Goal: Task Accomplishment & Management: Use online tool/utility

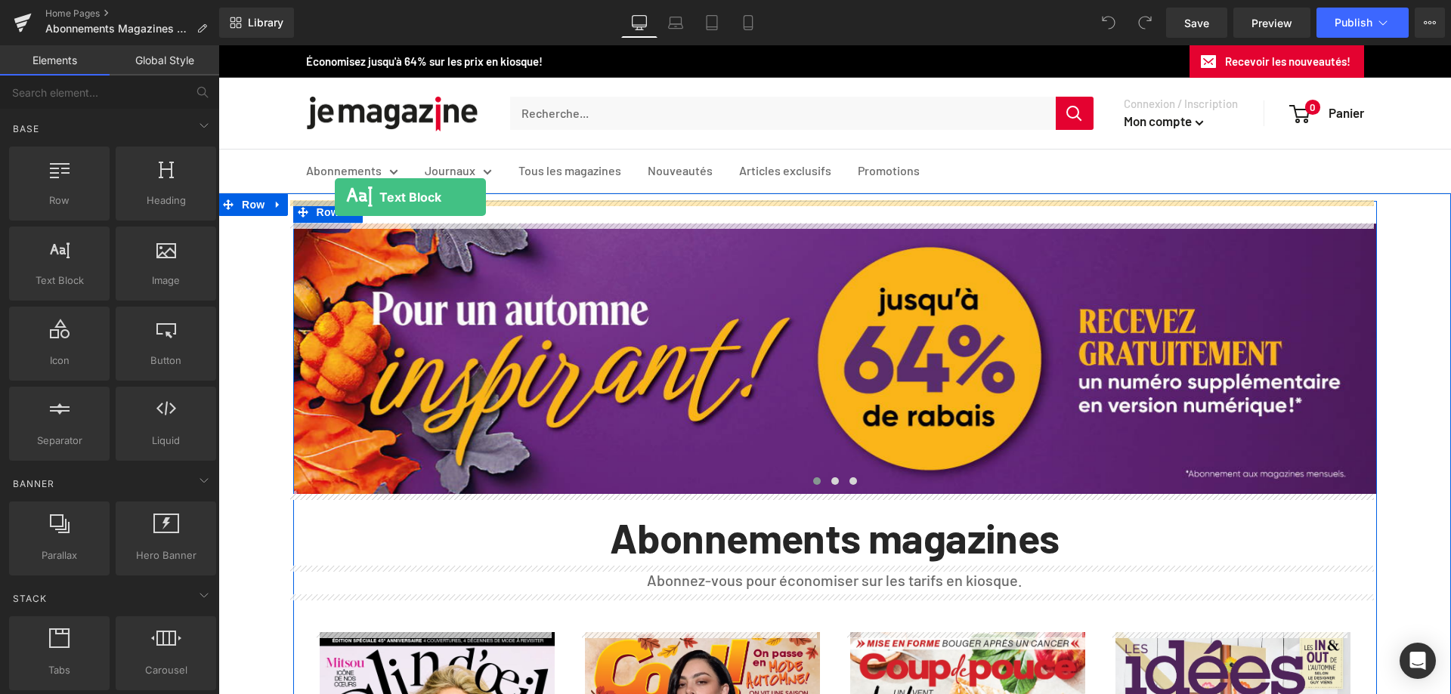
drag, startPoint x: 268, startPoint y: 322, endPoint x: 335, endPoint y: 197, distance: 141.3
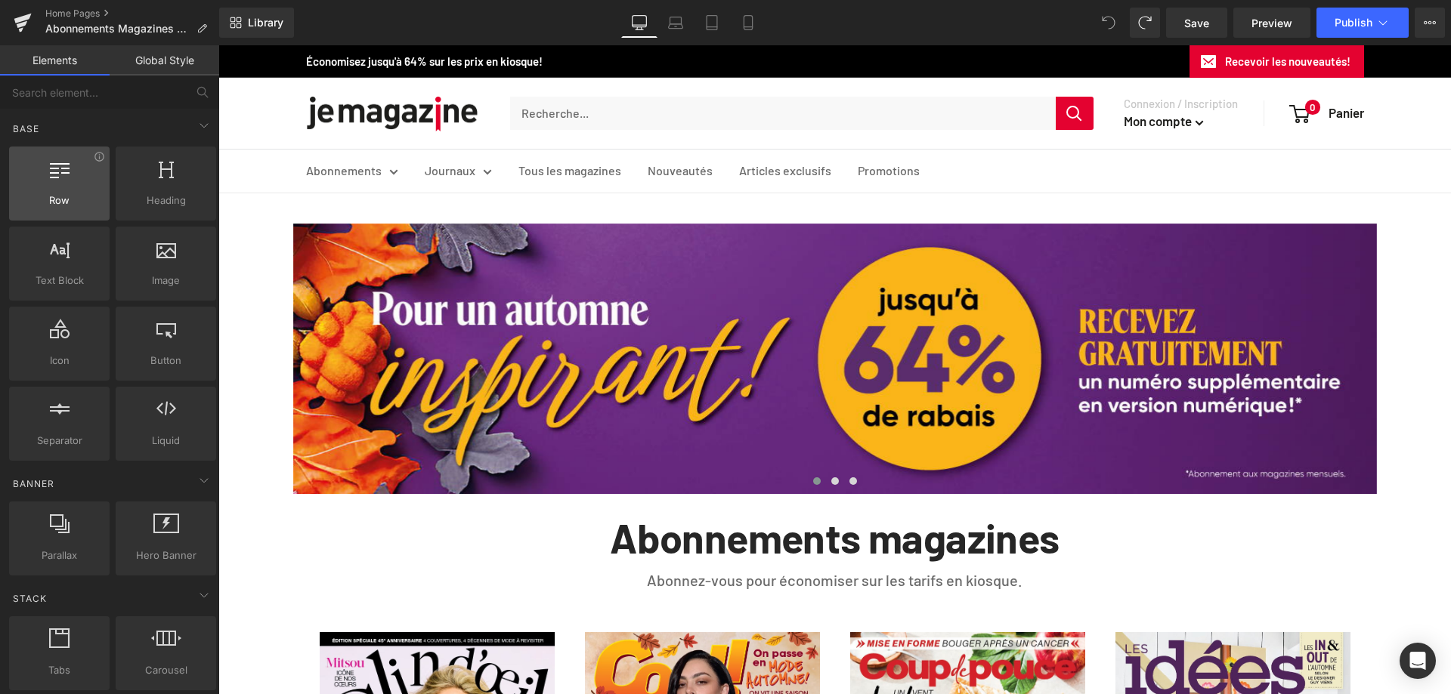
click at [63, 191] on div at bounding box center [59, 176] width 91 height 34
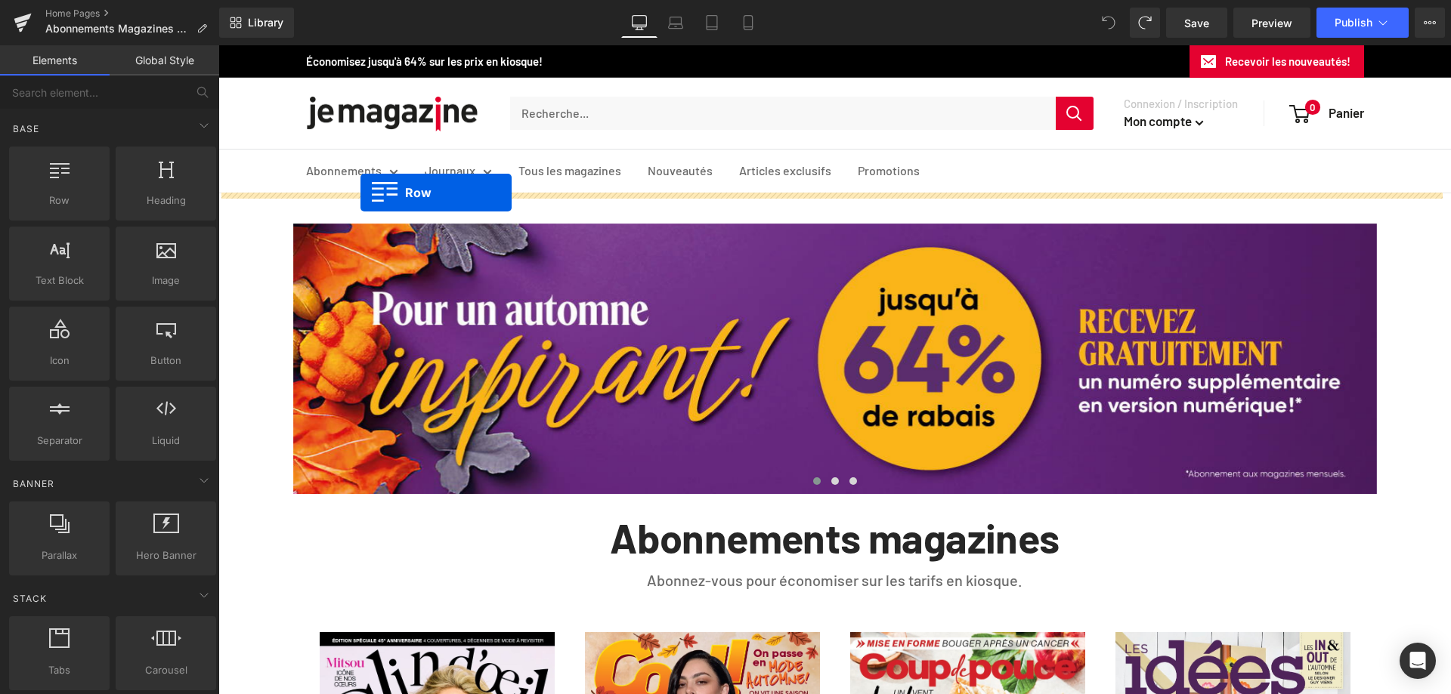
drag, startPoint x: 273, startPoint y: 229, endPoint x: 360, endPoint y: 193, distance: 94.9
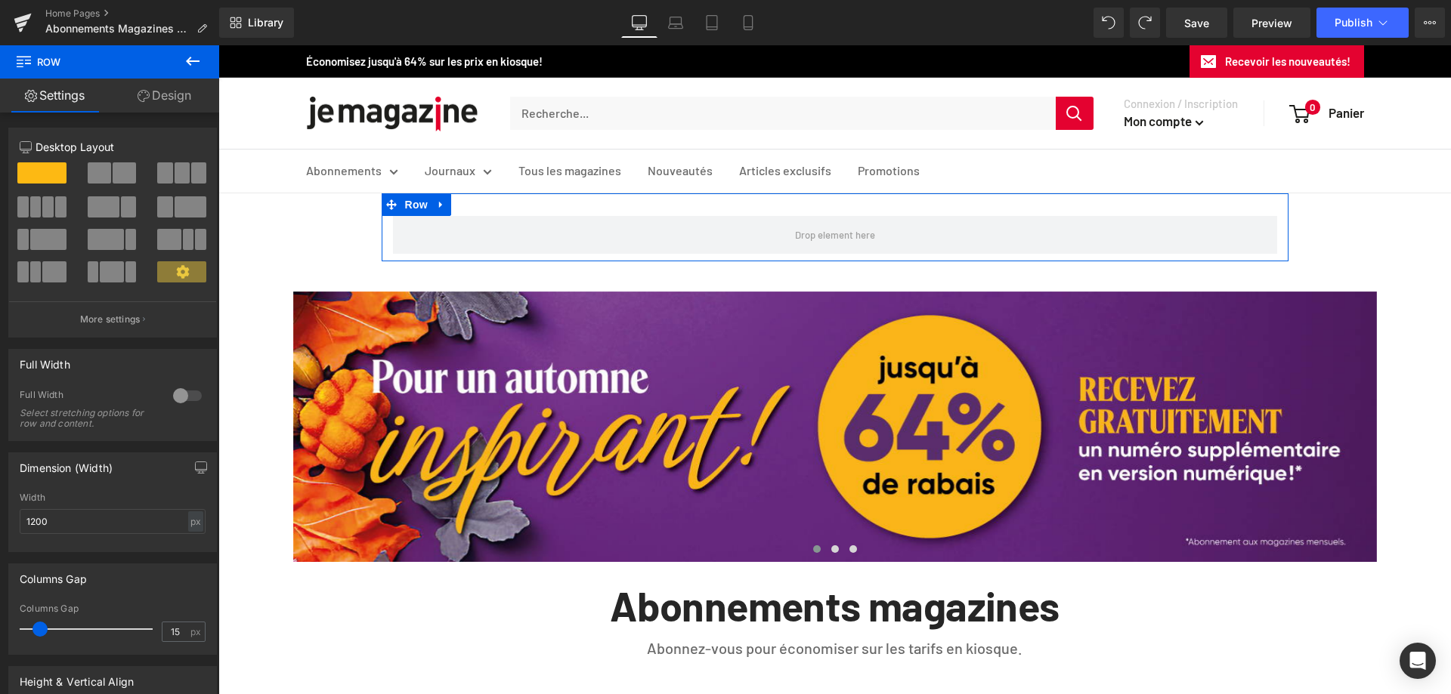
click at [166, 97] on link "Design" at bounding box center [165, 96] width 110 height 34
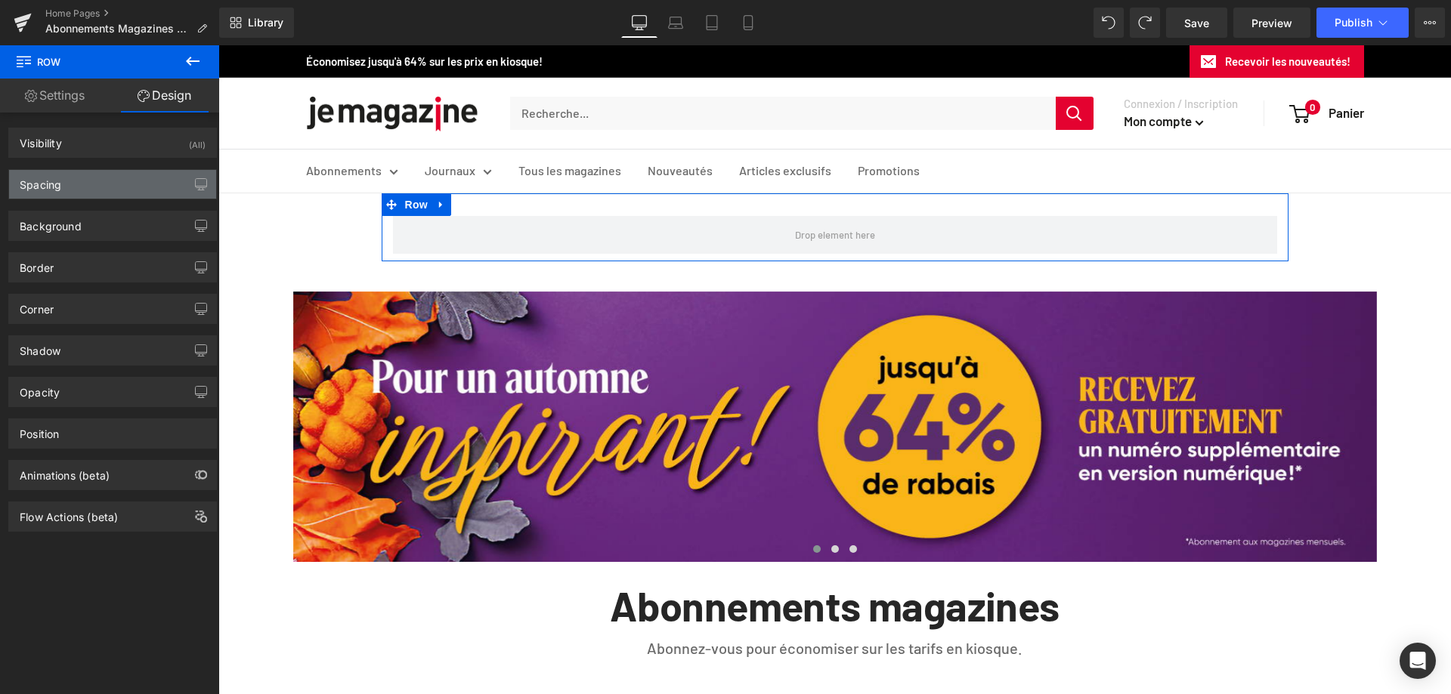
click at [77, 190] on div "Spacing" at bounding box center [112, 184] width 207 height 29
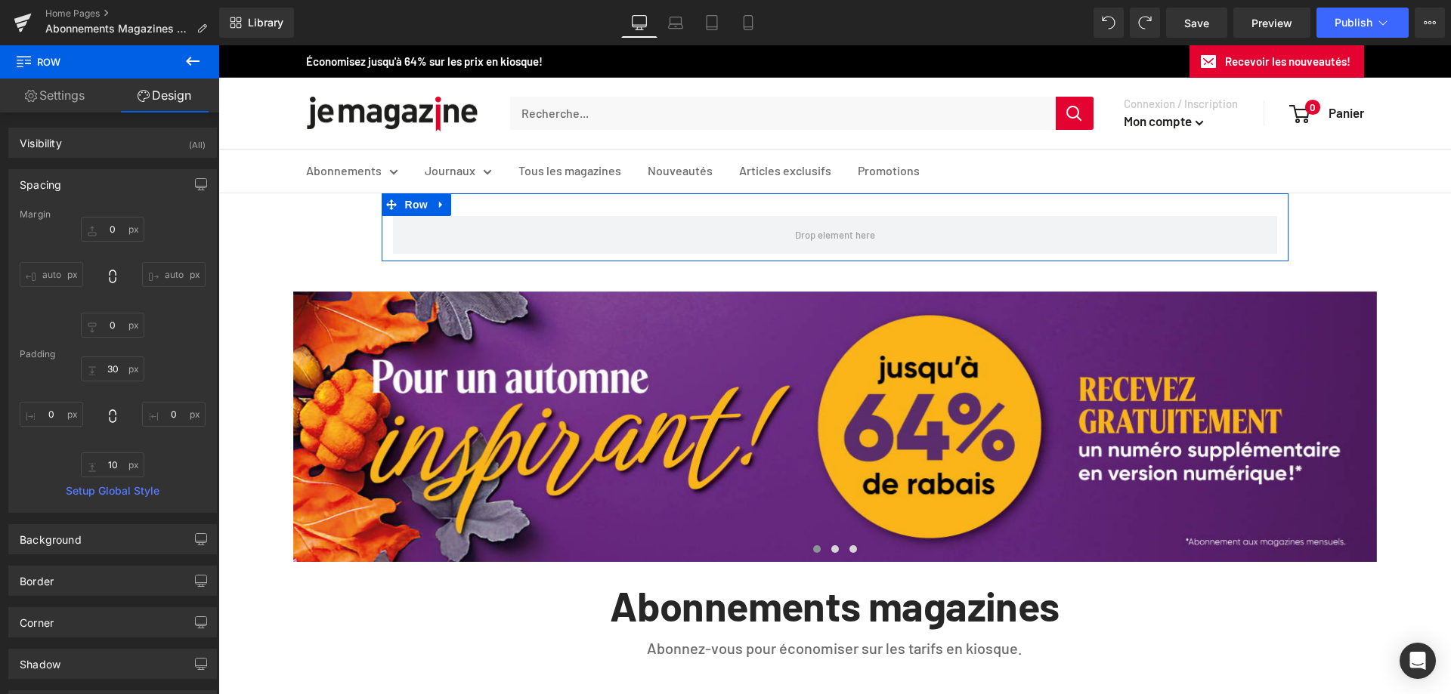
click at [54, 268] on input "auto" at bounding box center [51, 274] width 63 height 25
click at [184, 267] on input "auto" at bounding box center [173, 274] width 63 height 25
click at [165, 268] on input "auto" at bounding box center [173, 274] width 63 height 25
click at [162, 269] on input "auto" at bounding box center [173, 274] width 63 height 25
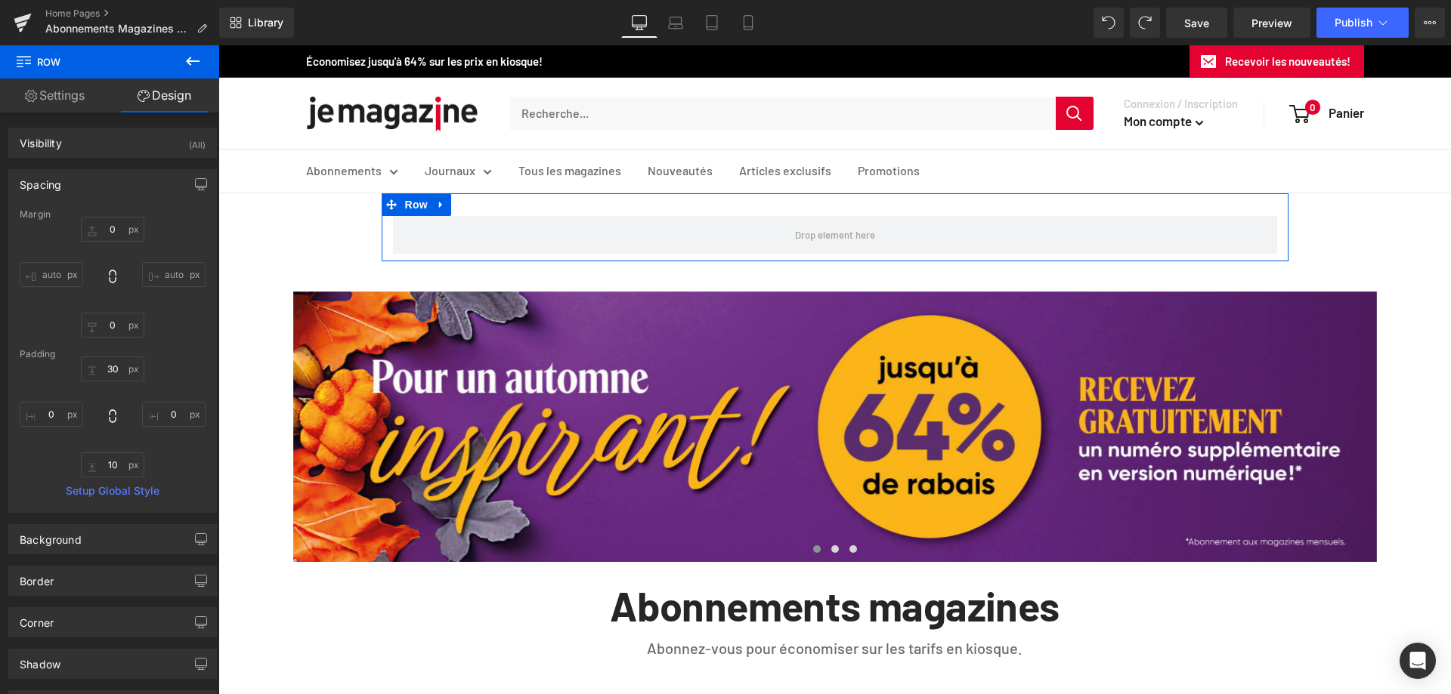
click at [159, 270] on input "auto" at bounding box center [173, 274] width 63 height 25
click at [436, 202] on icon at bounding box center [441, 204] width 11 height 11
click at [475, 205] on icon at bounding box center [480, 204] width 11 height 11
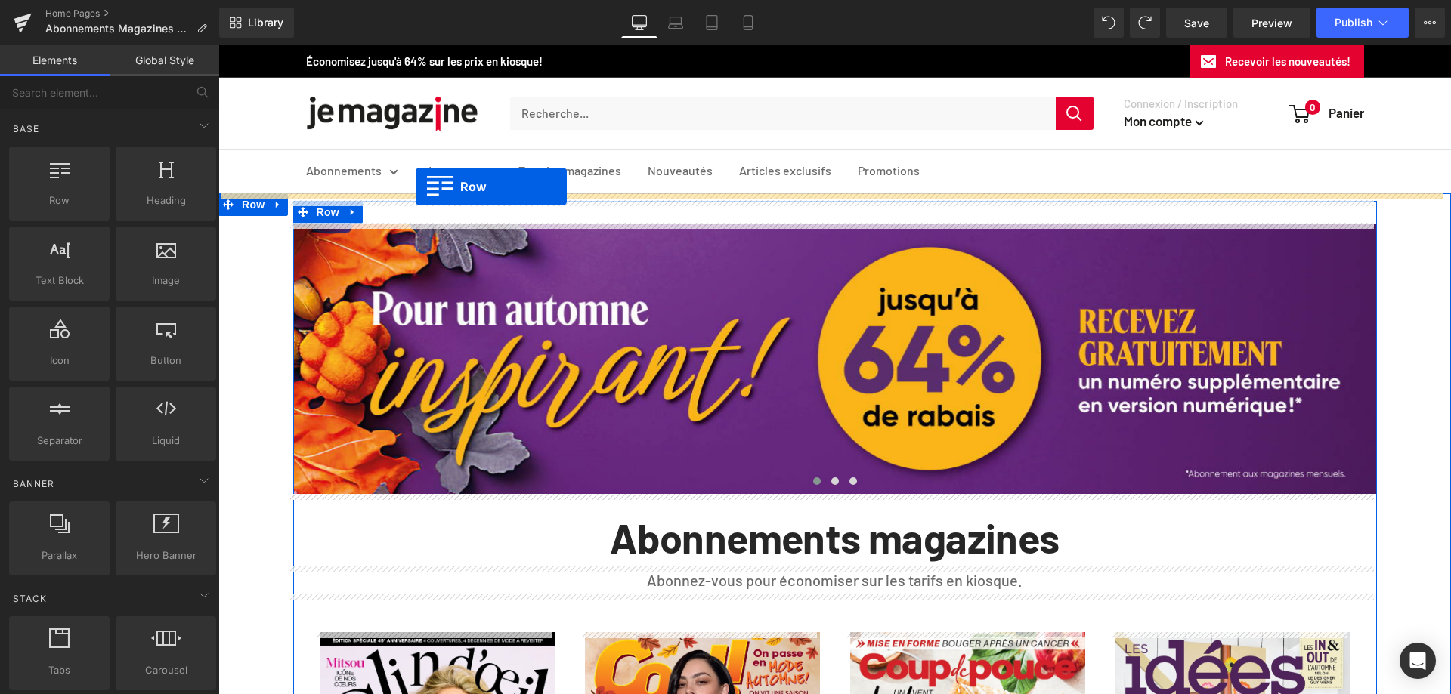
drag, startPoint x: 287, startPoint y: 235, endPoint x: 416, endPoint y: 187, distance: 137.3
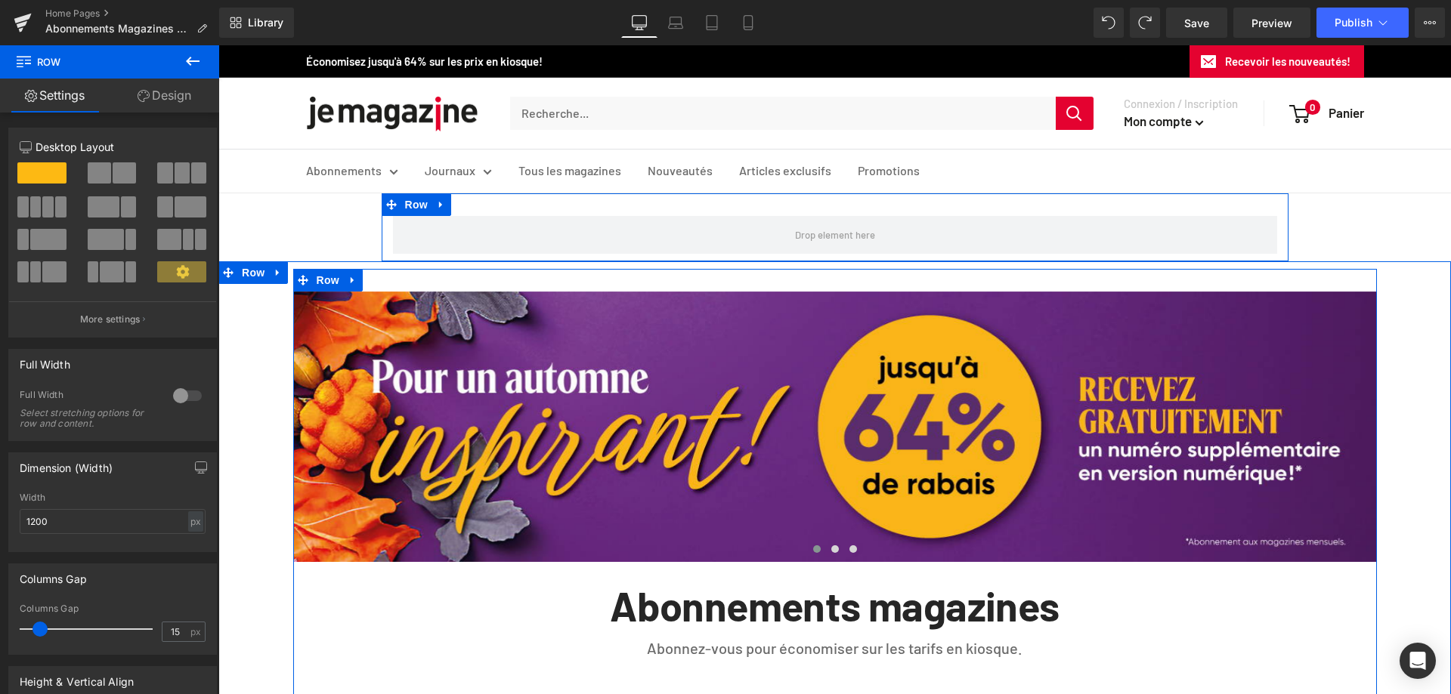
click at [166, 94] on link "Design" at bounding box center [165, 96] width 110 height 34
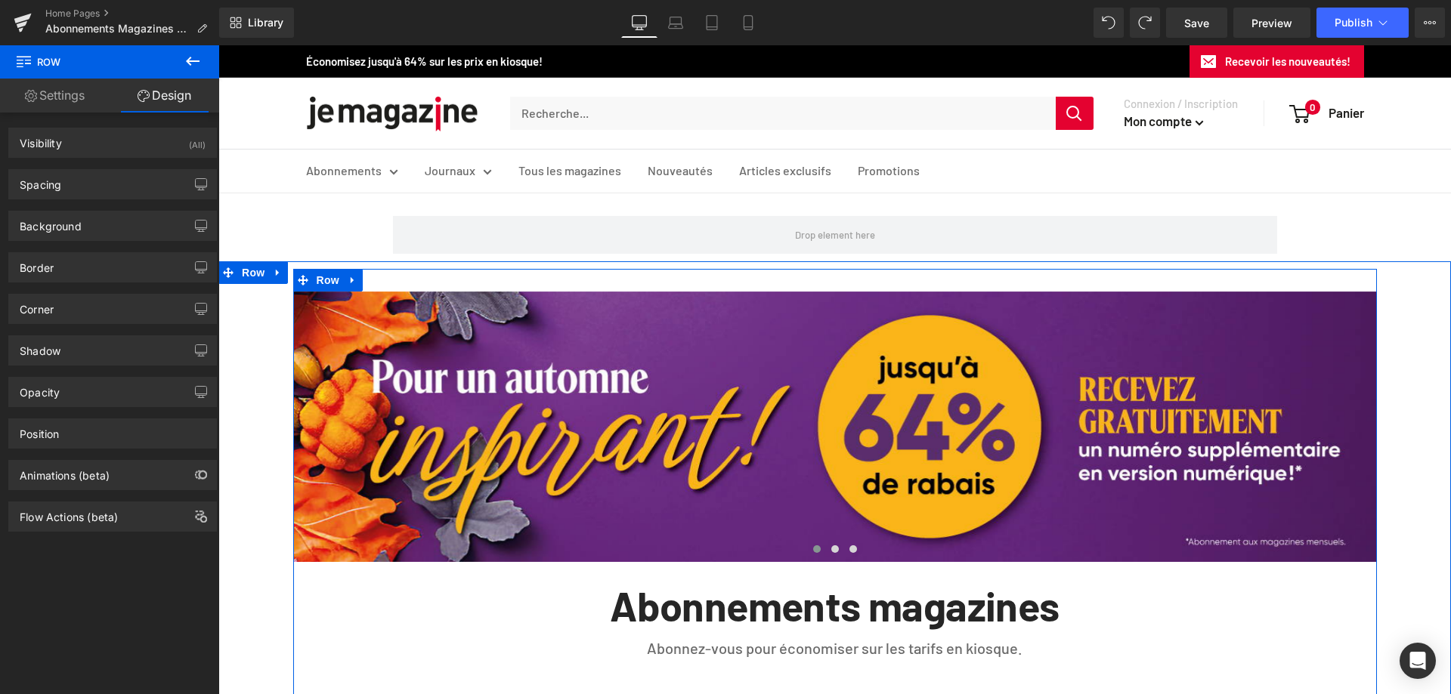
click at [192, 62] on icon at bounding box center [193, 61] width 14 height 9
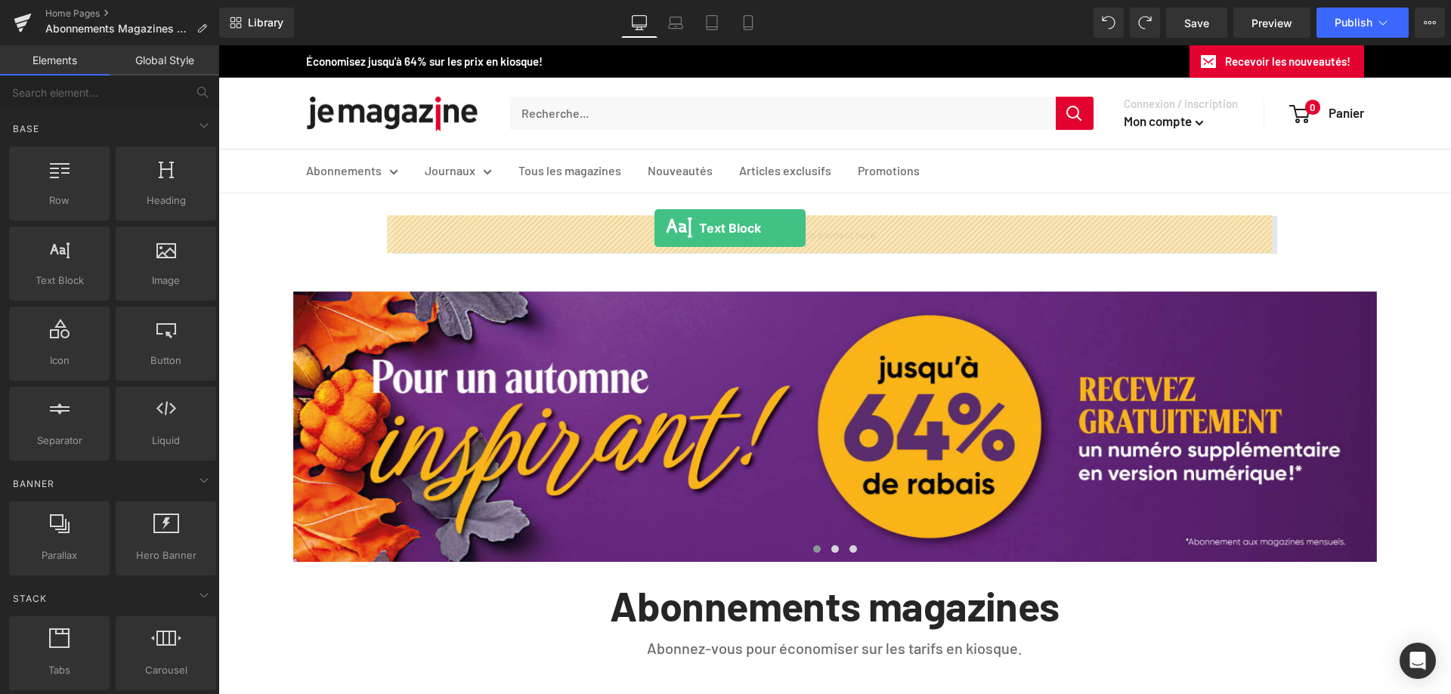
drag, startPoint x: 282, startPoint y: 318, endPoint x: 654, endPoint y: 228, distance: 383.2
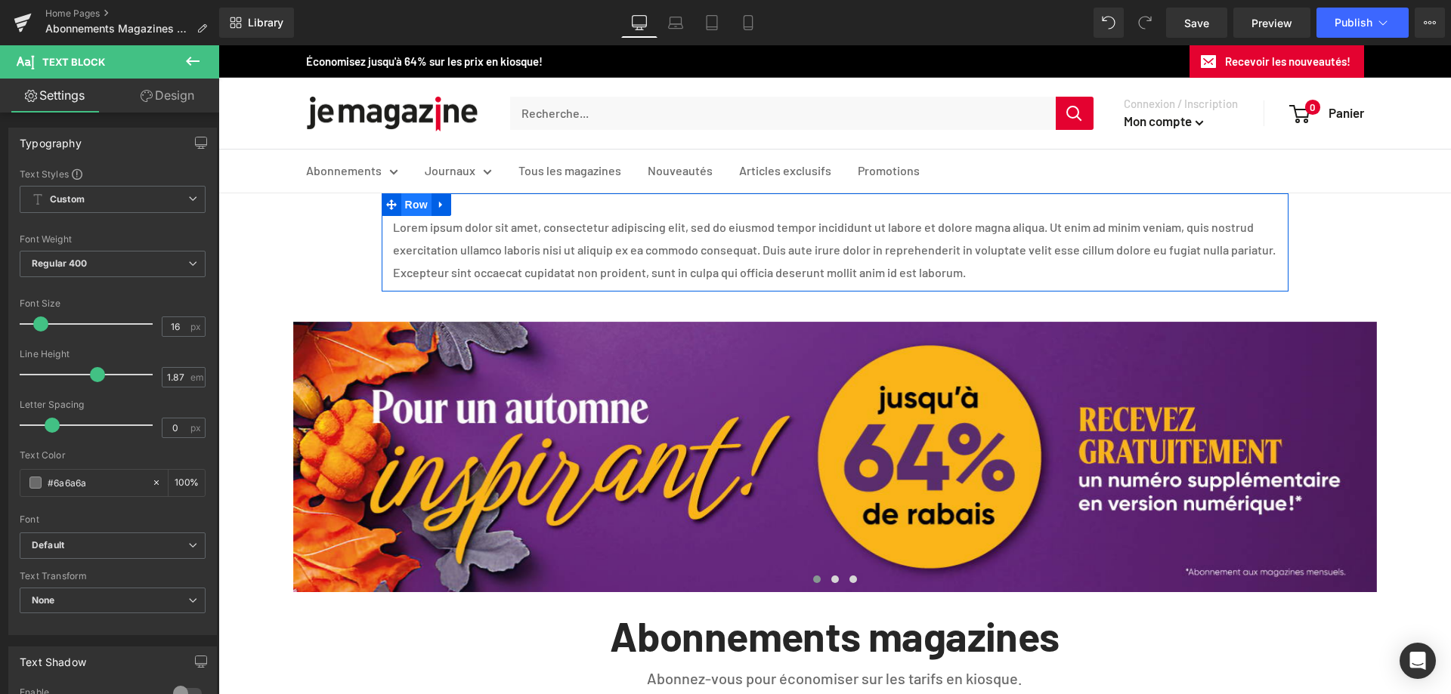
click at [402, 203] on span "Row" at bounding box center [416, 204] width 30 height 23
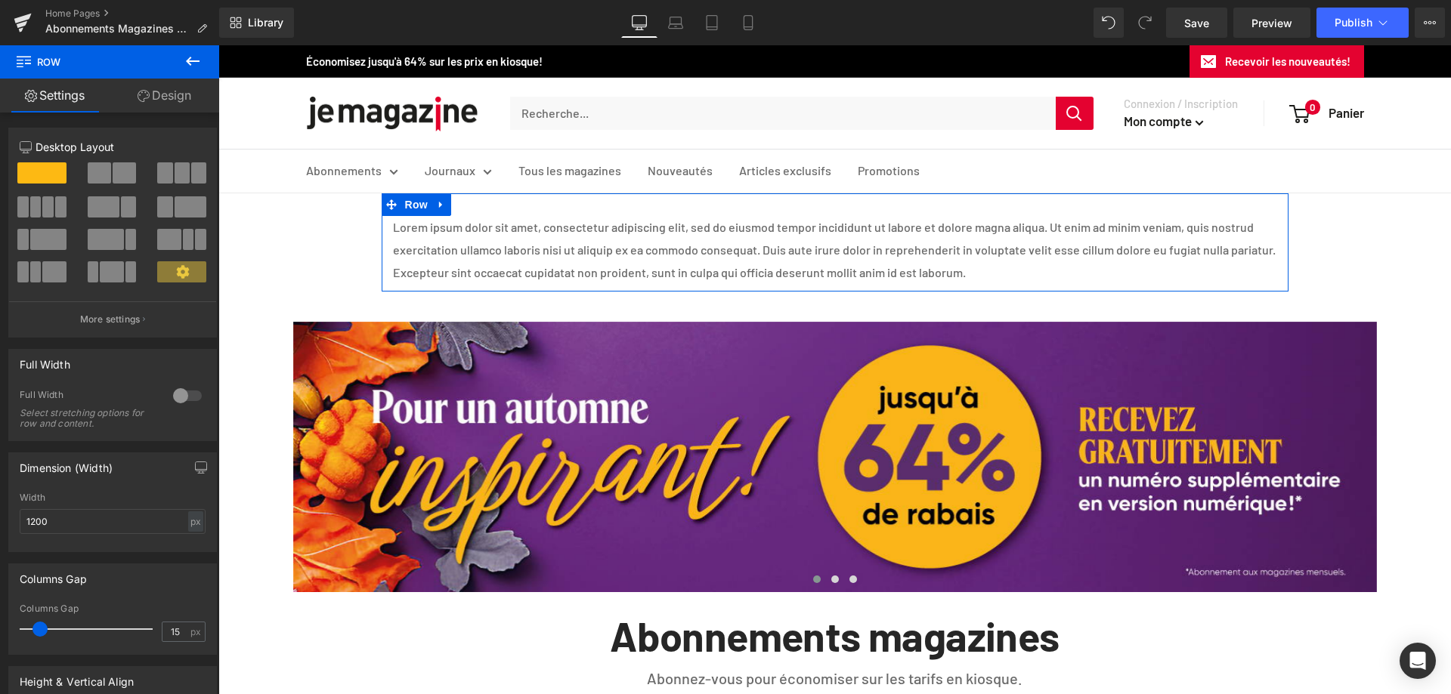
click at [165, 101] on link "Design" at bounding box center [165, 96] width 110 height 34
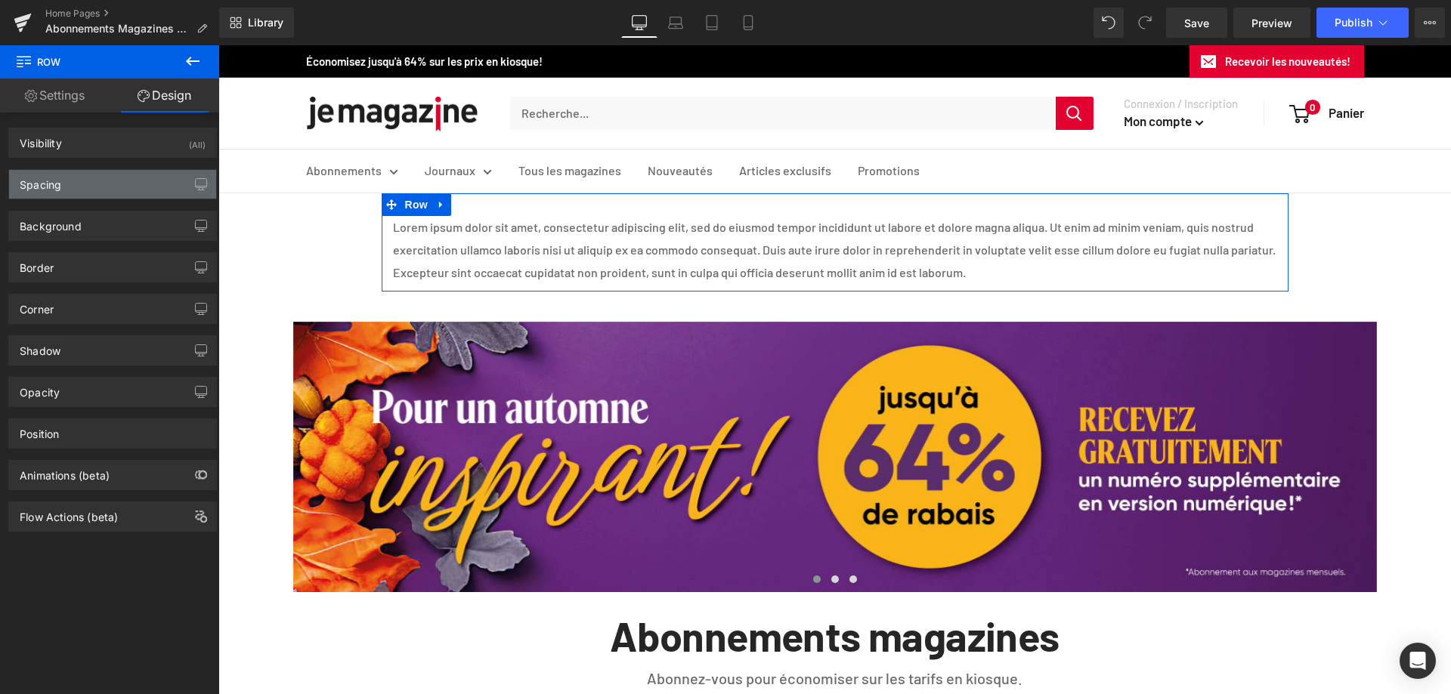
click at [62, 193] on div "Spacing" at bounding box center [112, 184] width 207 height 29
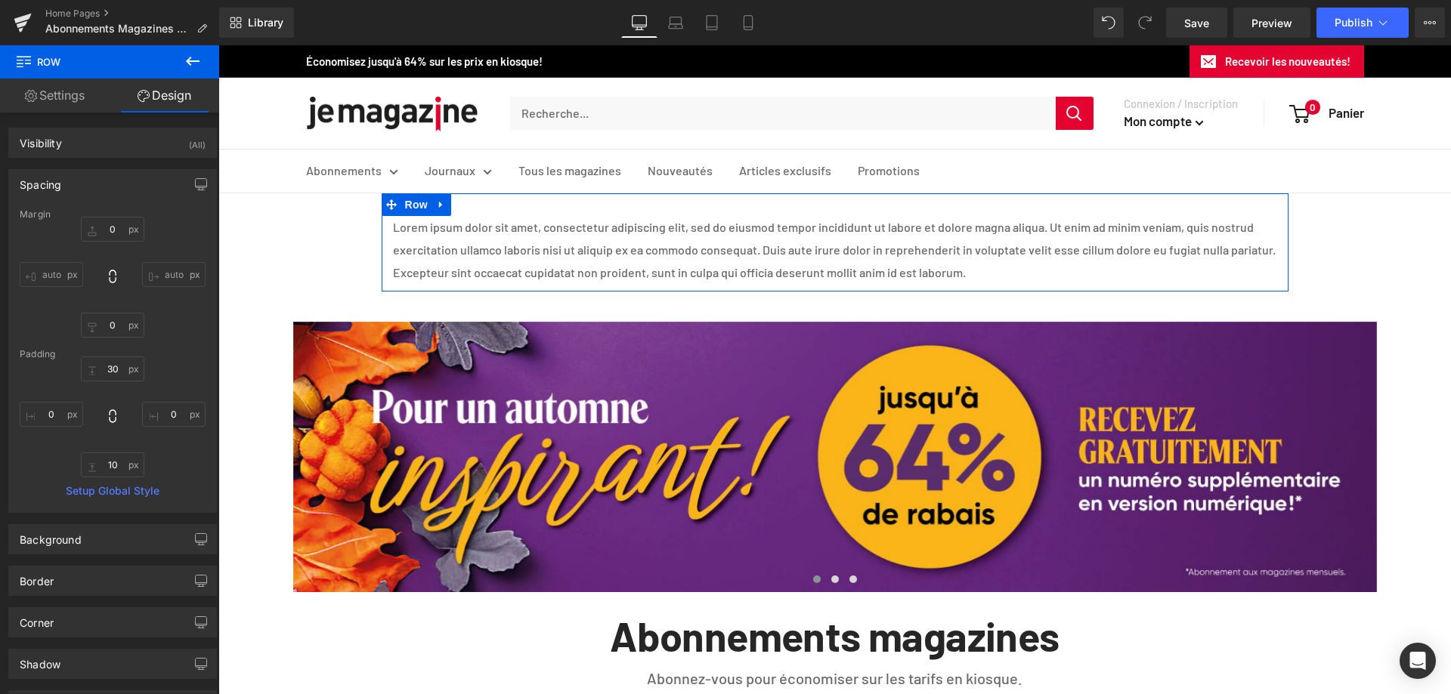
click at [45, 272] on input "auto" at bounding box center [51, 274] width 63 height 25
click at [175, 266] on input "auto" at bounding box center [173, 274] width 63 height 25
click at [172, 265] on input "auto" at bounding box center [173, 274] width 63 height 25
click at [171, 265] on input "auto" at bounding box center [173, 274] width 63 height 25
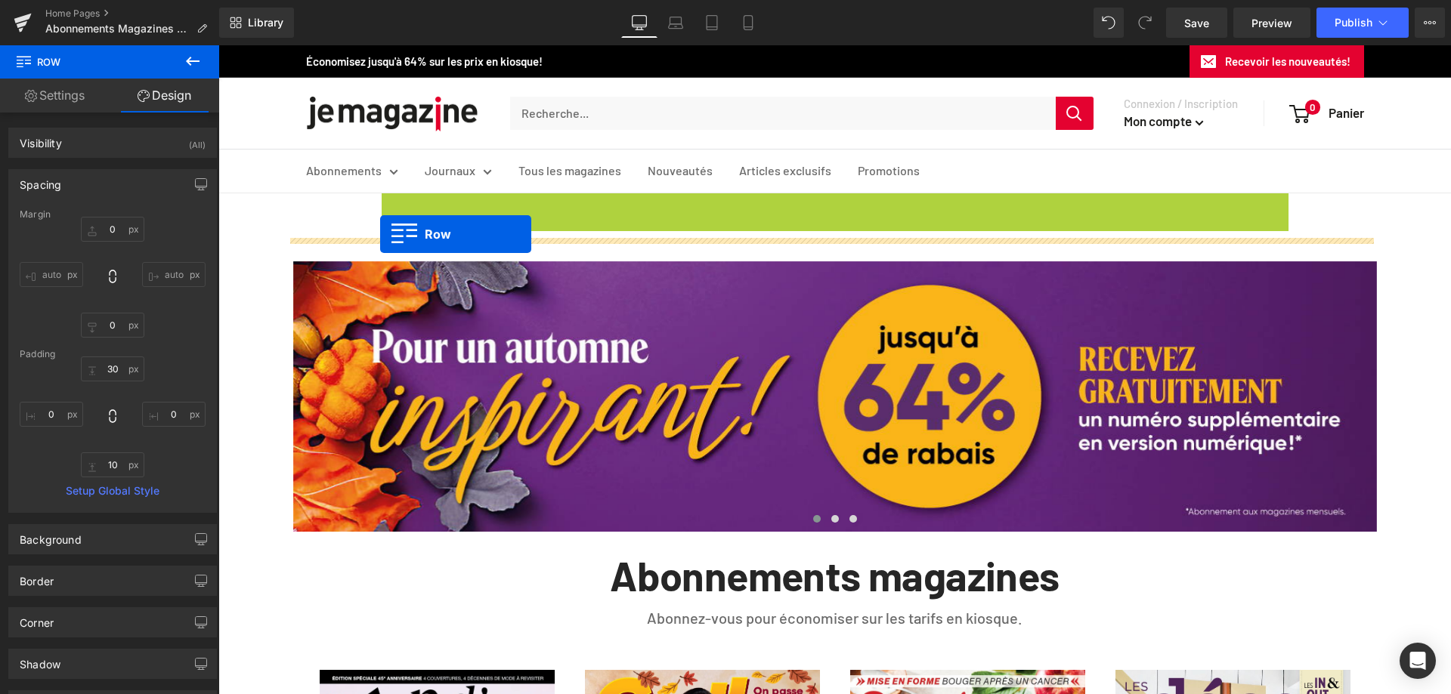
drag, startPoint x: 385, startPoint y: 206, endPoint x: 380, endPoint y: 234, distance: 29.1
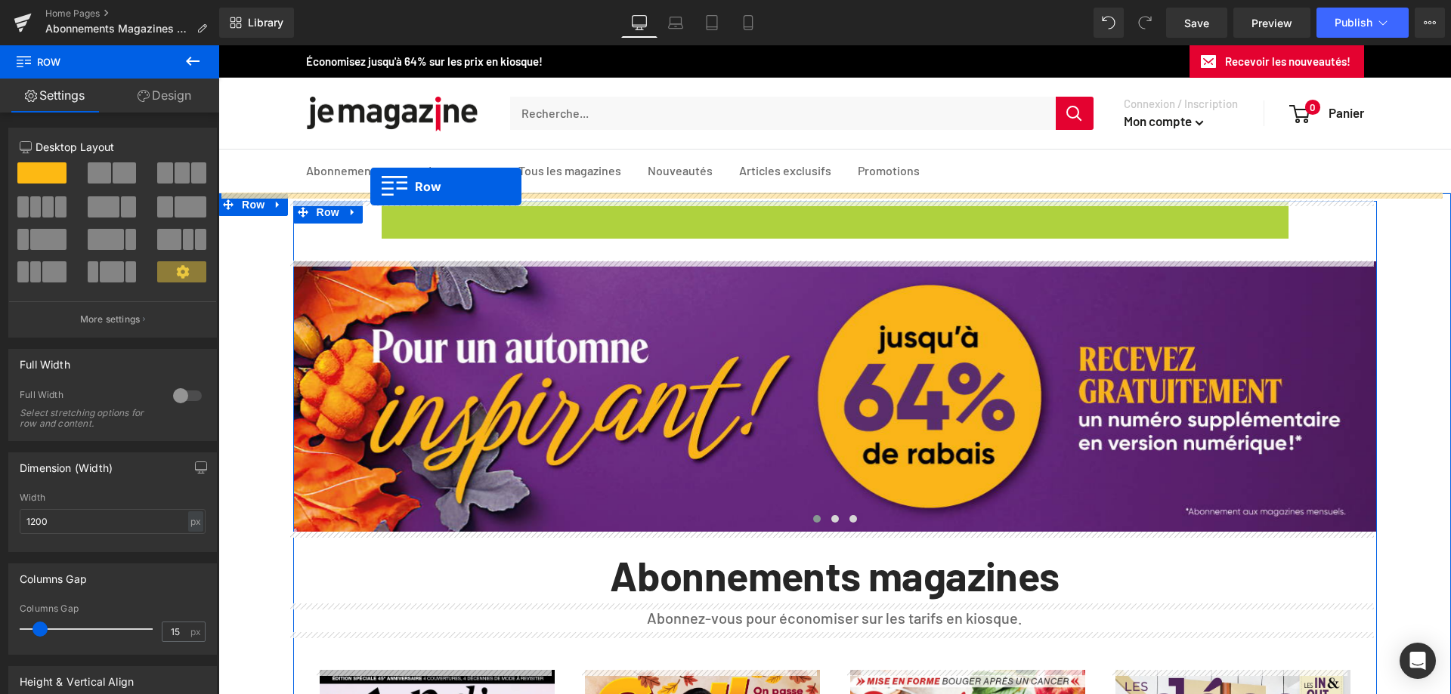
drag, startPoint x: 385, startPoint y: 209, endPoint x: 370, endPoint y: 187, distance: 27.2
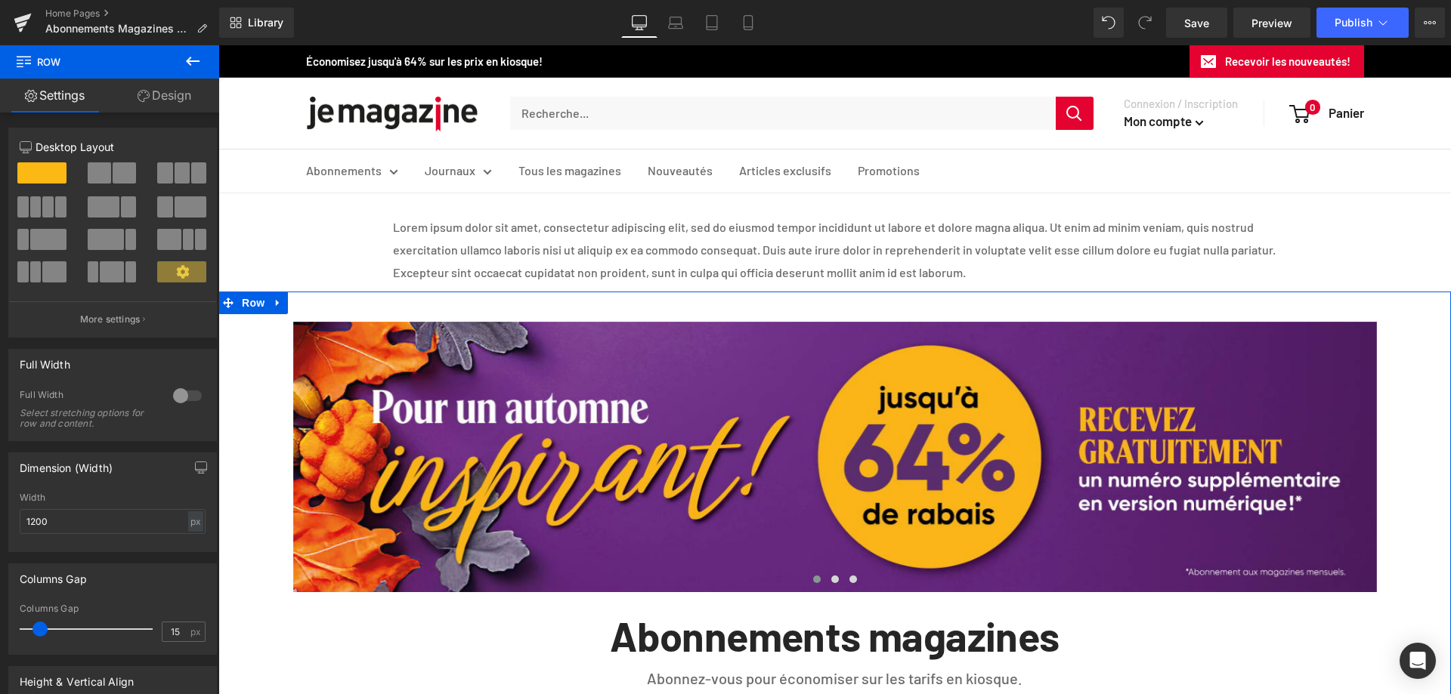
click at [496, 262] on p "Lorem ipsum dolor sit amet, consectetur adipiscing elit, sed do eiusmod tempor …" at bounding box center [835, 250] width 884 height 68
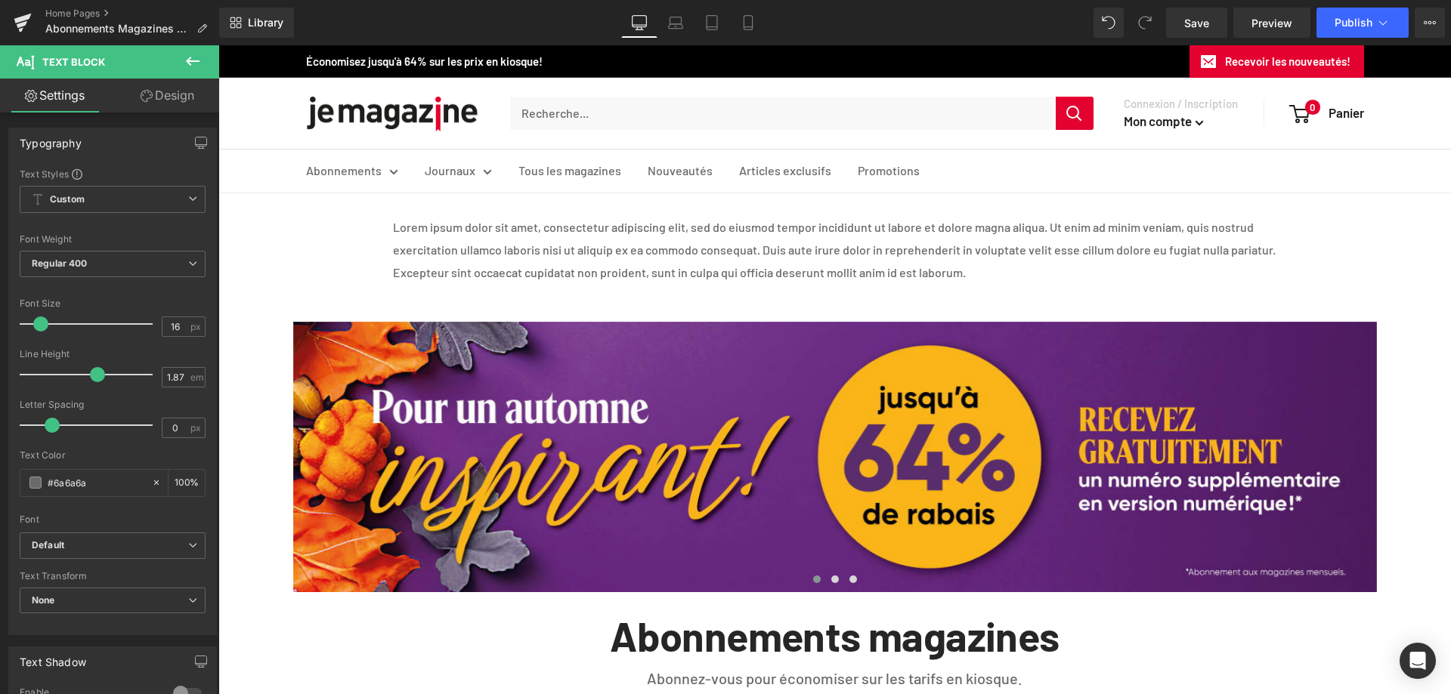
click at [160, 91] on link "Design" at bounding box center [168, 96] width 110 height 34
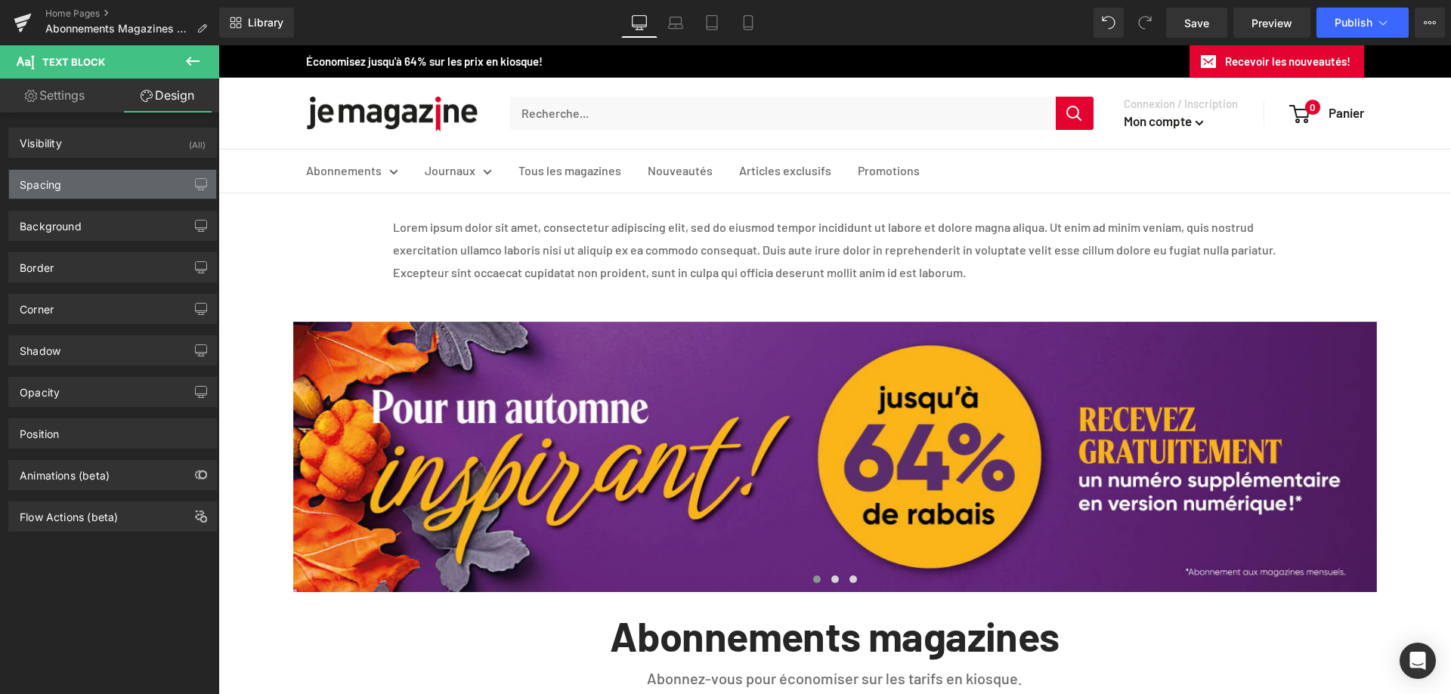
click at [48, 188] on div "Spacing" at bounding box center [41, 180] width 42 height 21
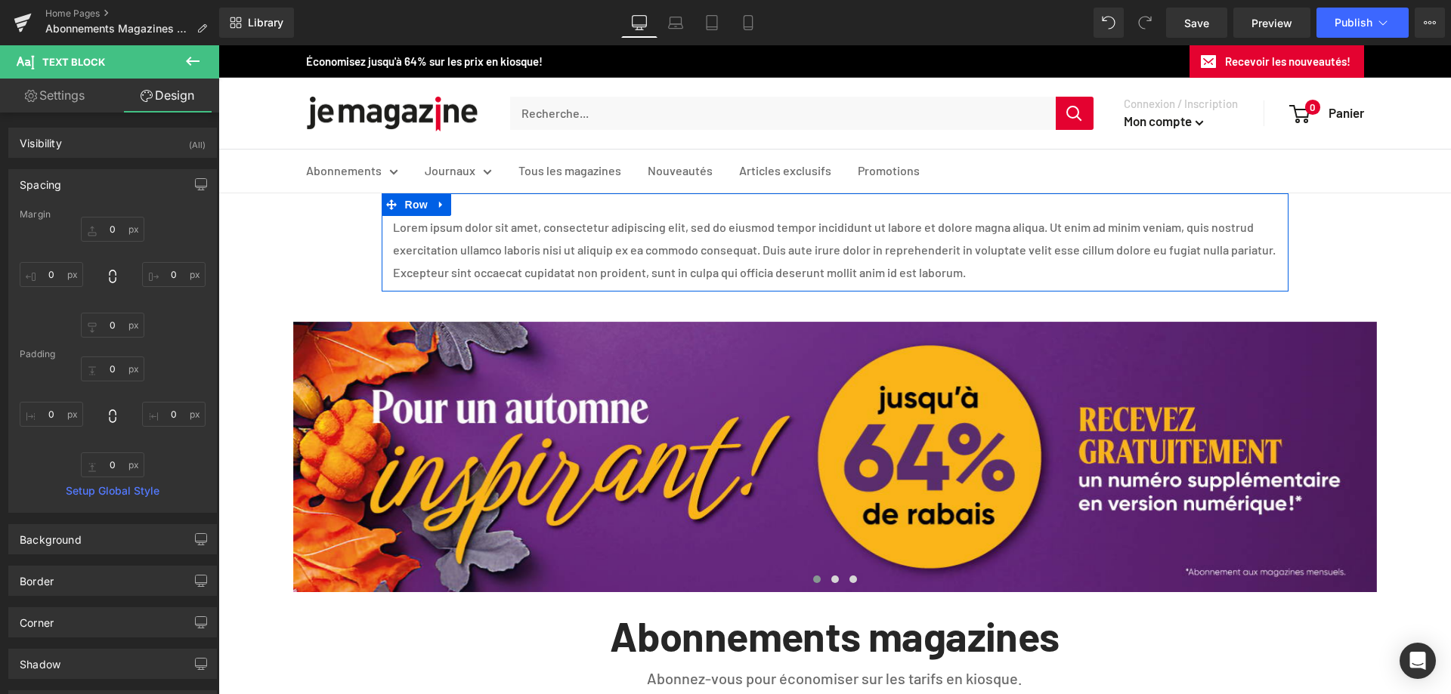
click at [487, 255] on p "Lorem ipsum dolor sit amet, consectetur adipiscing elit, sed do eiusmod tempor …" at bounding box center [835, 250] width 884 height 68
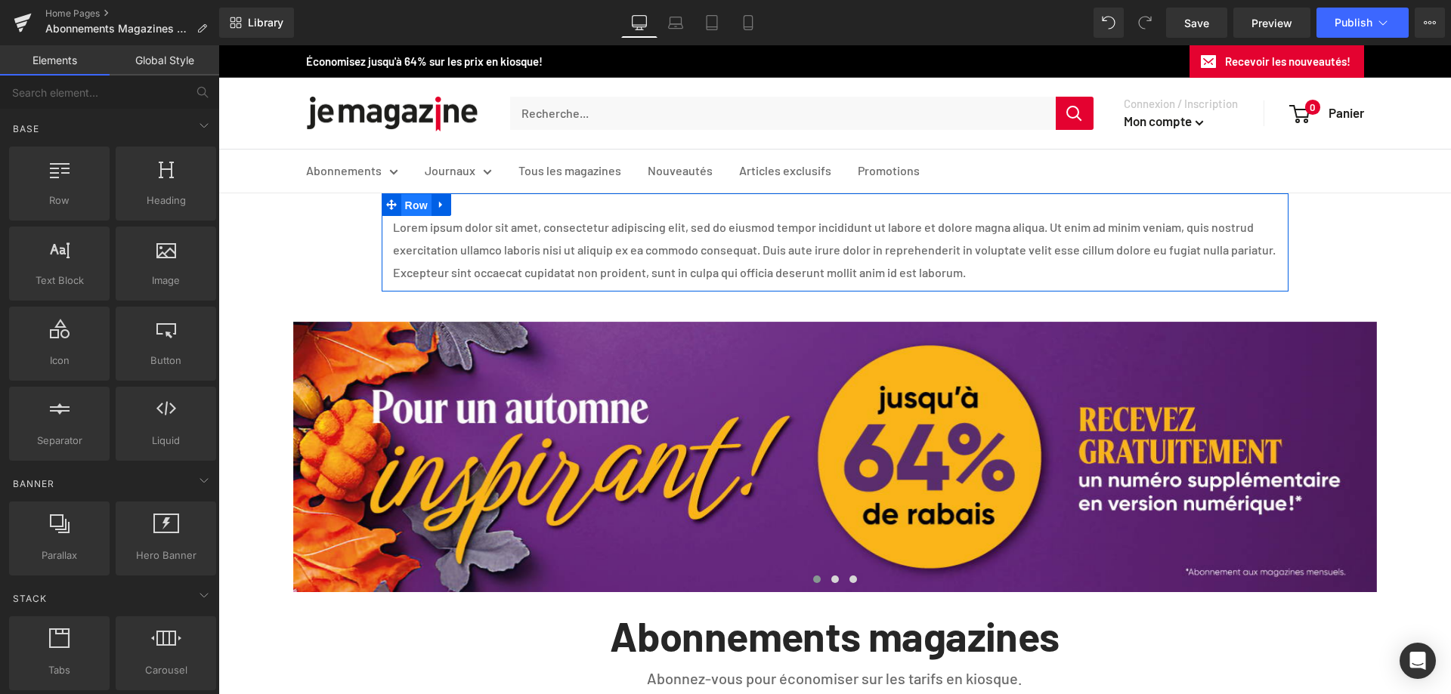
click at [413, 212] on span "Row" at bounding box center [416, 205] width 30 height 23
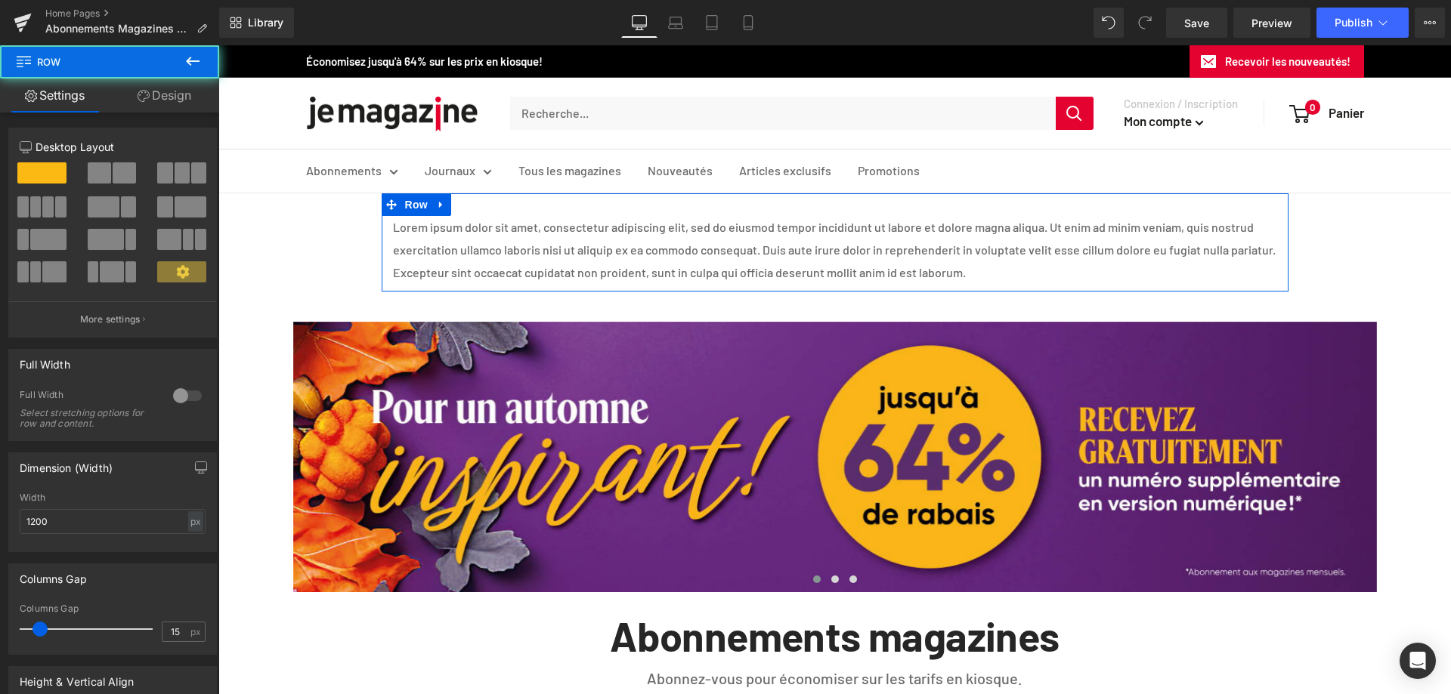
click at [163, 94] on link "Design" at bounding box center [165, 96] width 110 height 34
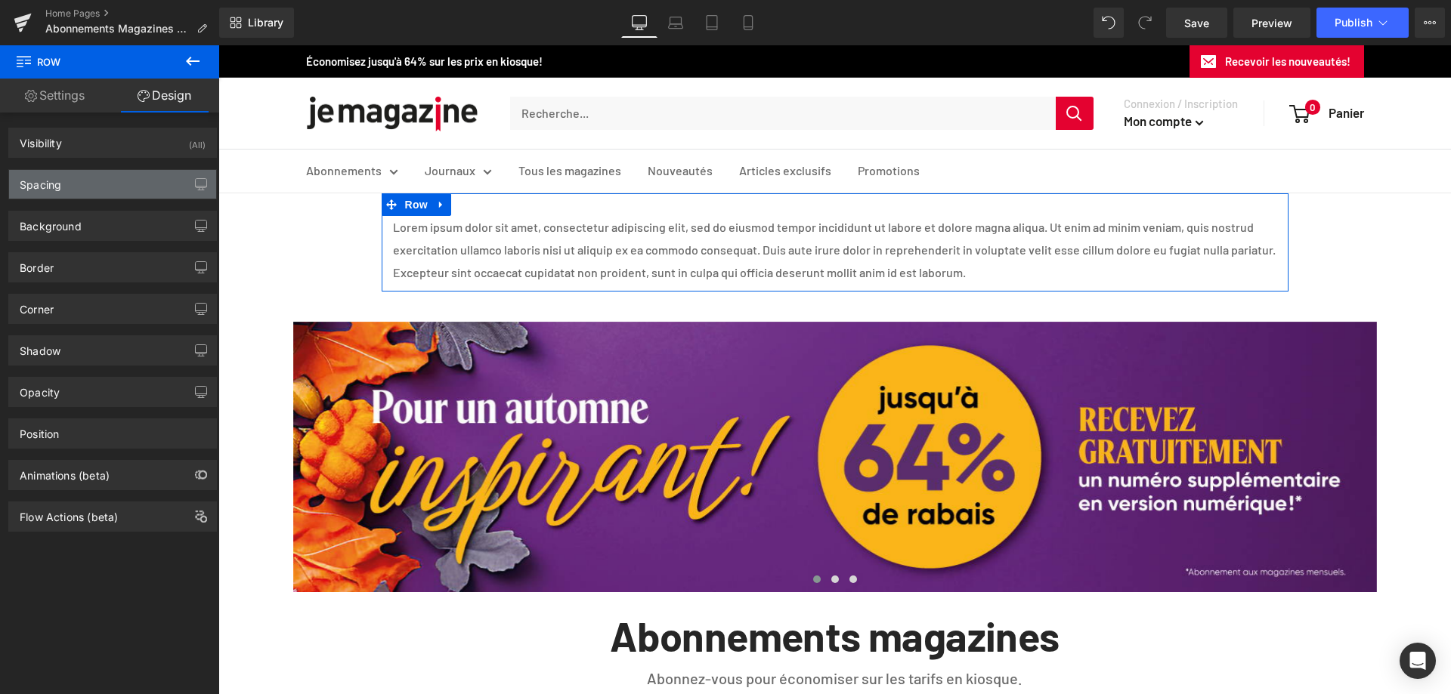
click at [82, 193] on div "Spacing" at bounding box center [112, 184] width 207 height 29
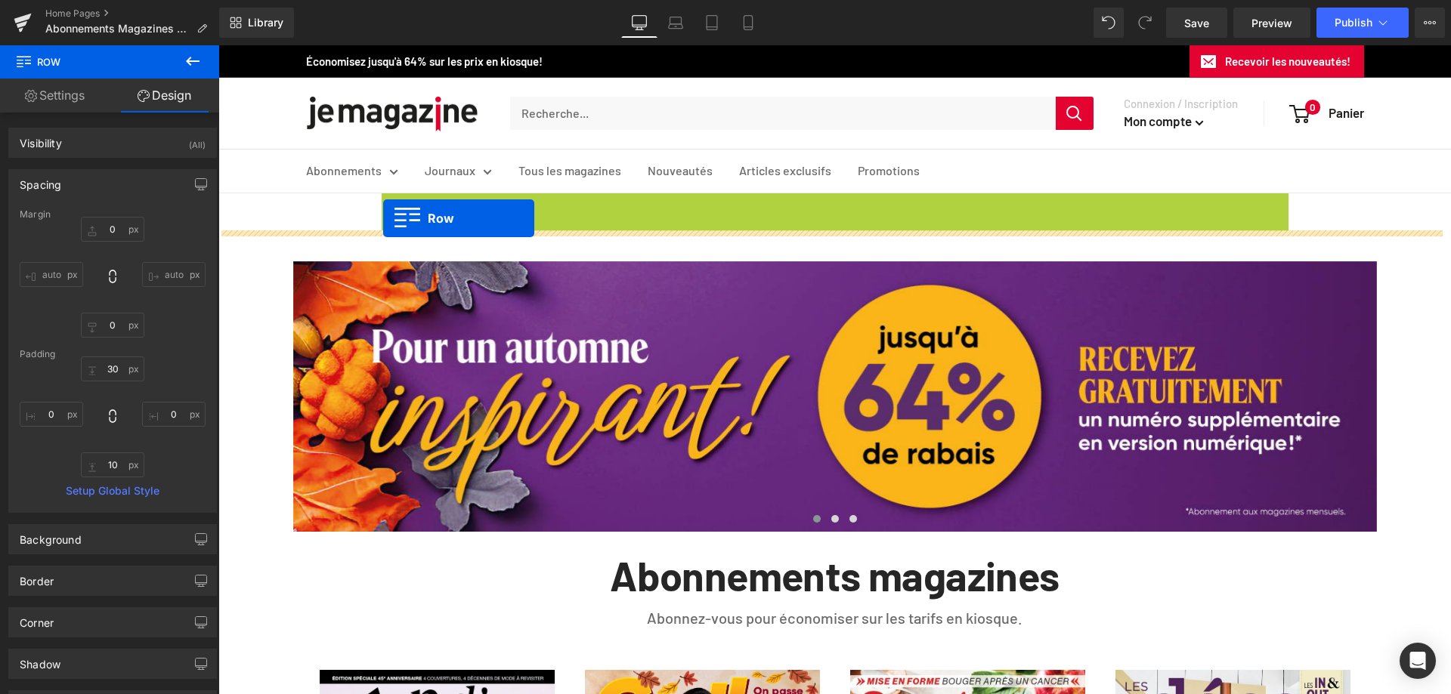
drag, startPoint x: 385, startPoint y: 200, endPoint x: 383, endPoint y: 218, distance: 18.3
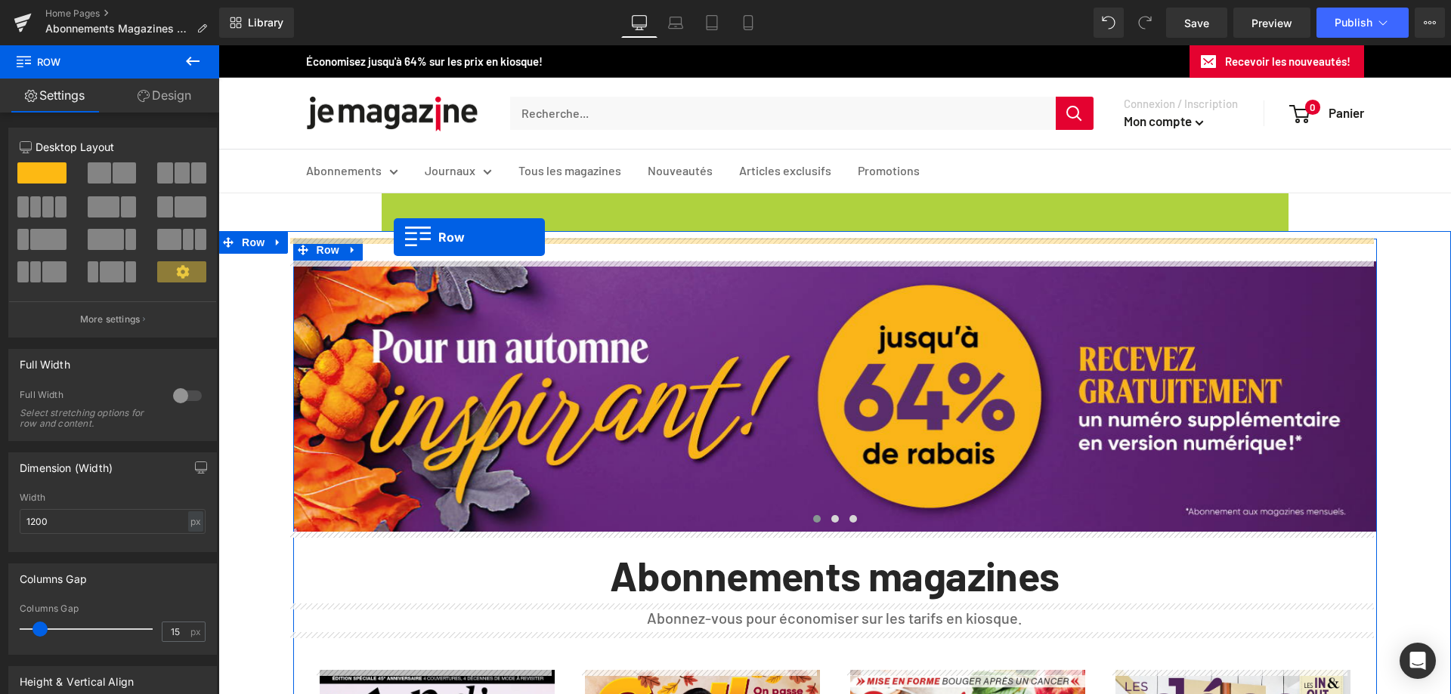
drag, startPoint x: 383, startPoint y: 203, endPoint x: 394, endPoint y: 237, distance: 35.6
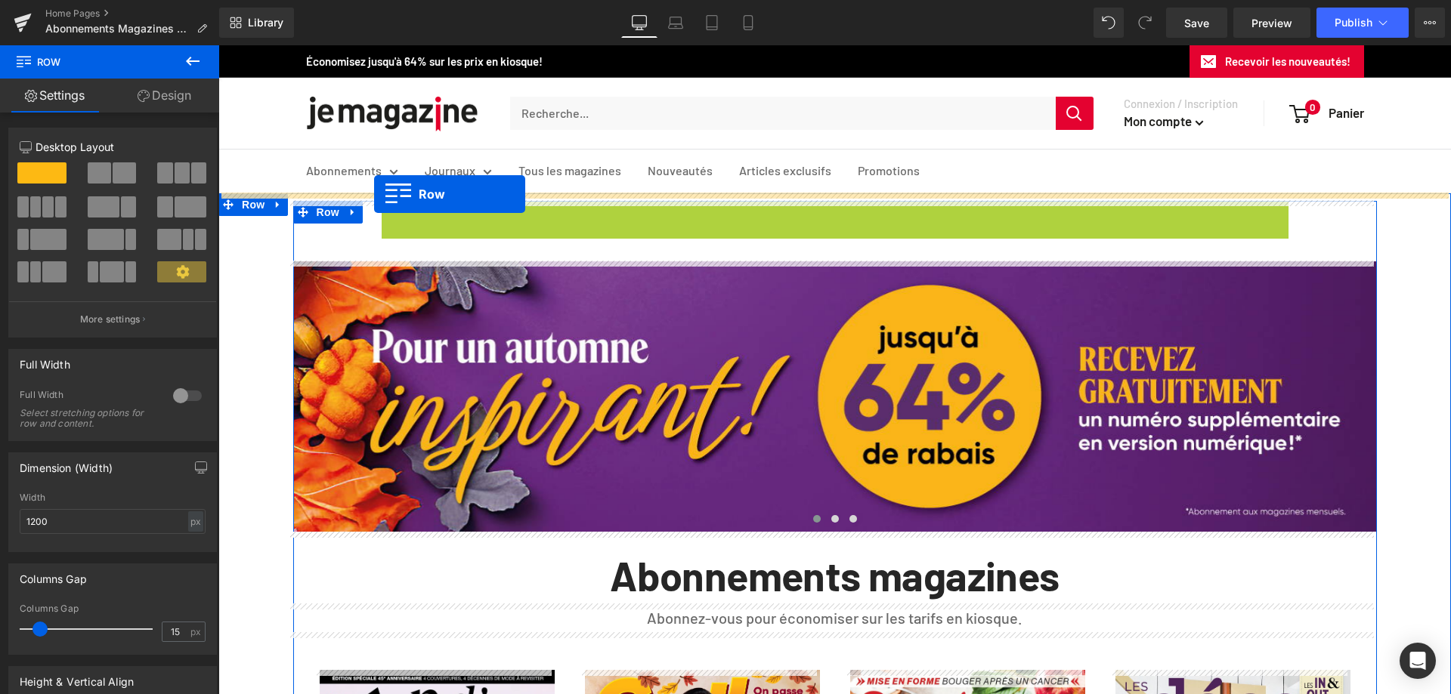
drag, startPoint x: 389, startPoint y: 211, endPoint x: 374, endPoint y: 194, distance: 22.5
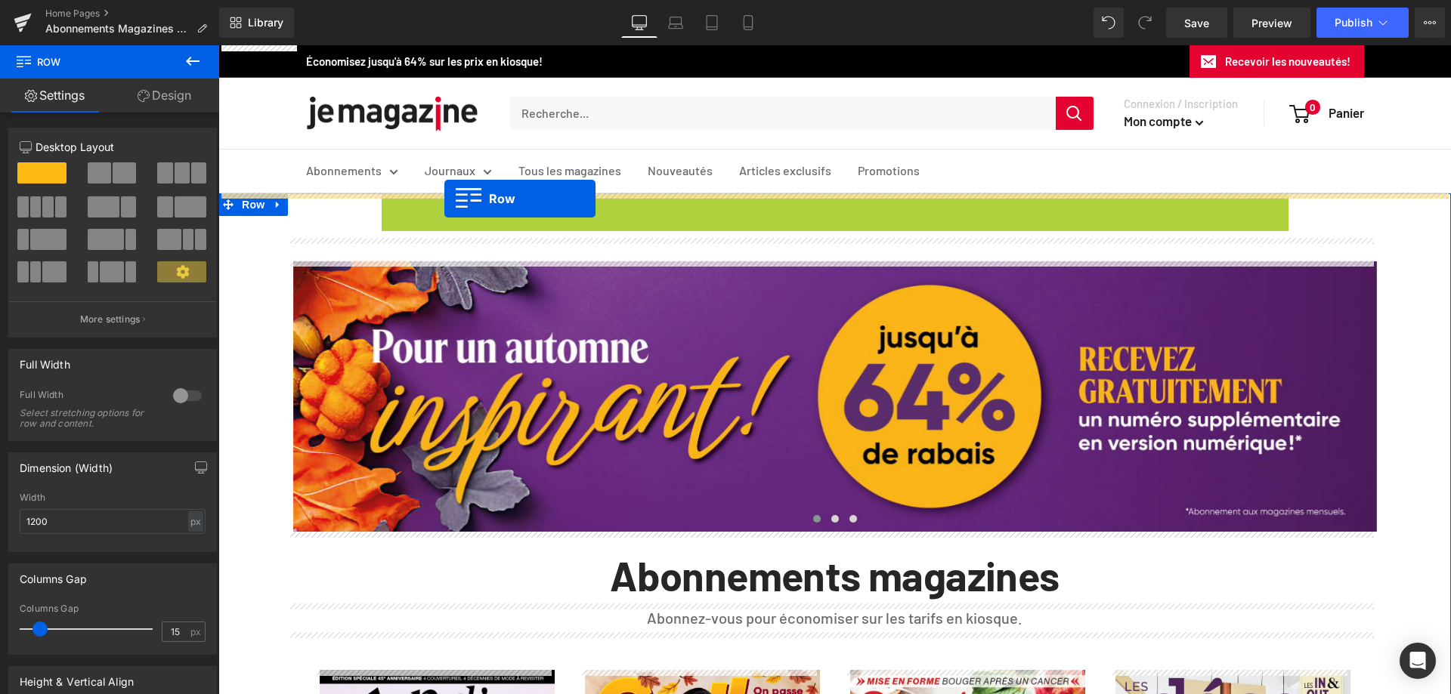
drag, startPoint x: 386, startPoint y: 203, endPoint x: 444, endPoint y: 199, distance: 58.4
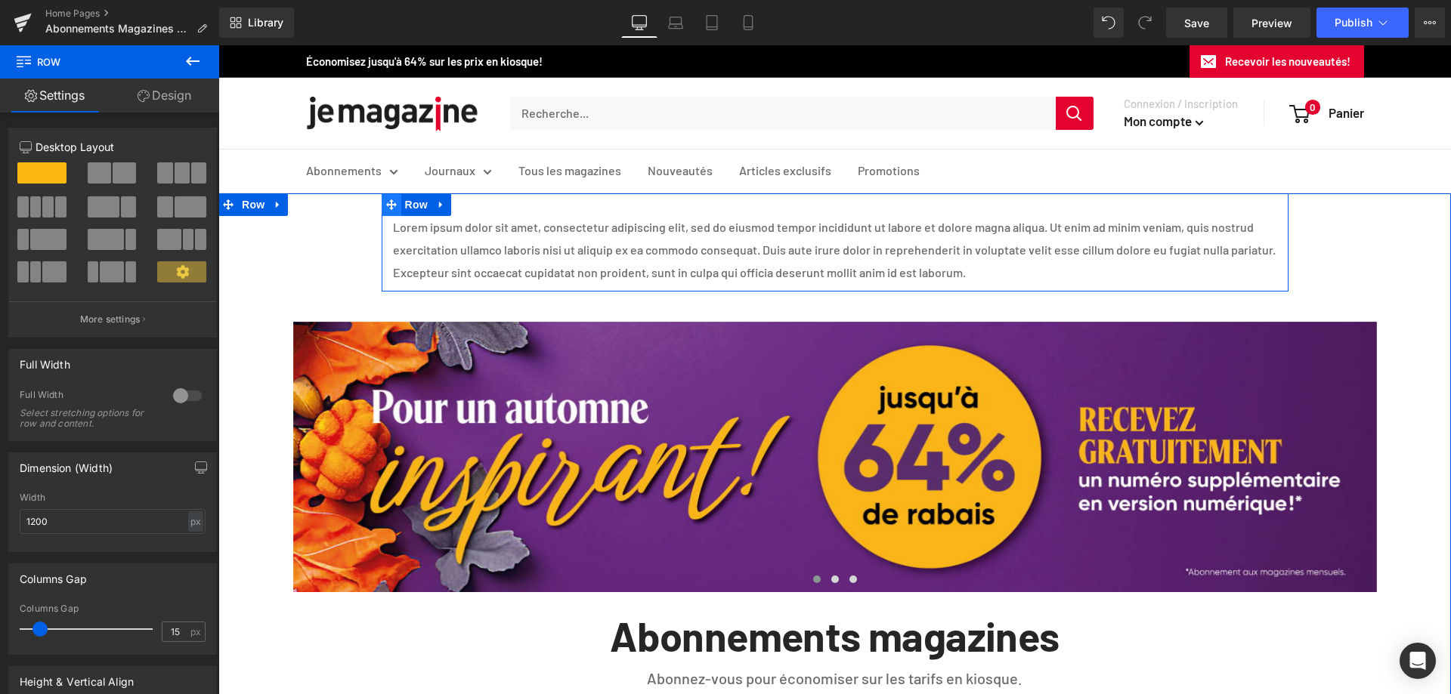
click at [386, 206] on icon at bounding box center [391, 204] width 11 height 11
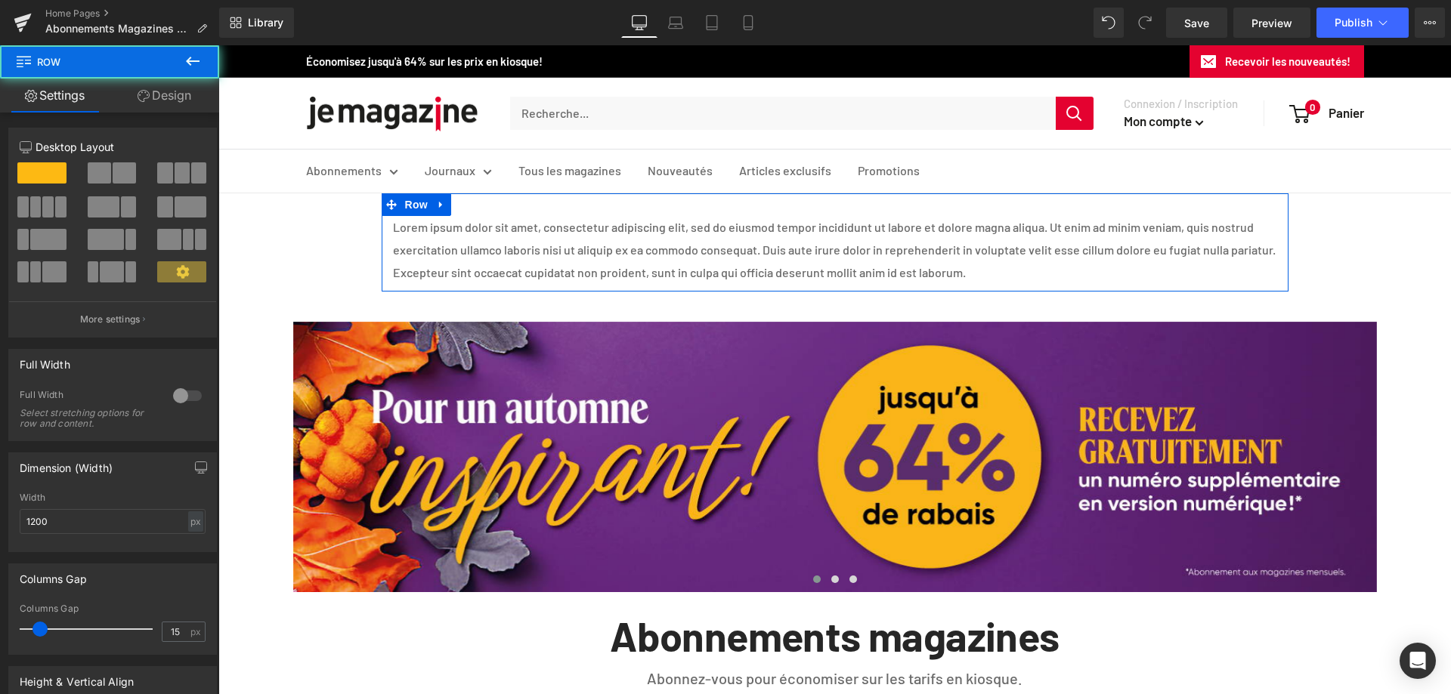
click at [150, 103] on link "Design" at bounding box center [165, 96] width 110 height 34
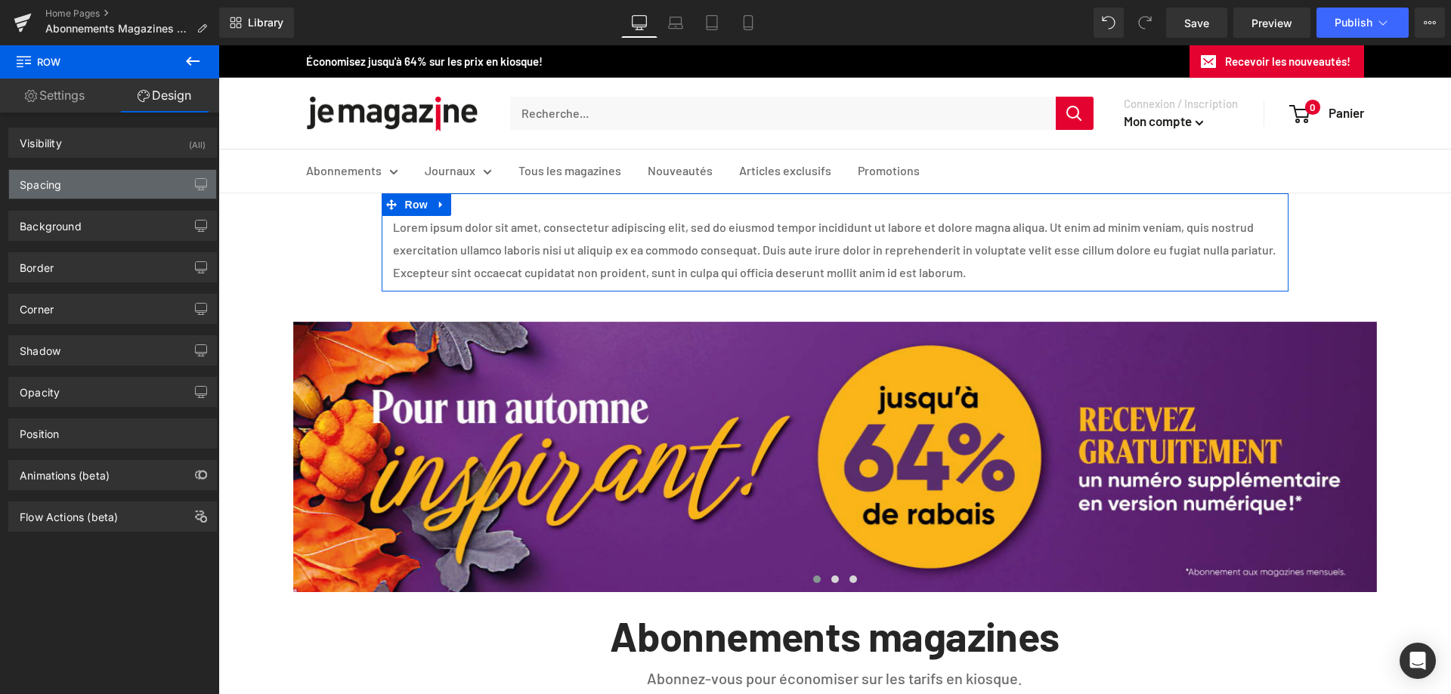
click at [90, 185] on div "Spacing" at bounding box center [112, 184] width 207 height 29
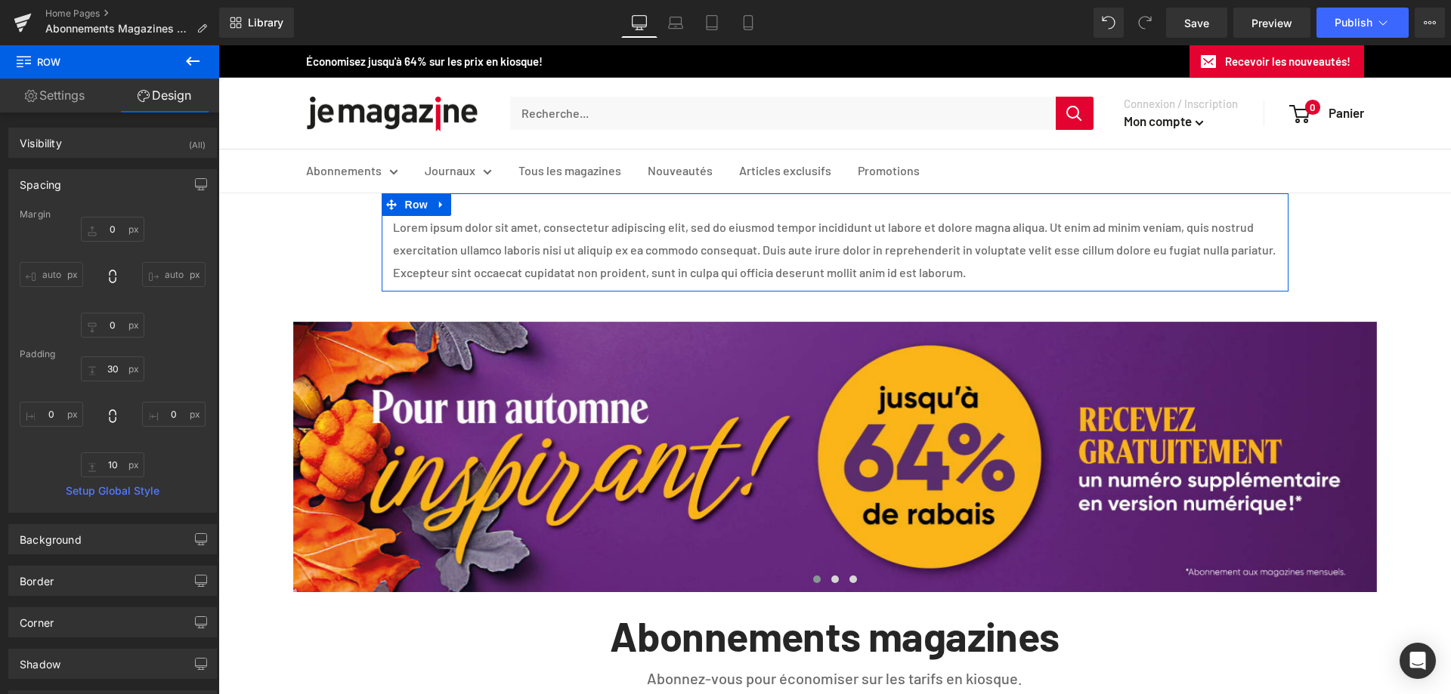
click at [32, 95] on icon at bounding box center [31, 96] width 12 height 12
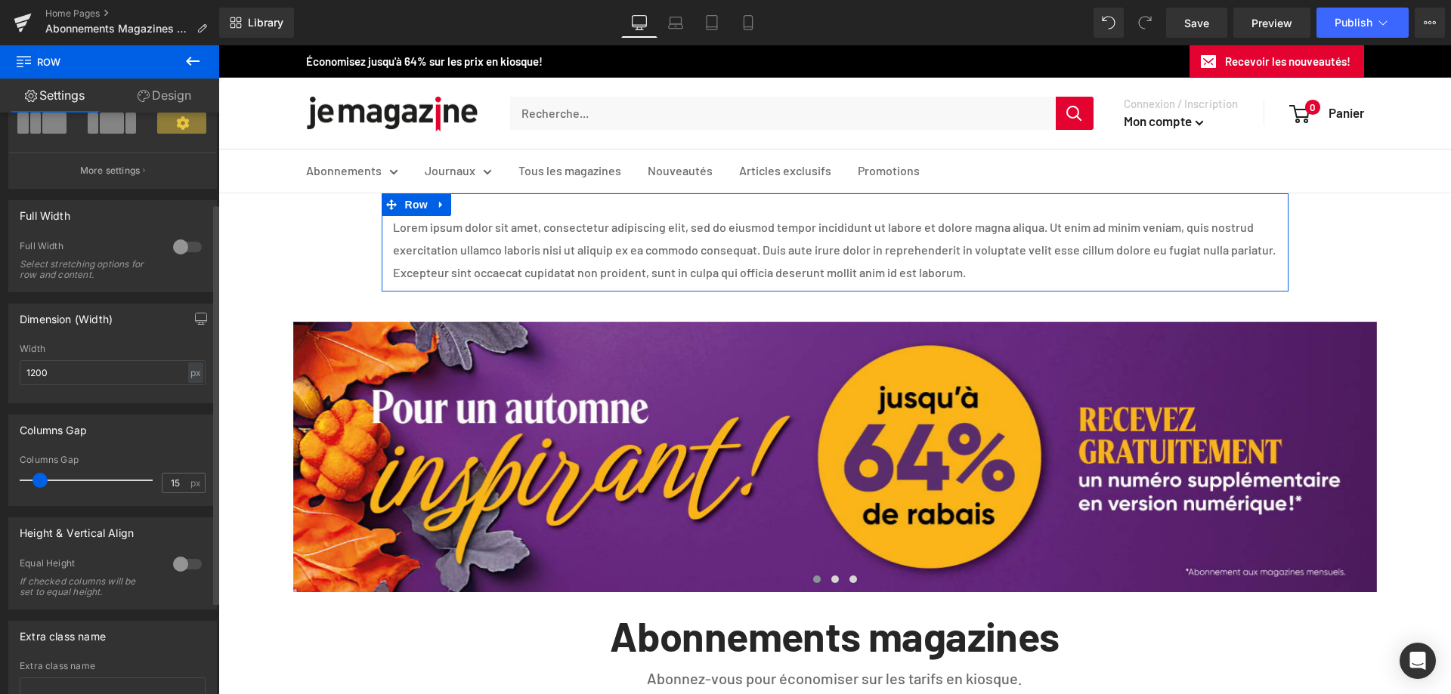
scroll to position [151, 0]
click at [83, 364] on input "1200" at bounding box center [113, 370] width 186 height 25
drag, startPoint x: 83, startPoint y: 364, endPoint x: -44, endPoint y: 374, distance: 127.3
click at [0, 374] on html "Row You are previewing how the will restyle your page. You can not edit Element…" at bounding box center [725, 347] width 1451 height 694
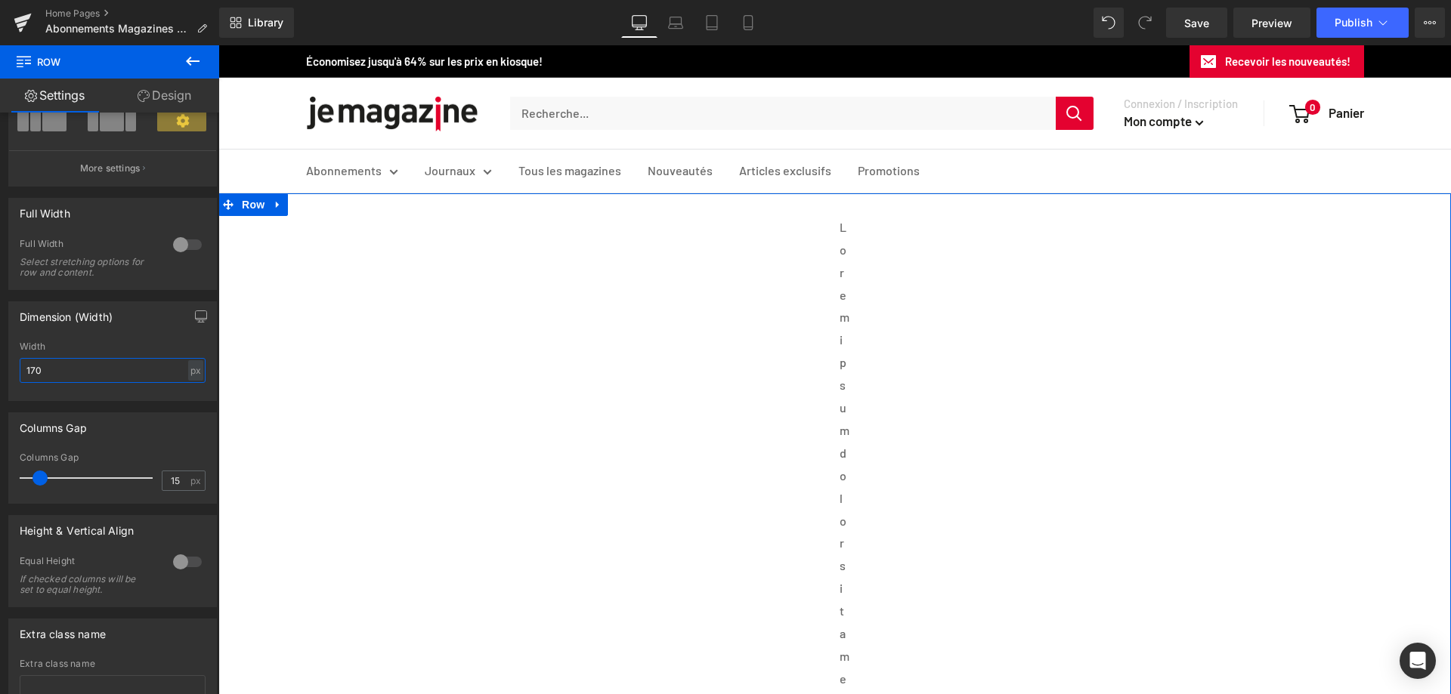
type input "1700"
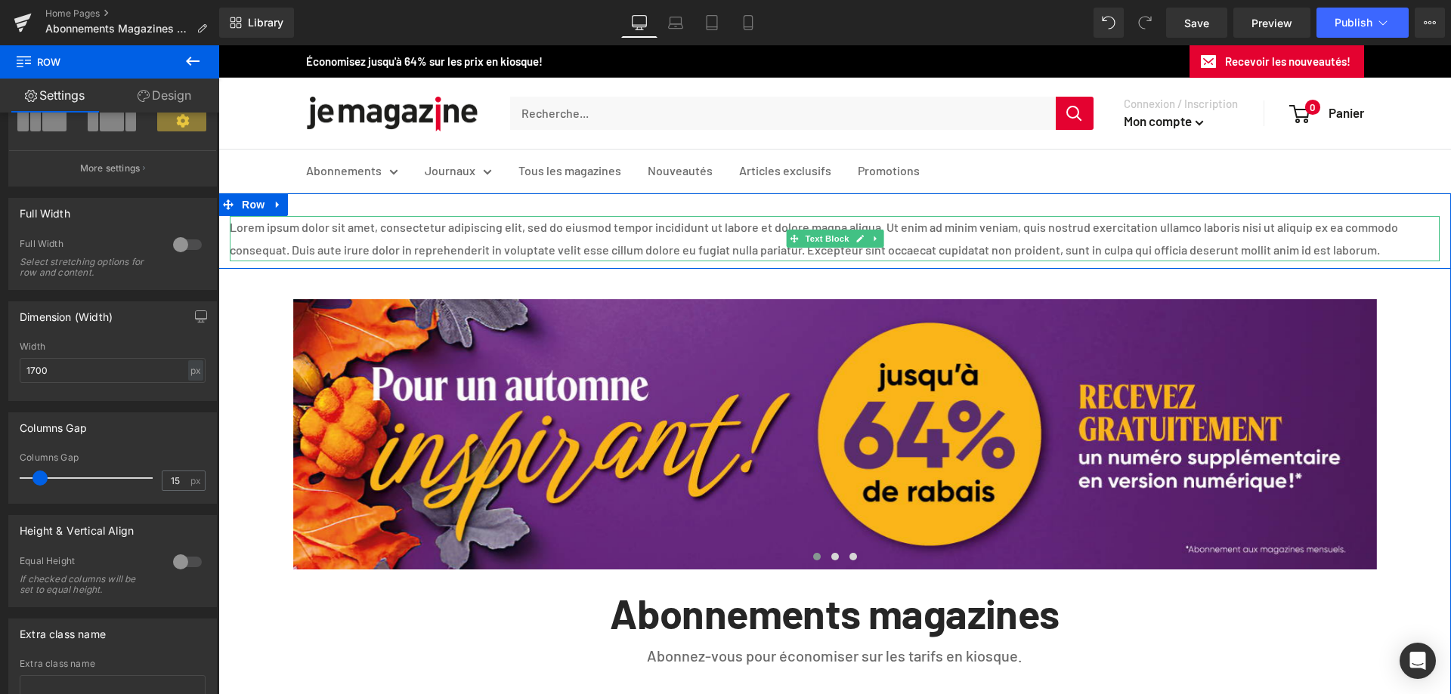
click at [778, 233] on p "Lorem ipsum dolor sit amet, consectetur adipiscing elit, sed do eiusmod tempor …" at bounding box center [835, 238] width 1210 height 45
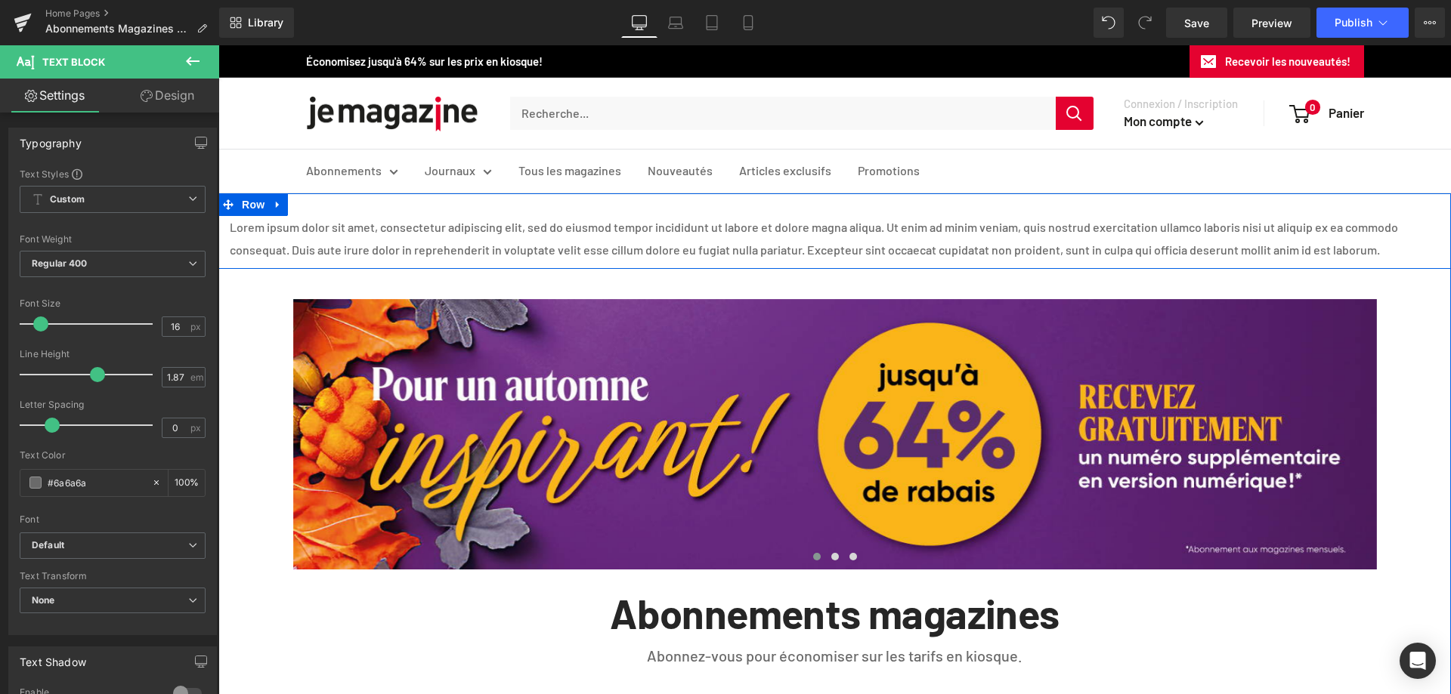
click at [611, 233] on p "Lorem ipsum dolor sit amet, consectetur adipiscing elit, sed do eiusmod tempor …" at bounding box center [835, 238] width 1210 height 45
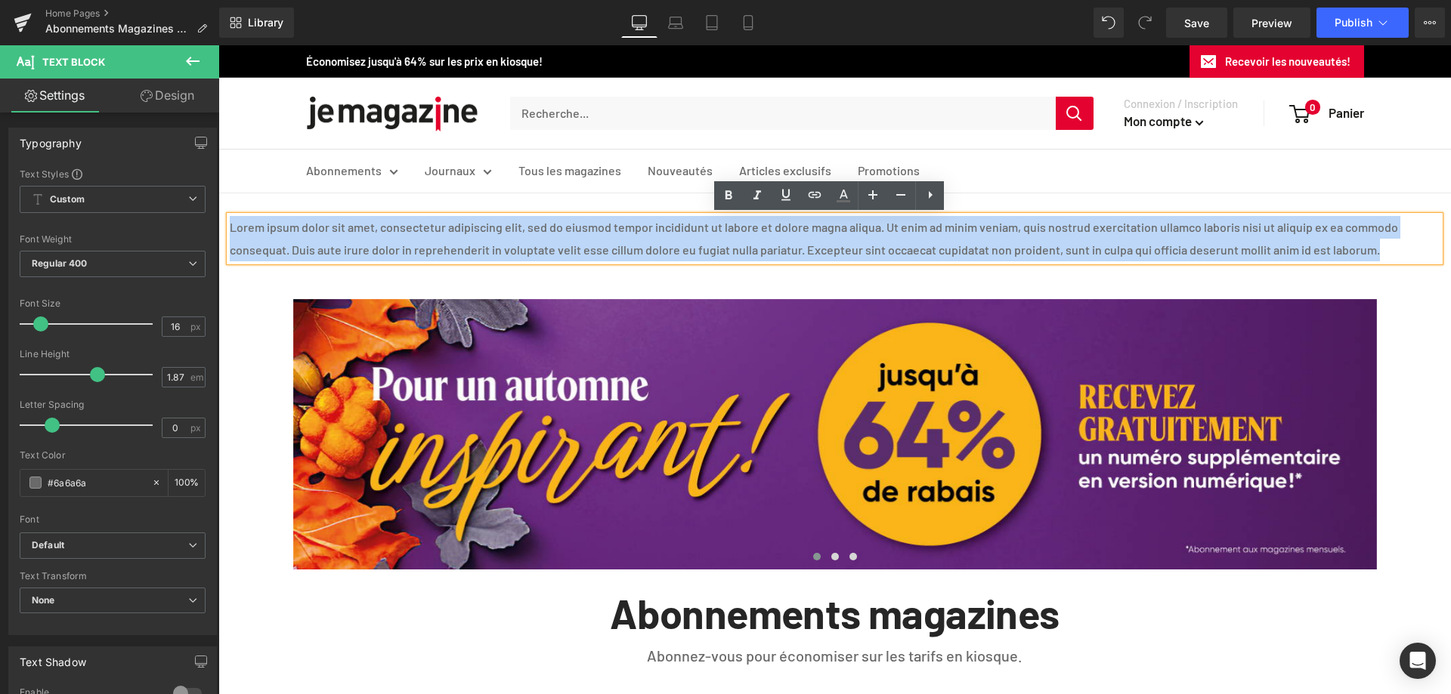
drag, startPoint x: 225, startPoint y: 224, endPoint x: 1392, endPoint y: 253, distance: 1167.1
click at [1392, 253] on p "Lorem ipsum dolor sit amet, consectetur adipiscing elit, sed do eiusmod tempor …" at bounding box center [835, 238] width 1210 height 45
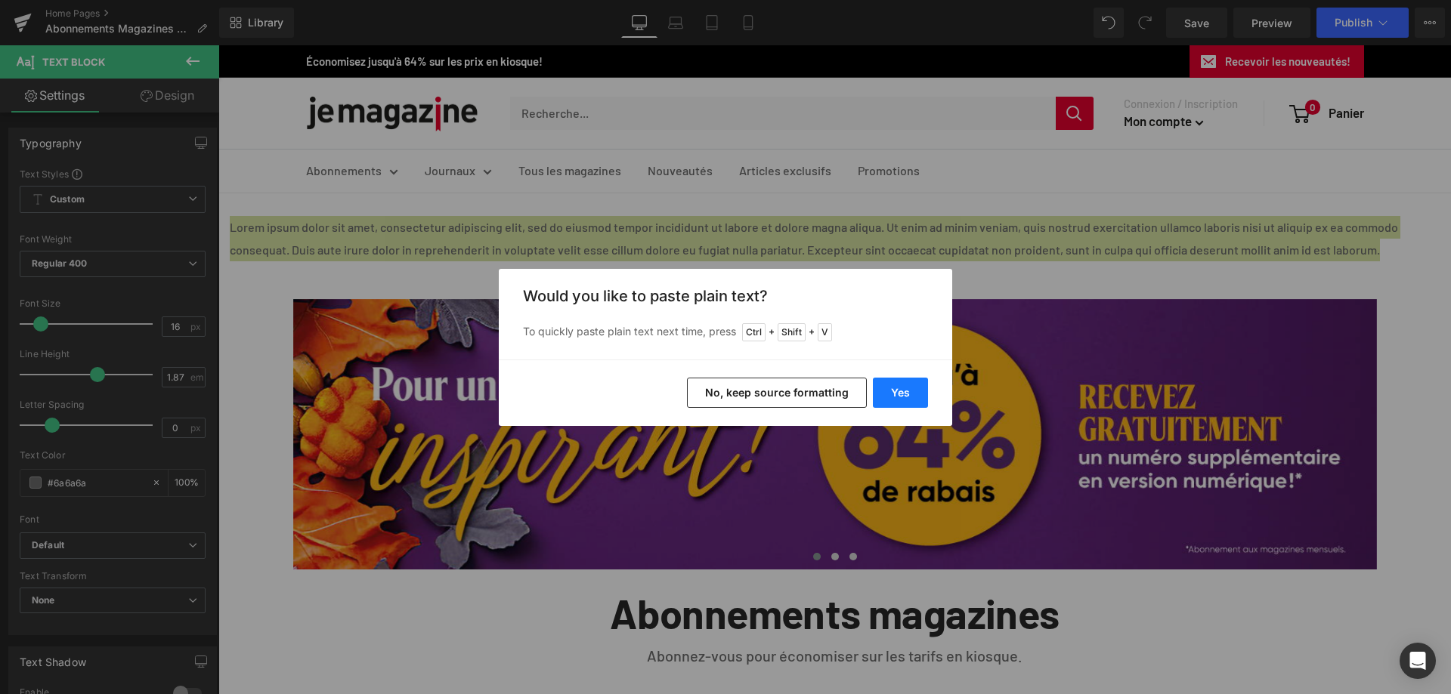
click at [897, 391] on button "Yes" at bounding box center [900, 393] width 55 height 30
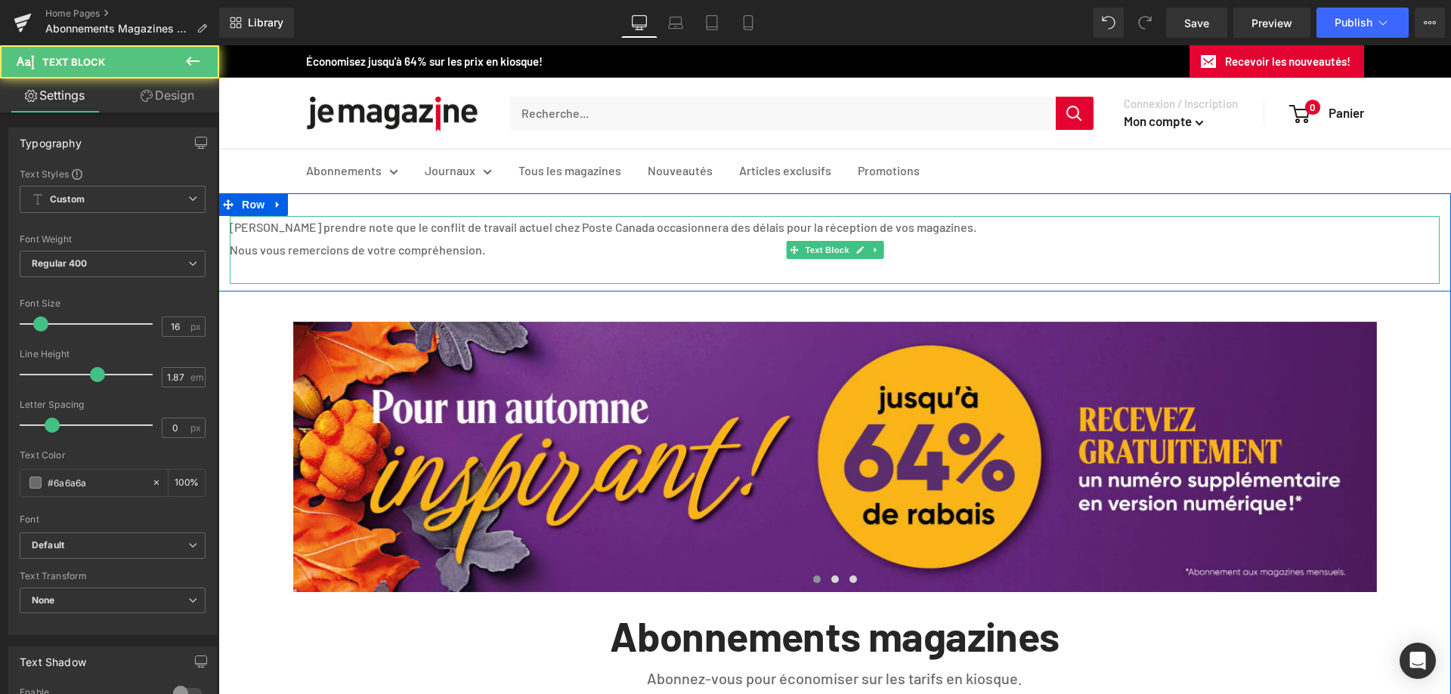
click at [436, 232] on p "[PERSON_NAME] prendre note que le conflit de travail actuel chez Poste Canada o…" at bounding box center [835, 227] width 1210 height 23
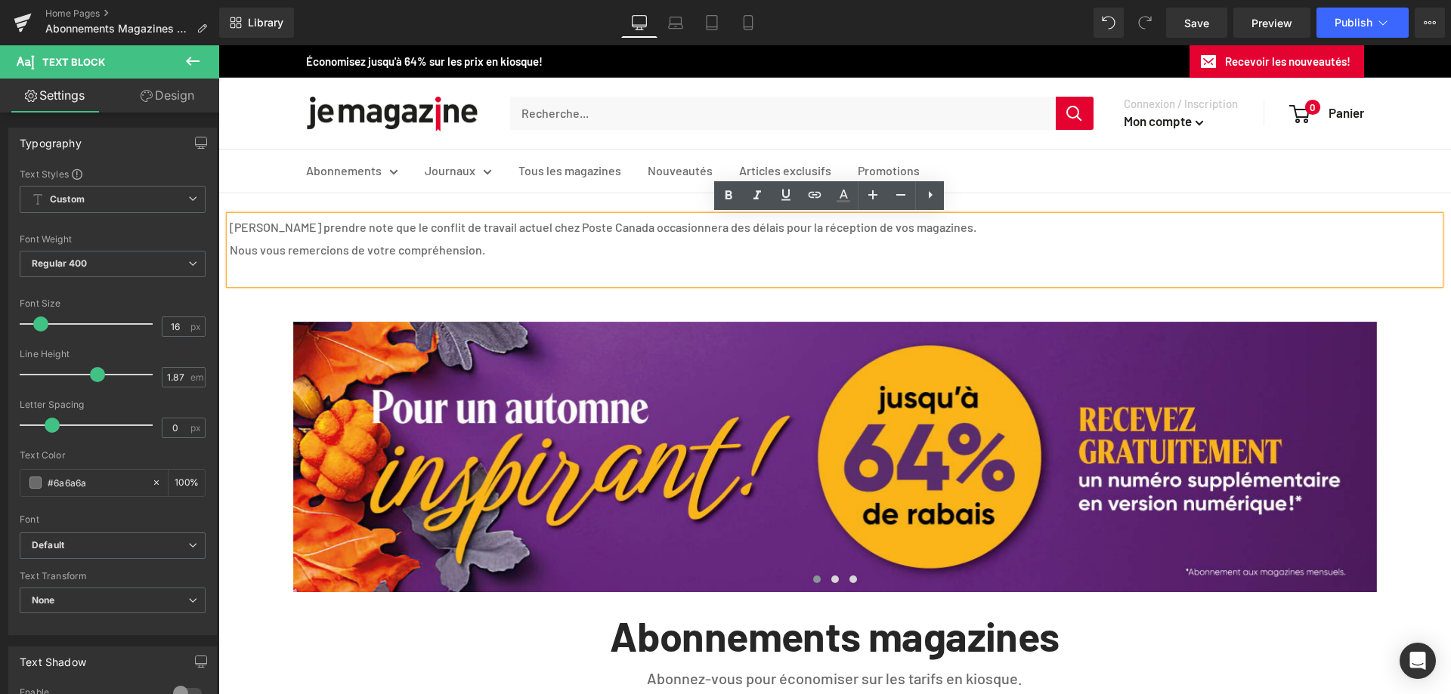
click at [230, 246] on p "Nous vous remercions de votre compréhension." at bounding box center [835, 250] width 1210 height 23
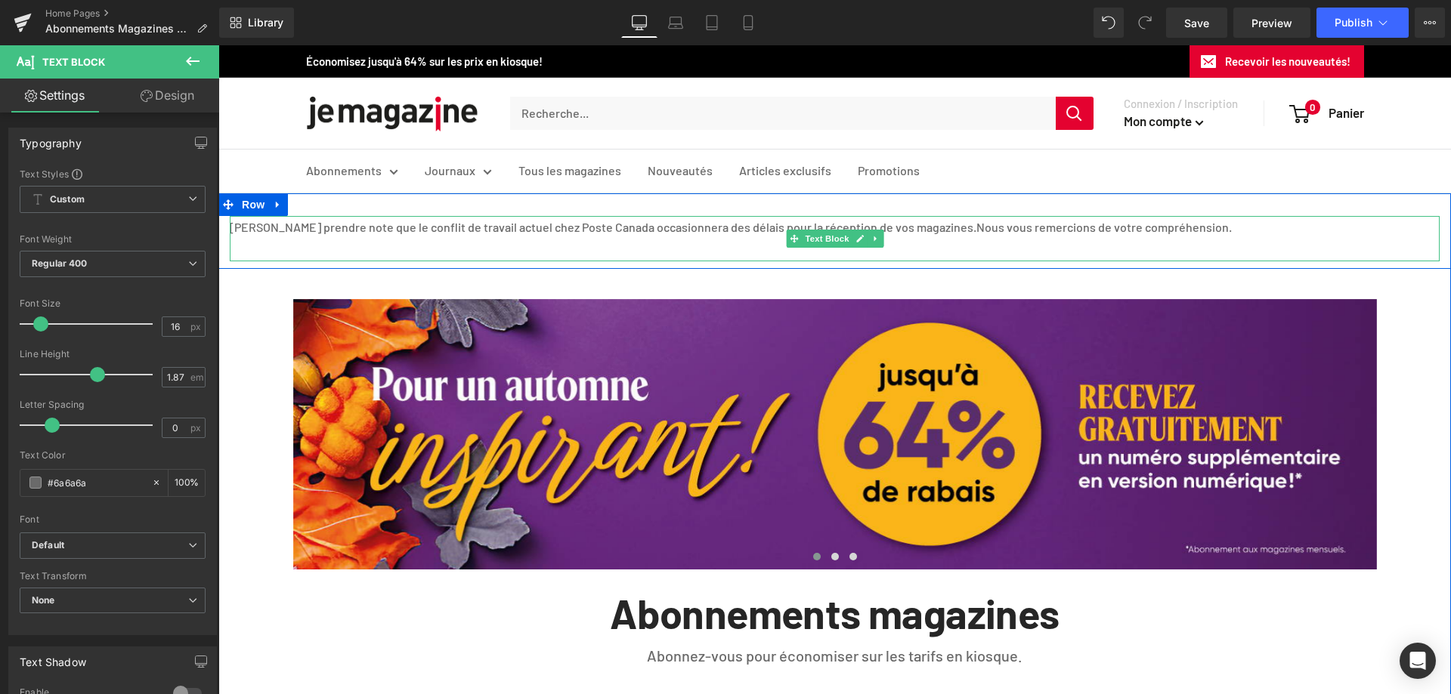
click at [781, 226] on p "[PERSON_NAME] prendre note que le conflit de travail actuel chez Poste Canada o…" at bounding box center [835, 227] width 1210 height 23
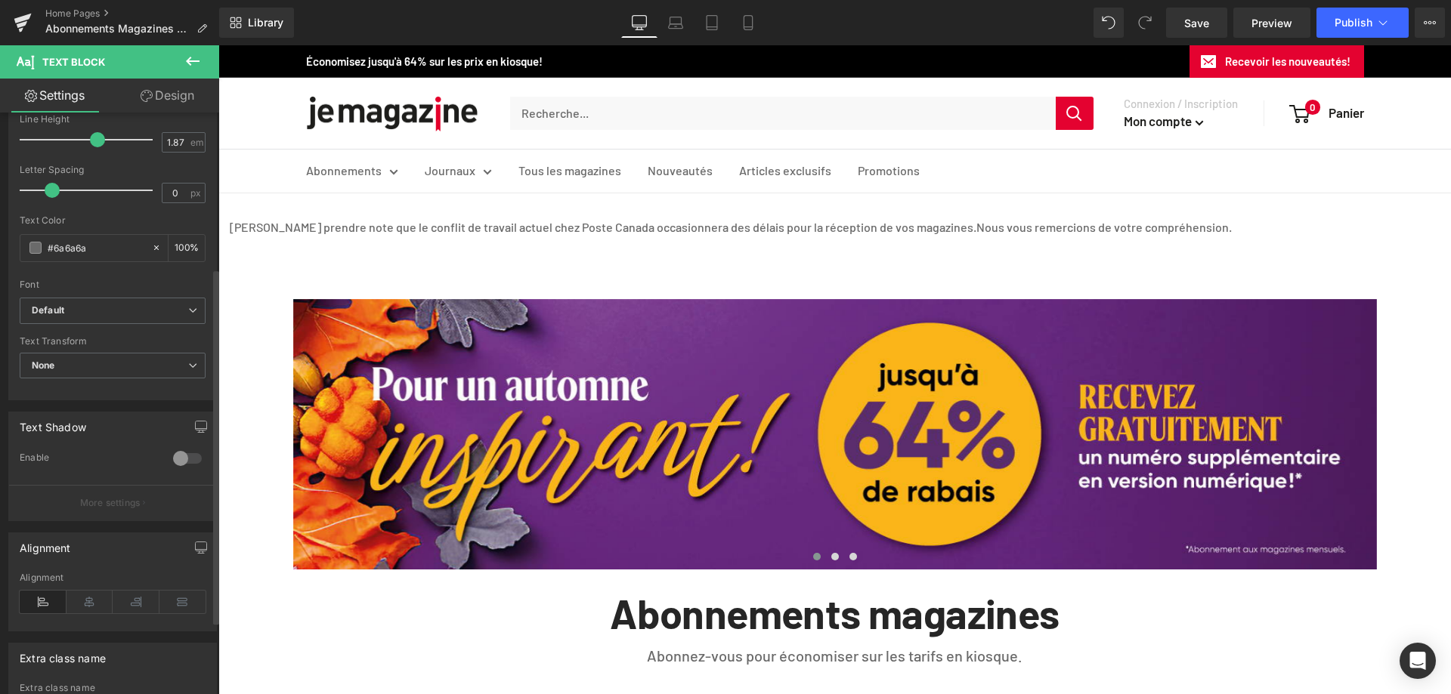
scroll to position [302, 0]
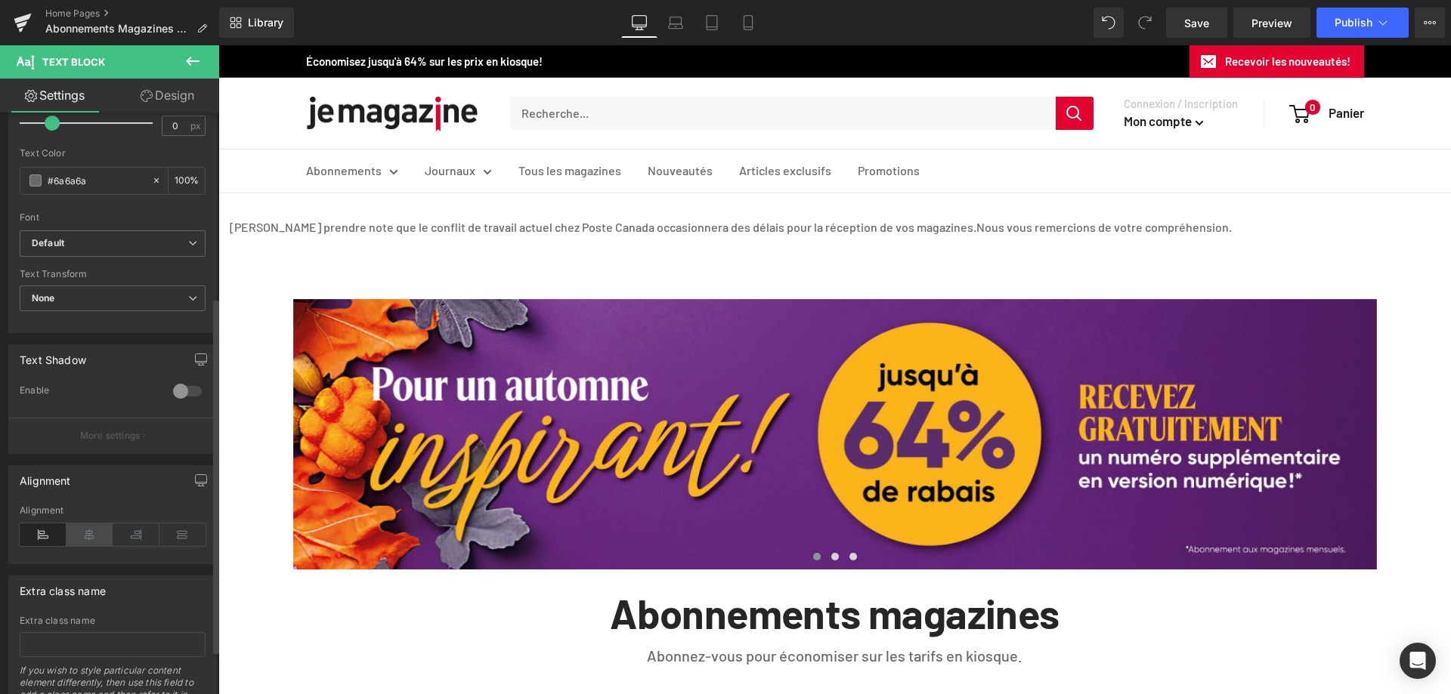
click at [93, 540] on icon at bounding box center [89, 535] width 47 height 23
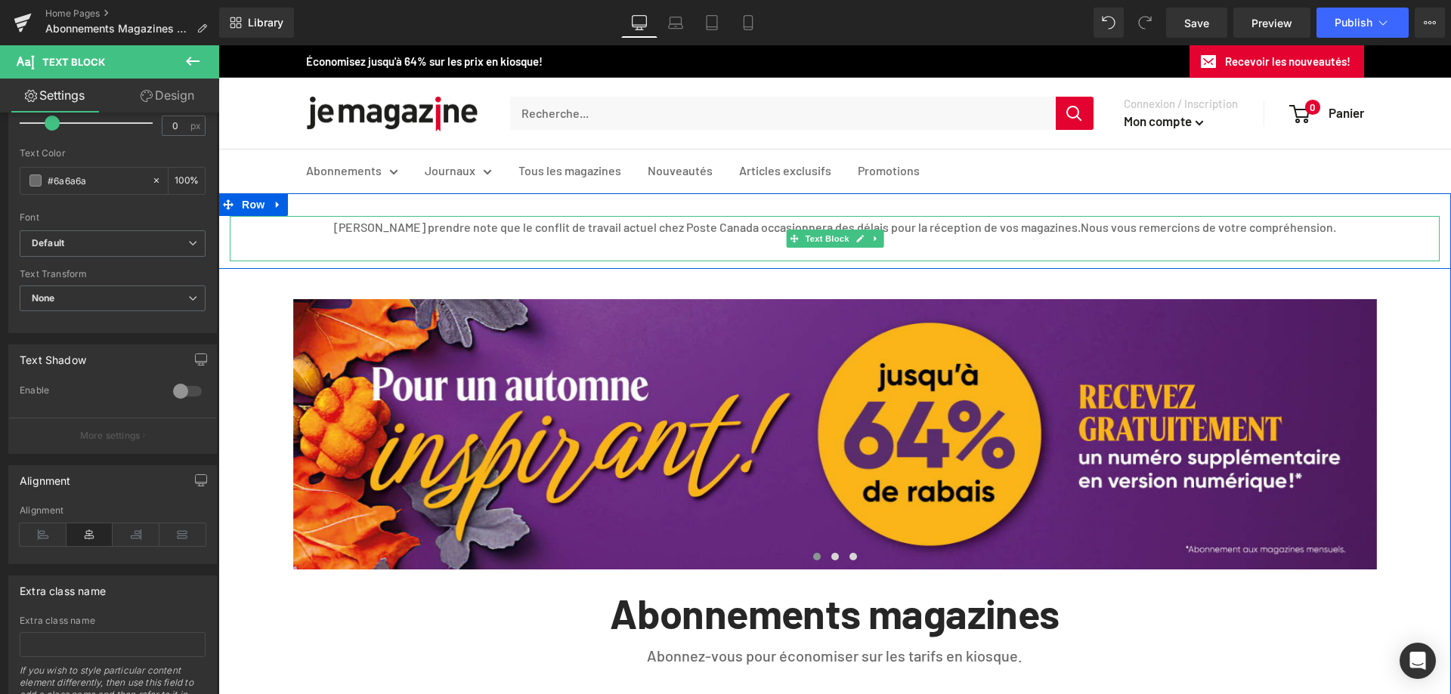
click at [463, 227] on p "[PERSON_NAME] prendre note que le conflit de travail actuel chez Poste Canada o…" at bounding box center [835, 227] width 1210 height 23
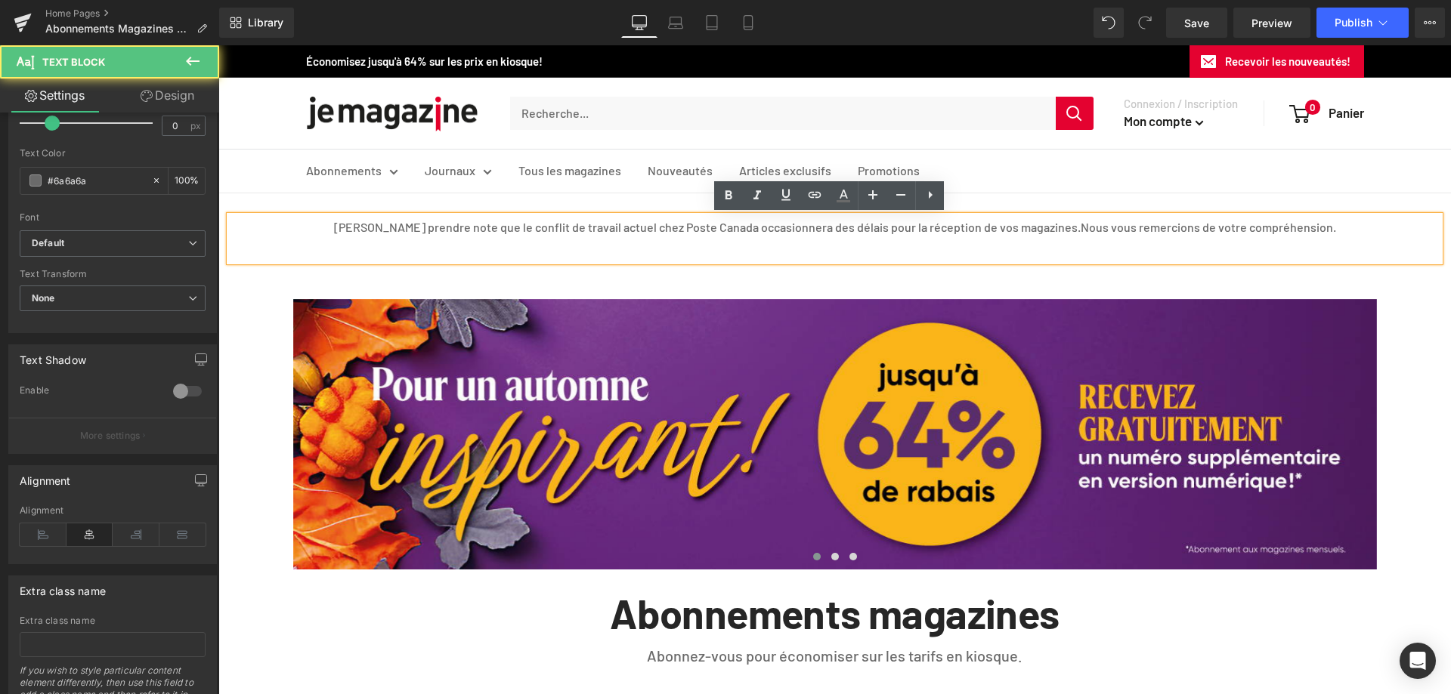
drag, startPoint x: 476, startPoint y: 261, endPoint x: 478, endPoint y: 240, distance: 21.2
click at [478, 242] on div "[PERSON_NAME] prendre note que le conflit de travail actuel chez Poste Canada o…" at bounding box center [835, 238] width 1210 height 45
click at [482, 210] on div "[PERSON_NAME] prendre note que le conflit de travail actuel chez Poste Canada o…" at bounding box center [834, 231] width 1232 height 76
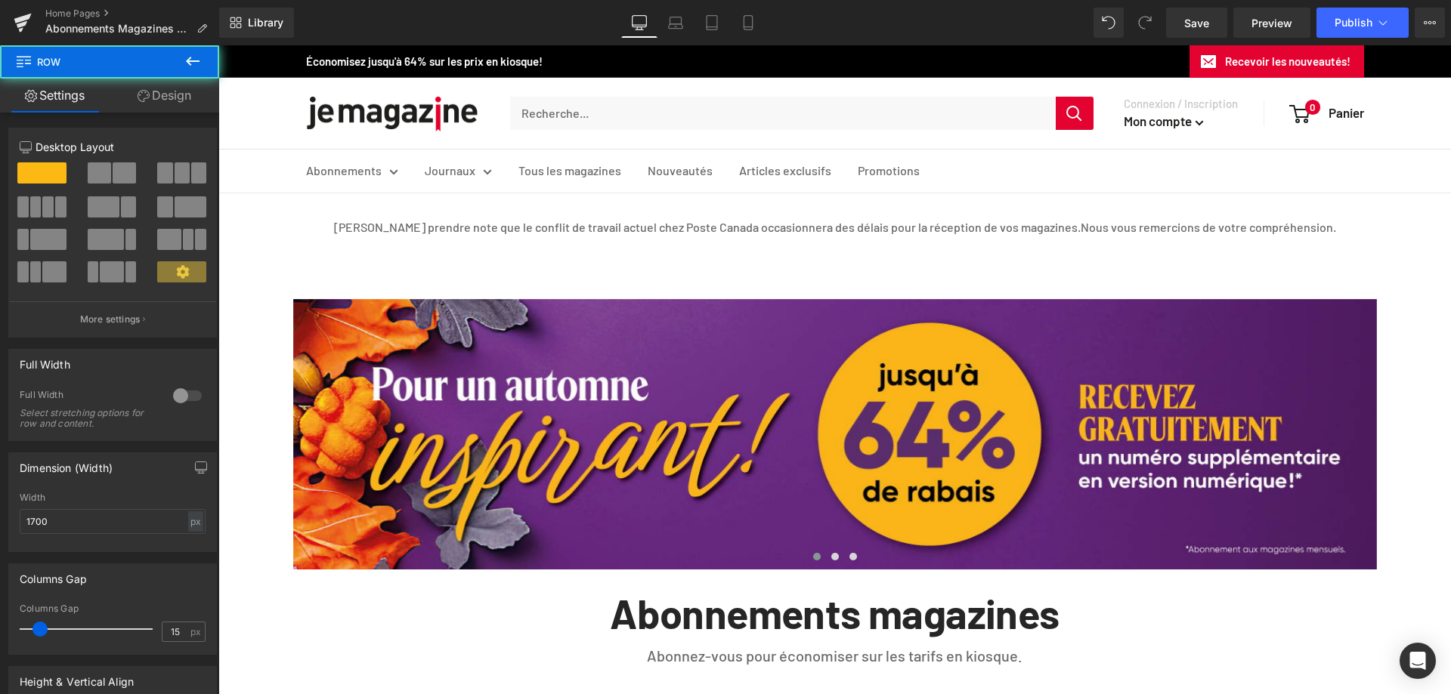
click at [218, 45] on div at bounding box center [218, 45] width 0 height 0
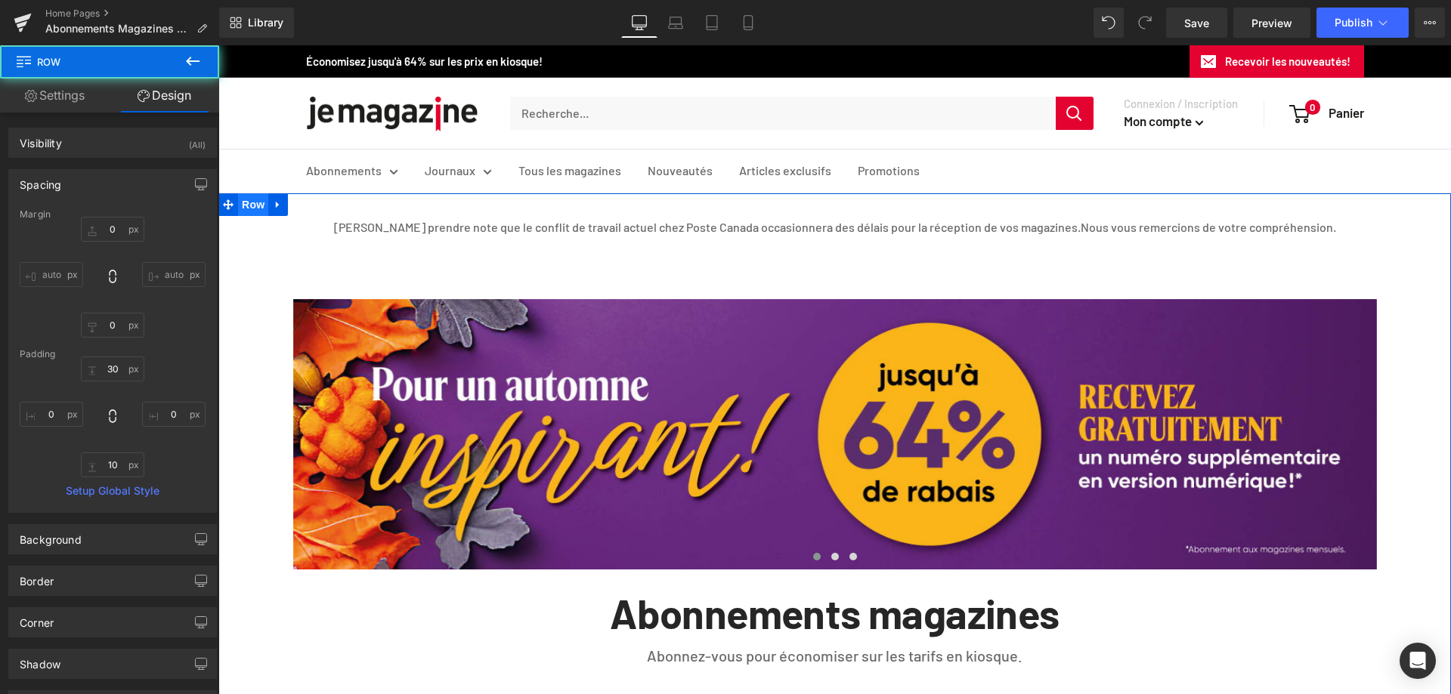
click at [249, 207] on span "Row" at bounding box center [253, 204] width 30 height 23
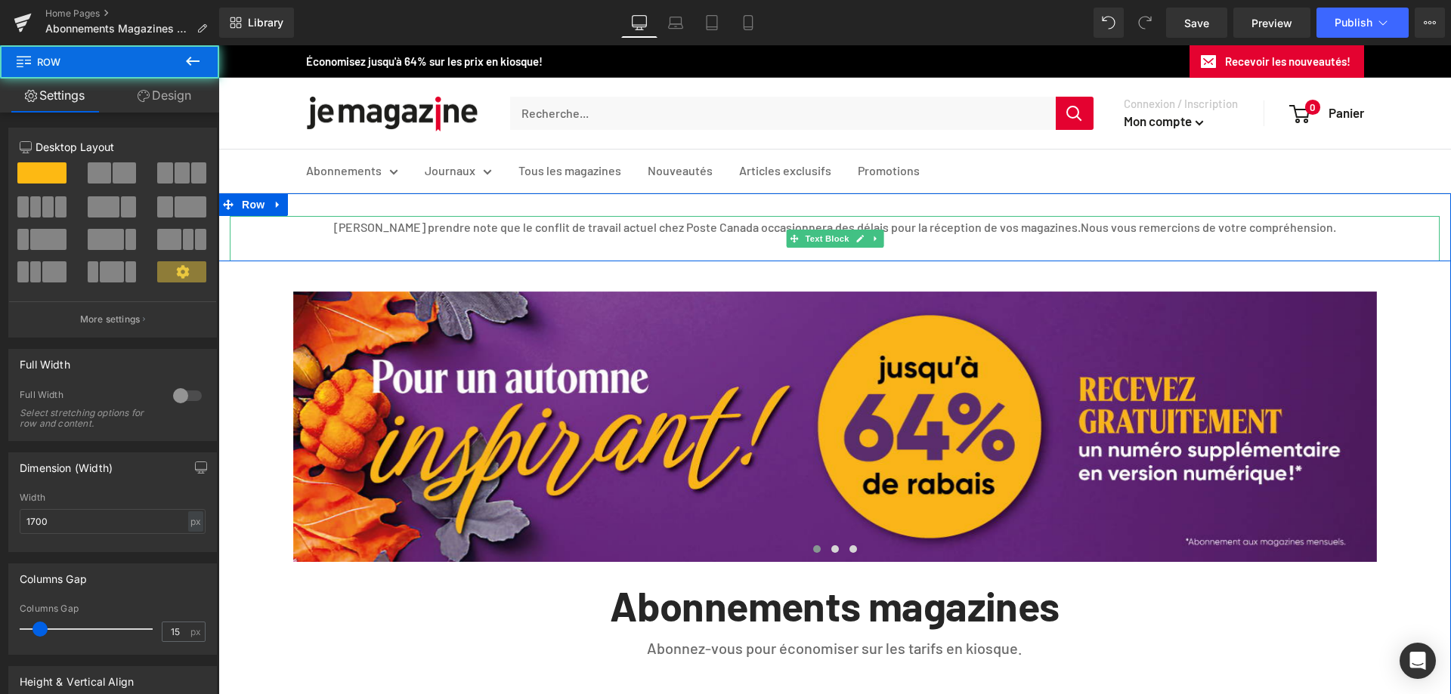
drag, startPoint x: 358, startPoint y: 266, endPoint x: 363, endPoint y: 229, distance: 37.3
click at [359, 255] on div "[PERSON_NAME] prendre note que le conflit de travail actuel chez Poste Canada o…" at bounding box center [834, 227] width 1232 height 68
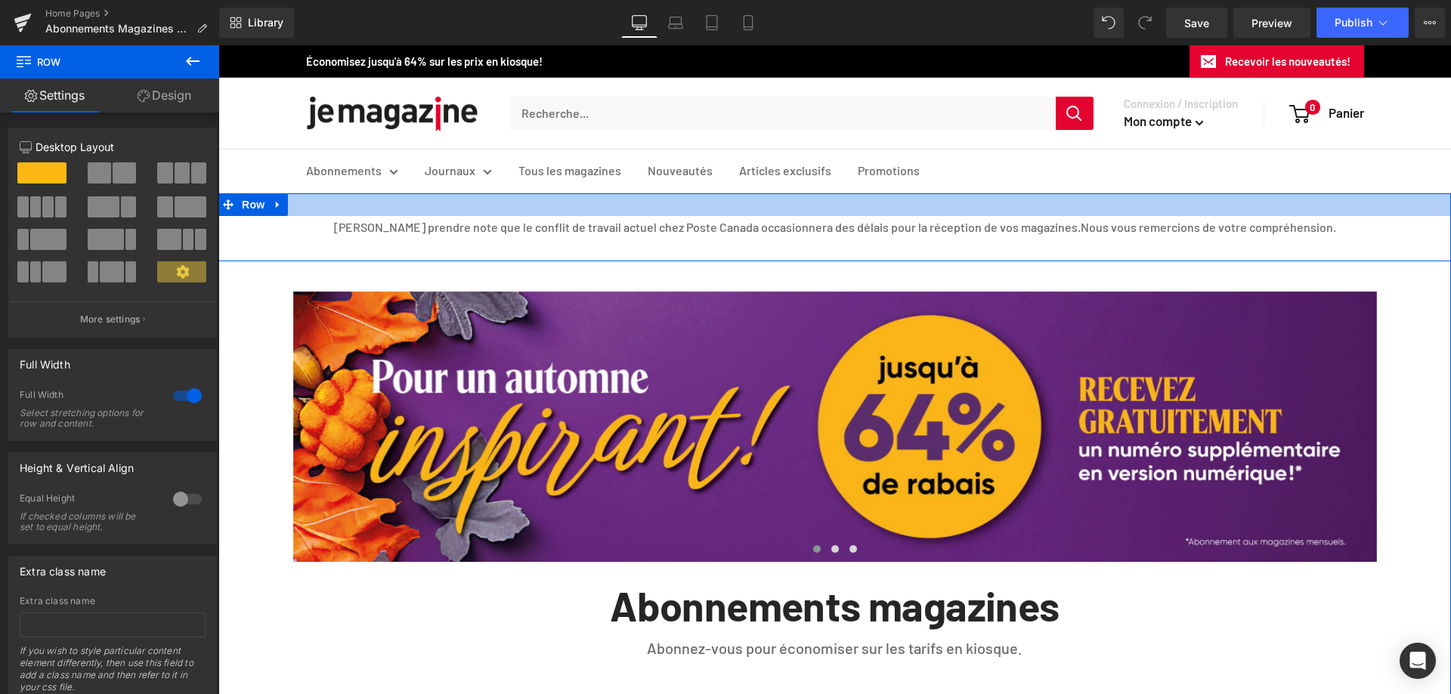
click at [376, 193] on div at bounding box center [834, 195] width 1232 height 4
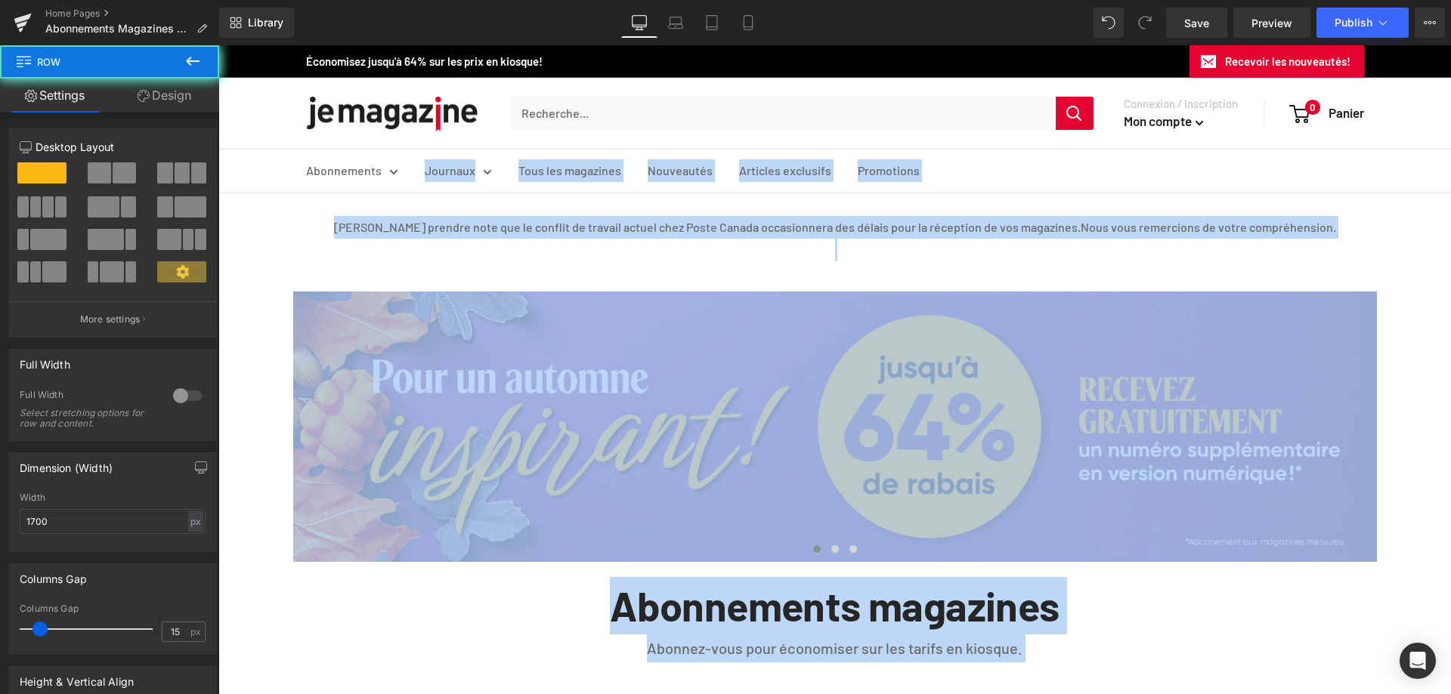
click at [285, 232] on p "[PERSON_NAME] prendre note que le conflit de travail actuel chez Poste Canada o…" at bounding box center [835, 227] width 1210 height 23
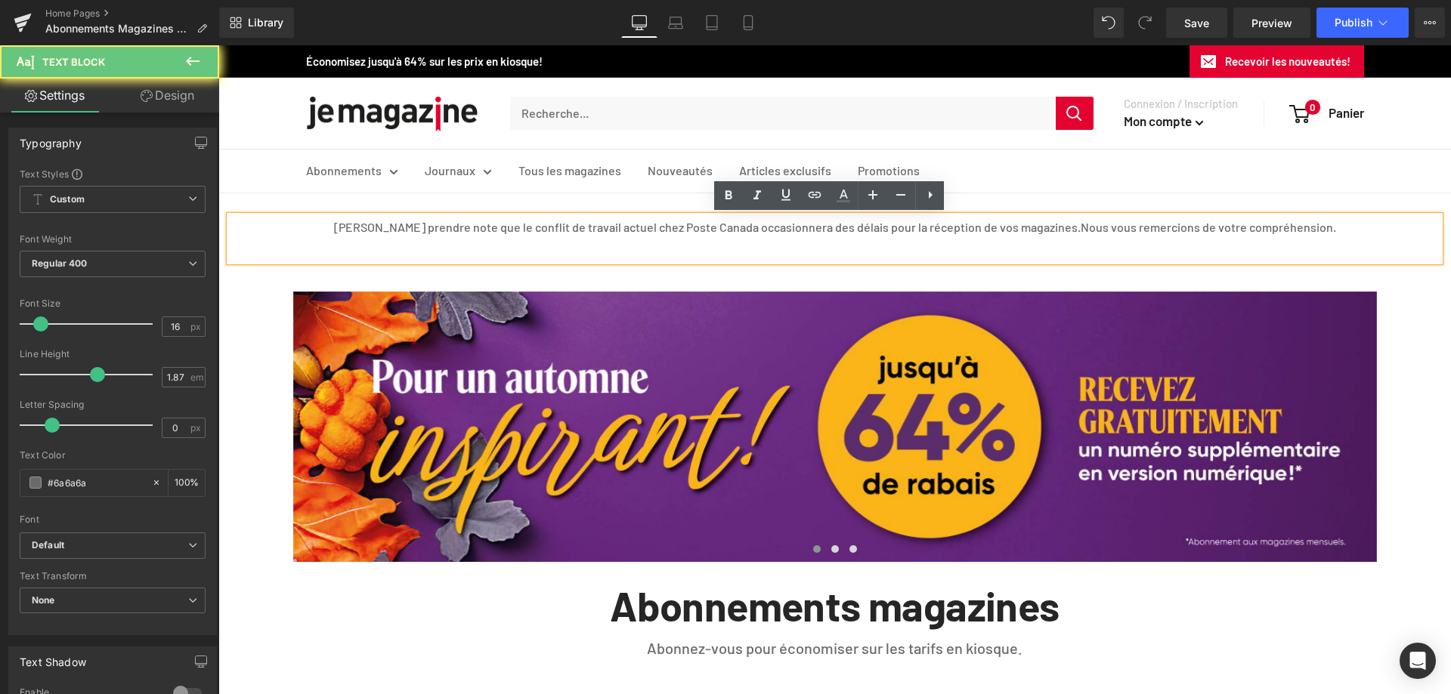
click at [474, 229] on p "[PERSON_NAME] prendre note que le conflit de travail actuel chez Poste Canada o…" at bounding box center [835, 227] width 1210 height 23
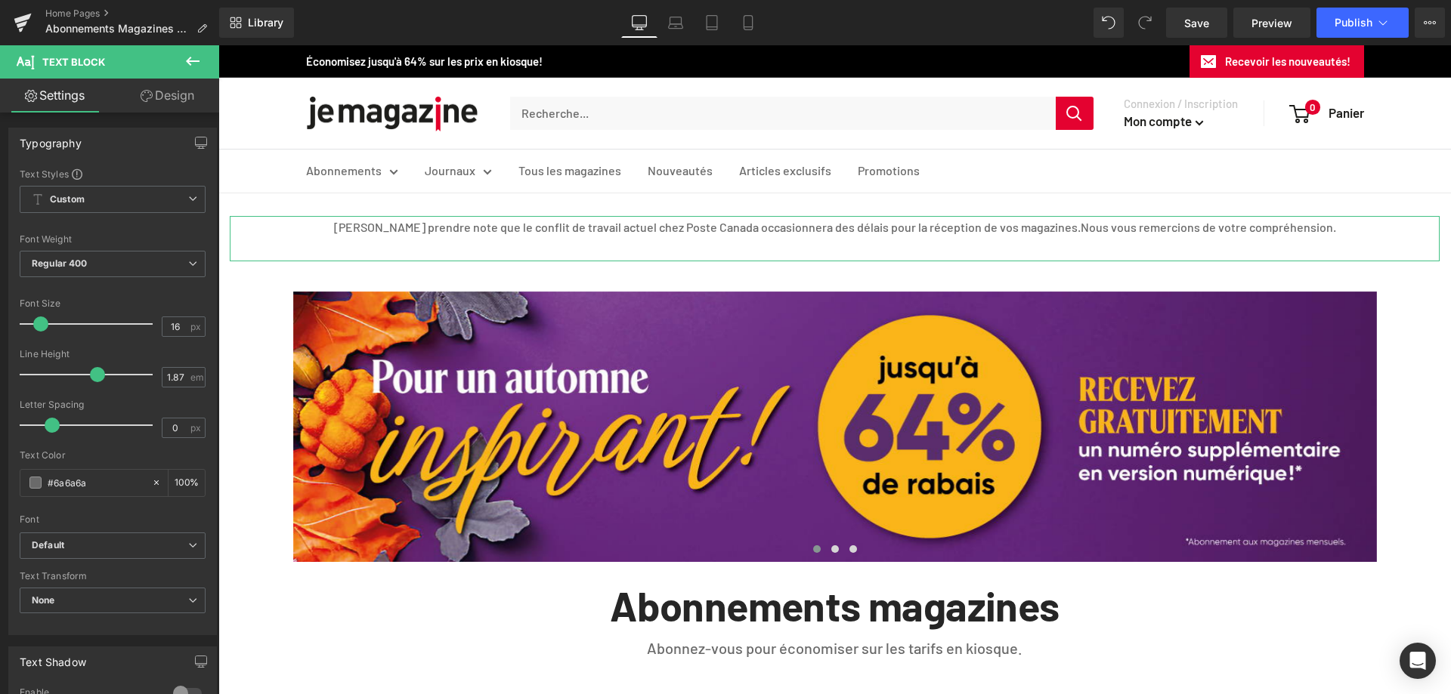
drag, startPoint x: 173, startPoint y: 88, endPoint x: 171, endPoint y: 100, distance: 12.3
click at [173, 88] on link "Design" at bounding box center [168, 96] width 110 height 34
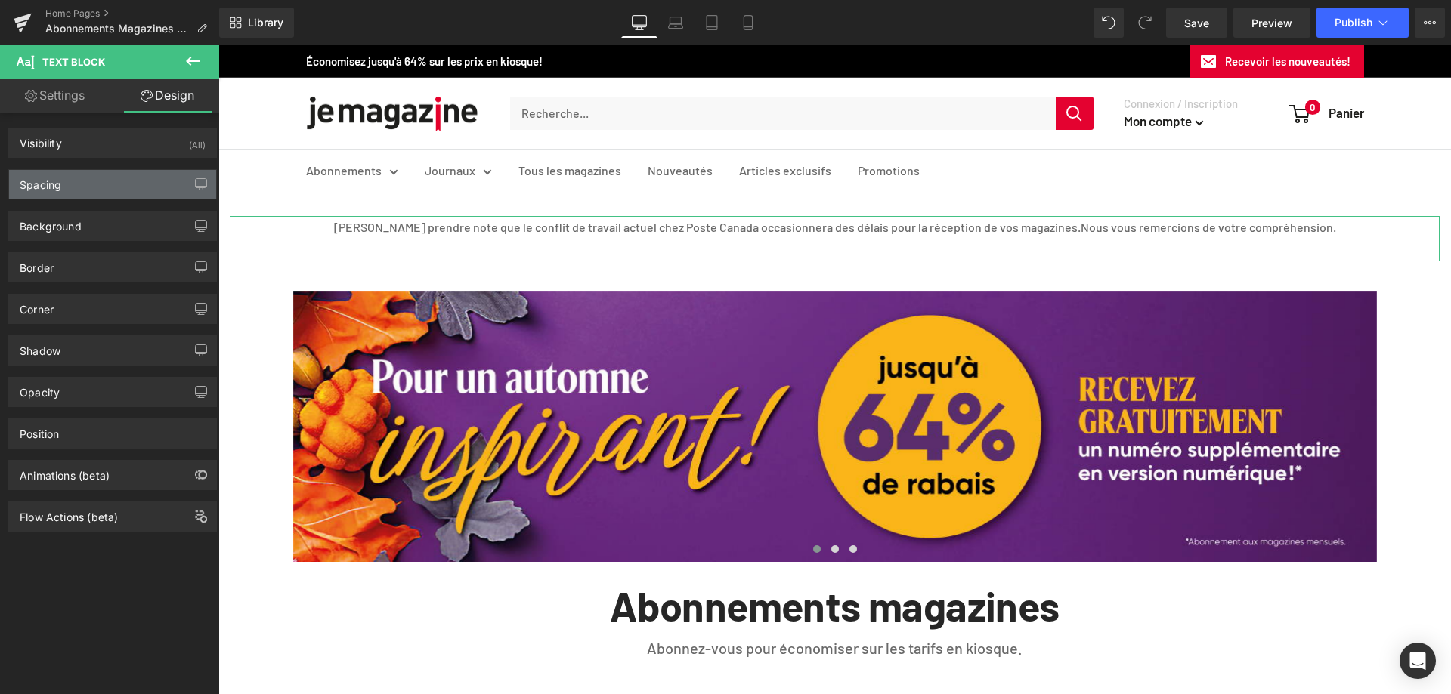
click at [96, 183] on div "Spacing" at bounding box center [112, 184] width 207 height 29
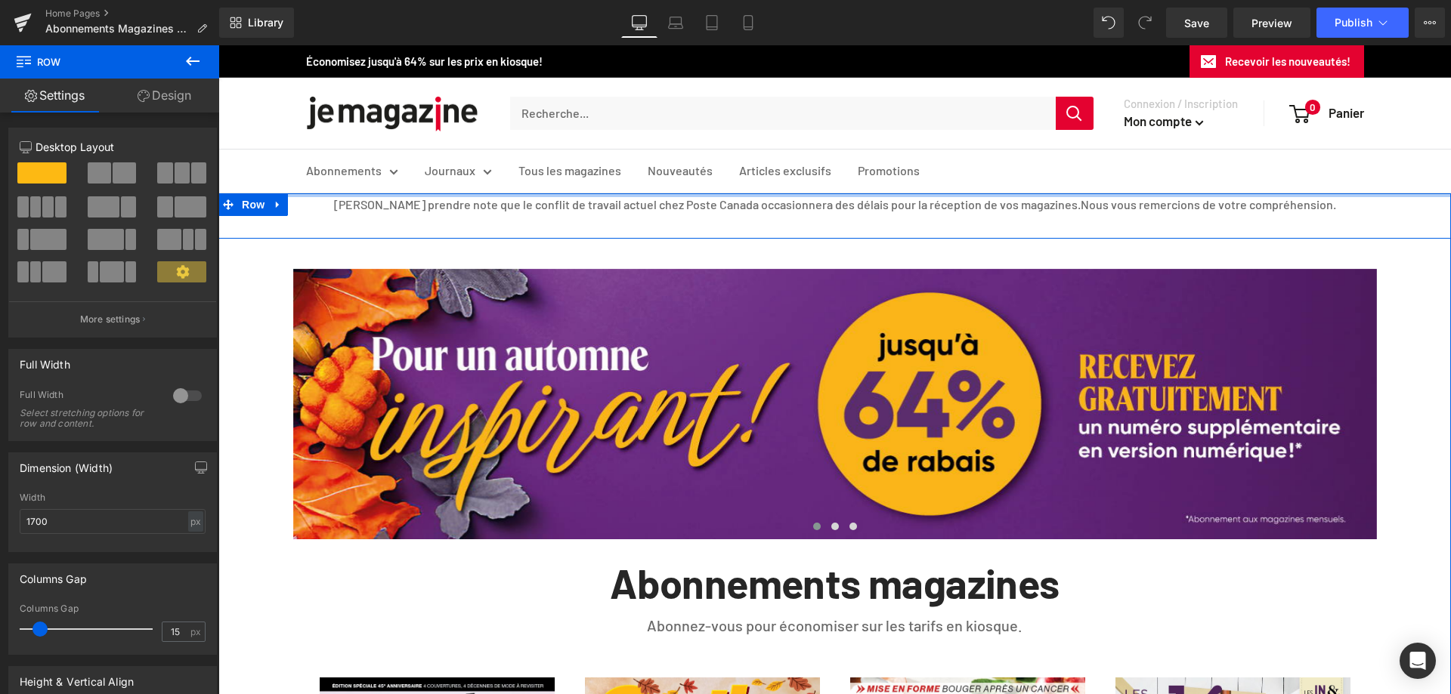
drag, startPoint x: 954, startPoint y: 215, endPoint x: 958, endPoint y: 197, distance: 17.8
click at [958, 197] on div "[PERSON_NAME] prendre note que le conflit de travail actuel chez Poste Canada o…" at bounding box center [834, 215] width 1232 height 45
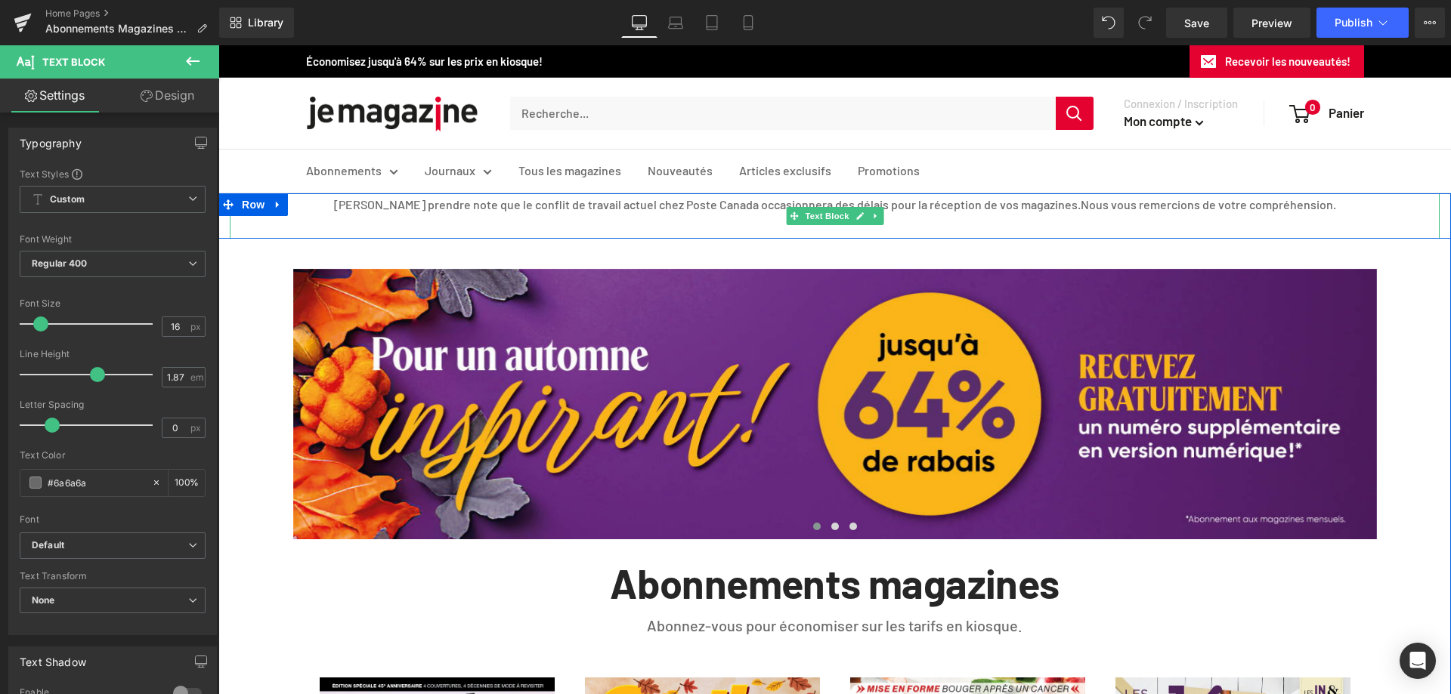
click at [959, 203] on p "[PERSON_NAME] prendre note que le conflit de travail actuel chez Poste Canada o…" at bounding box center [835, 204] width 1210 height 23
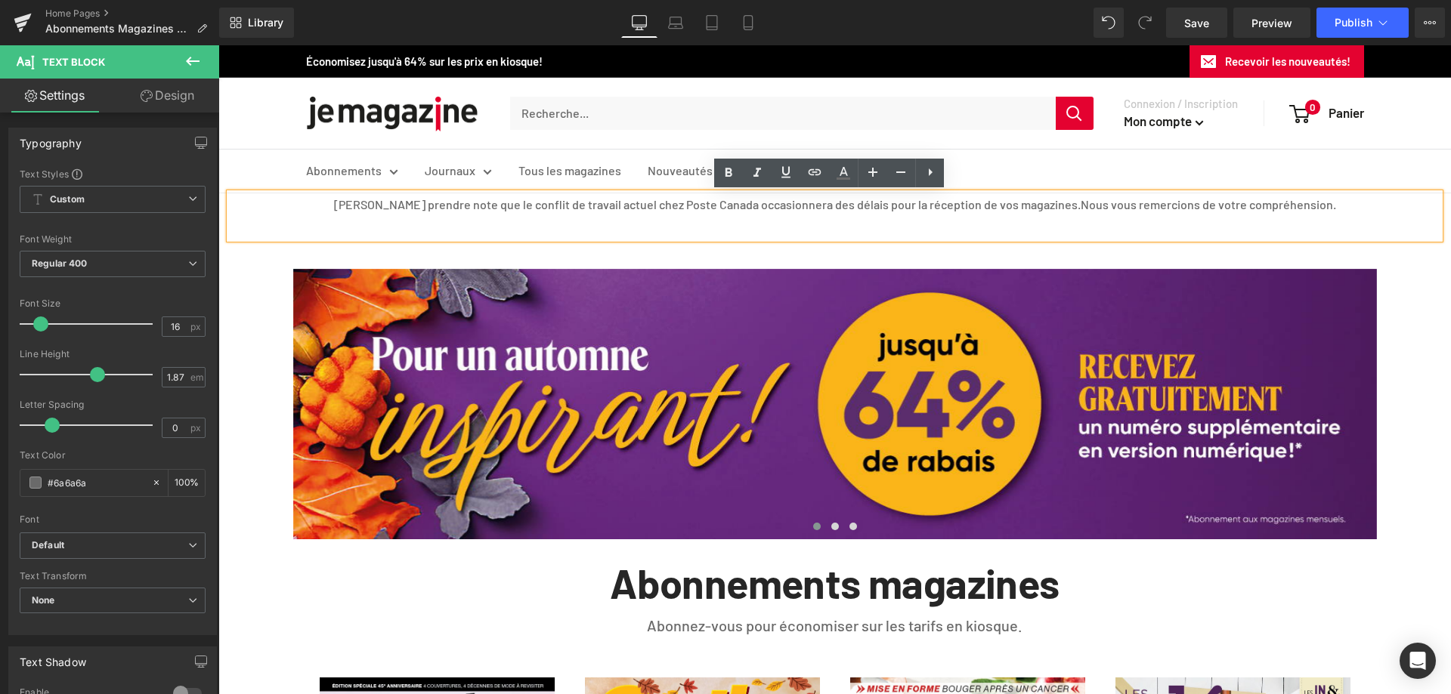
click at [344, 203] on p "[PERSON_NAME] prendre note que le conflit de travail actuel chez Poste Canada o…" at bounding box center [835, 204] width 1210 height 23
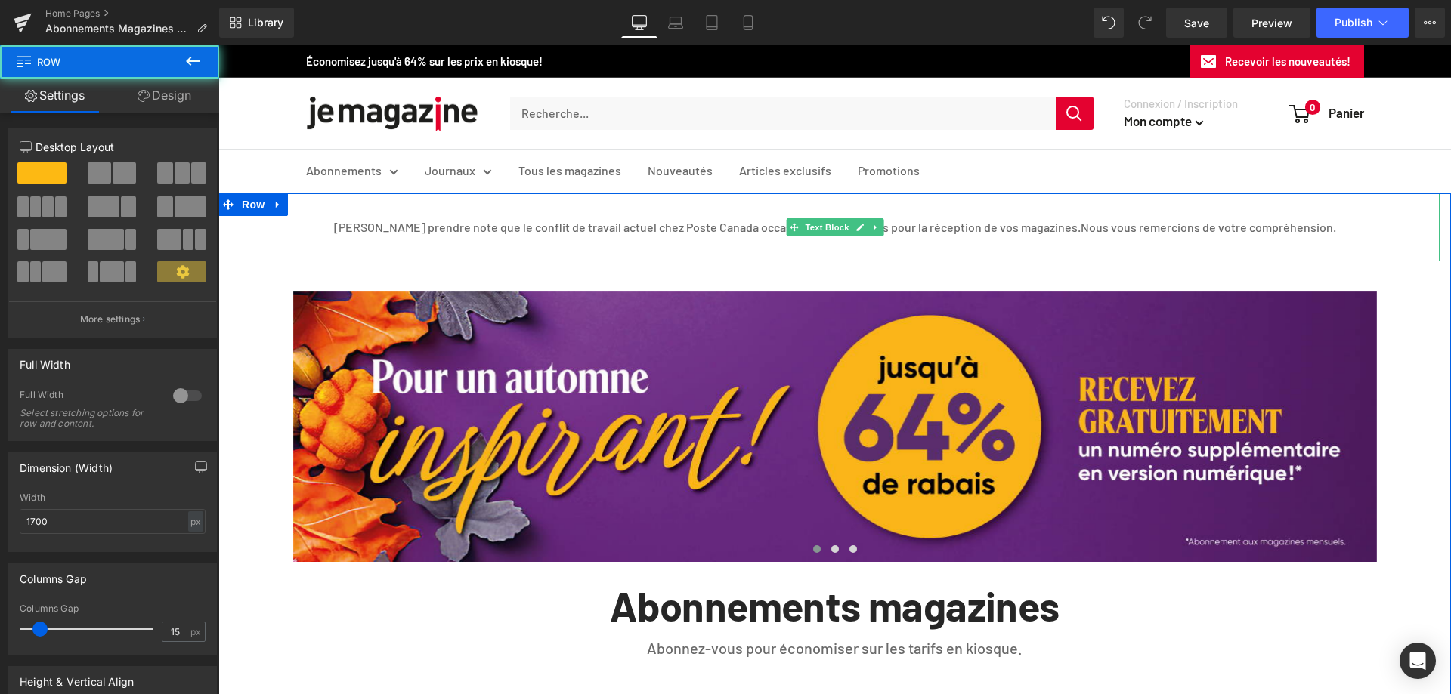
drag, startPoint x: 719, startPoint y: 258, endPoint x: 720, endPoint y: 251, distance: 7.7
click at [720, 251] on div "[PERSON_NAME] prendre note que le conflit de travail actuel chez Poste Canada o…" at bounding box center [834, 227] width 1232 height 68
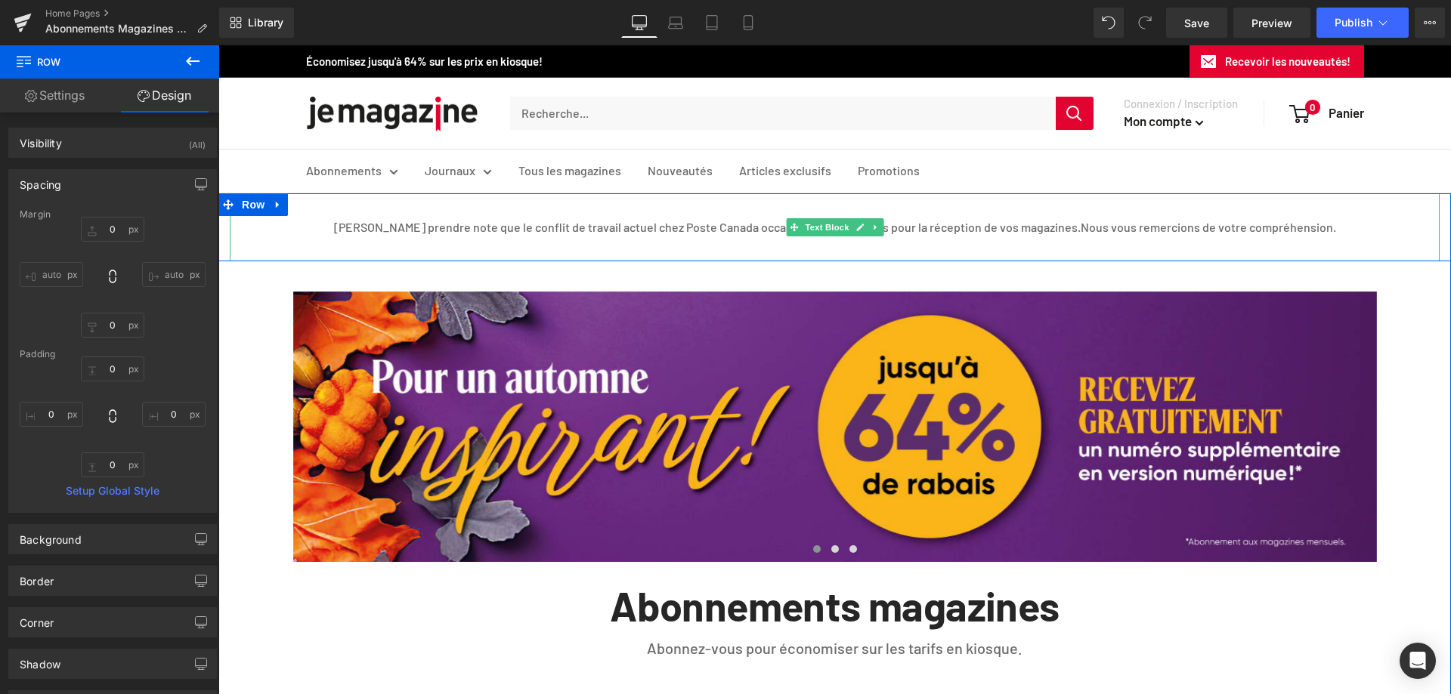
click at [483, 232] on p "[PERSON_NAME] prendre note que le conflit de travail actuel chez Poste Canada o…" at bounding box center [835, 227] width 1210 height 23
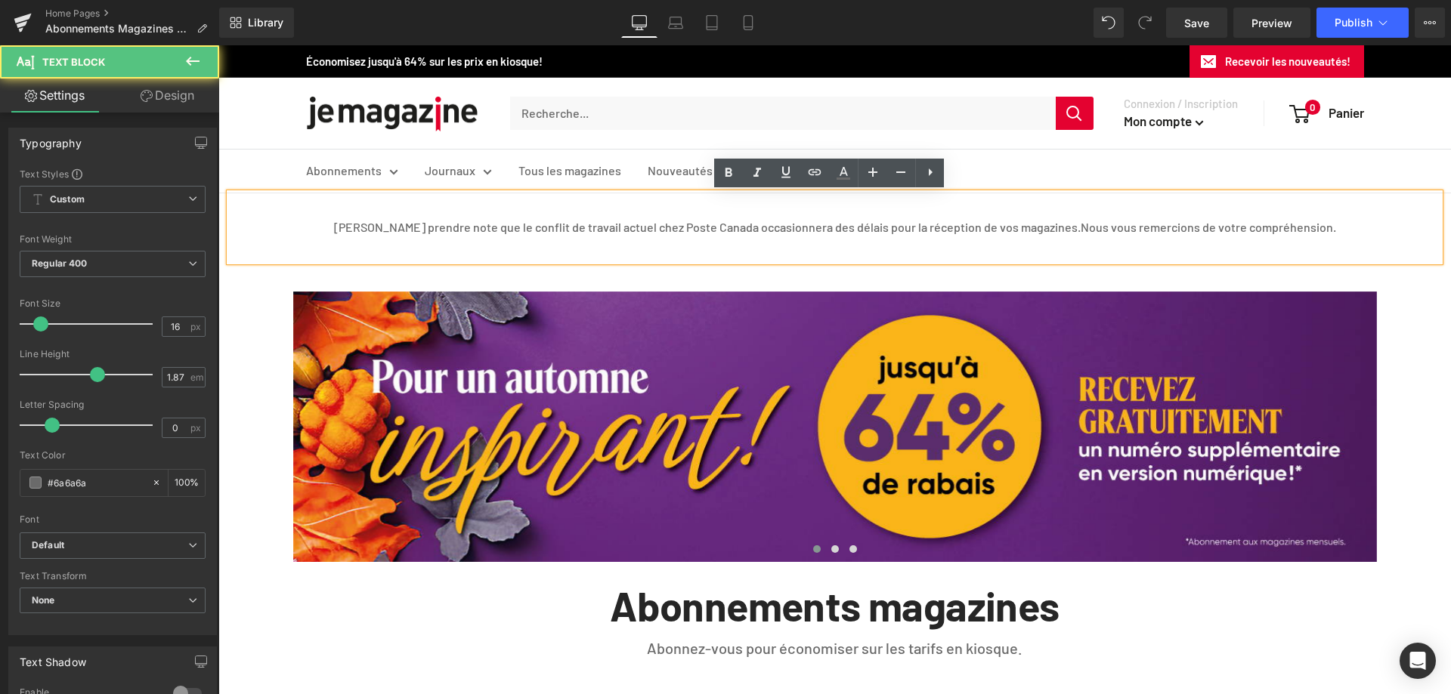
click at [693, 248] on p at bounding box center [835, 250] width 1210 height 23
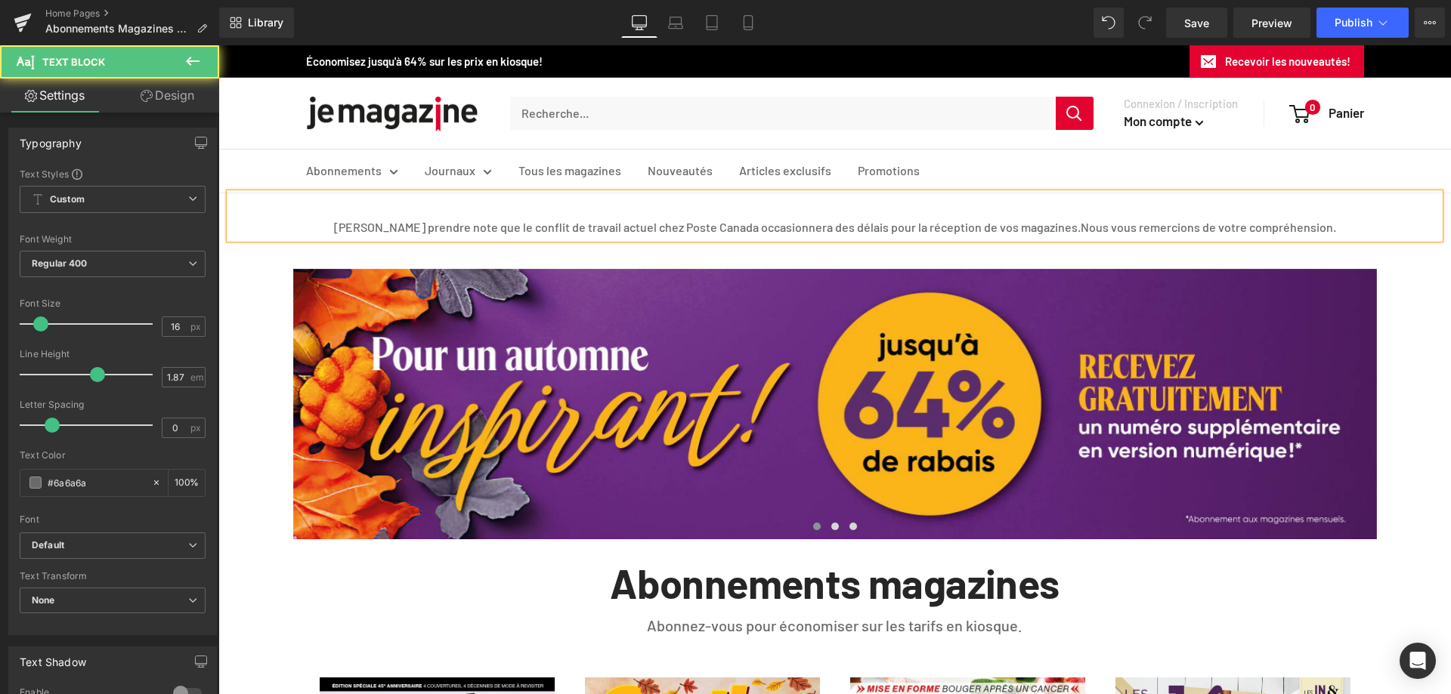
click at [828, 209] on p at bounding box center [835, 204] width 1210 height 23
click at [334, 224] on p "[PERSON_NAME] prendre note que le conflit de travail actuel chez Poste Canada o…" at bounding box center [835, 227] width 1210 height 23
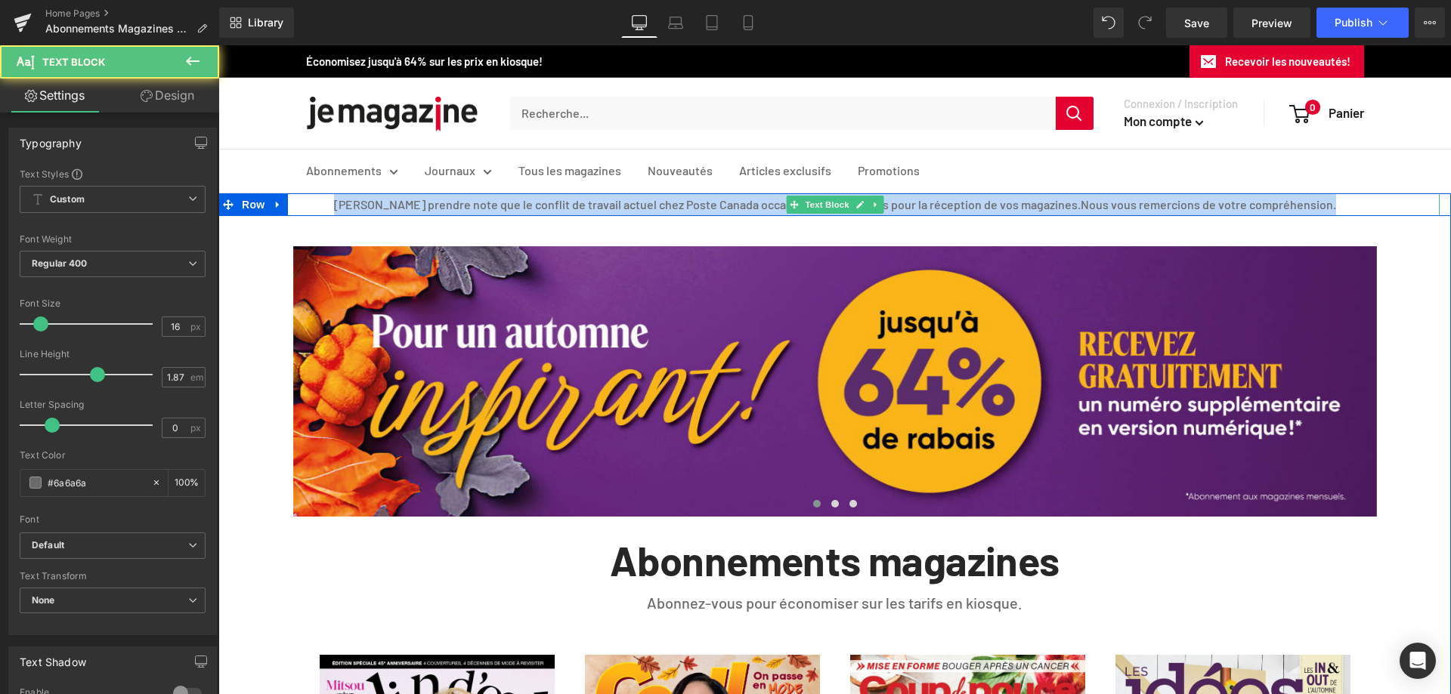
drag, startPoint x: 342, startPoint y: 205, endPoint x: 1362, endPoint y: 209, distance: 1019.4
click at [1362, 209] on p "[PERSON_NAME] prendre note que le conflit de travail actuel chez Poste Canada o…" at bounding box center [835, 204] width 1210 height 23
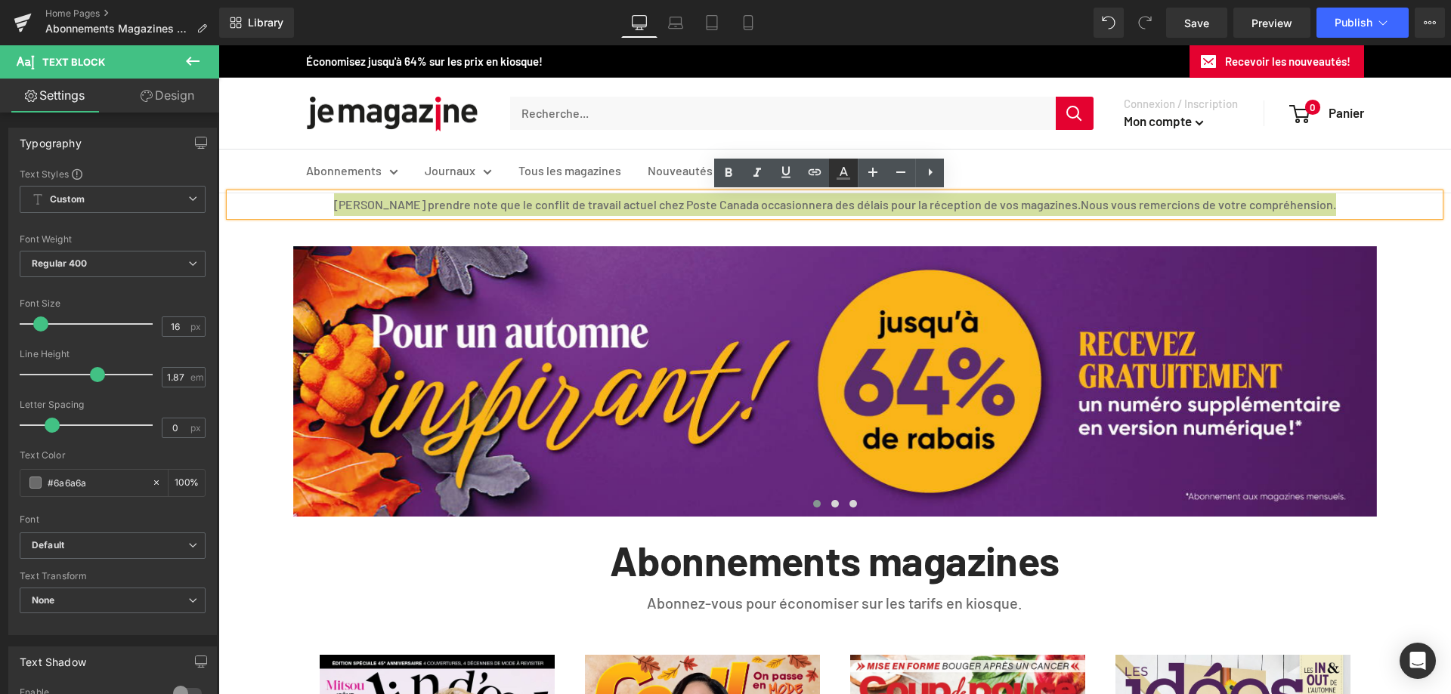
click at [838, 171] on icon at bounding box center [843, 173] width 18 height 18
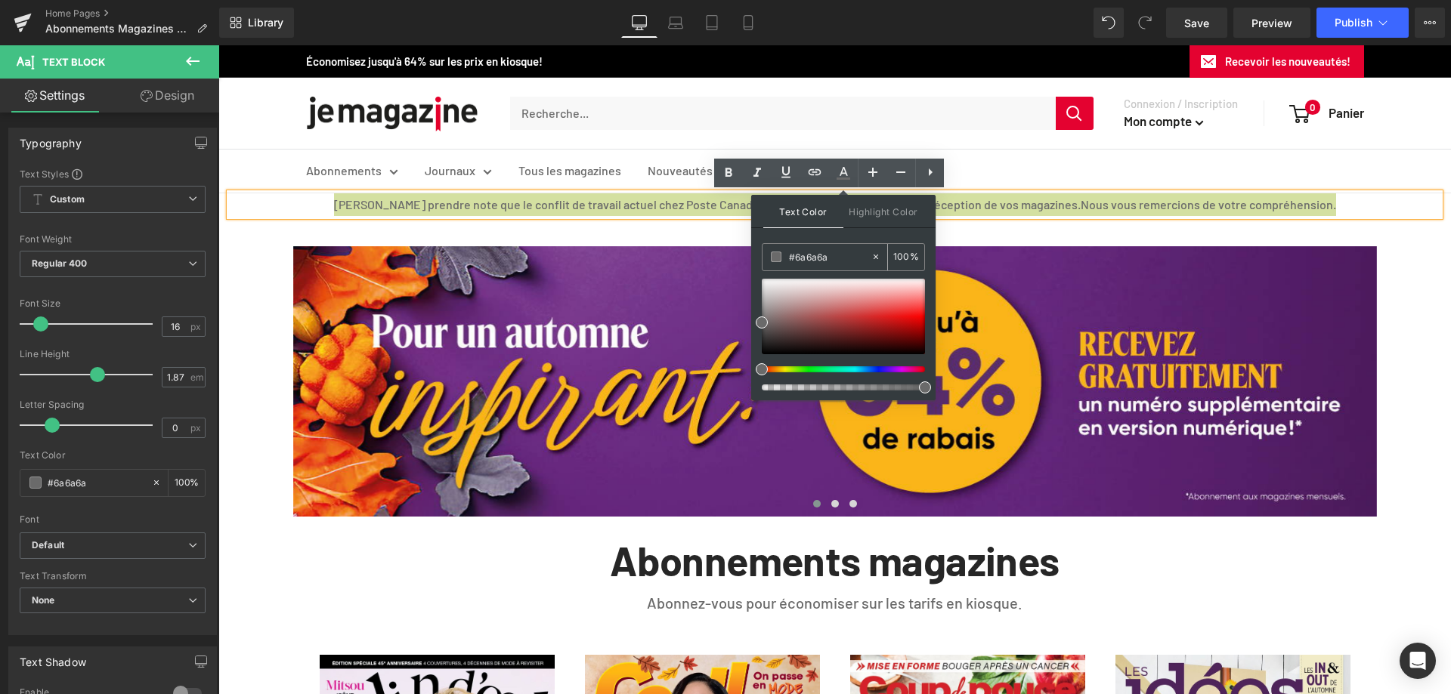
click at [778, 253] on span at bounding box center [776, 257] width 11 height 11
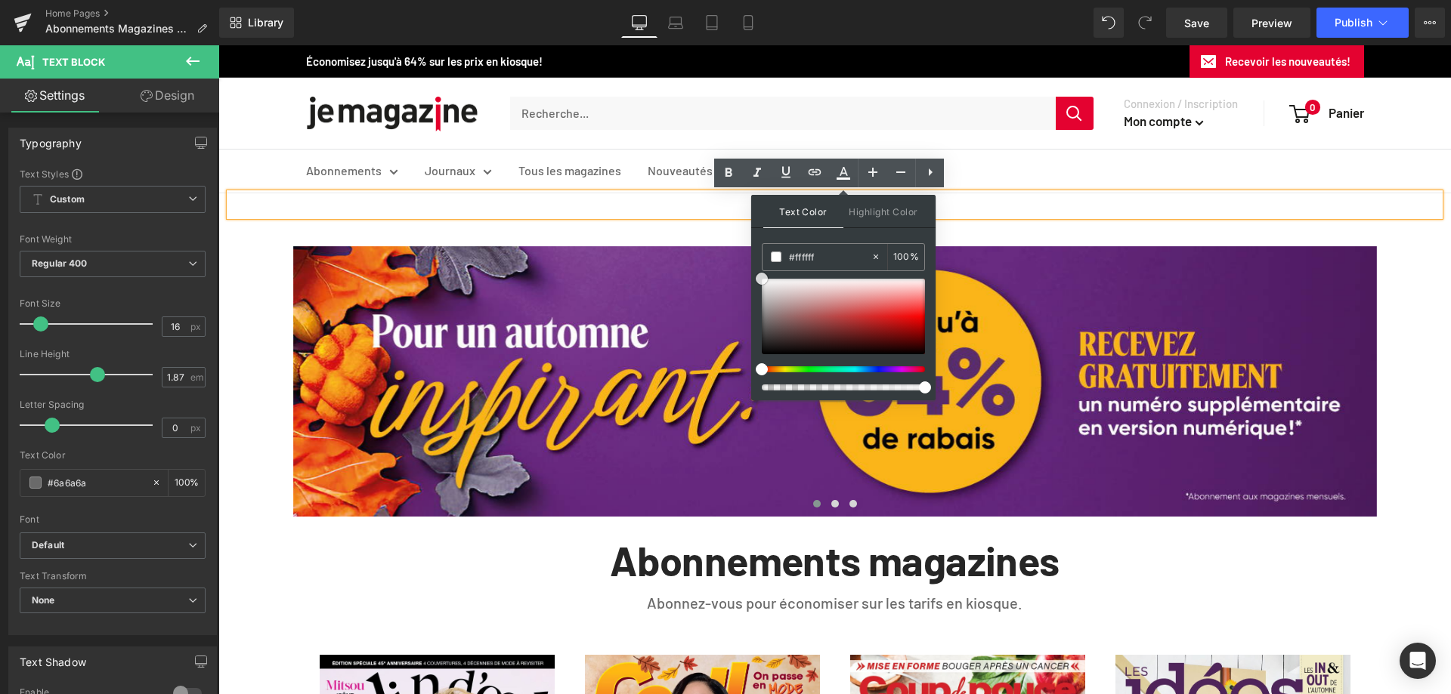
drag, startPoint x: 761, startPoint y: 323, endPoint x: 757, endPoint y: 268, distance: 54.5
click at [757, 268] on div "Text Color Highlight Color #333333 #6a6a6a 100 % transparent 0 %" at bounding box center [843, 298] width 184 height 206
click at [842, 178] on icon at bounding box center [844, 179] width 14 height 2
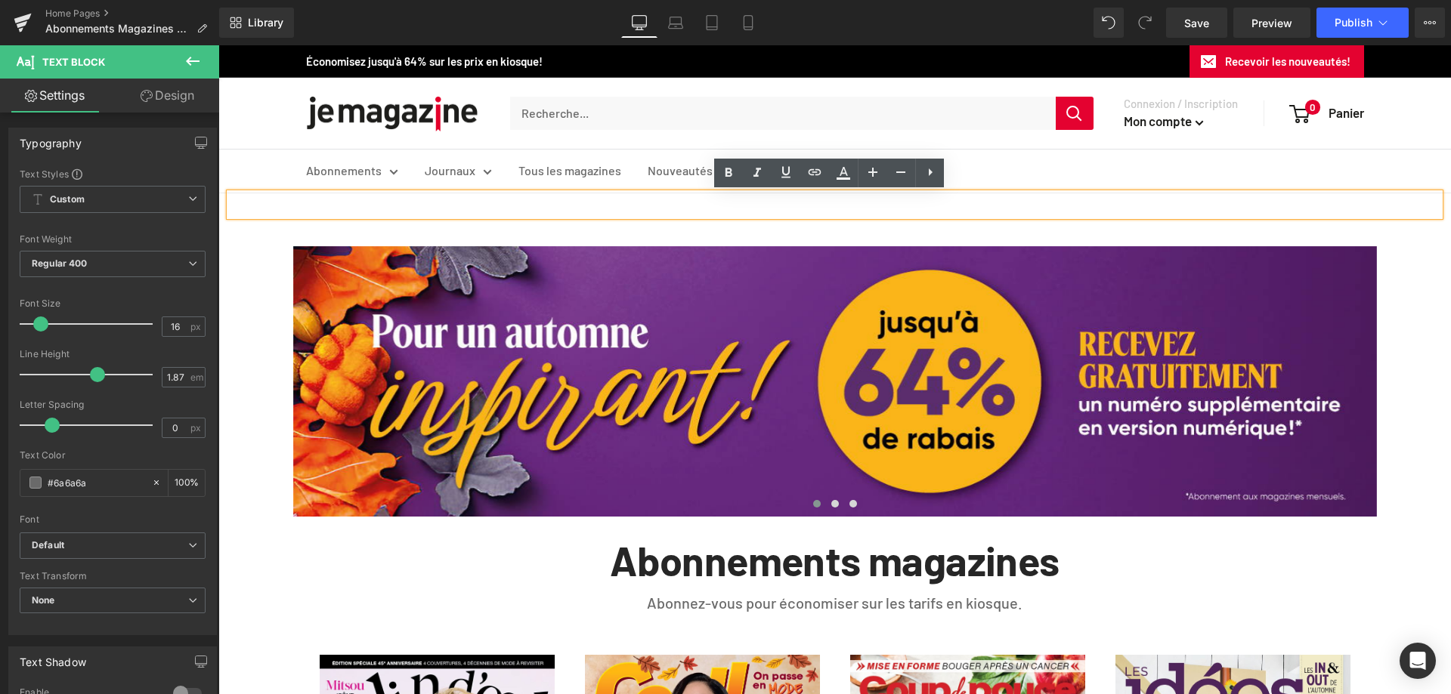
click at [1280, 58] on button "Recevoir les nouveautés!" at bounding box center [1276, 61] width 175 height 32
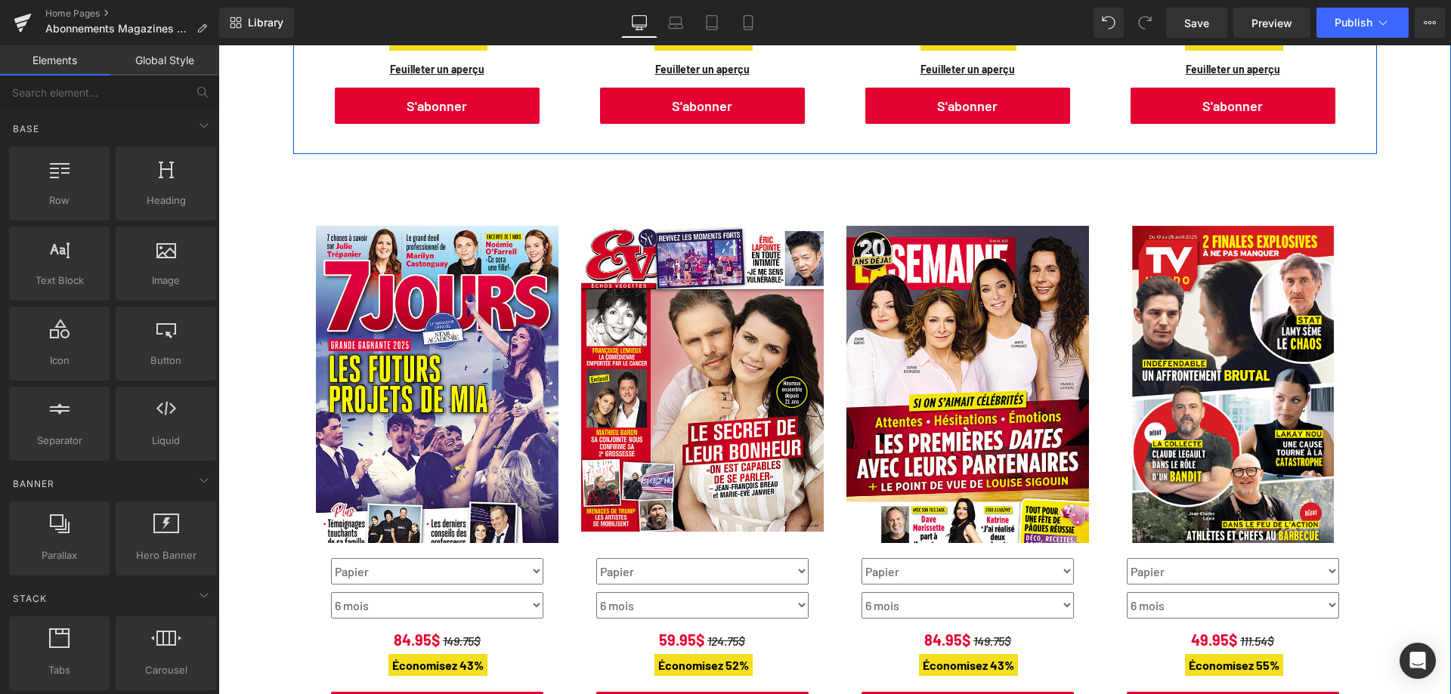
scroll to position [1058, 0]
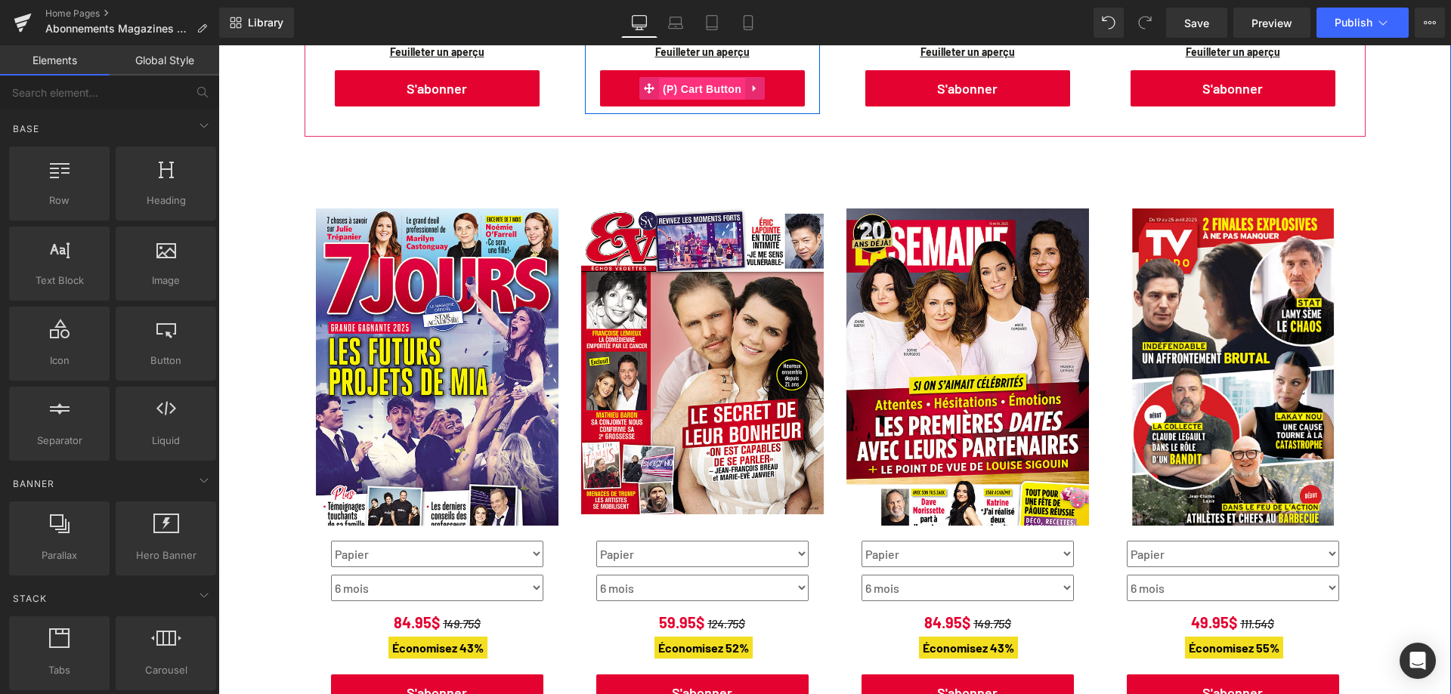
click at [692, 87] on span "(P) Cart Button" at bounding box center [702, 89] width 86 height 23
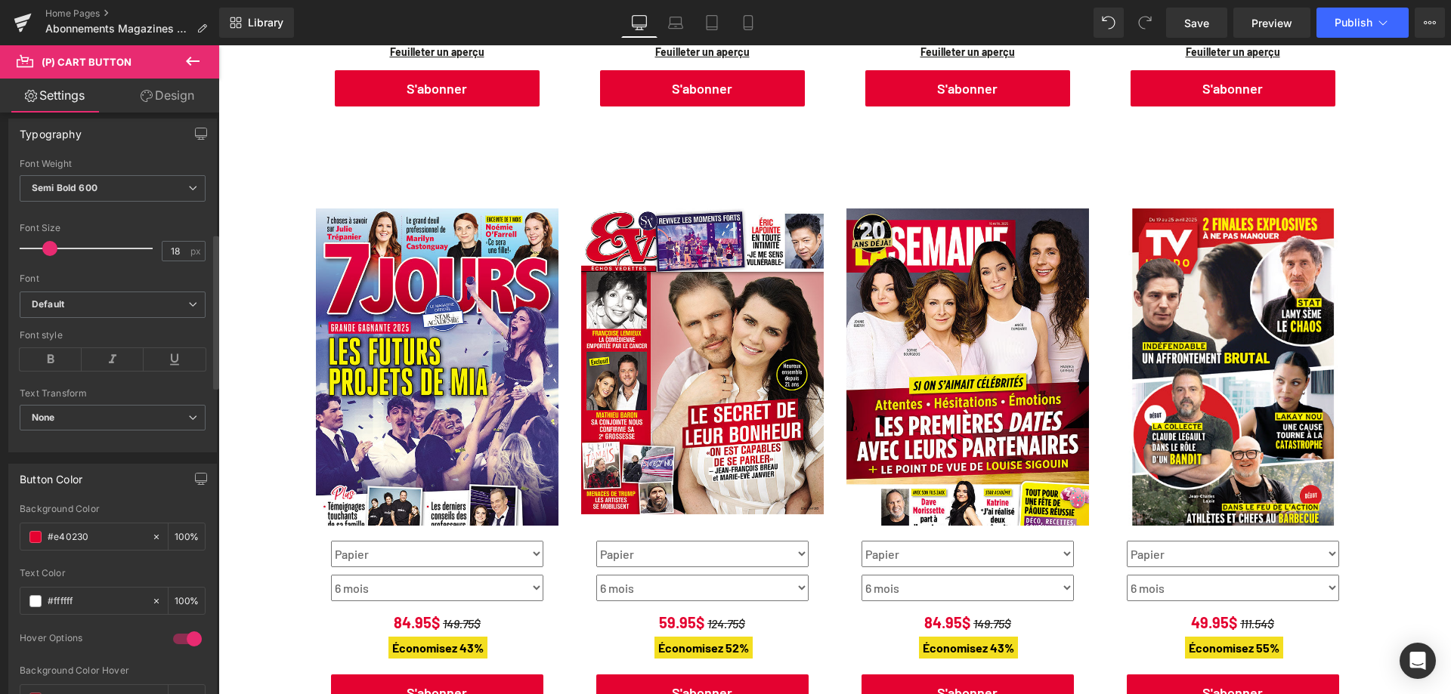
scroll to position [453, 0]
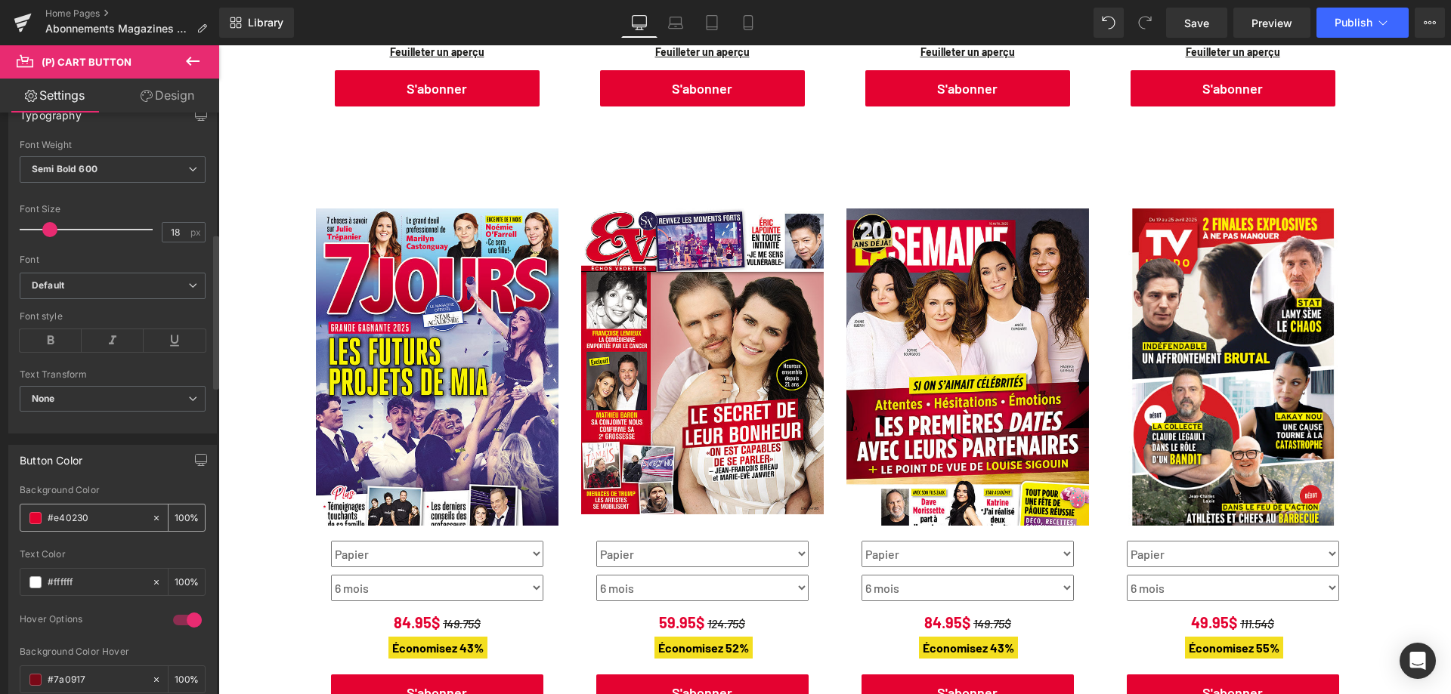
drag, startPoint x: 94, startPoint y: 521, endPoint x: 51, endPoint y: 521, distance: 42.3
click at [51, 521] on input "#e40230" at bounding box center [96, 518] width 97 height 17
click at [87, 521] on input "#e40230" at bounding box center [96, 518] width 97 height 17
drag, startPoint x: 94, startPoint y: 518, endPoint x: 45, endPoint y: 516, distance: 48.4
click at [45, 516] on div "#e40230" at bounding box center [85, 518] width 131 height 26
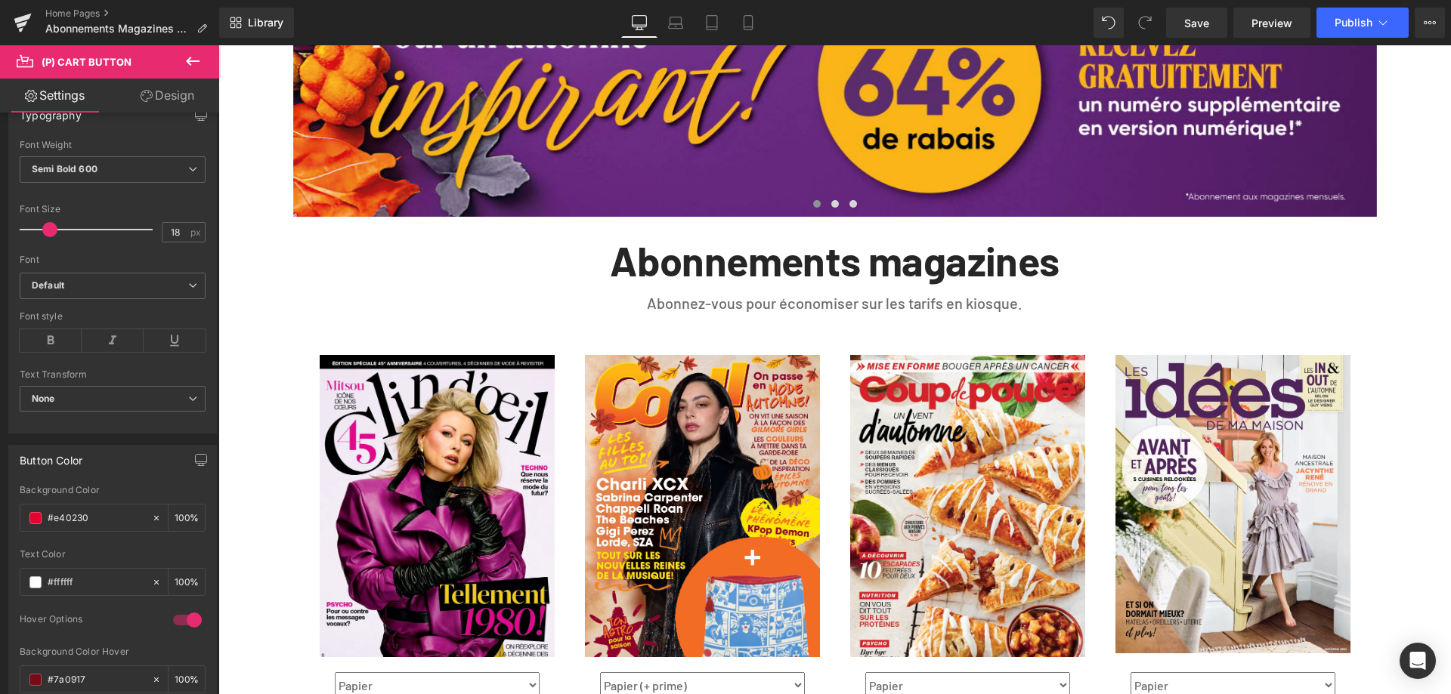
scroll to position [0, 0]
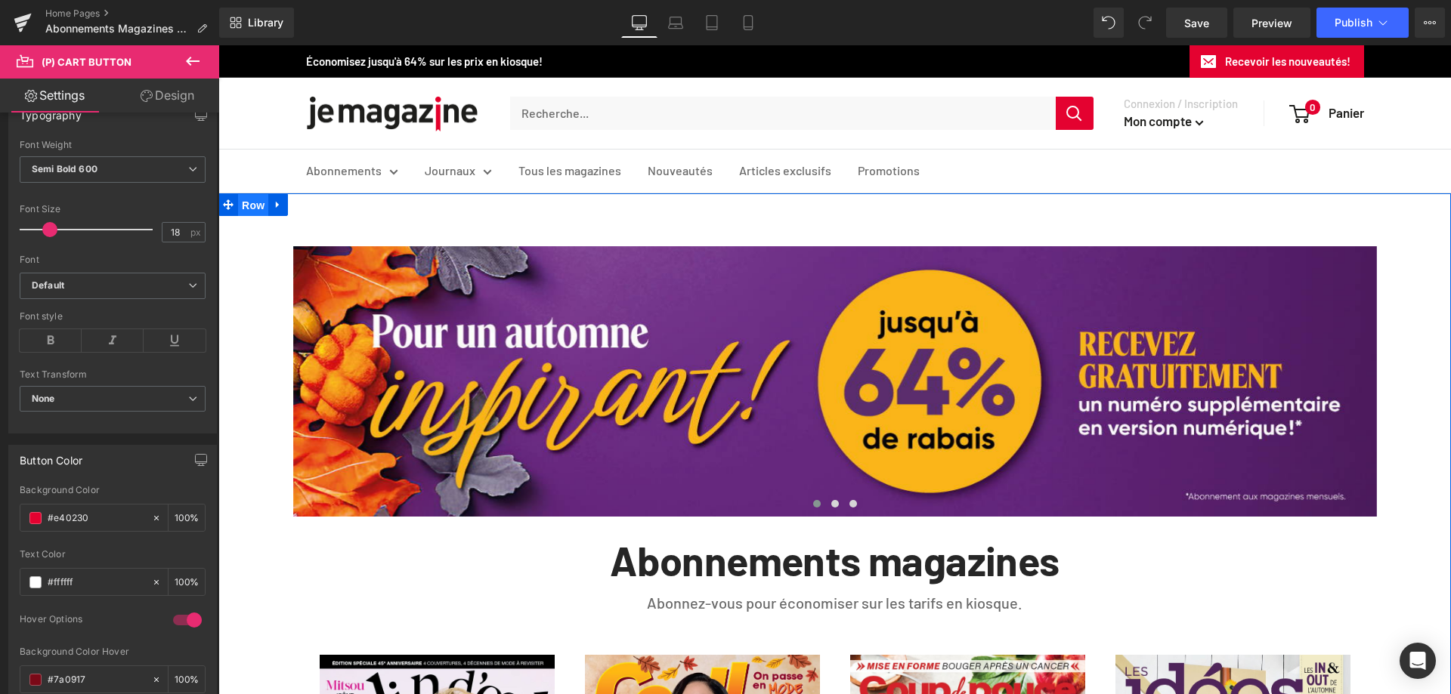
click at [247, 203] on span "Row" at bounding box center [253, 205] width 30 height 23
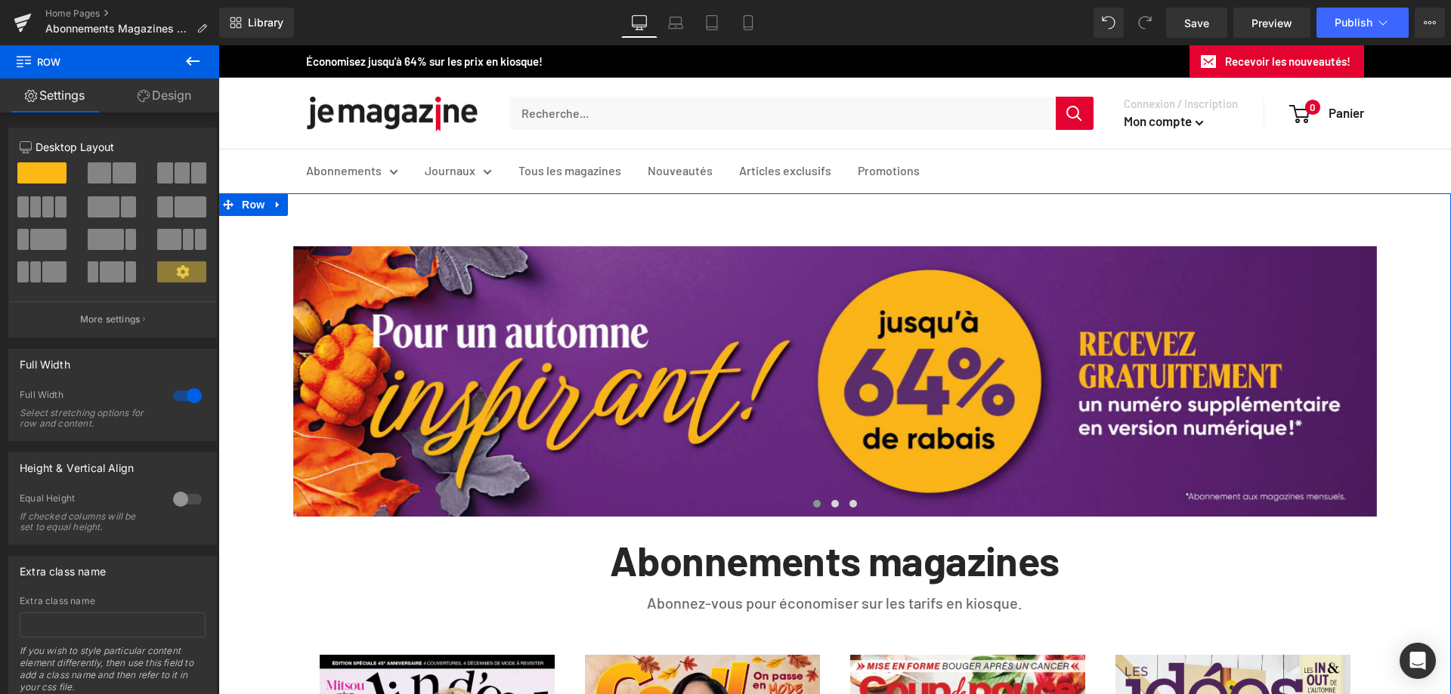
click at [177, 98] on link "Design" at bounding box center [165, 96] width 110 height 34
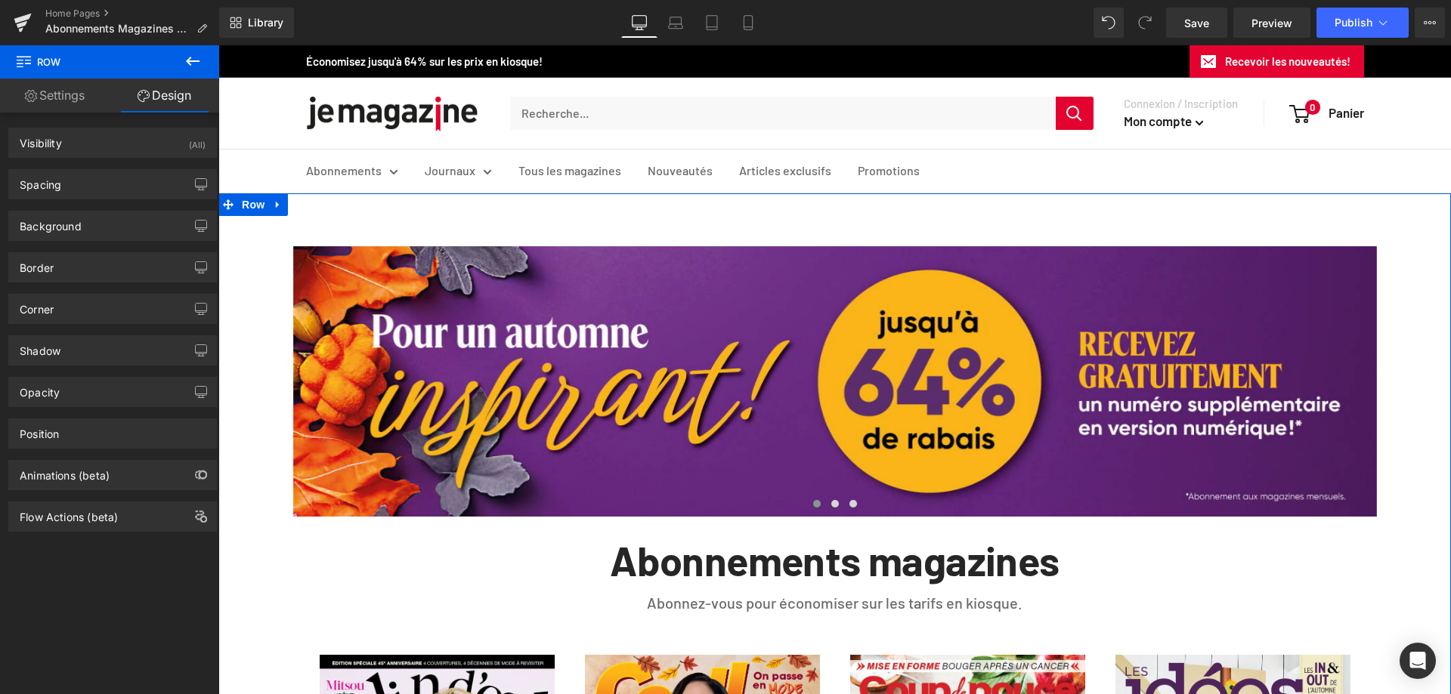
drag, startPoint x: 70, startPoint y: 225, endPoint x: 74, endPoint y: 242, distance: 17.2
click at [70, 225] on div "Background" at bounding box center [51, 222] width 62 height 21
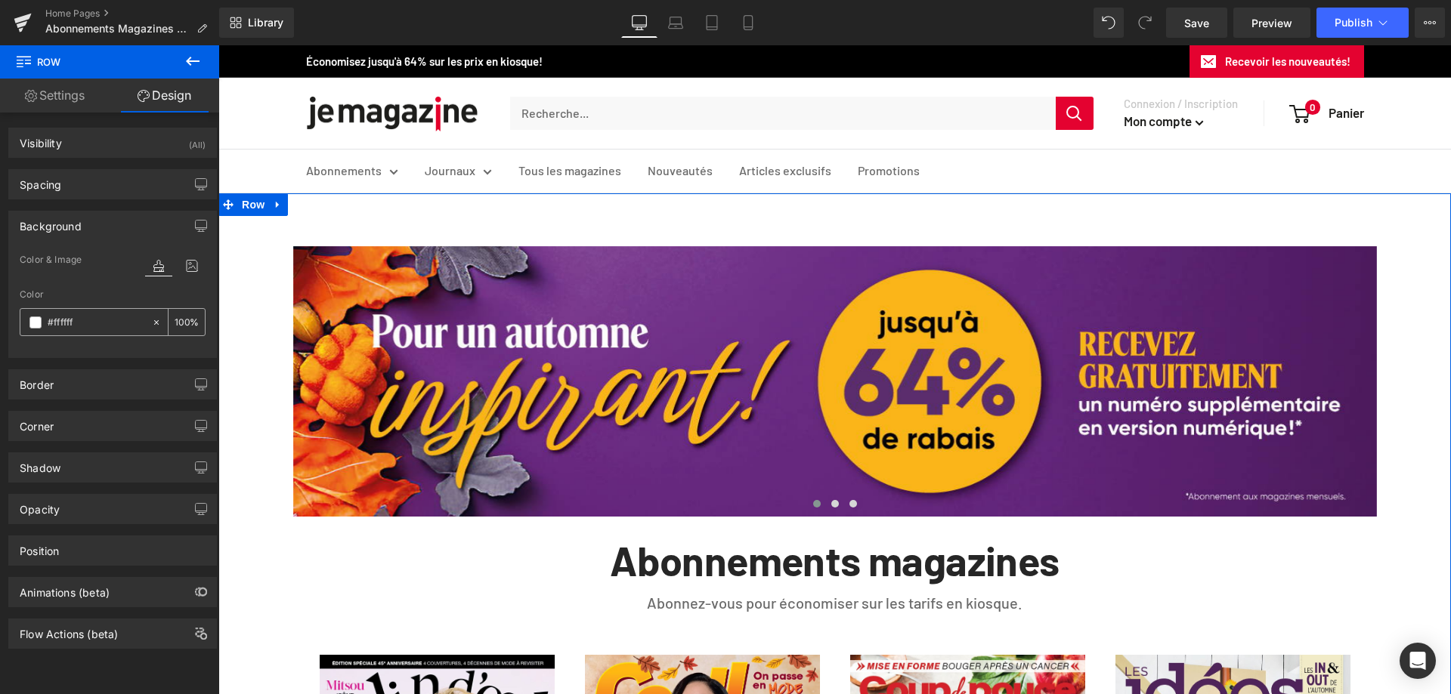
paste input "e40230"
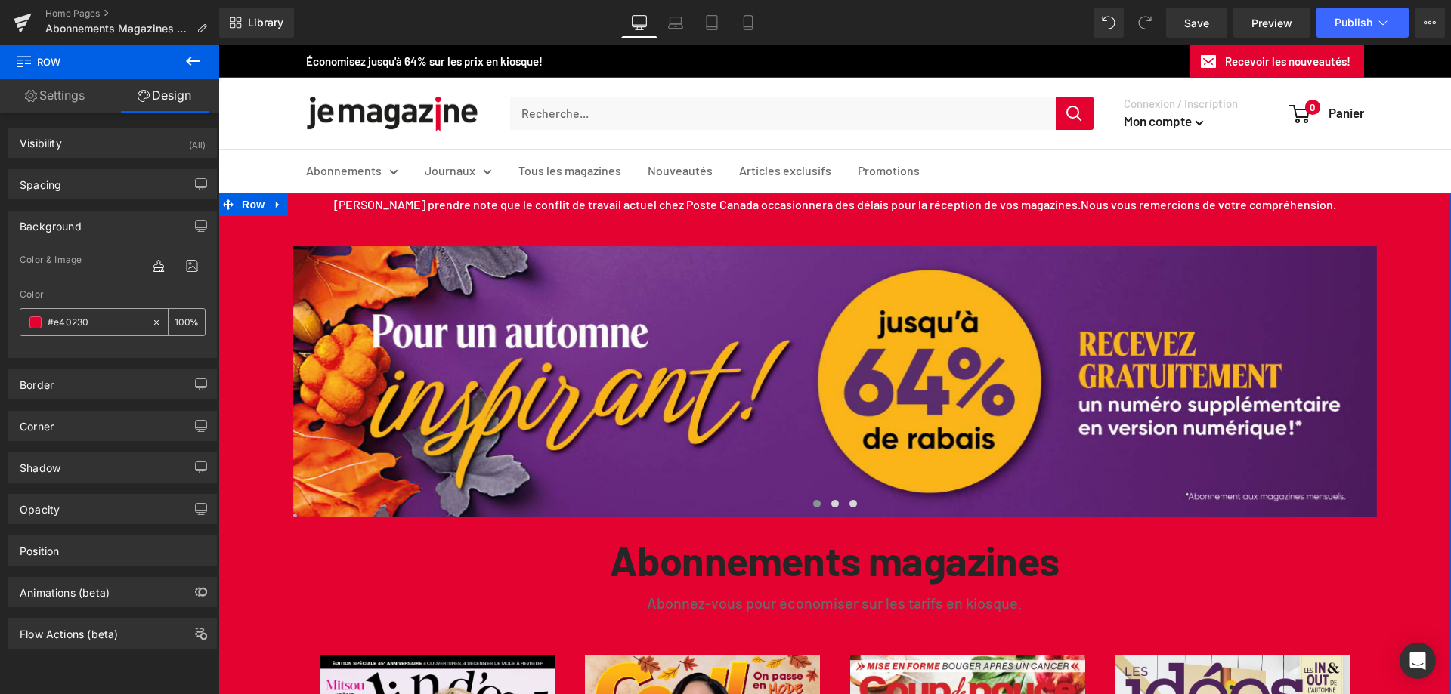
type input "#ffffff"
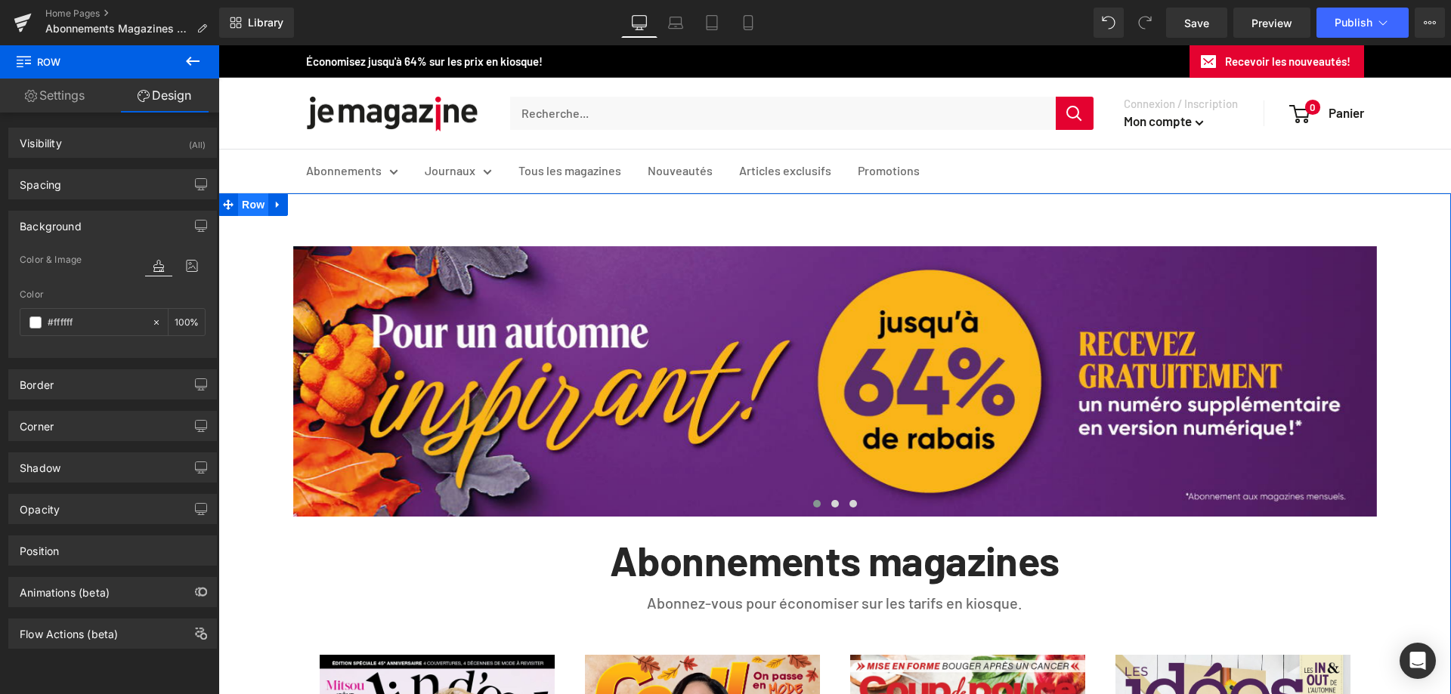
click at [246, 204] on span "Row" at bounding box center [253, 204] width 30 height 23
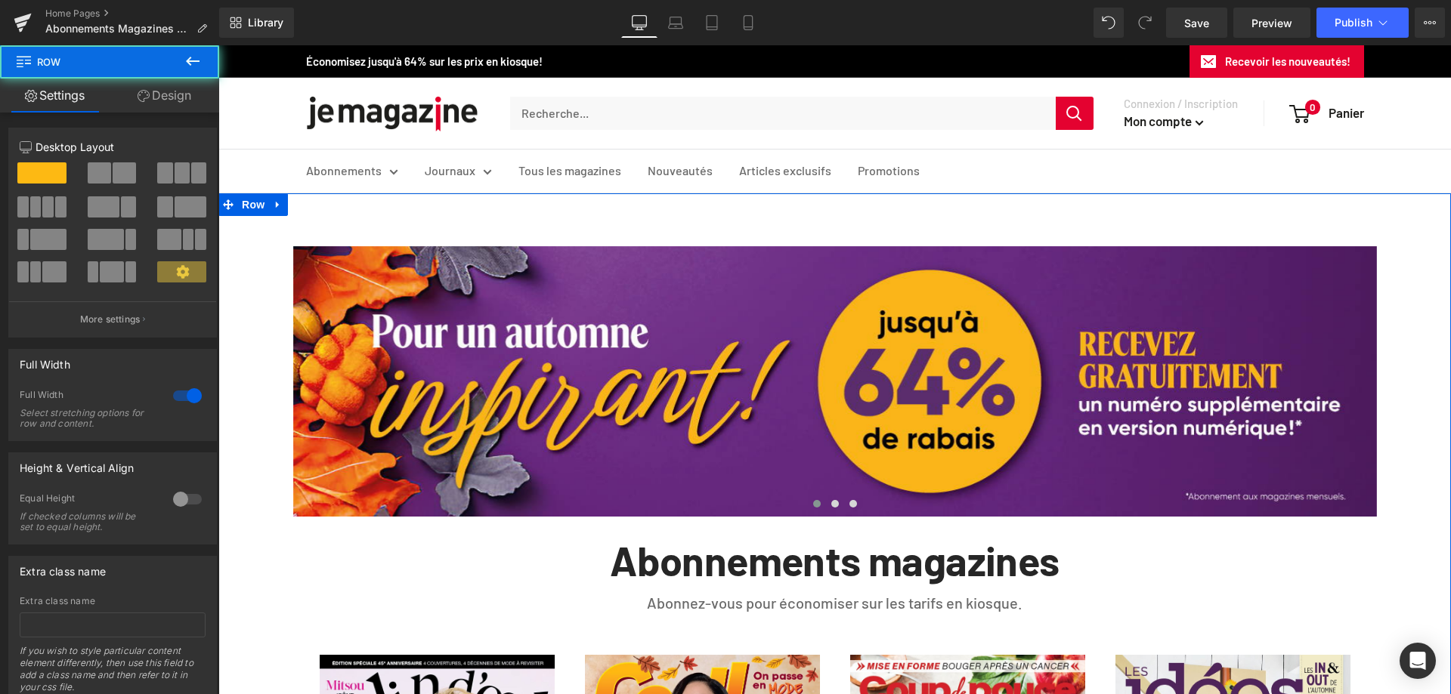
click at [177, 94] on link "Design" at bounding box center [165, 96] width 110 height 34
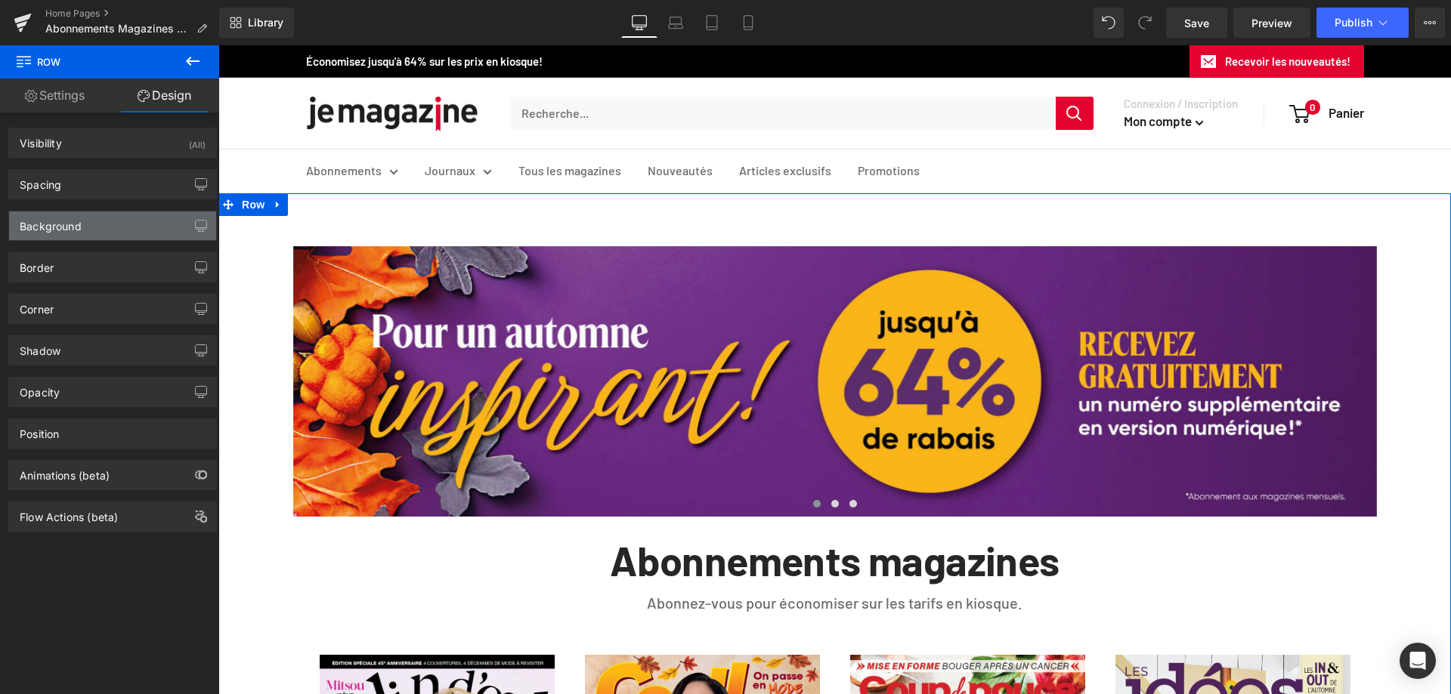
click at [74, 228] on div "Background" at bounding box center [51, 222] width 62 height 21
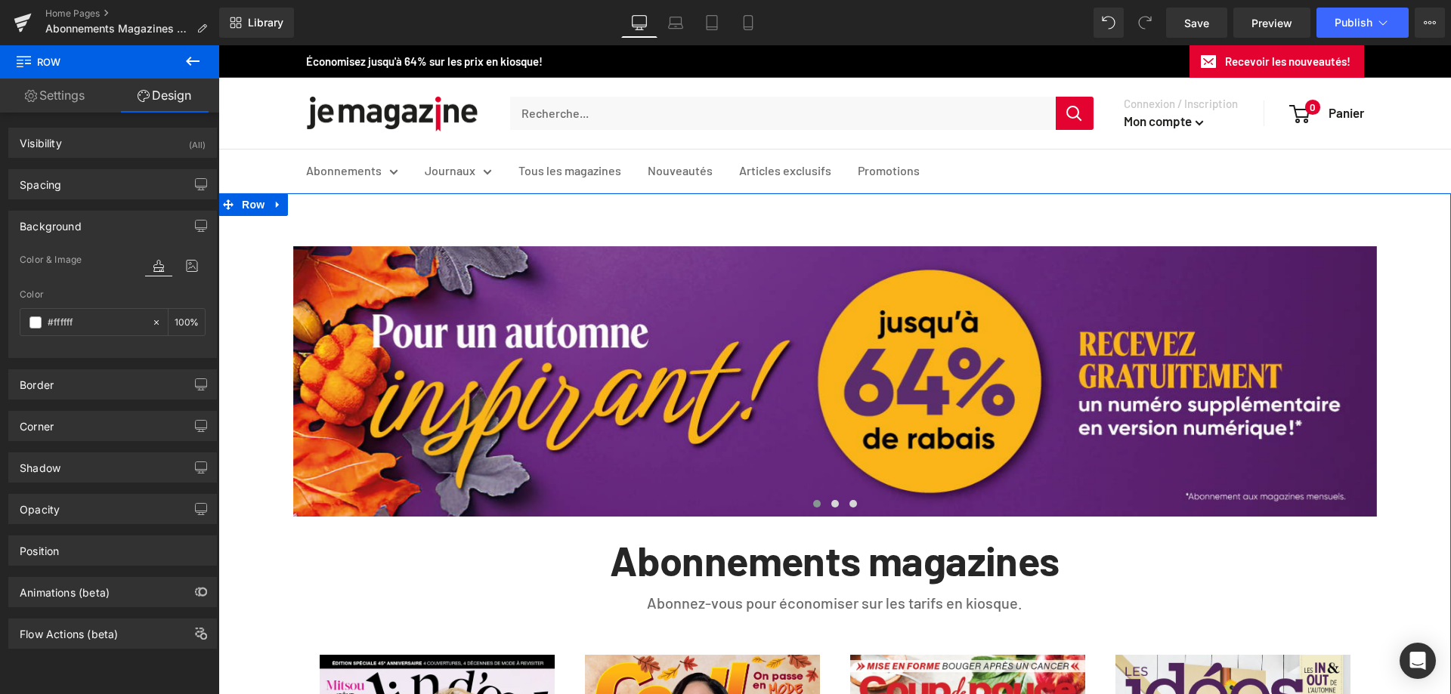
paste input "e40230"
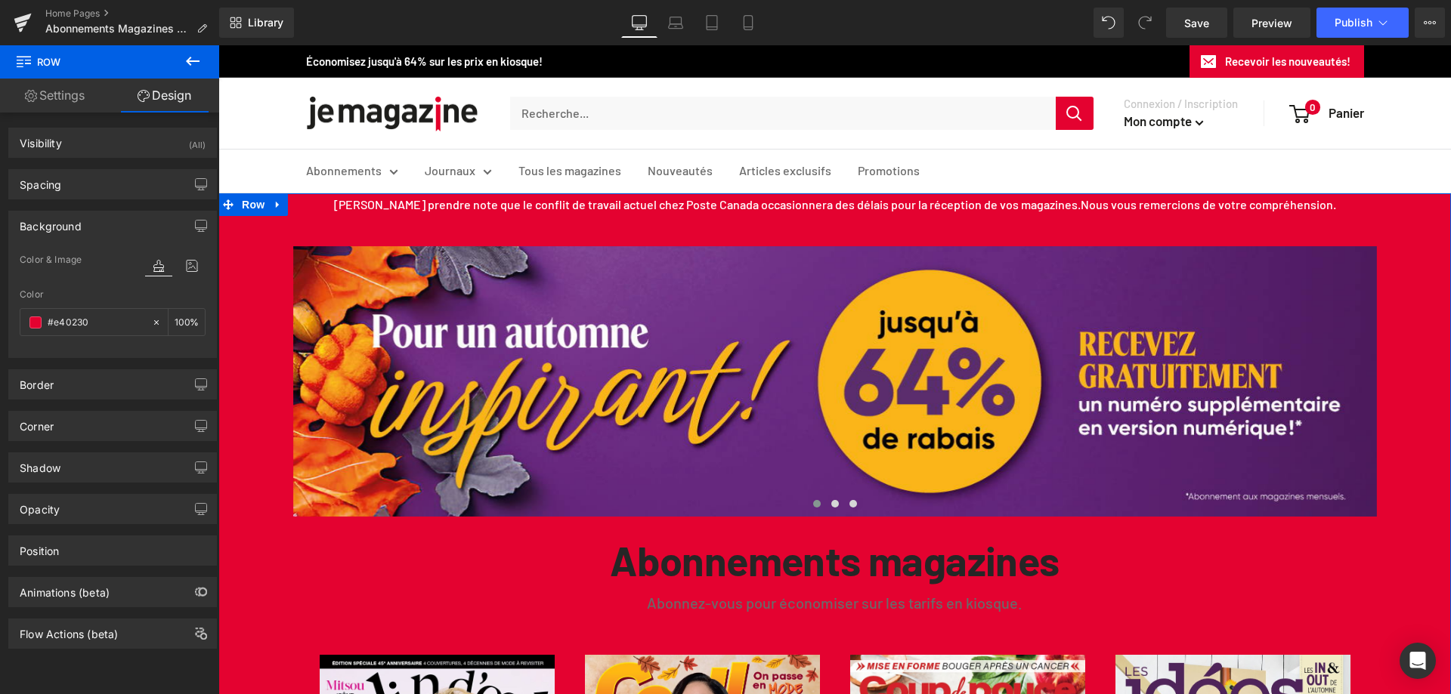
type input "#ffffff"
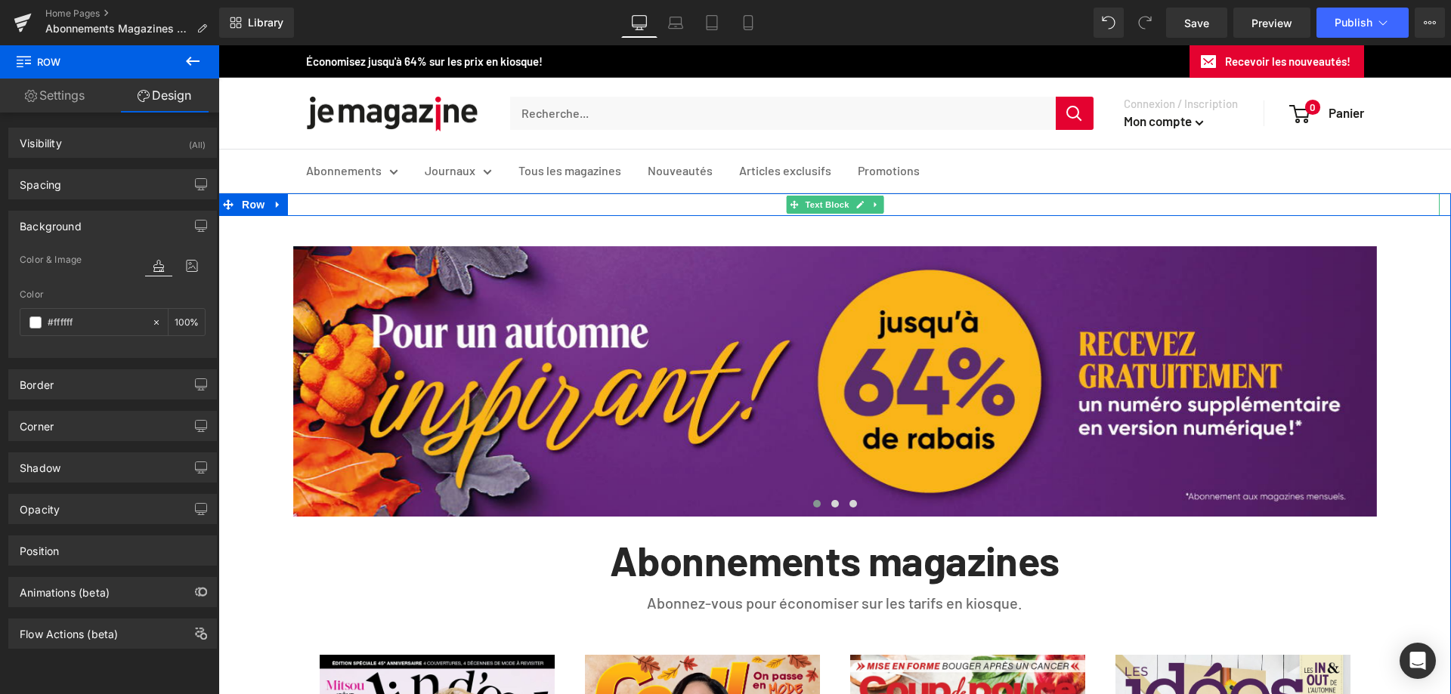
click at [578, 203] on span "[PERSON_NAME] prendre note que le conflit de travail actuel chez Poste Canada o…" at bounding box center [707, 204] width 747 height 14
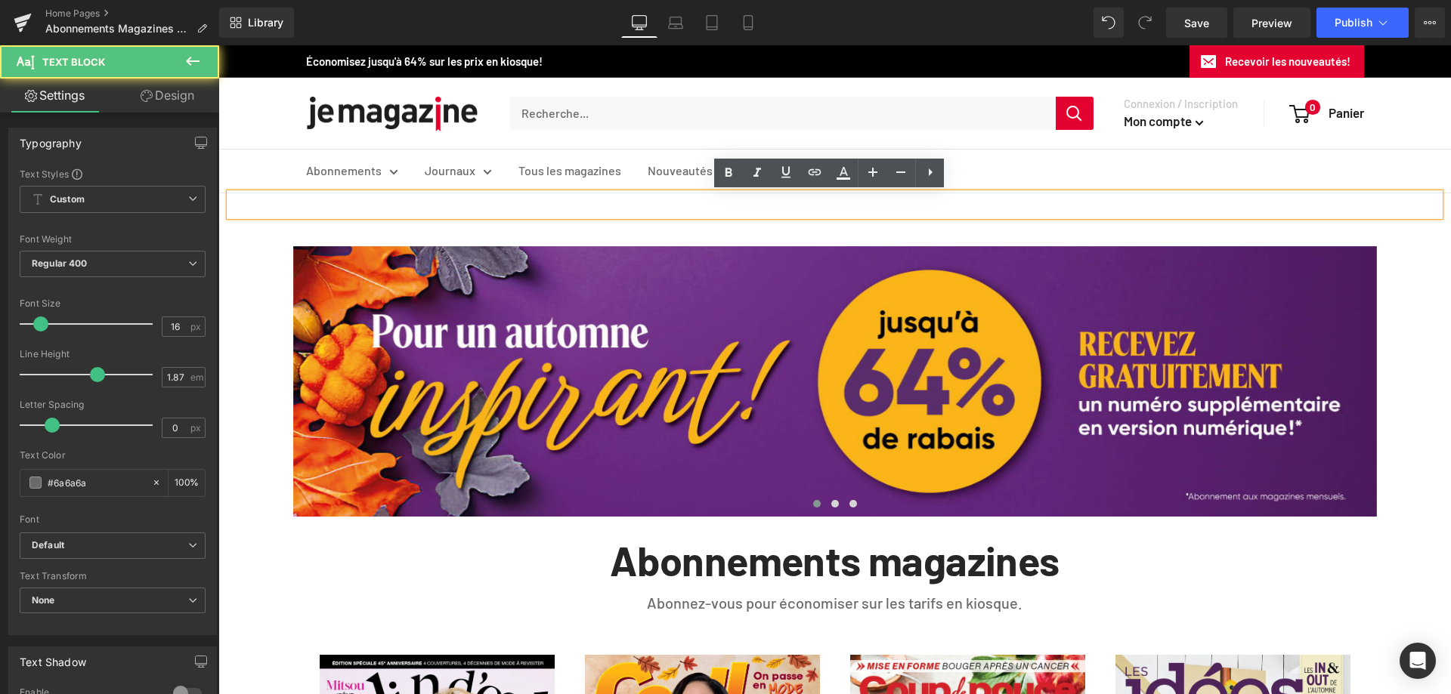
click at [1029, 194] on p "[PERSON_NAME] prendre note que le conflit de travail actuel chez Poste Canada o…" at bounding box center [835, 204] width 1210 height 23
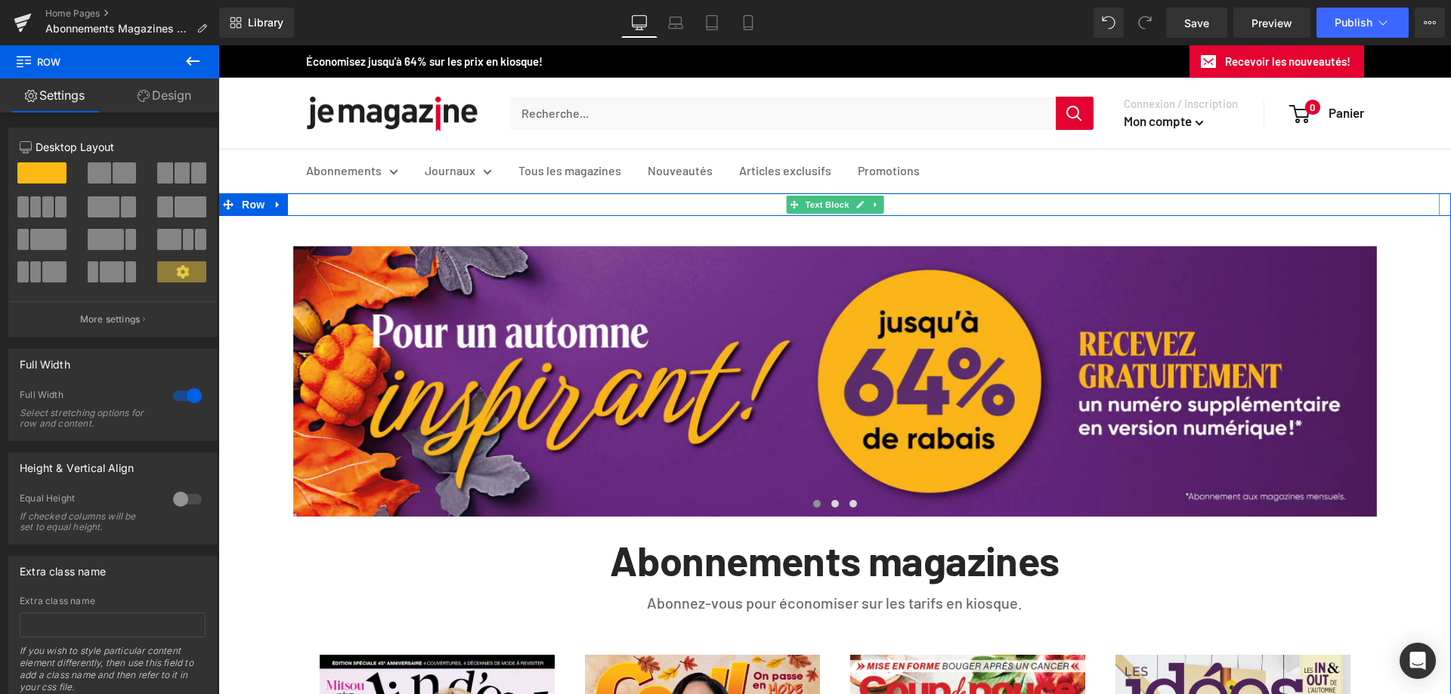
click at [369, 209] on span "[PERSON_NAME] prendre note que le conflit de travail actuel chez Poste Canada o…" at bounding box center [707, 204] width 747 height 14
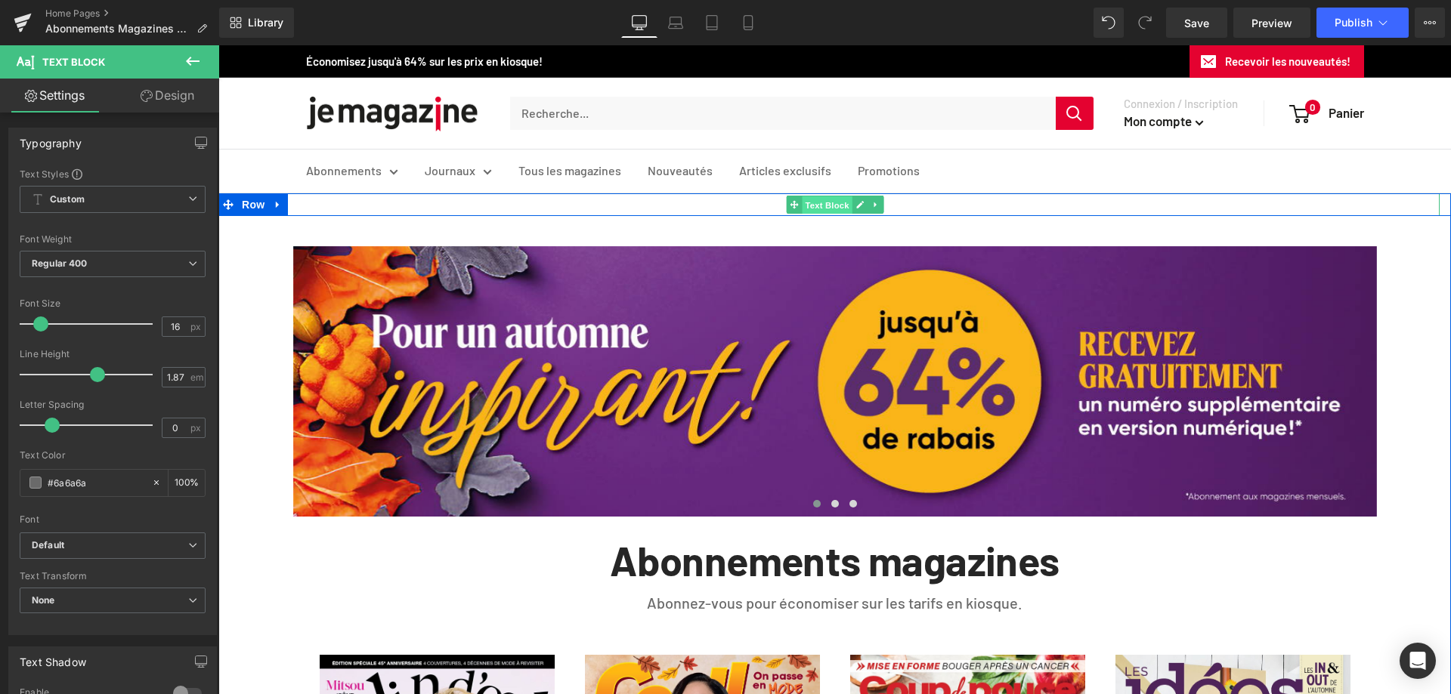
click at [816, 209] on span "Text Block" at bounding box center [827, 205] width 50 height 18
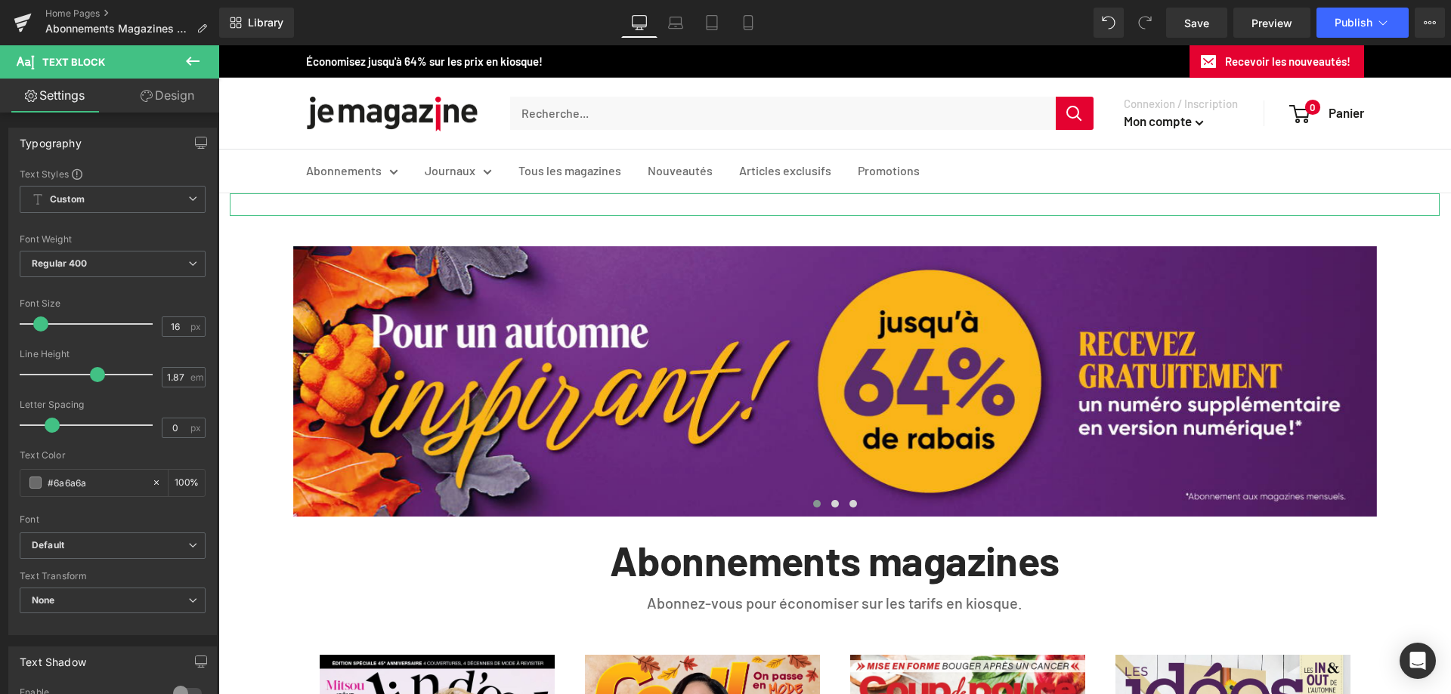
click at [180, 97] on link "Design" at bounding box center [168, 96] width 110 height 34
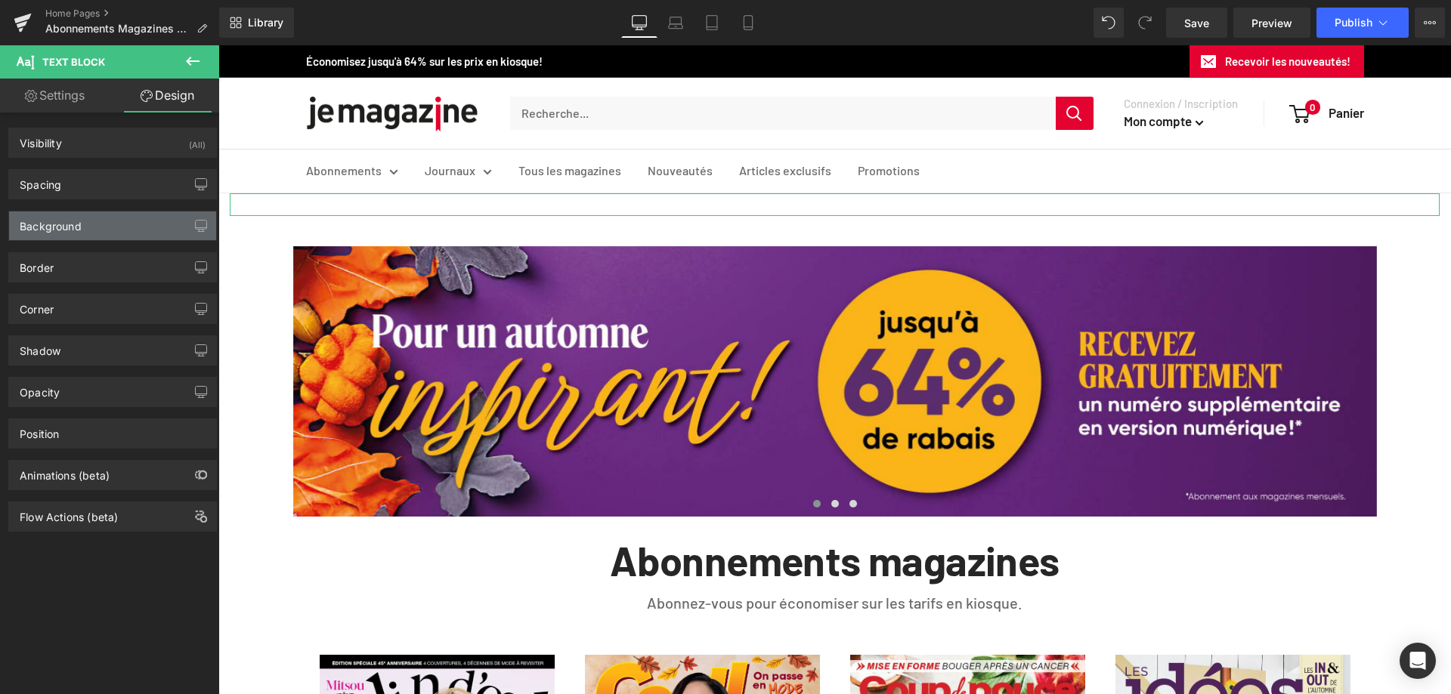
click at [101, 227] on div "Background" at bounding box center [112, 226] width 207 height 29
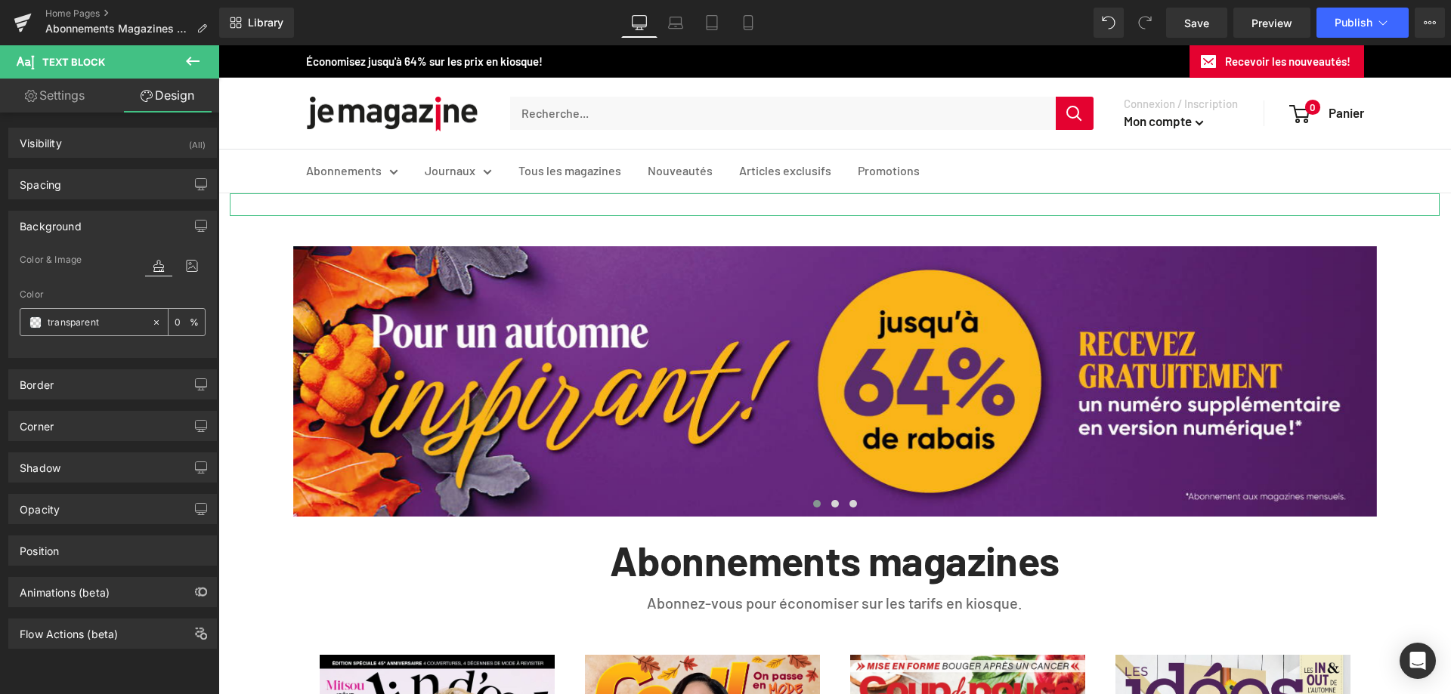
click at [103, 322] on input "transparent" at bounding box center [96, 322] width 97 height 17
paste input "#e40230"
type input "#e40230"
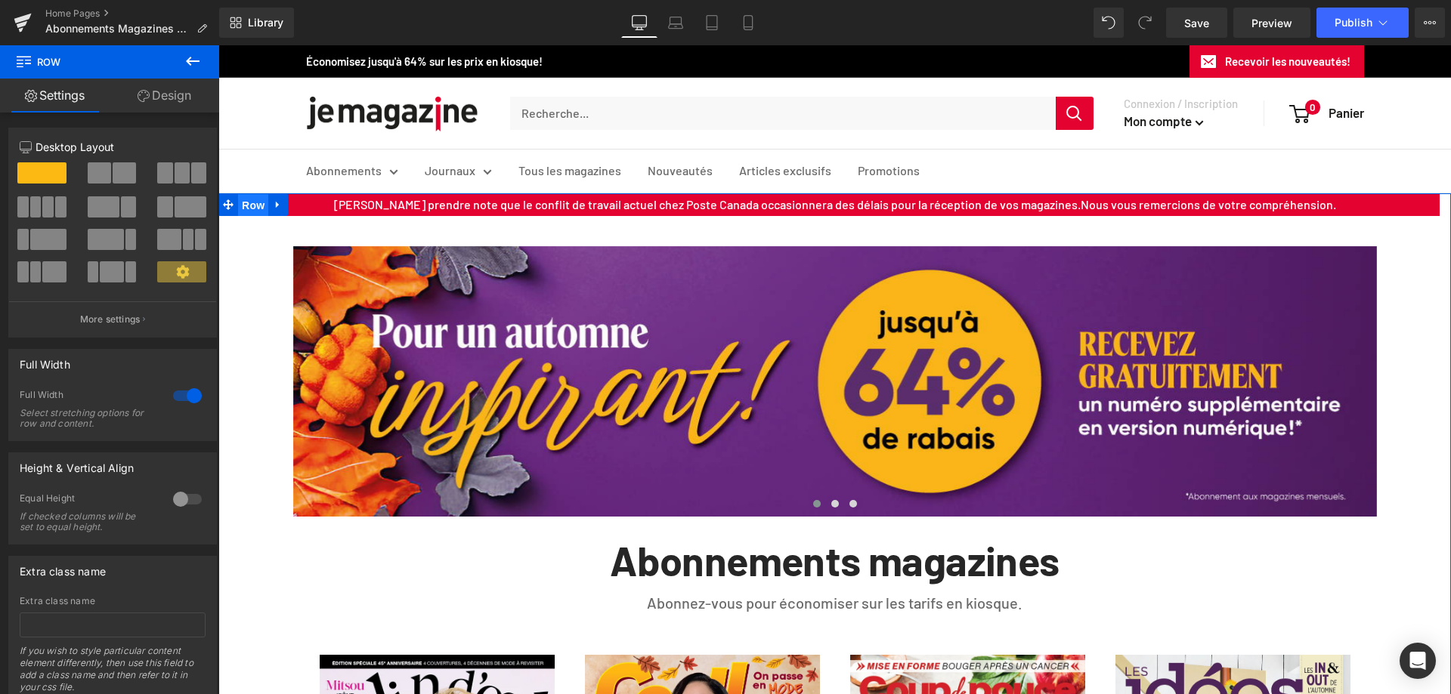
click at [250, 206] on span "Row" at bounding box center [253, 205] width 30 height 23
click at [169, 97] on link "Design" at bounding box center [165, 96] width 110 height 34
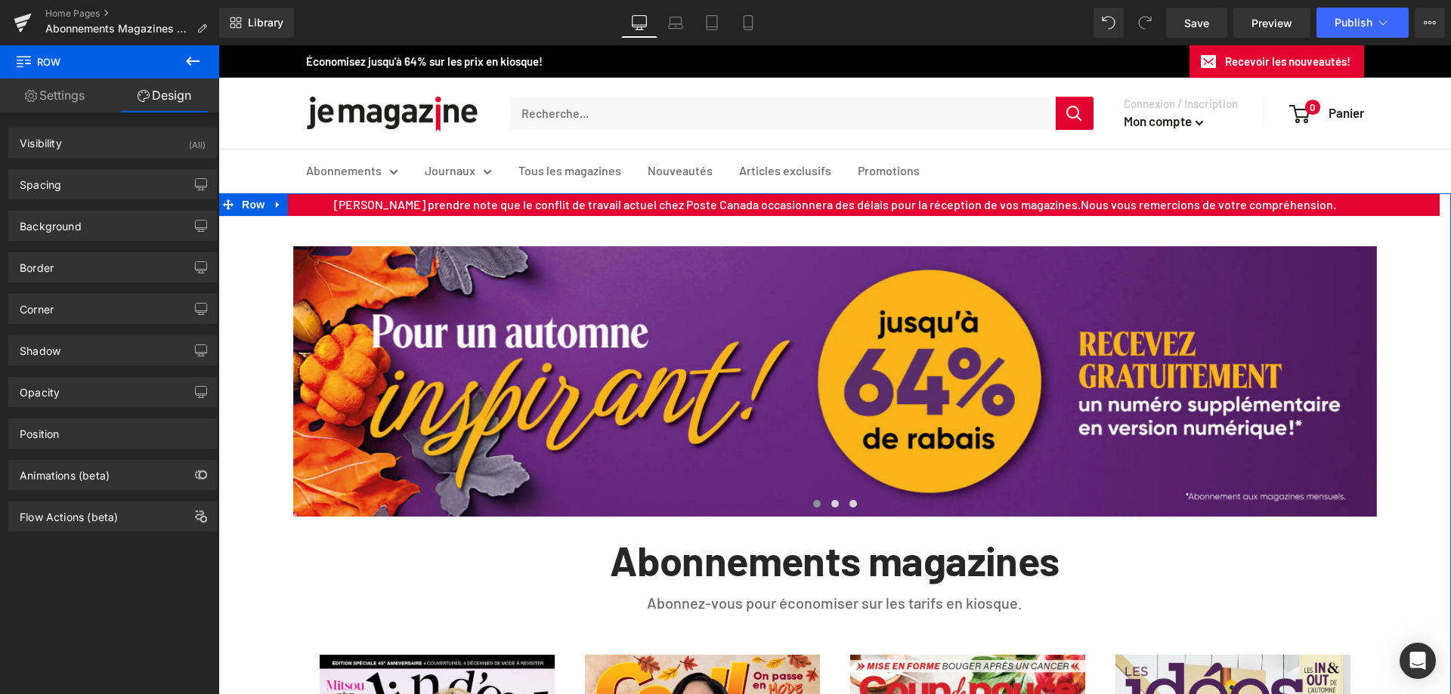
click at [70, 97] on link "Settings" at bounding box center [55, 96] width 110 height 34
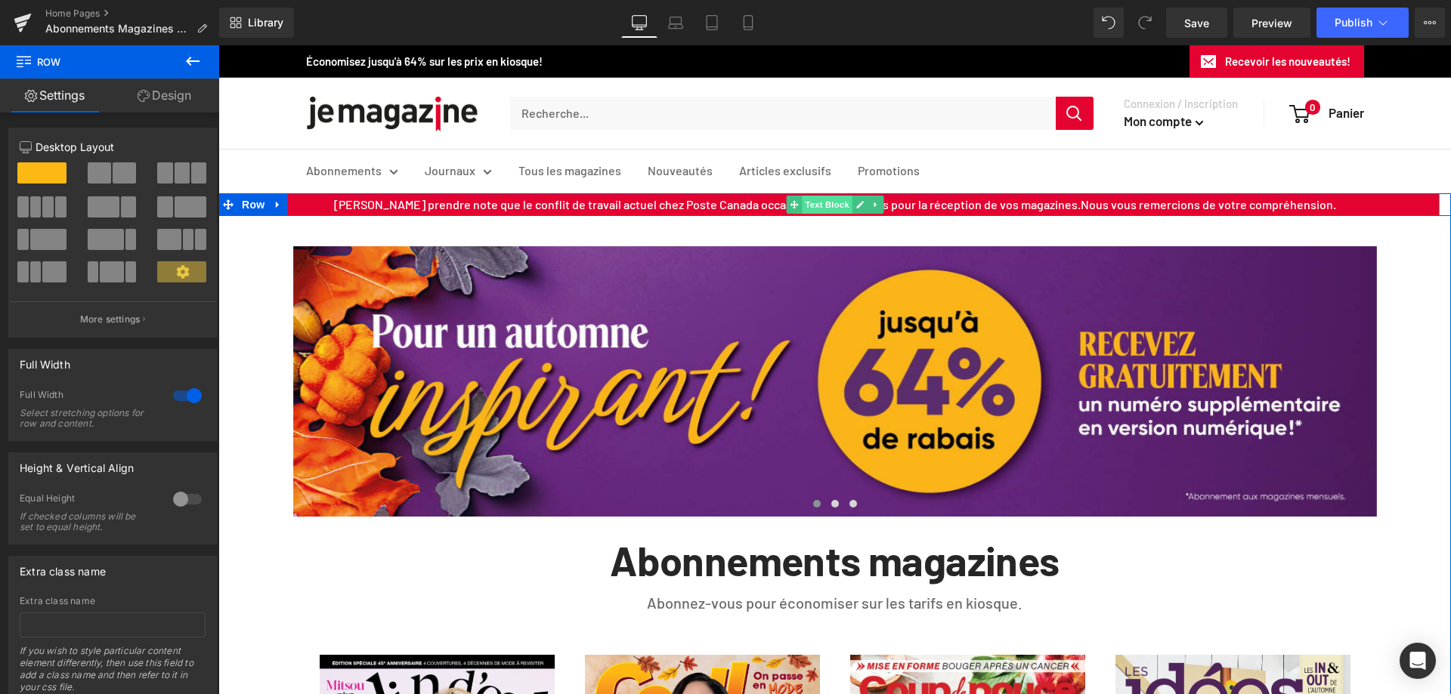
click at [806, 205] on span "Text Block" at bounding box center [827, 205] width 50 height 18
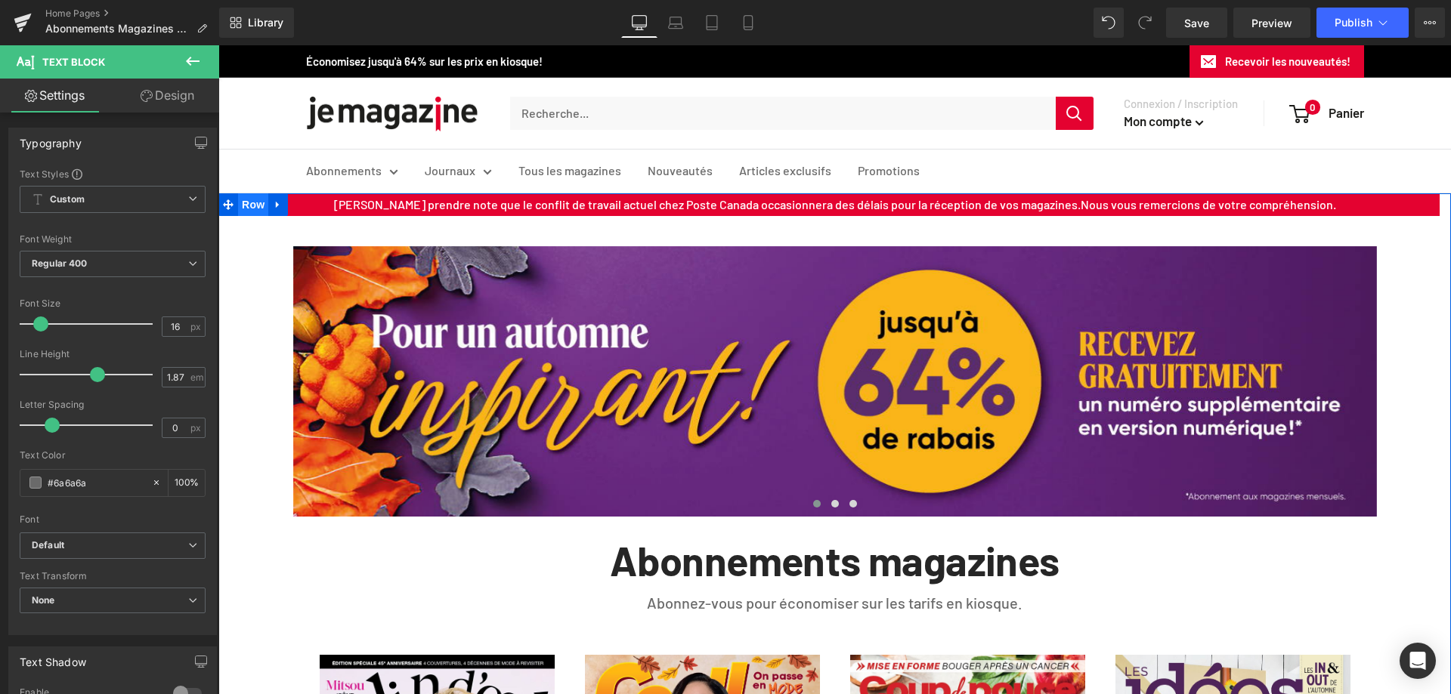
click at [248, 206] on span "Row" at bounding box center [253, 204] width 30 height 23
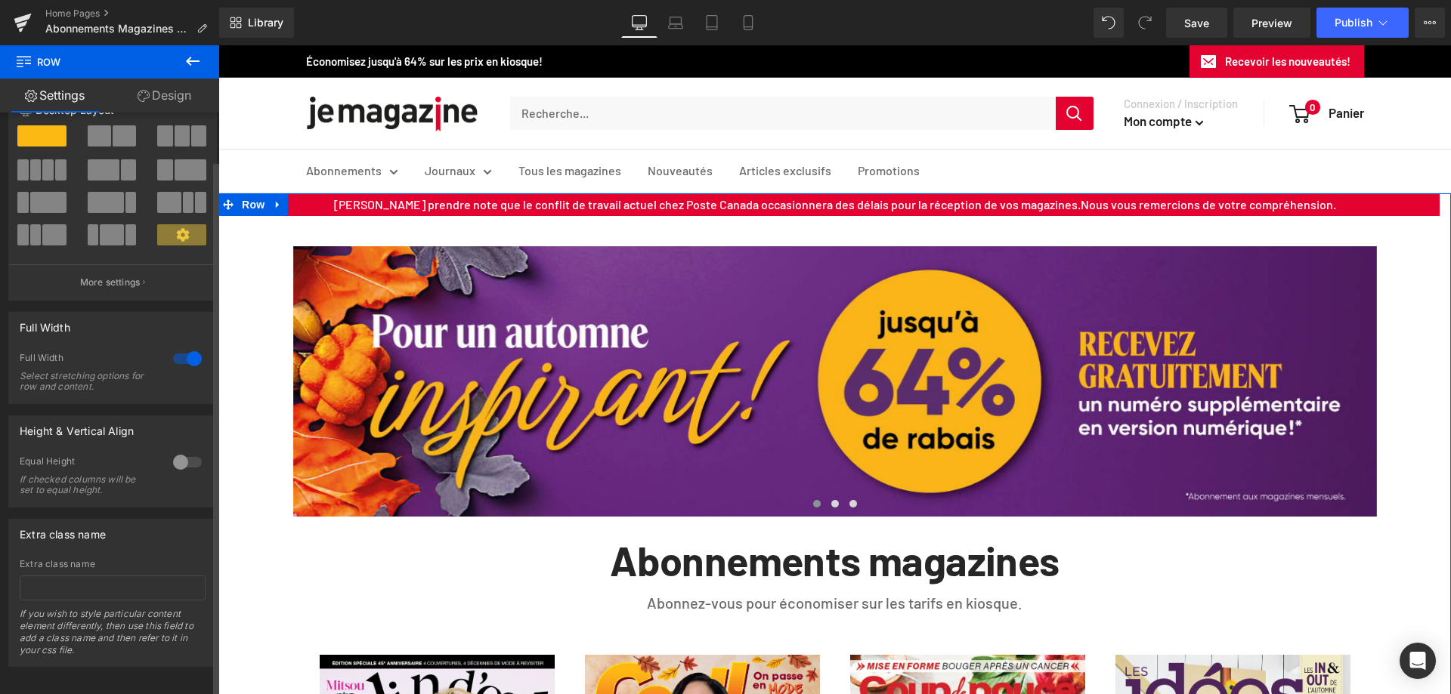
scroll to position [52, 0]
click at [181, 99] on link "Design" at bounding box center [165, 96] width 110 height 34
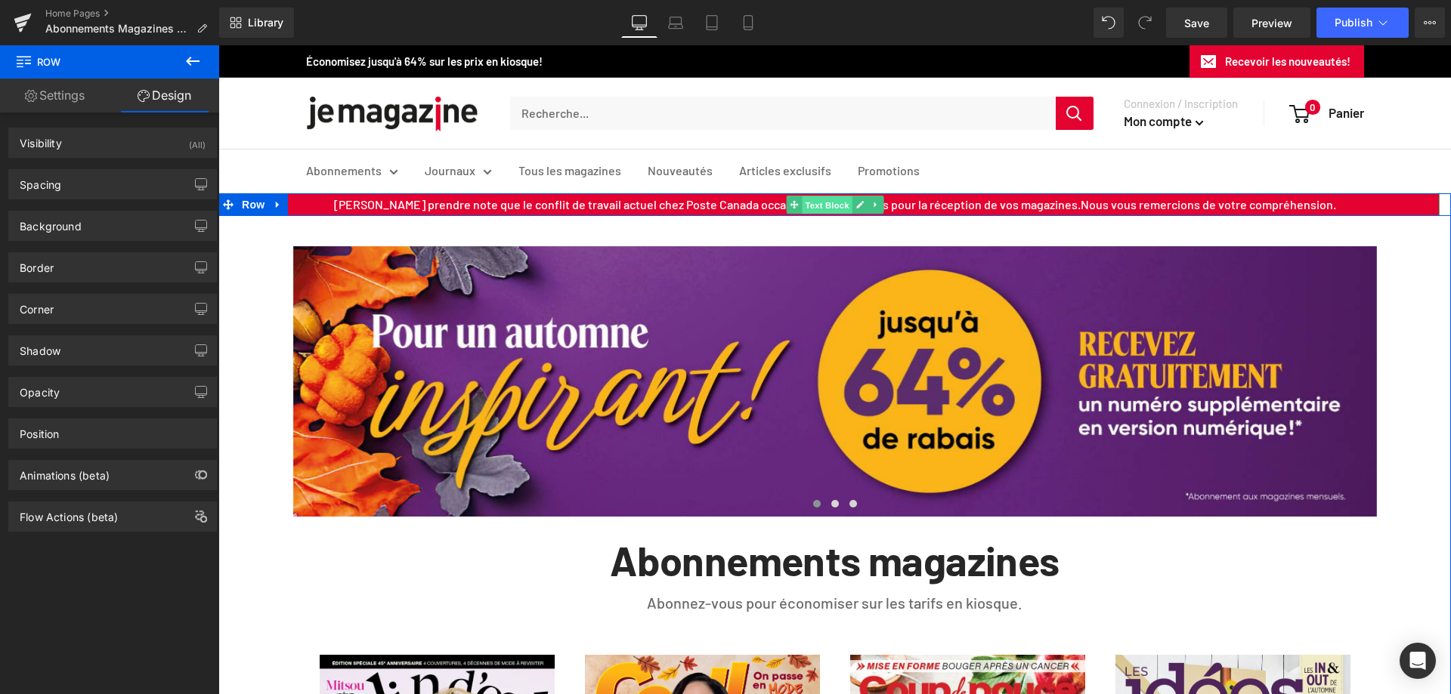
click at [816, 200] on span "Text Block" at bounding box center [827, 205] width 50 height 18
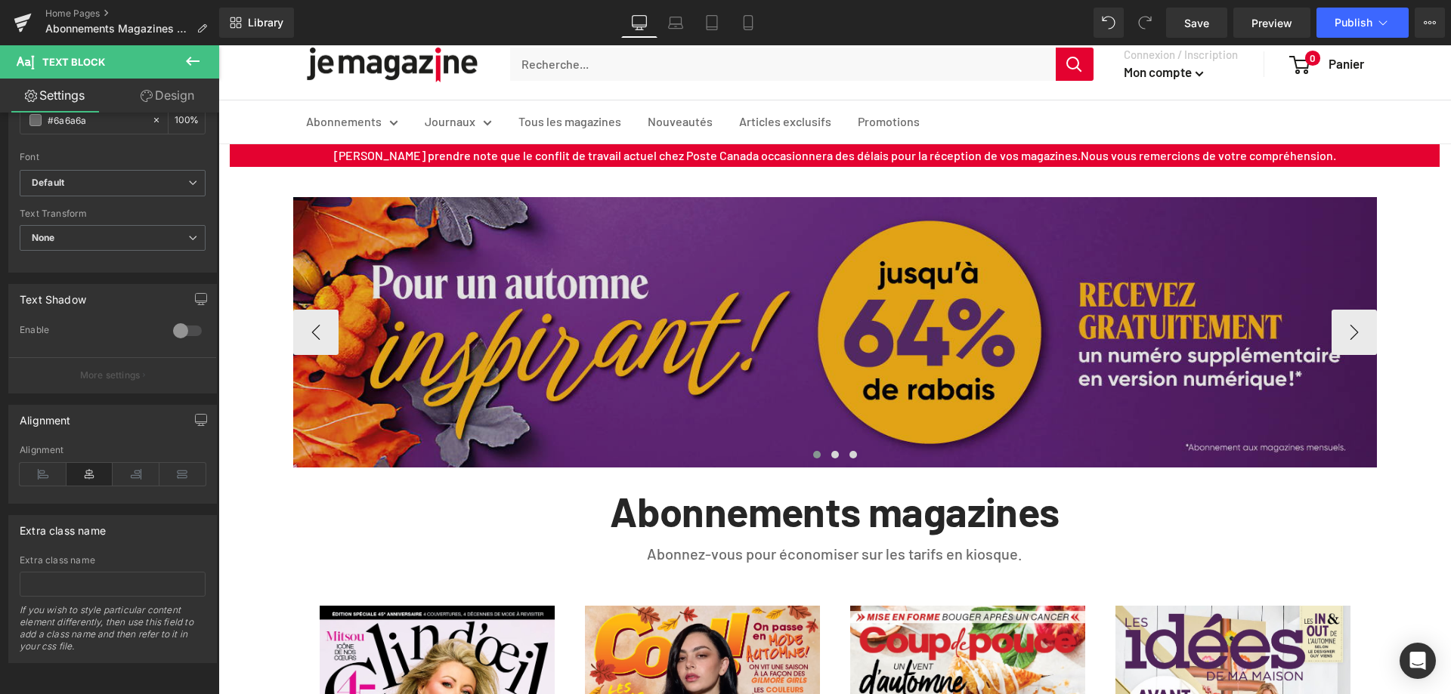
scroll to position [76, 0]
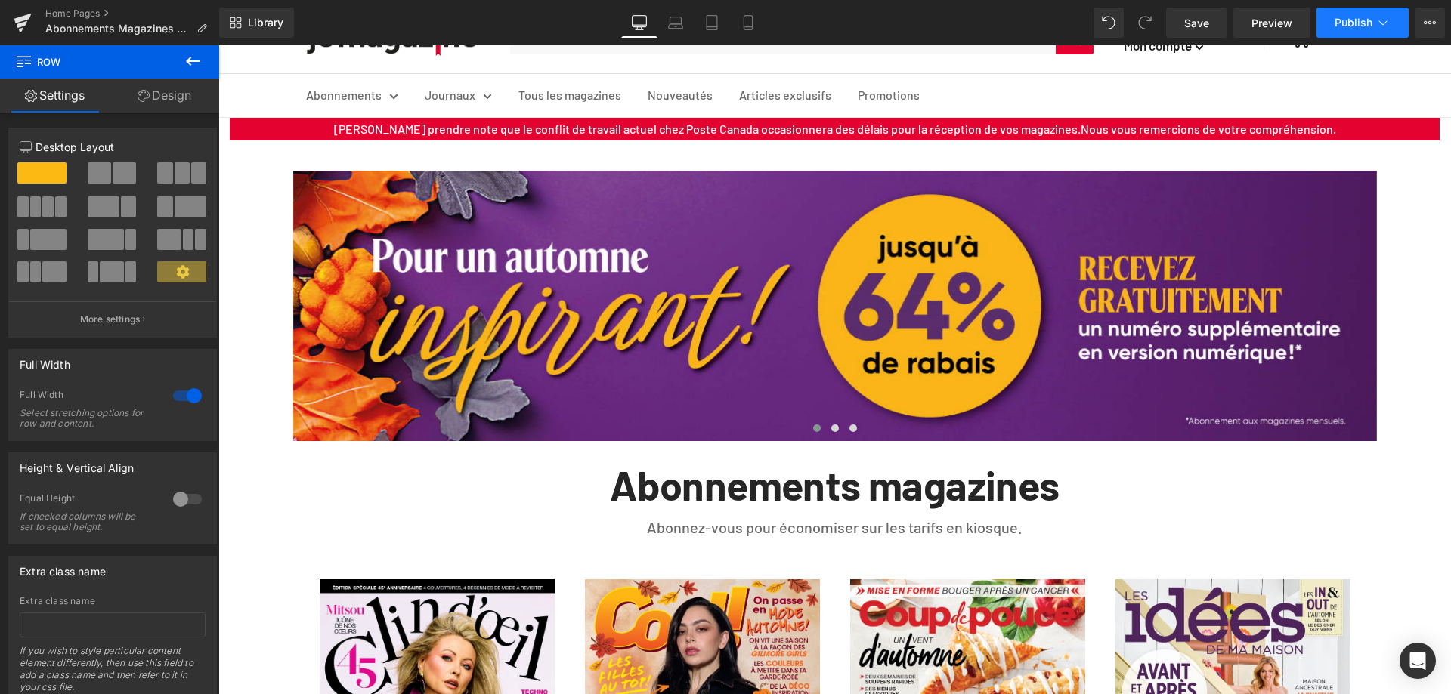
click at [1344, 28] on span "Publish" at bounding box center [1353, 23] width 38 height 12
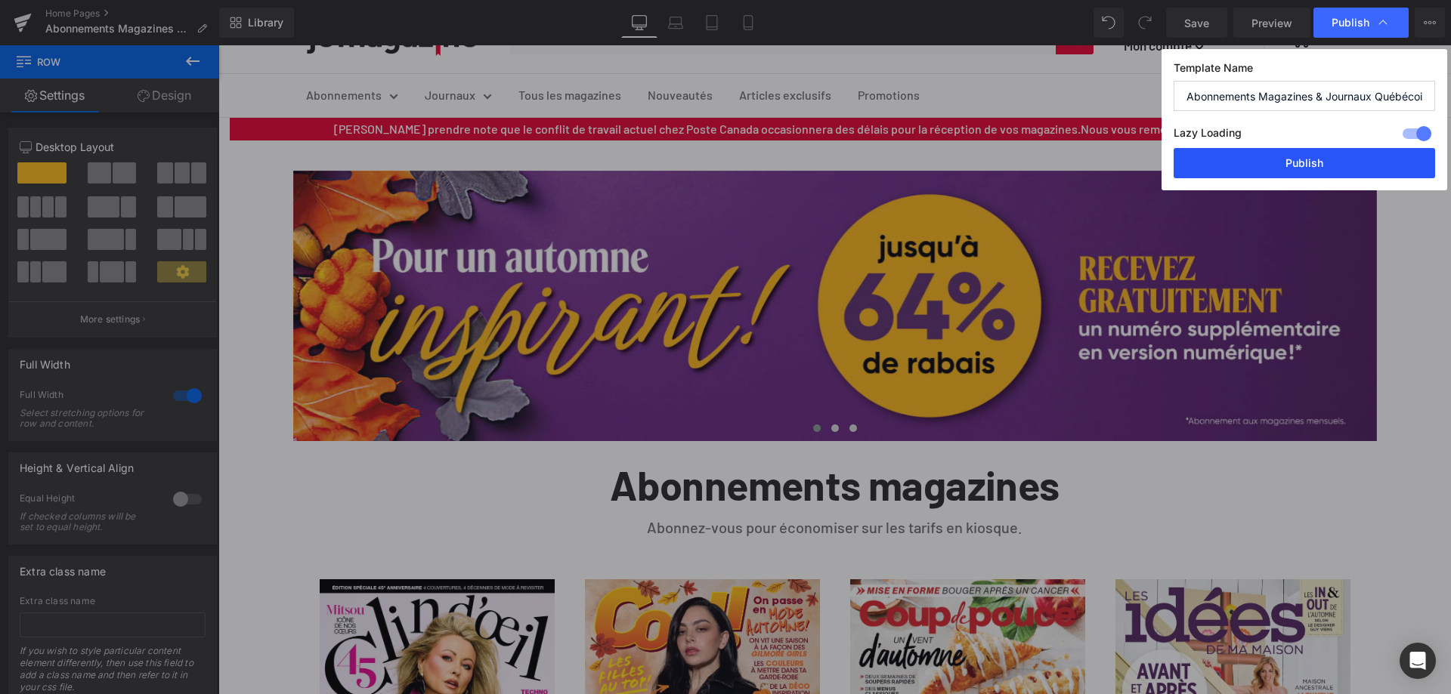
drag, startPoint x: 1307, startPoint y: 157, endPoint x: 903, endPoint y: 234, distance: 410.8
click at [1307, 157] on button "Publish" at bounding box center [1304, 163] width 261 height 30
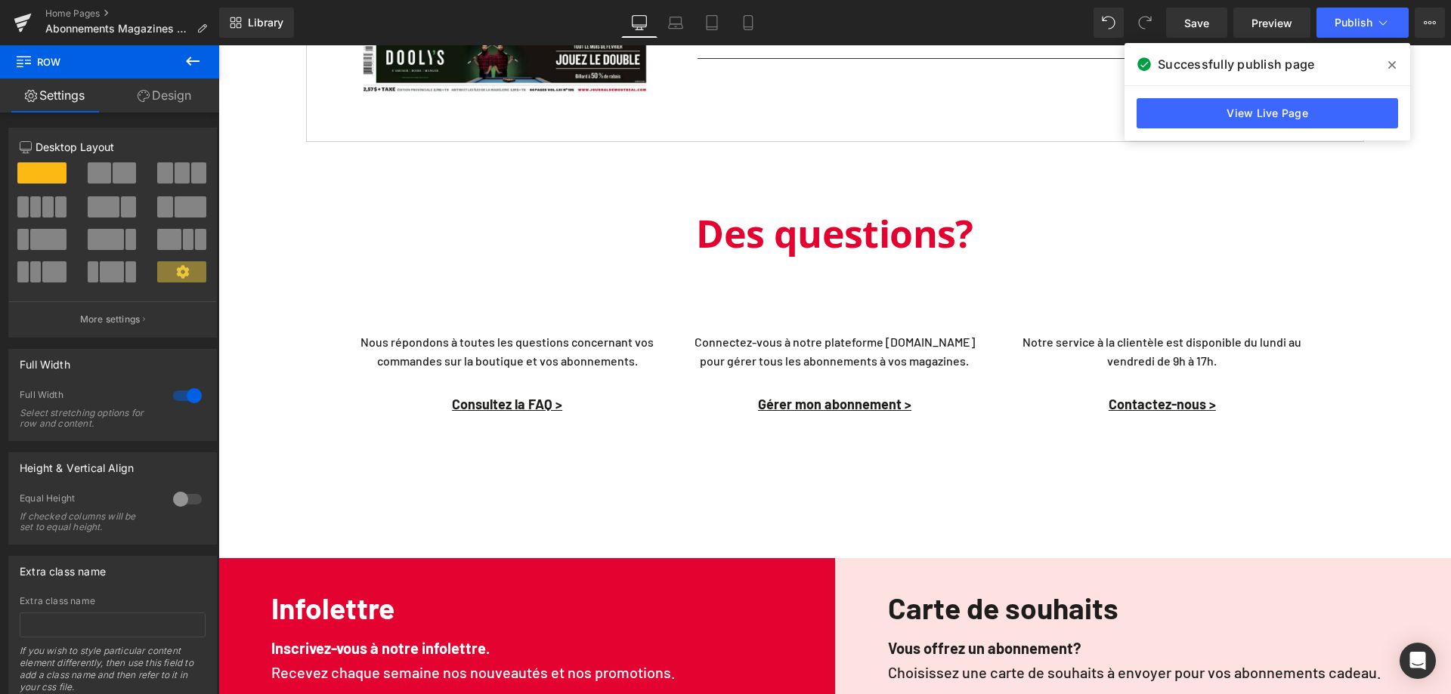
scroll to position [2267, 0]
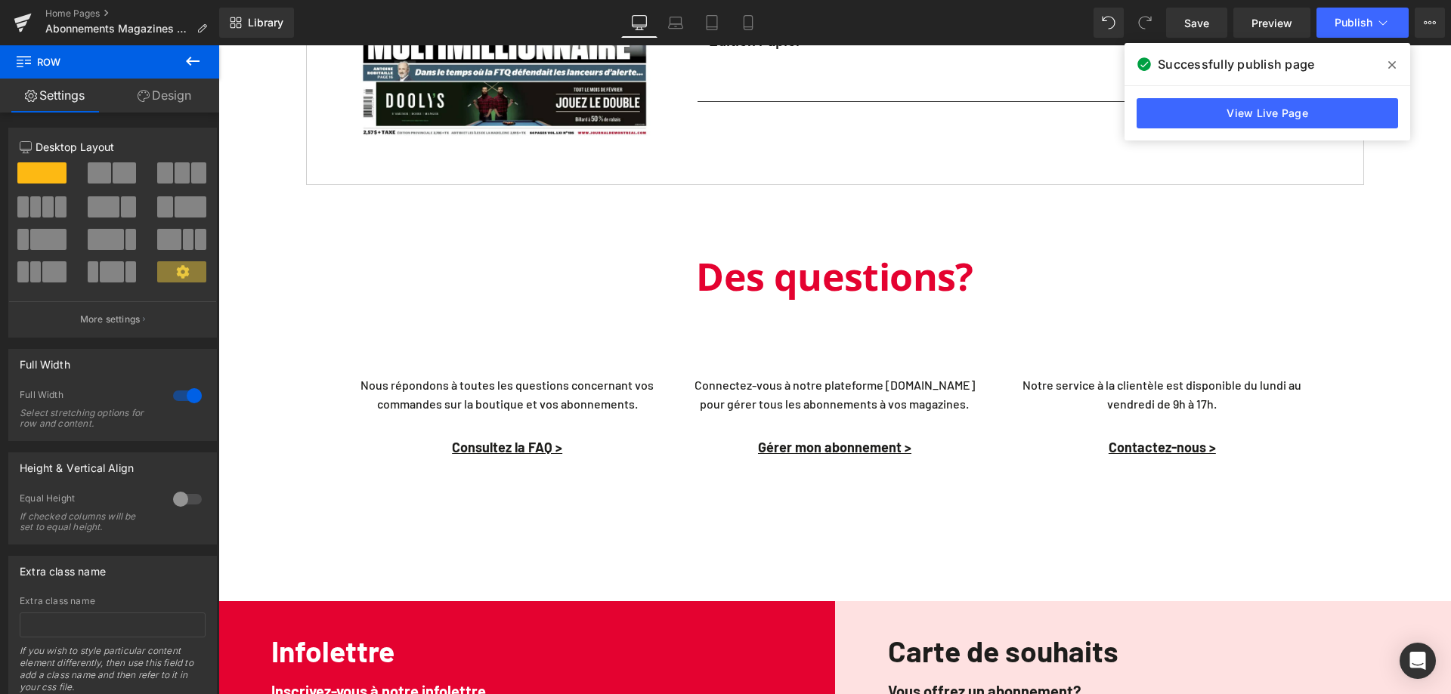
click at [187, 57] on icon at bounding box center [193, 61] width 18 height 18
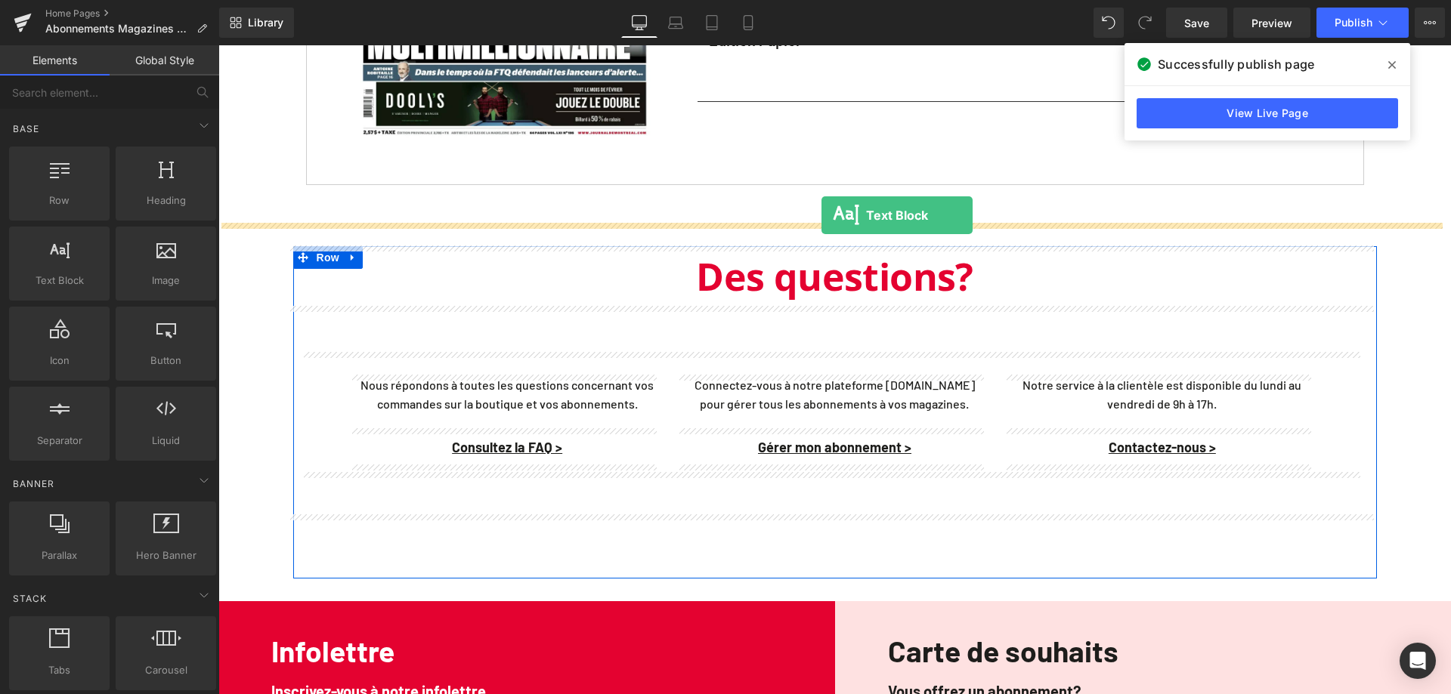
drag, startPoint x: 280, startPoint y: 320, endPoint x: 821, endPoint y: 215, distance: 551.8
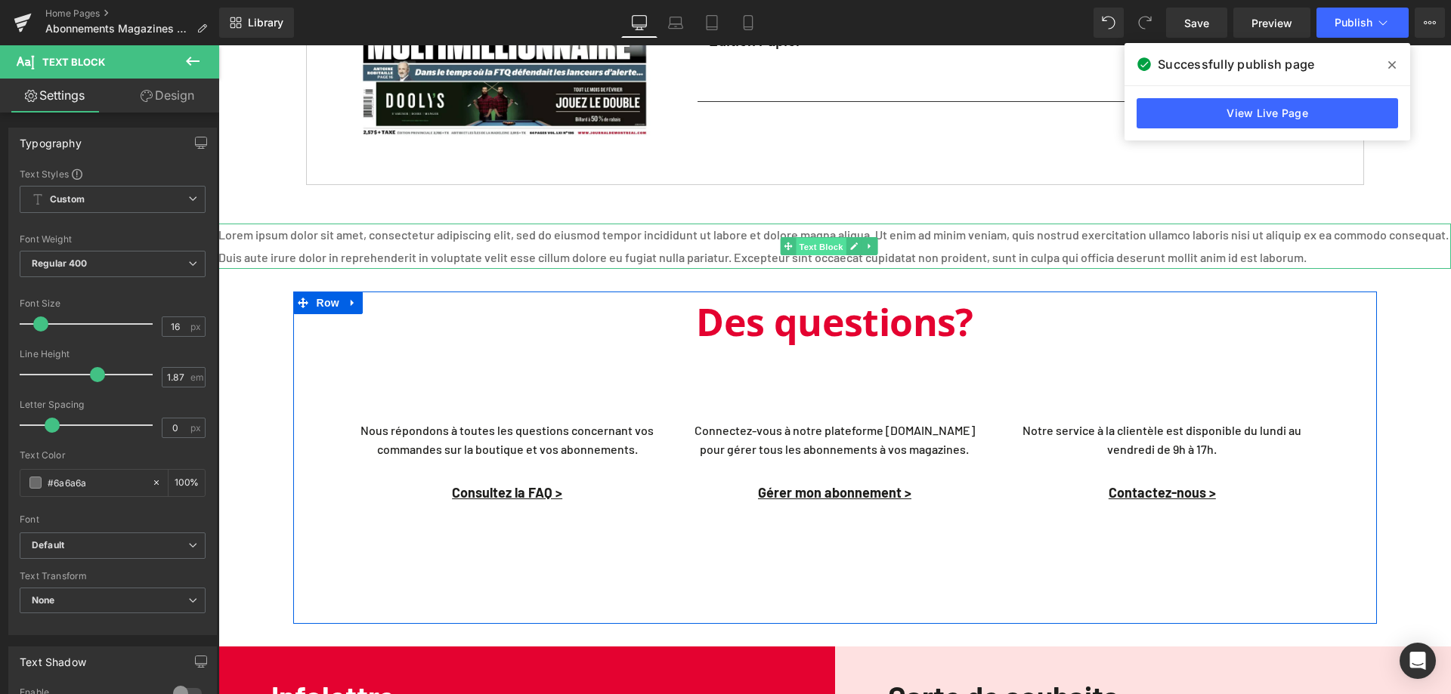
click at [817, 247] on span "Text Block" at bounding box center [821, 246] width 50 height 18
click at [190, 94] on link "Design" at bounding box center [168, 96] width 110 height 34
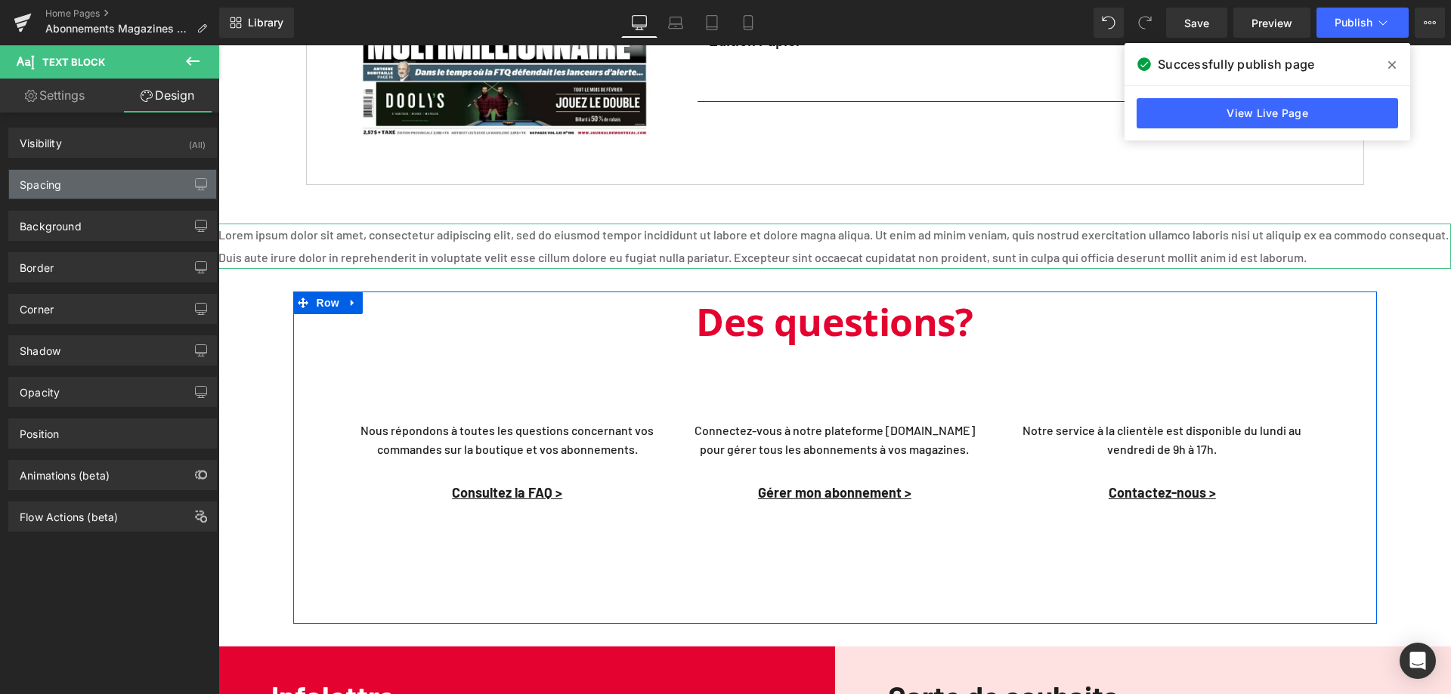
click at [89, 184] on div "Spacing" at bounding box center [112, 184] width 207 height 29
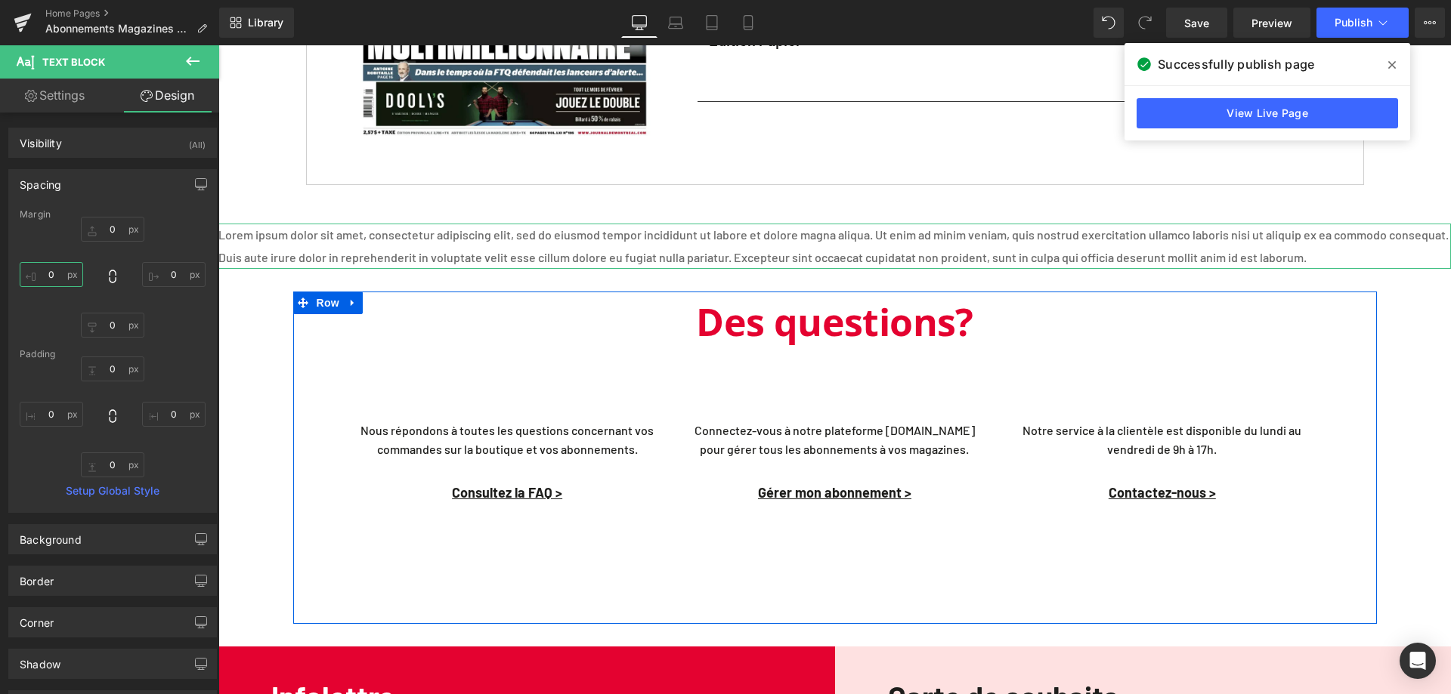
click at [49, 274] on input "0" at bounding box center [51, 274] width 63 height 25
type input "40"
click at [165, 274] on input "0" at bounding box center [173, 274] width 63 height 25
type input "40"
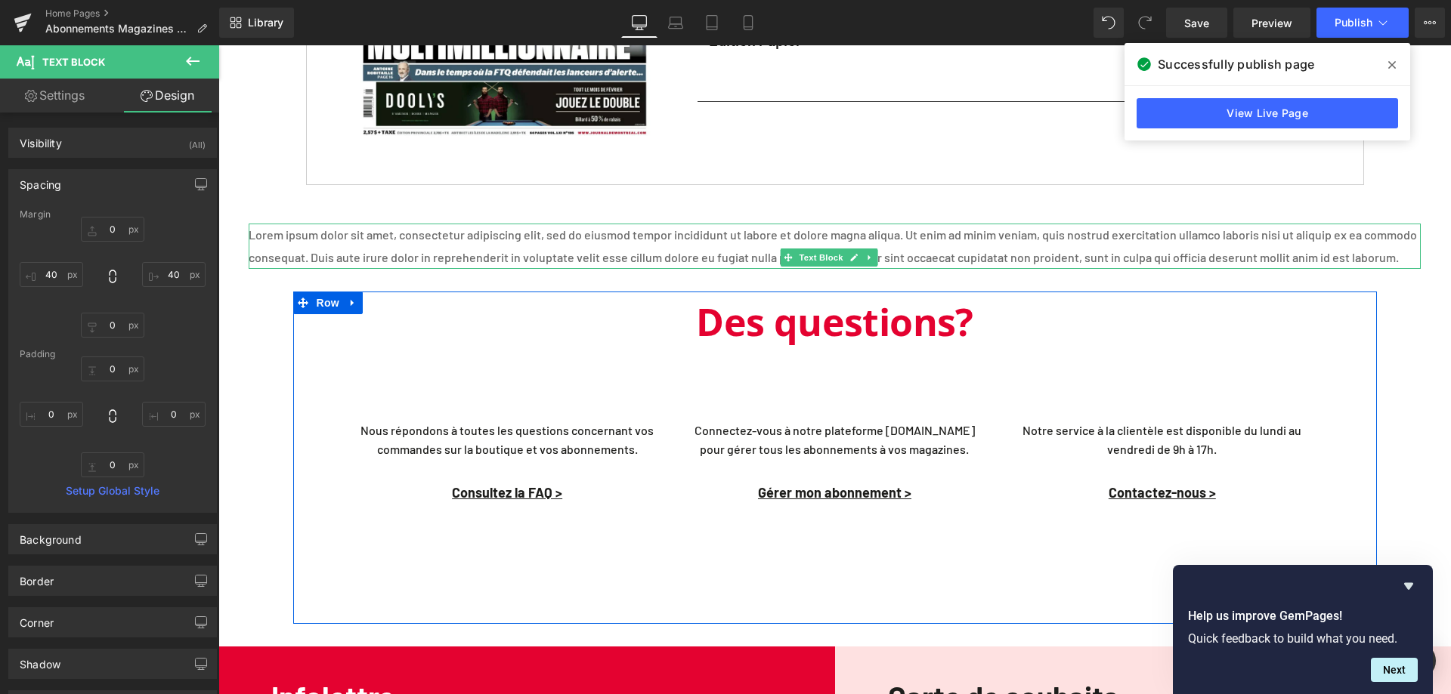
click at [647, 257] on p "Lorem ipsum dolor sit amet, consectetur adipiscing elit, sed do eiusmod tempor …" at bounding box center [835, 246] width 1172 height 45
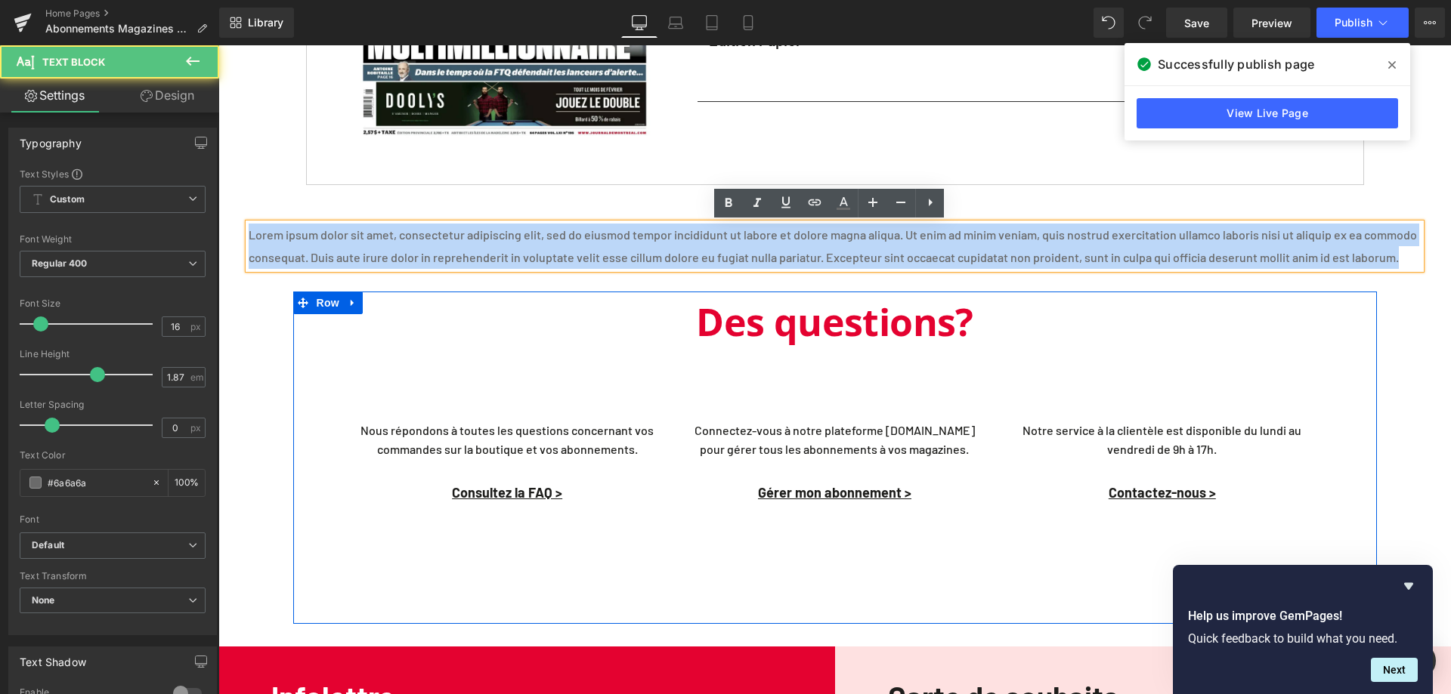
drag, startPoint x: 249, startPoint y: 234, endPoint x: 307, endPoint y: 280, distance: 74.2
click at [307, 269] on p "Lorem ipsum dolor sit amet, consectetur adipiscing elit, sed do eiusmod tempor …" at bounding box center [835, 246] width 1172 height 45
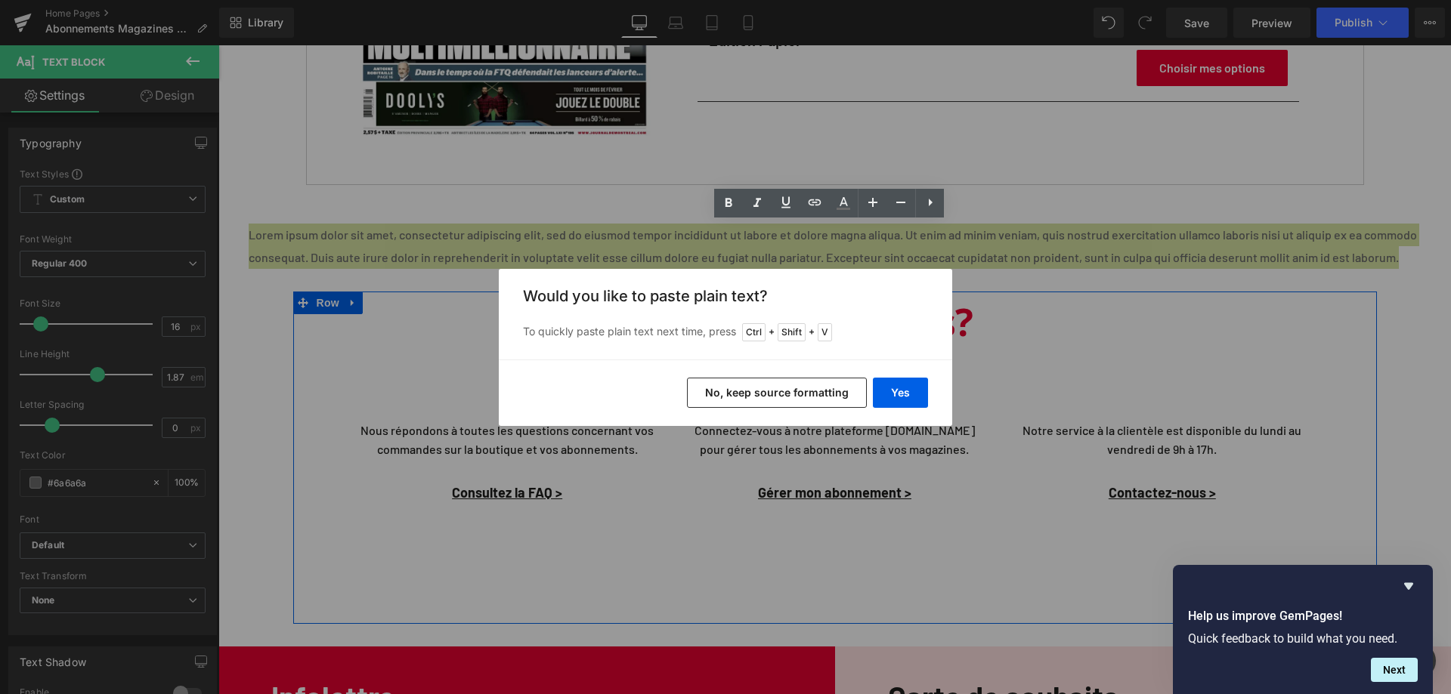
click at [774, 388] on button "No, keep source formatting" at bounding box center [777, 393] width 180 height 30
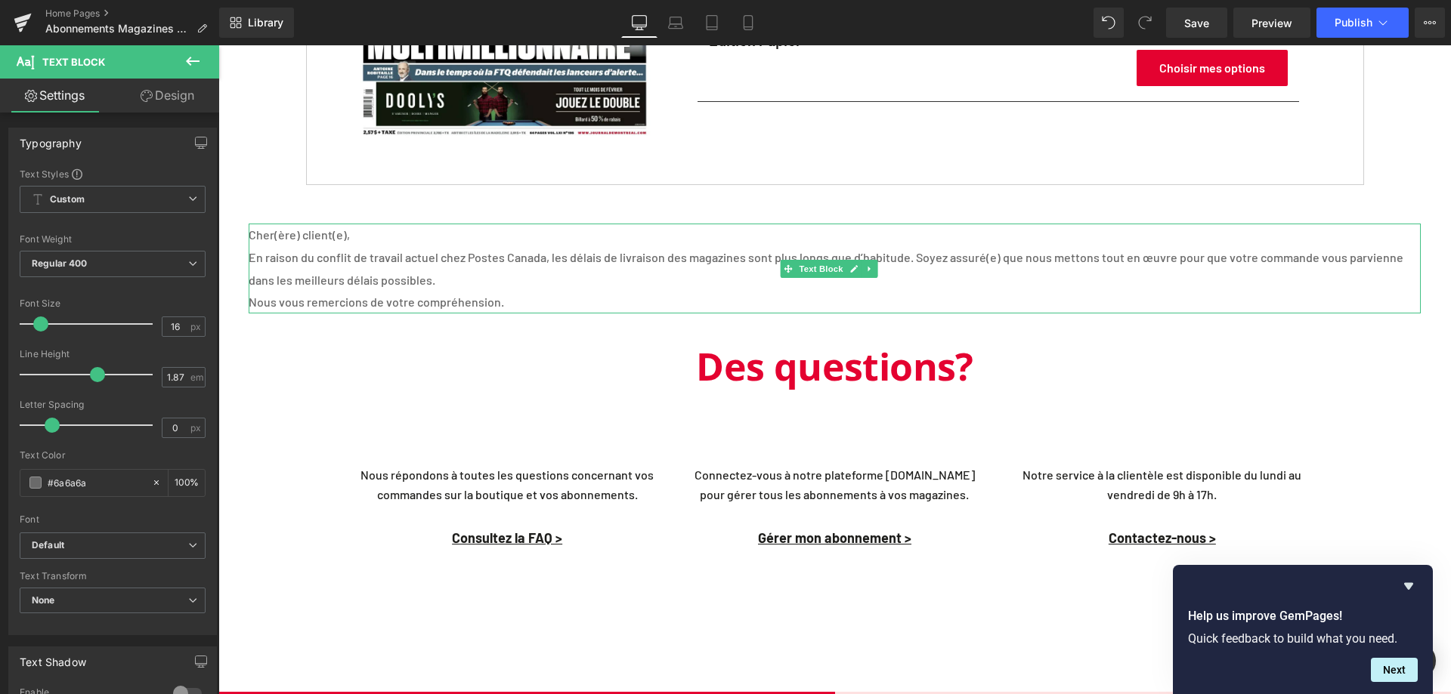
click at [391, 276] on p "En raison du conflit de travail actuel chez Postes Canada, les délais de livrai…" at bounding box center [835, 268] width 1172 height 45
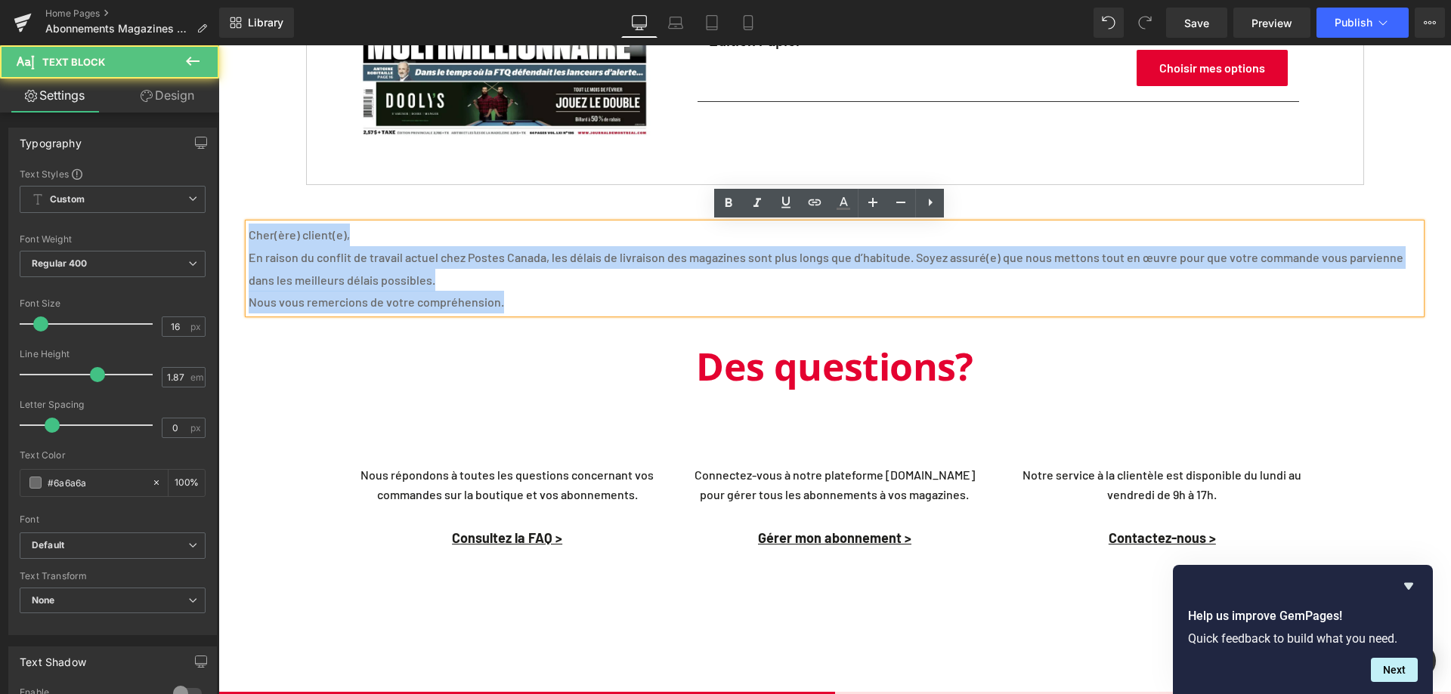
drag, startPoint x: 251, startPoint y: 232, endPoint x: 575, endPoint y: 326, distance: 337.7
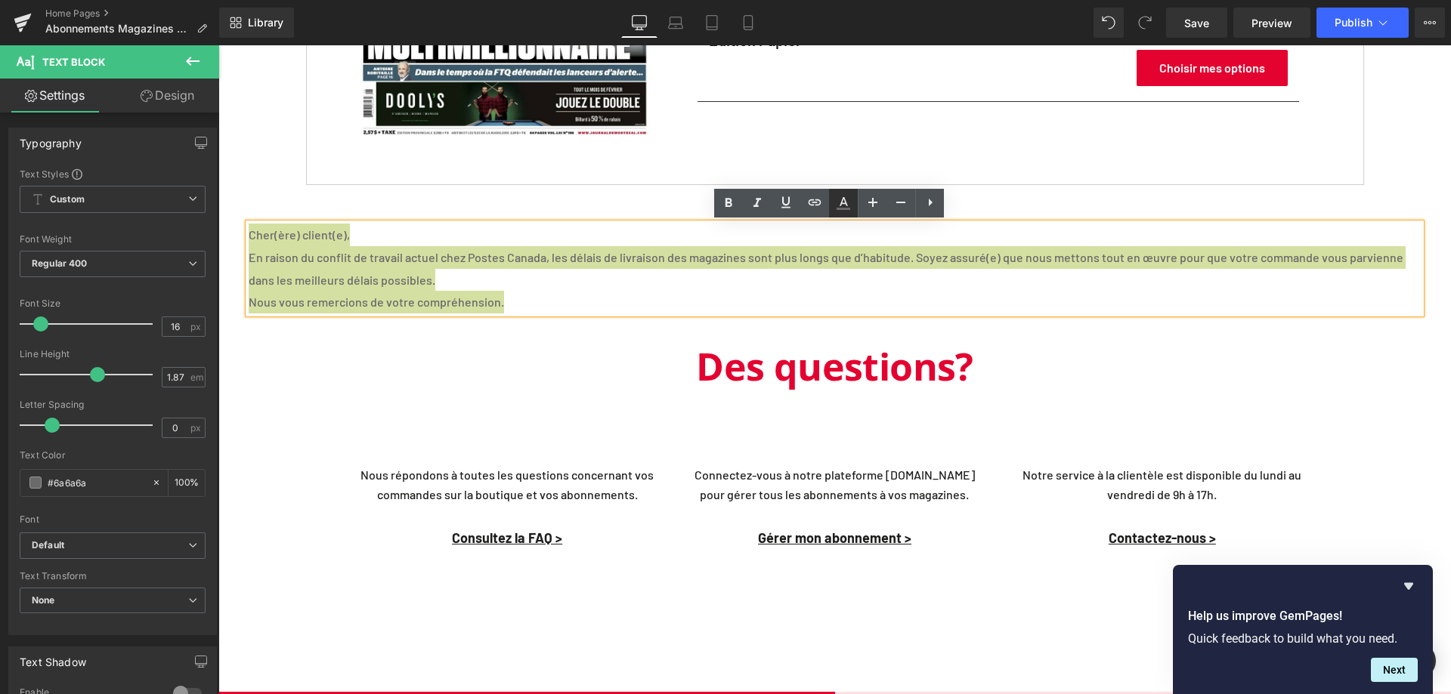
click at [851, 203] on icon at bounding box center [843, 203] width 18 height 18
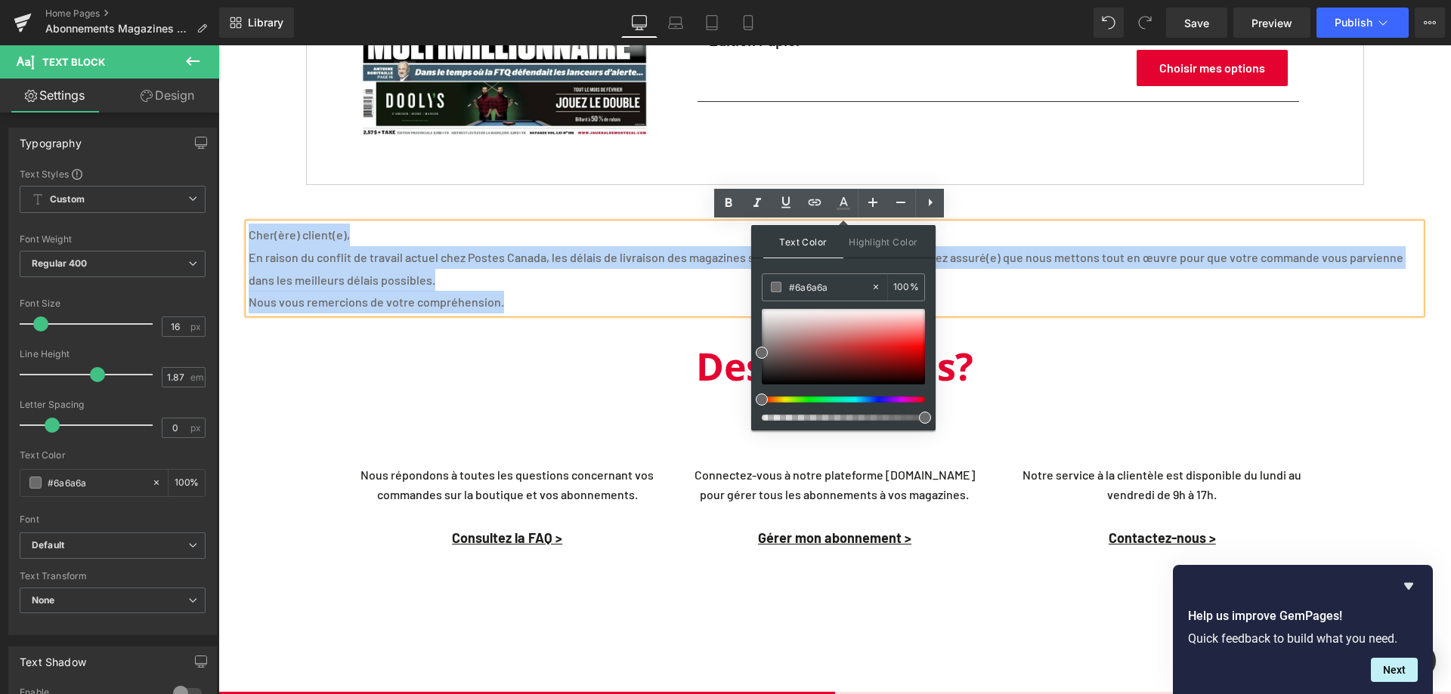
click at [638, 292] on p "Nous vous remercions de votre compréhension." at bounding box center [835, 302] width 1172 height 23
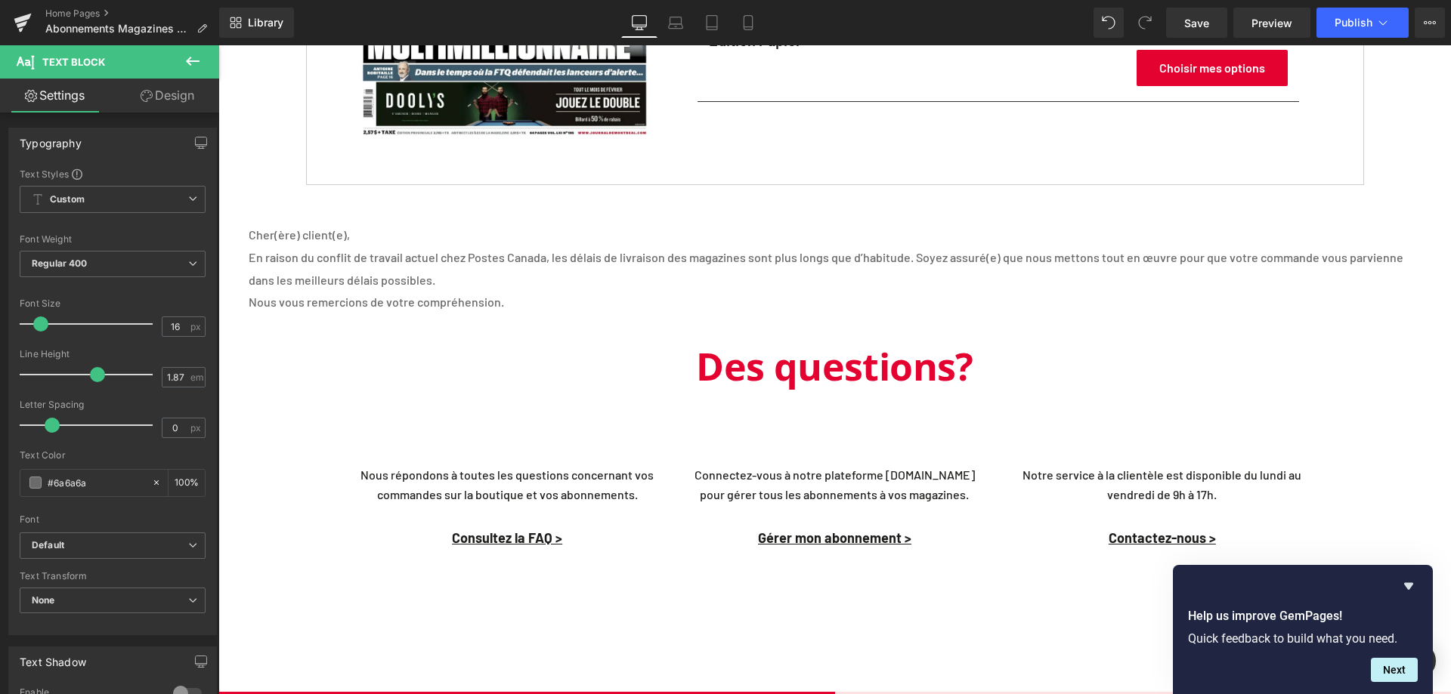
click at [168, 98] on link "Design" at bounding box center [168, 96] width 110 height 34
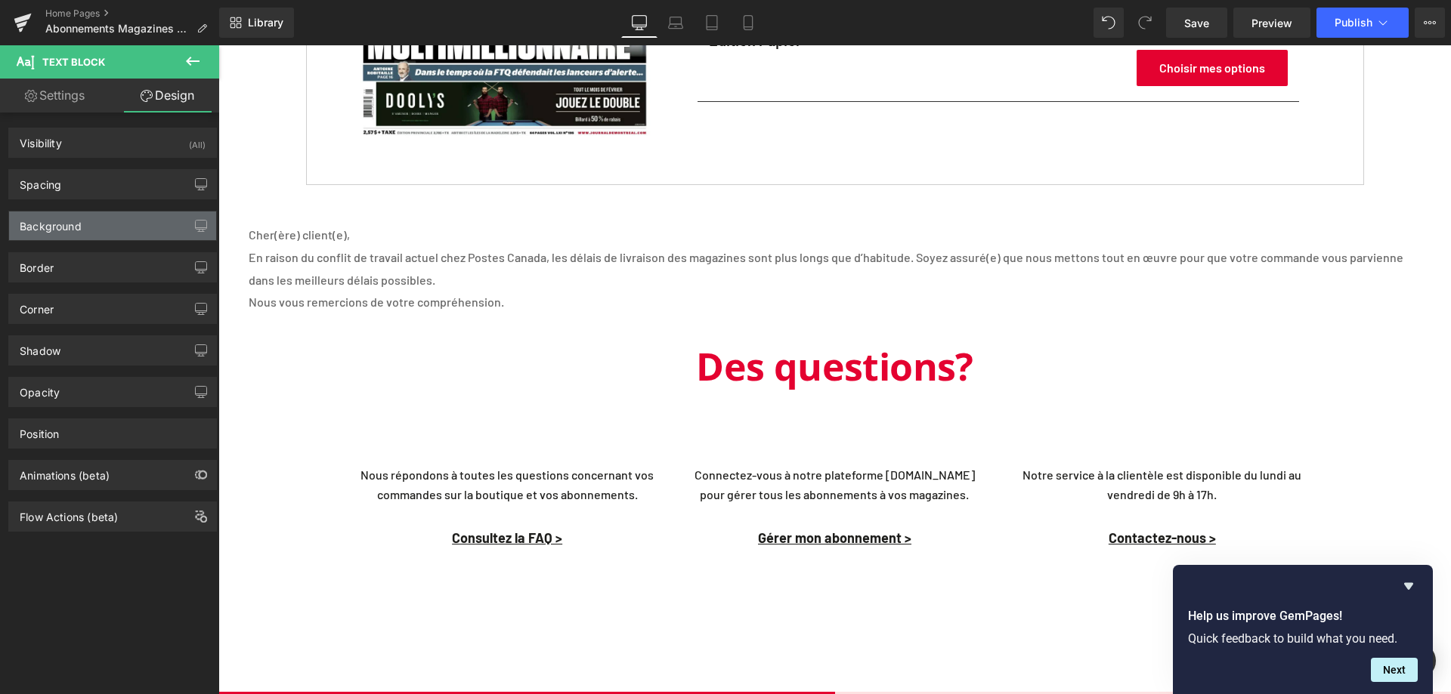
click at [89, 222] on div "Background" at bounding box center [112, 226] width 207 height 29
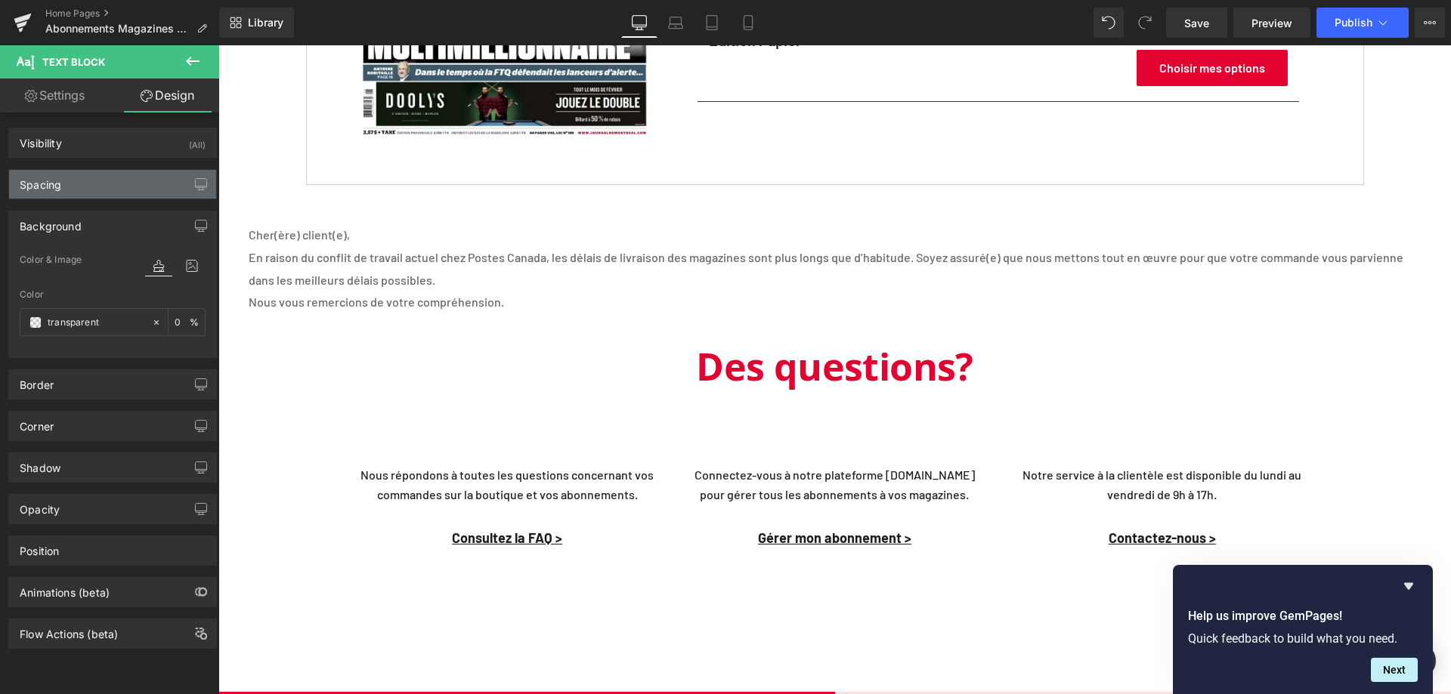
drag, startPoint x: 72, startPoint y: 165, endPoint x: 65, endPoint y: 176, distance: 13.2
click at [68, 172] on div "Spacing [GEOGRAPHIC_DATA] 0 40 0 40 [GEOGRAPHIC_DATA] 0 0 0 0 Setup Global Style" at bounding box center [113, 179] width 226 height 42
click at [61, 184] on div "Spacing" at bounding box center [41, 180] width 42 height 21
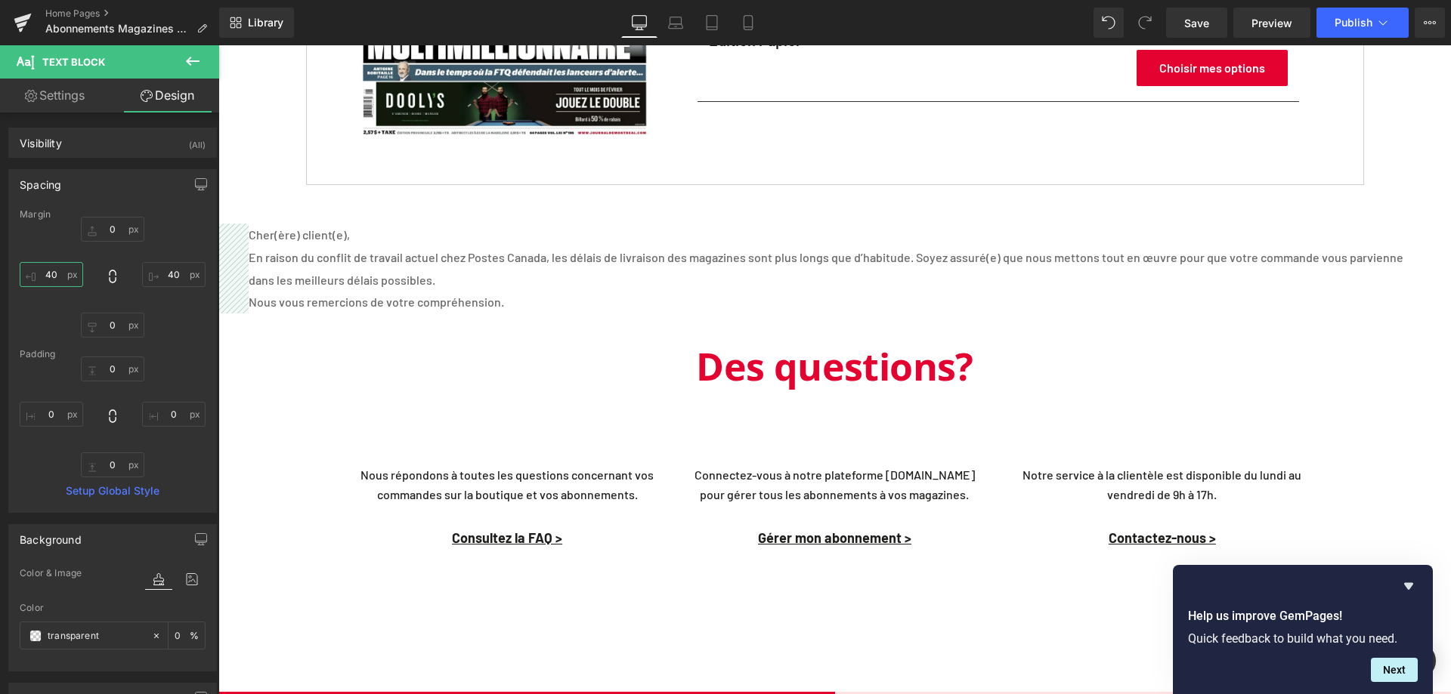
click at [63, 274] on input "40" at bounding box center [51, 274] width 63 height 25
type input "4"
type input "60"
click at [162, 271] on input "40" at bounding box center [173, 274] width 63 height 25
type input "60"
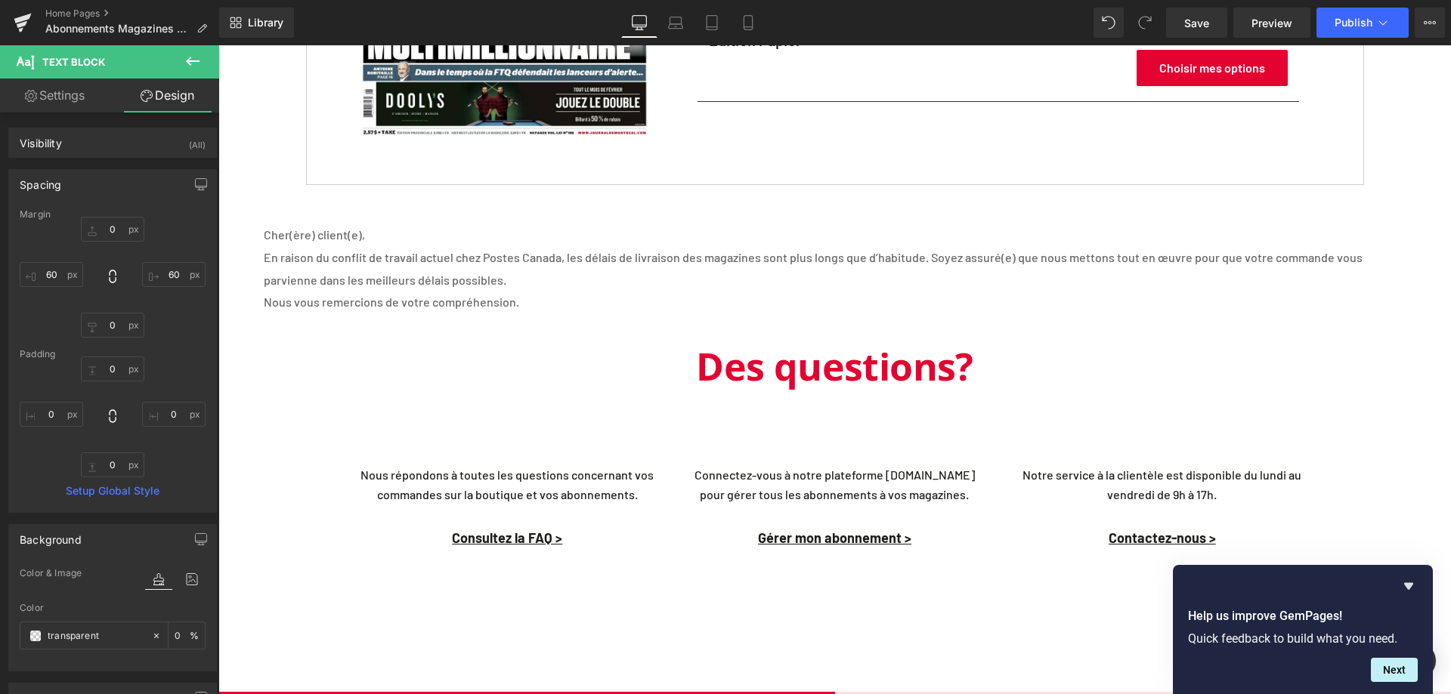
click at [469, 286] on p "En raison du conflit de travail actuel chez Postes Canada, les délais de livrai…" at bounding box center [835, 268] width 1142 height 45
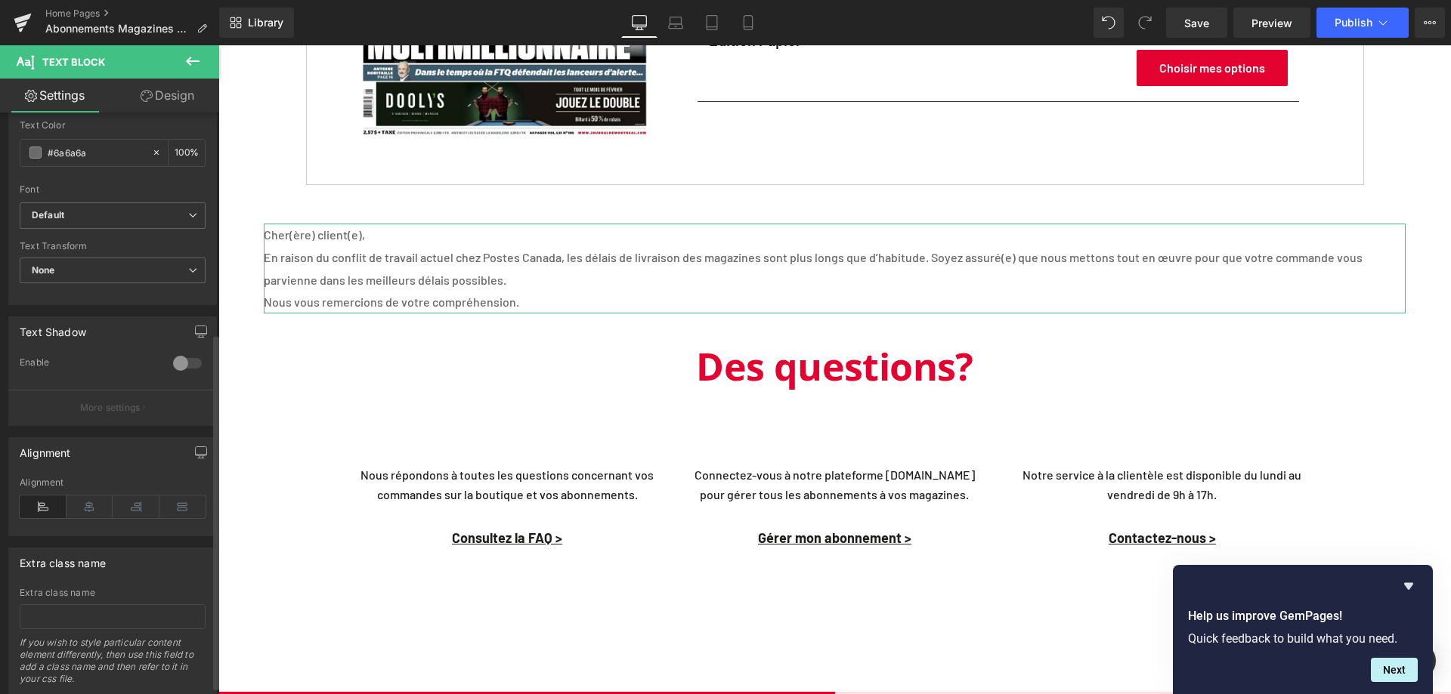
scroll to position [374, 0]
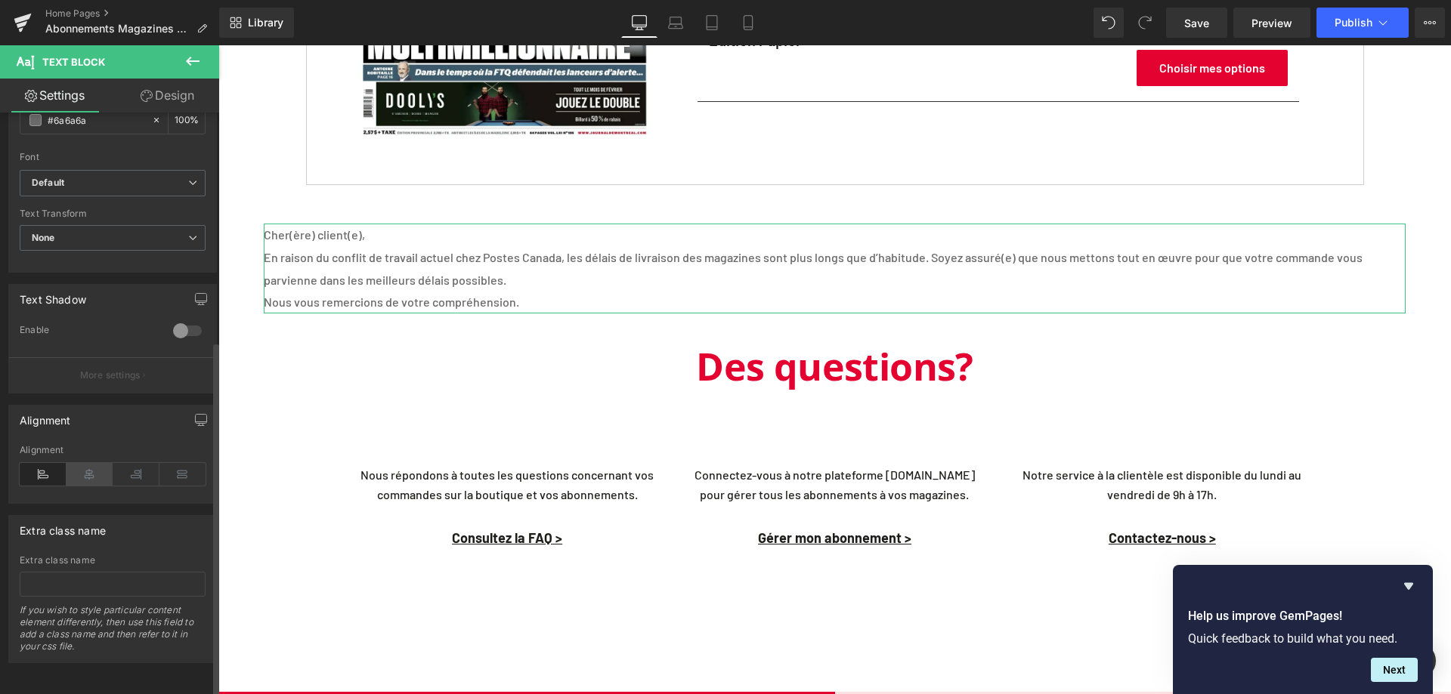
click at [91, 468] on icon at bounding box center [89, 474] width 47 height 23
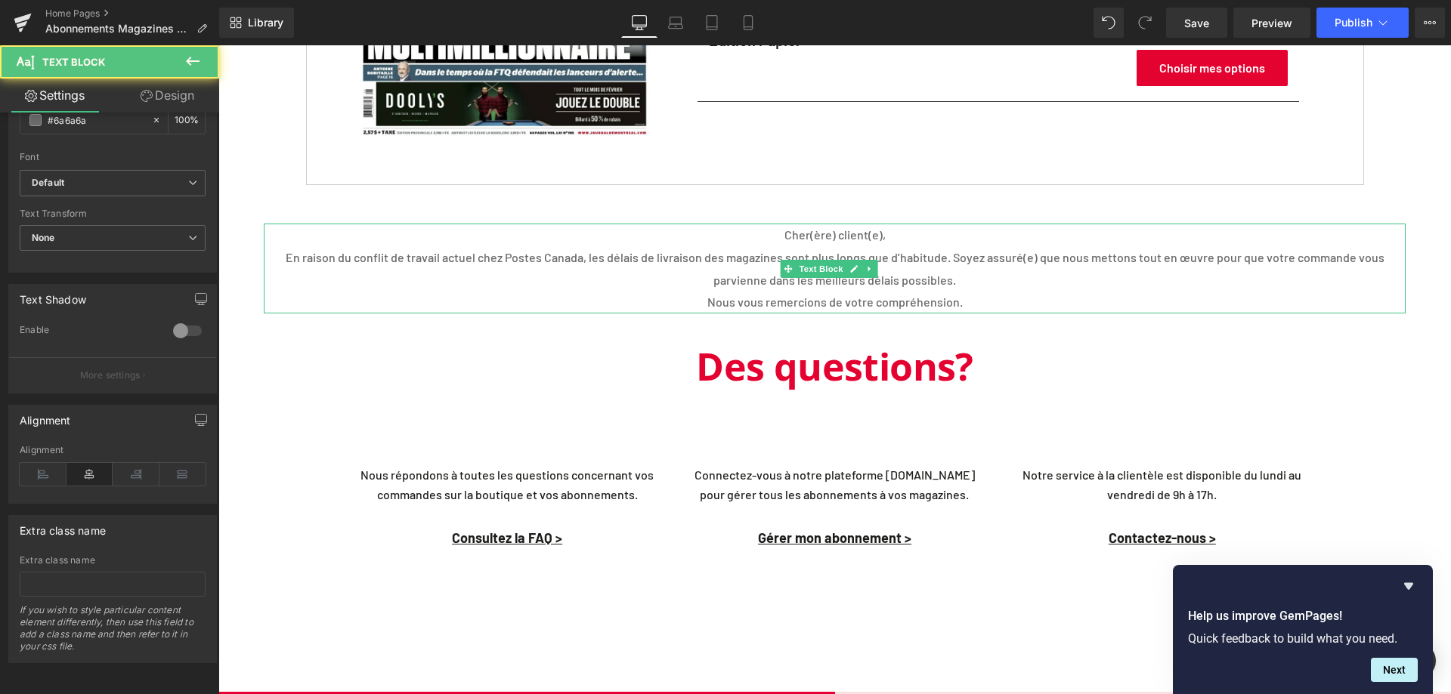
click at [1252, 257] on p "En raison du conflit de travail actuel chez Postes Canada, les délais de livrai…" at bounding box center [835, 268] width 1142 height 45
click at [920, 241] on p "Cher(ère) client(e)," at bounding box center [835, 235] width 1142 height 23
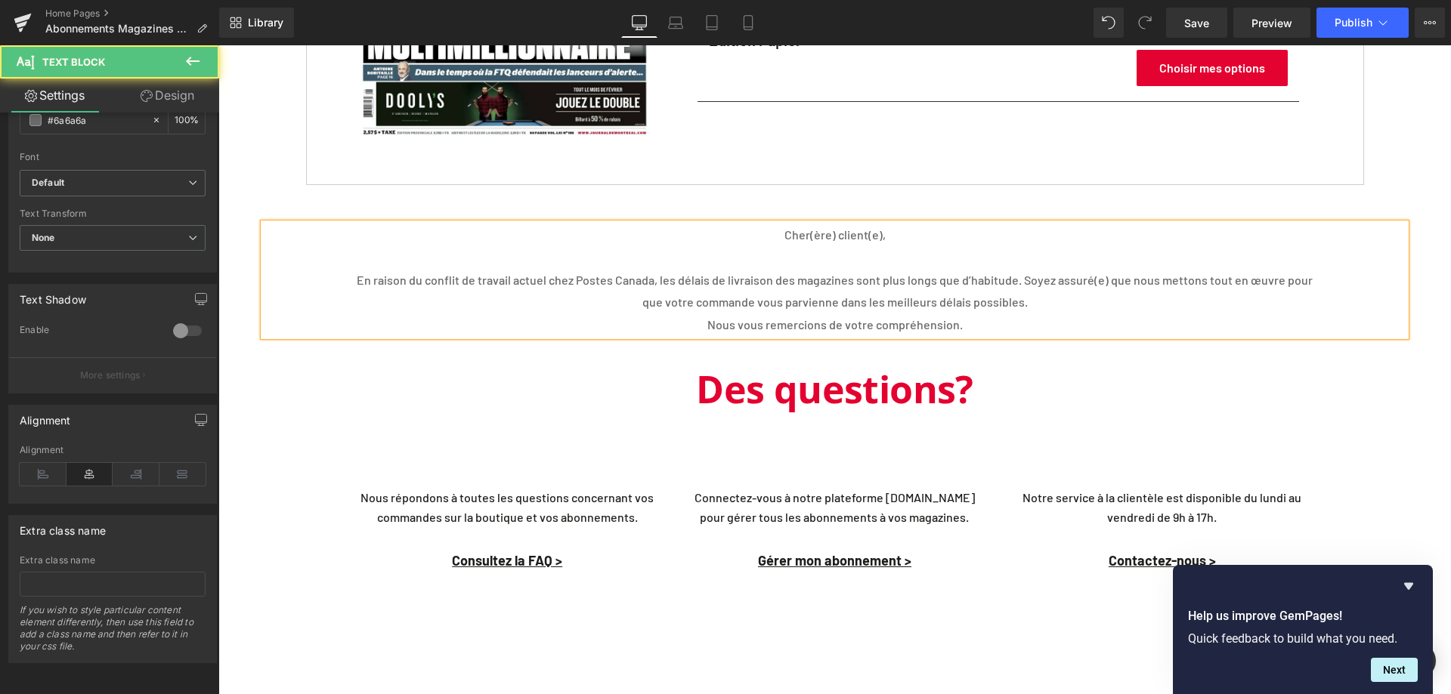
click at [689, 326] on p "Nous vous remercions de votre compréhension." at bounding box center [835, 325] width 1142 height 23
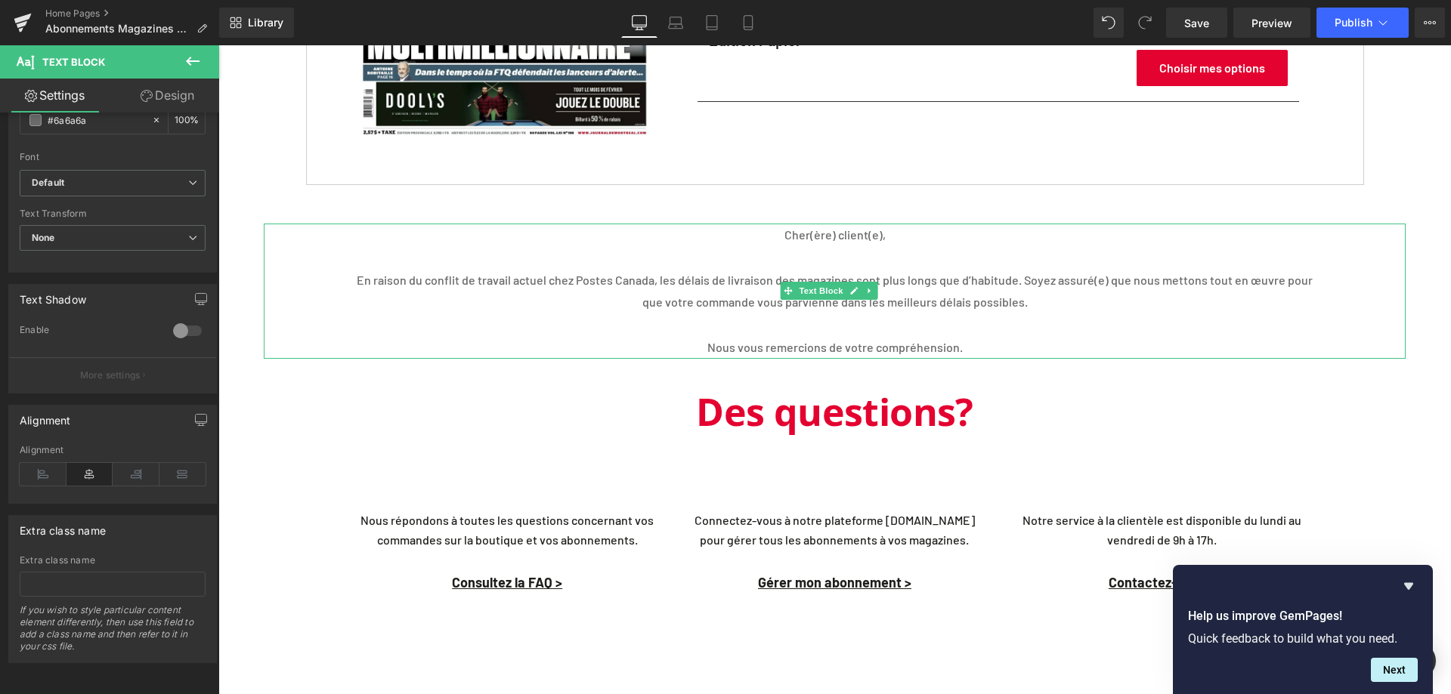
click at [753, 233] on p "Cher(ère) client(e)," at bounding box center [835, 235] width 1142 height 23
click at [50, 463] on icon at bounding box center [43, 474] width 47 height 23
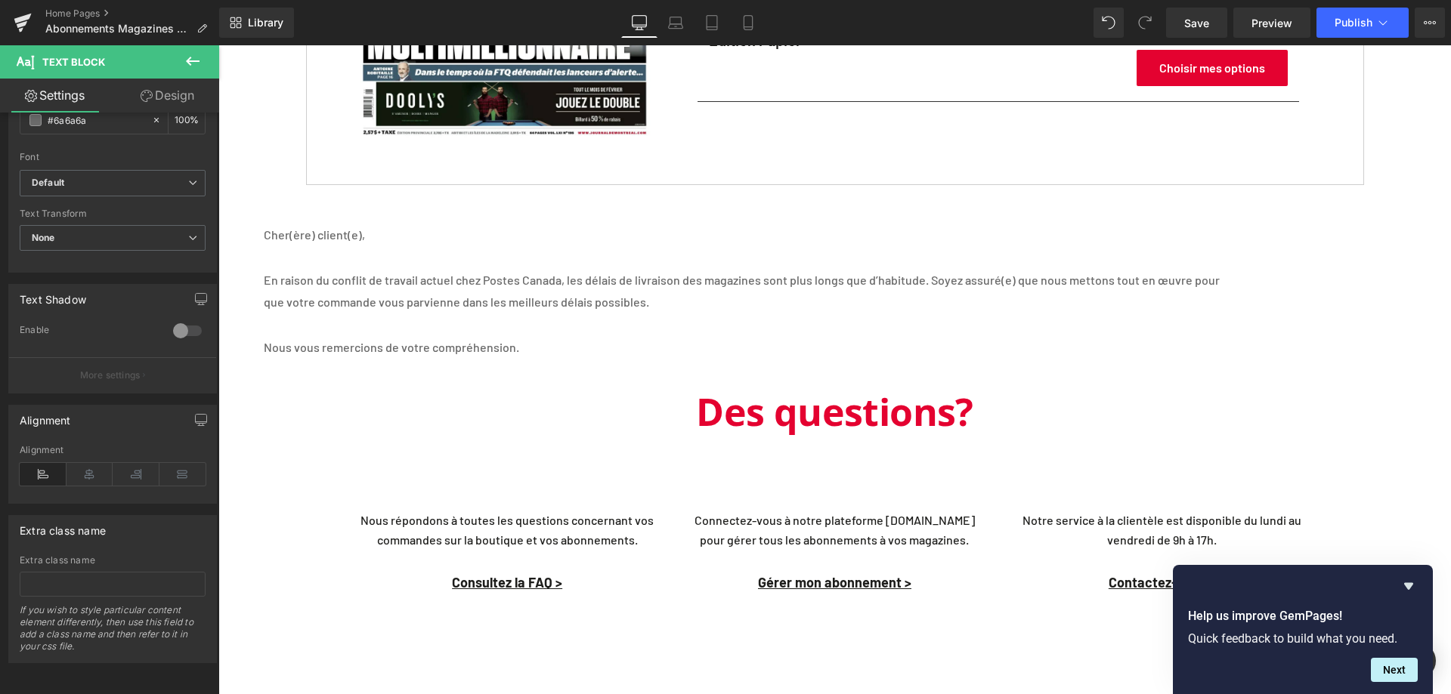
click at [331, 268] on p at bounding box center [835, 257] width 1142 height 23
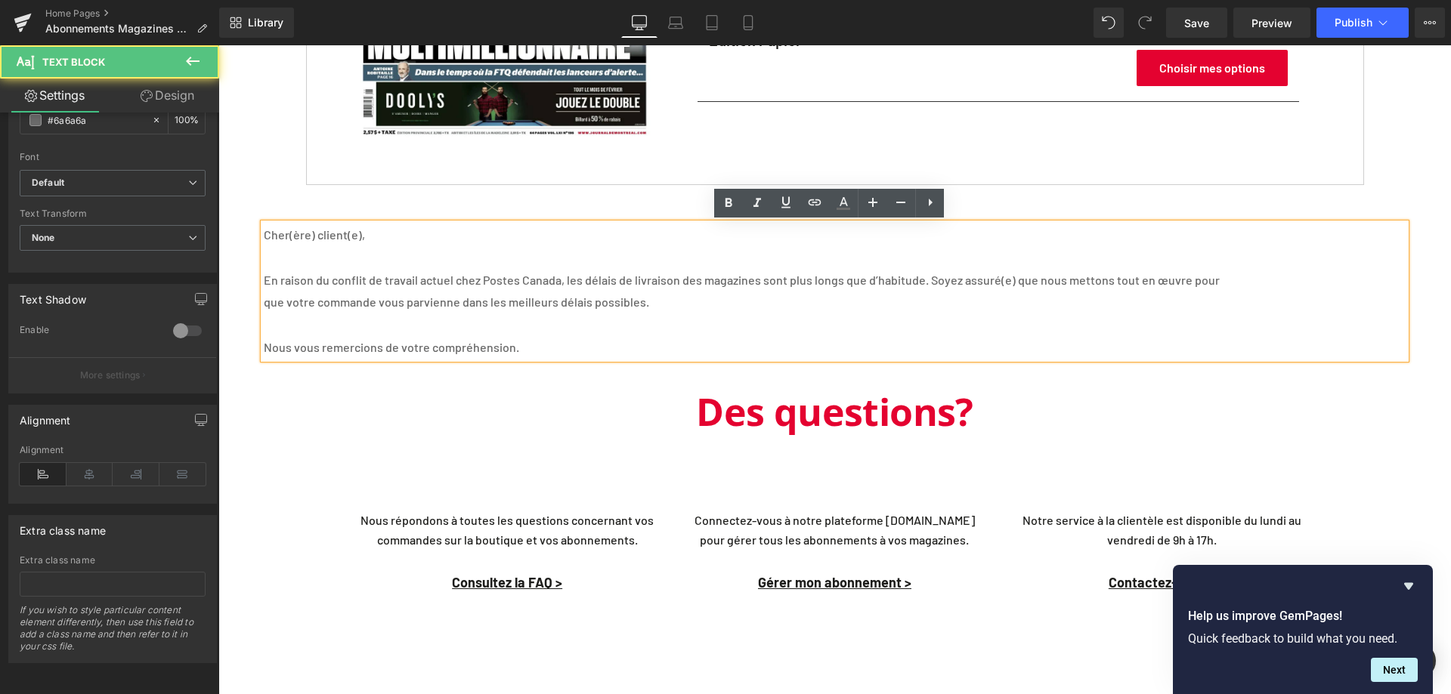
click at [799, 290] on p "En raison du conflit de travail actuel chez Postes Canada, les délais de livrai…" at bounding box center [835, 280] width 1142 height 23
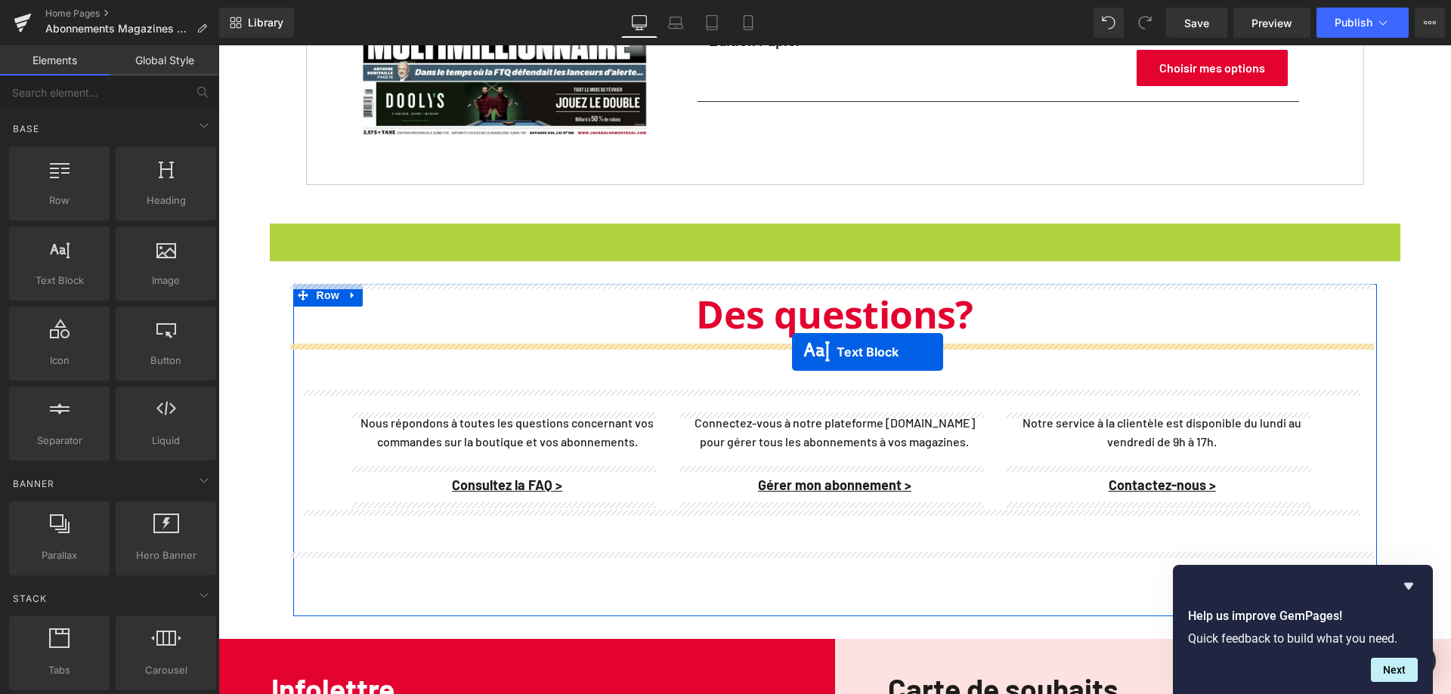
drag, startPoint x: 786, startPoint y: 289, endPoint x: 792, endPoint y: 352, distance: 63.8
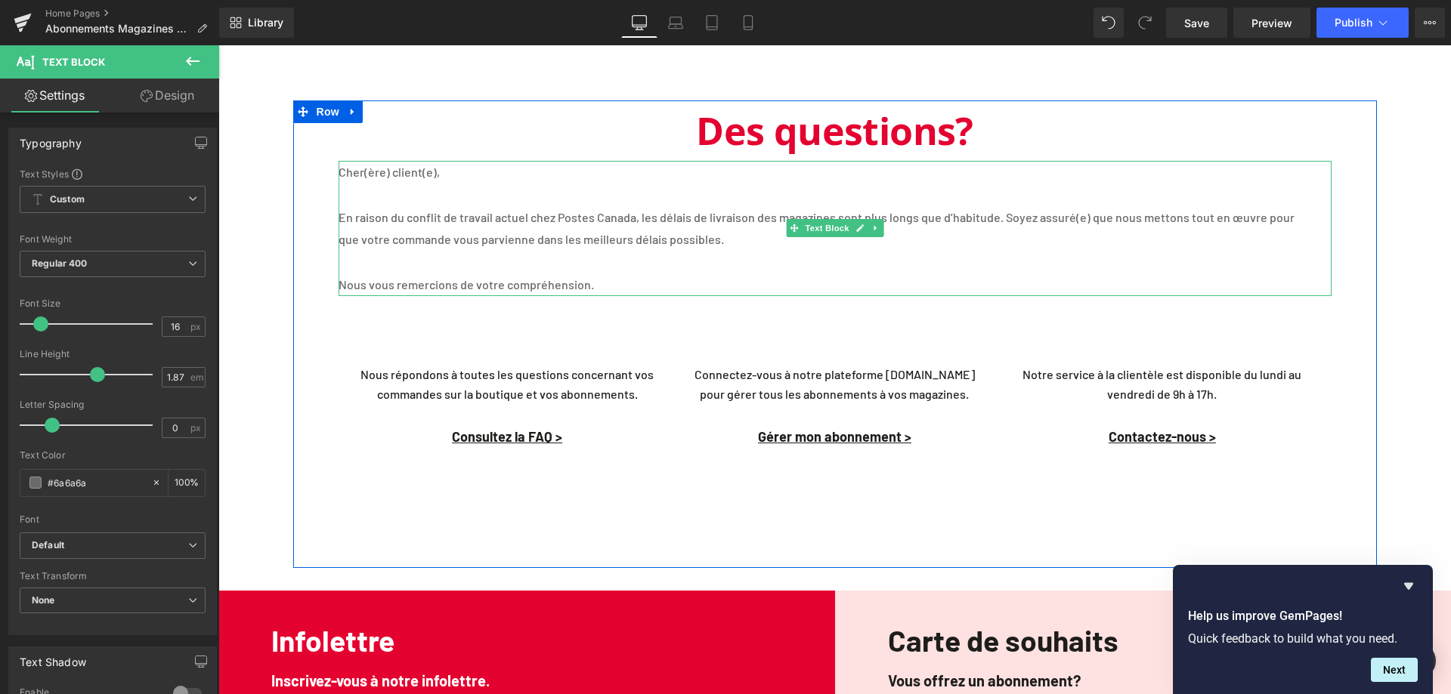
scroll to position [2418, 0]
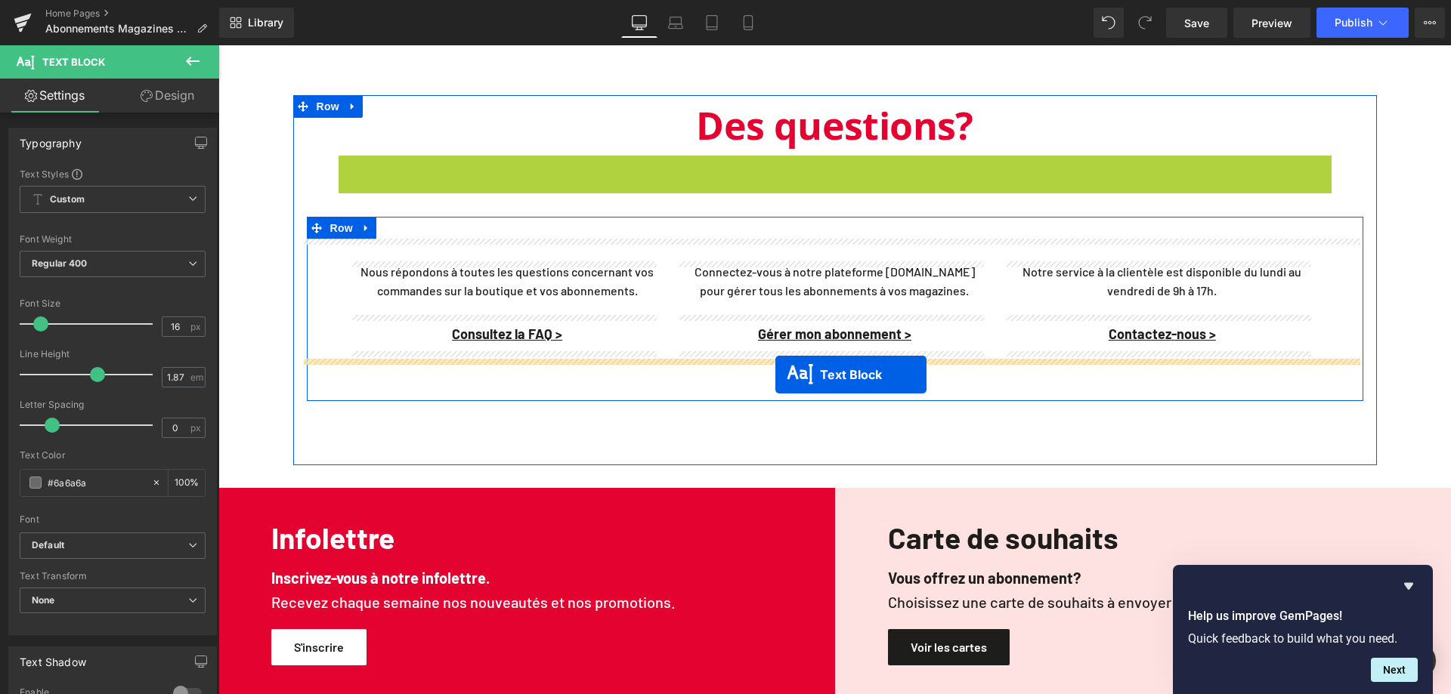
drag, startPoint x: 783, startPoint y: 218, endPoint x: 775, endPoint y: 375, distance: 157.4
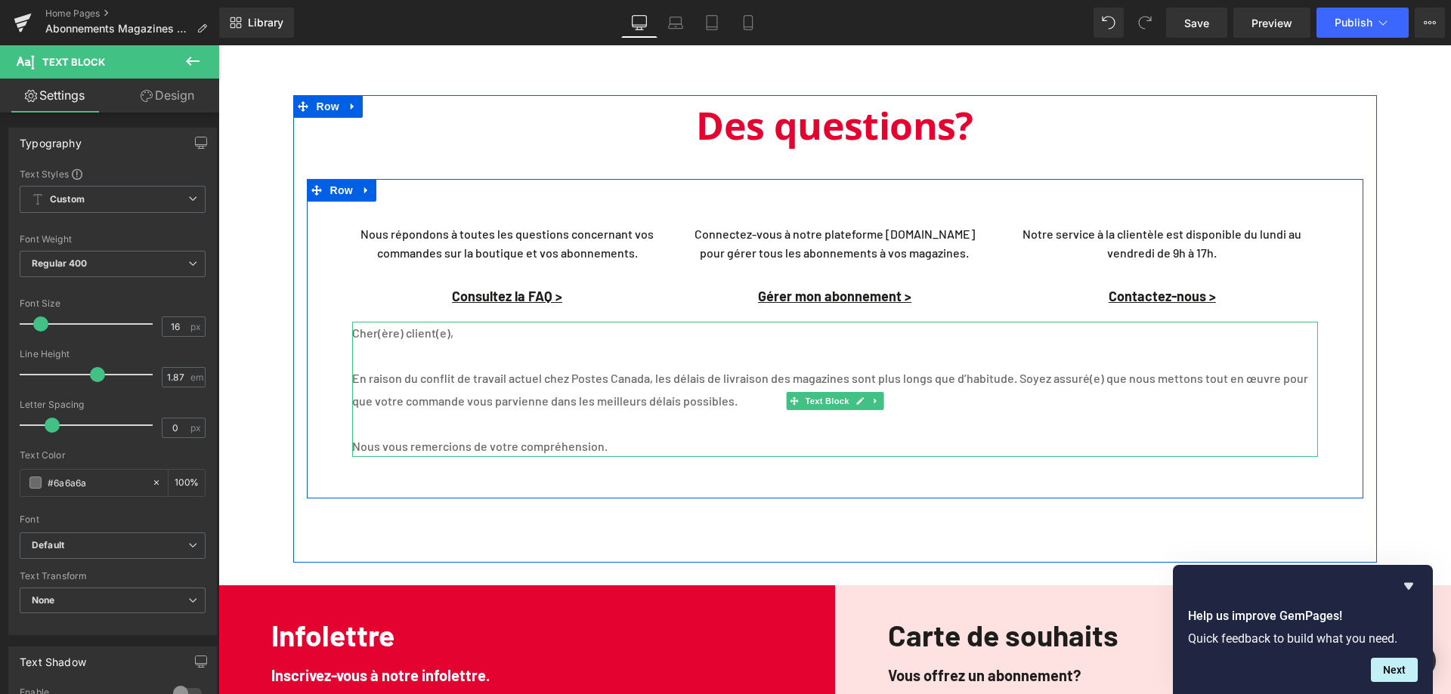
click at [379, 336] on p "Cher(ère) client(e)," at bounding box center [835, 333] width 966 height 23
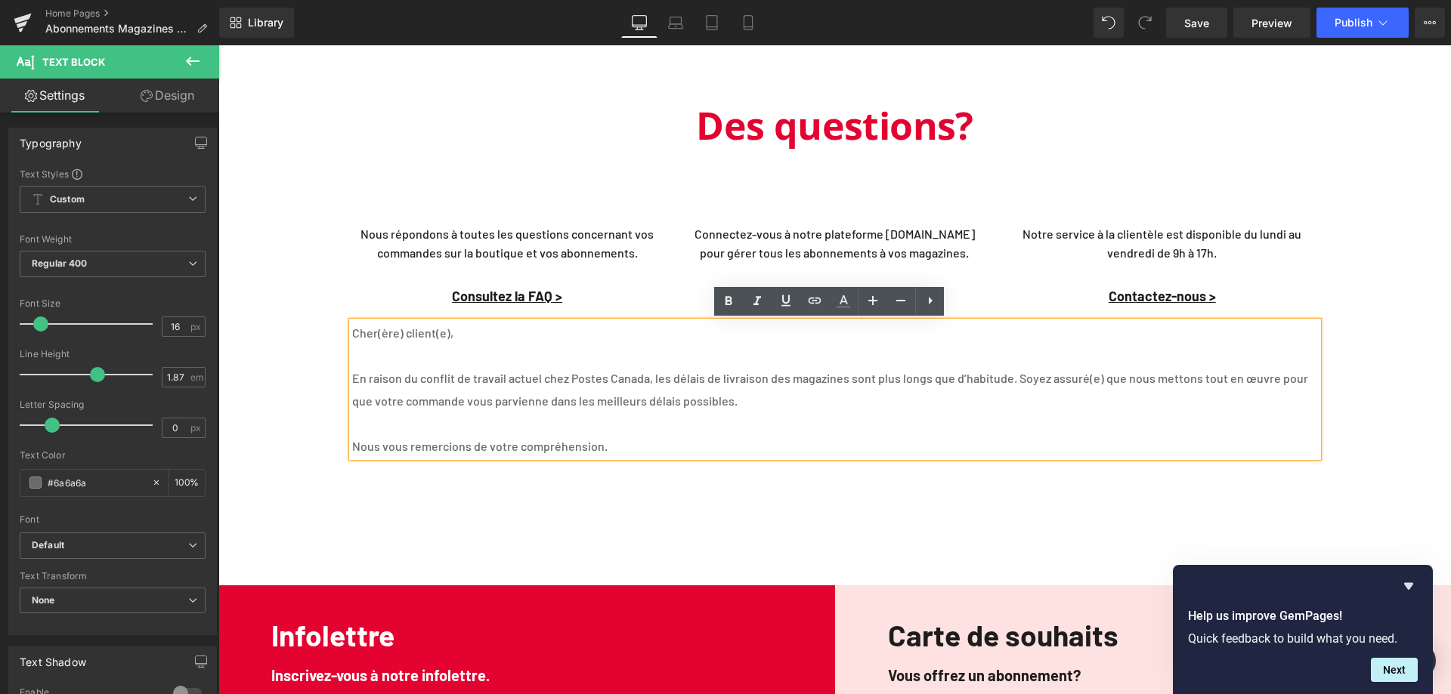
click at [352, 374] on p "En raison du conflit de travail actuel chez Postes Canada, les délais de livrai…" at bounding box center [835, 378] width 966 height 23
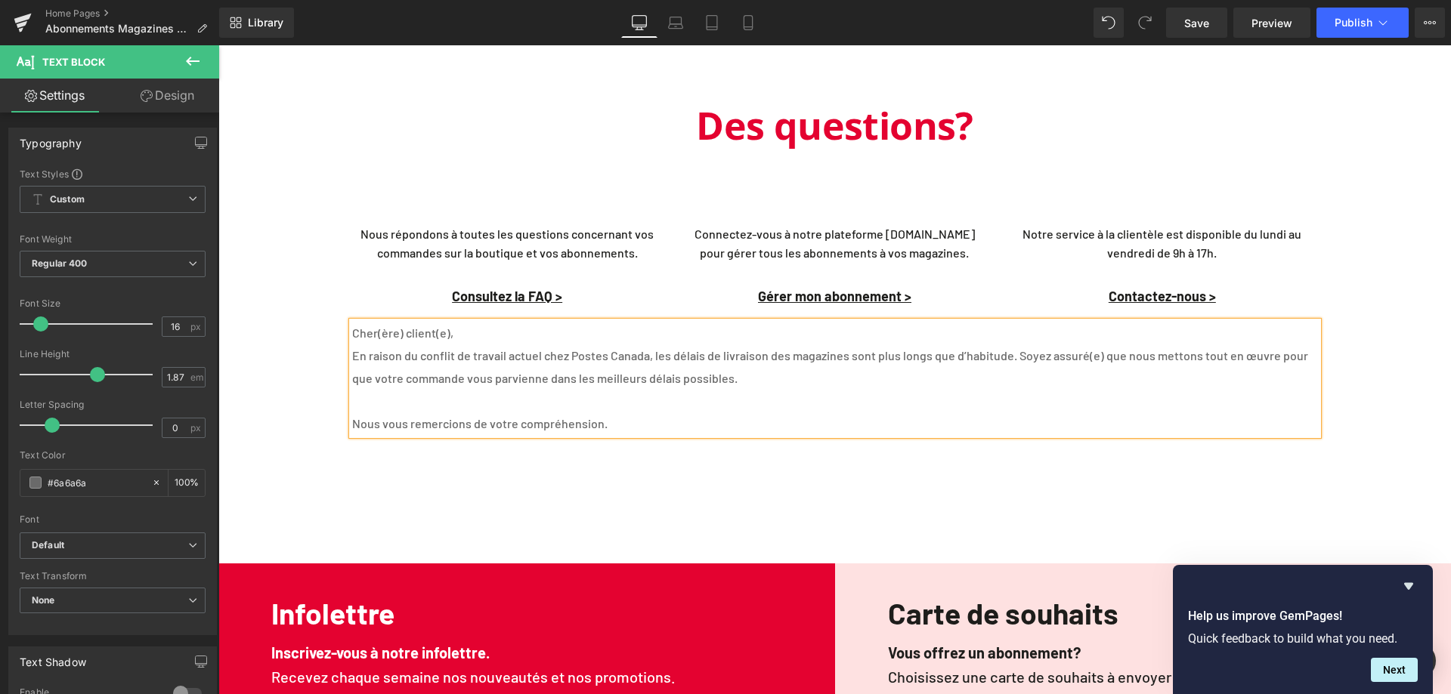
click at [352, 435] on p "Nous vous remercions de votre compréhension." at bounding box center [835, 424] width 966 height 23
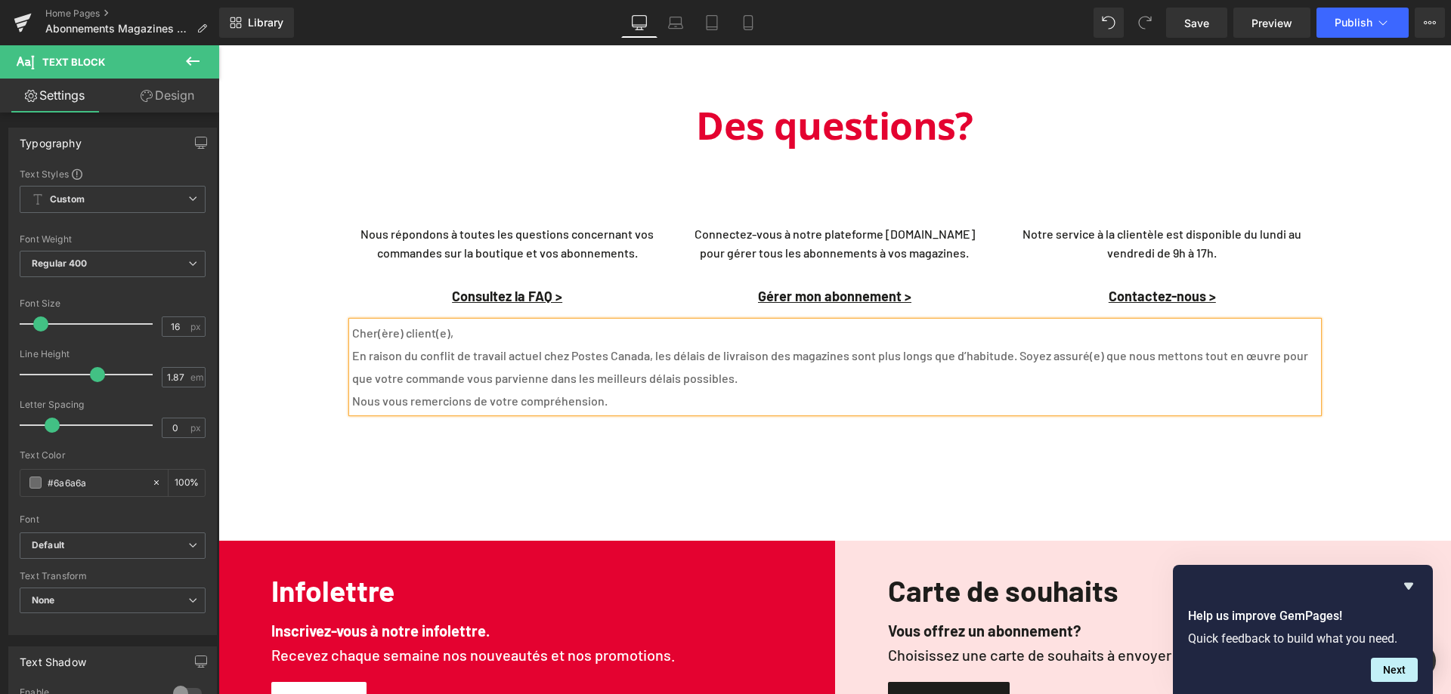
click at [352, 390] on p "que votre commande vous parvienne dans les meilleurs délais possibles." at bounding box center [835, 378] width 966 height 23
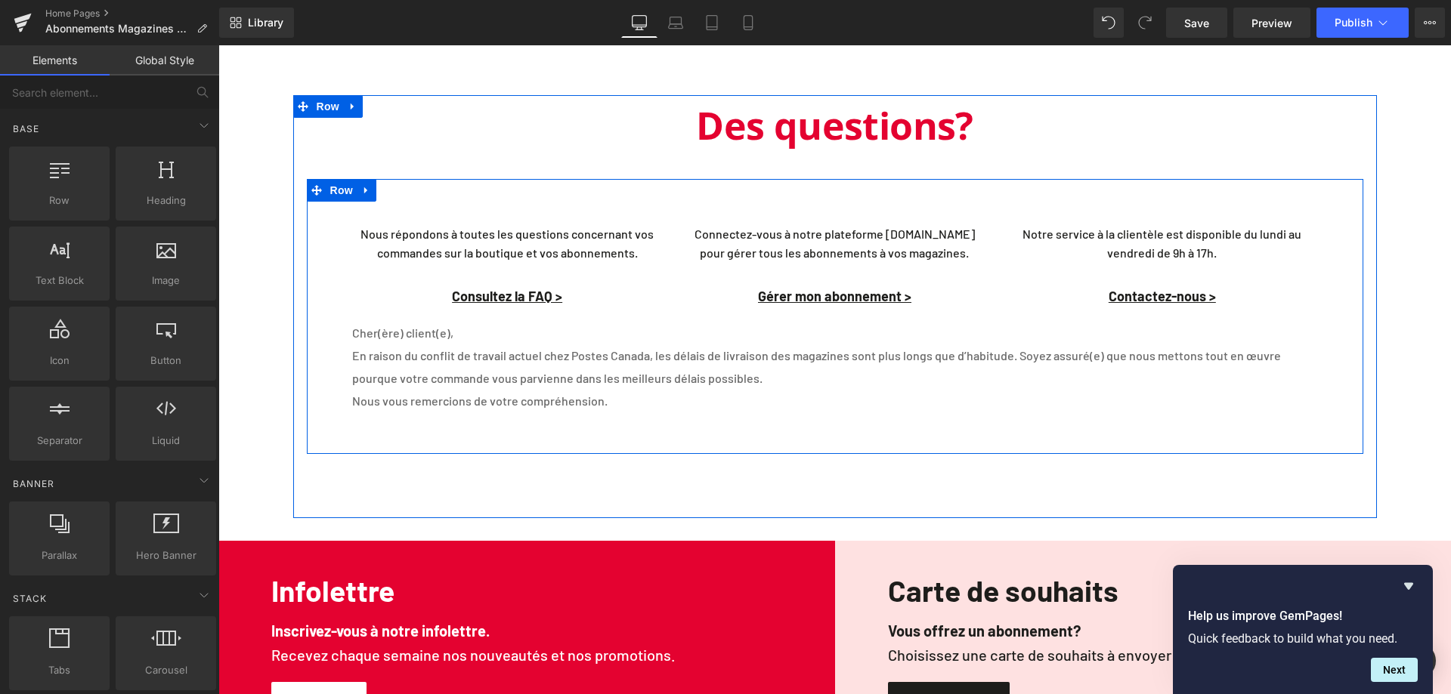
click at [356, 335] on p "Cher(ère) client(e)," at bounding box center [835, 333] width 966 height 23
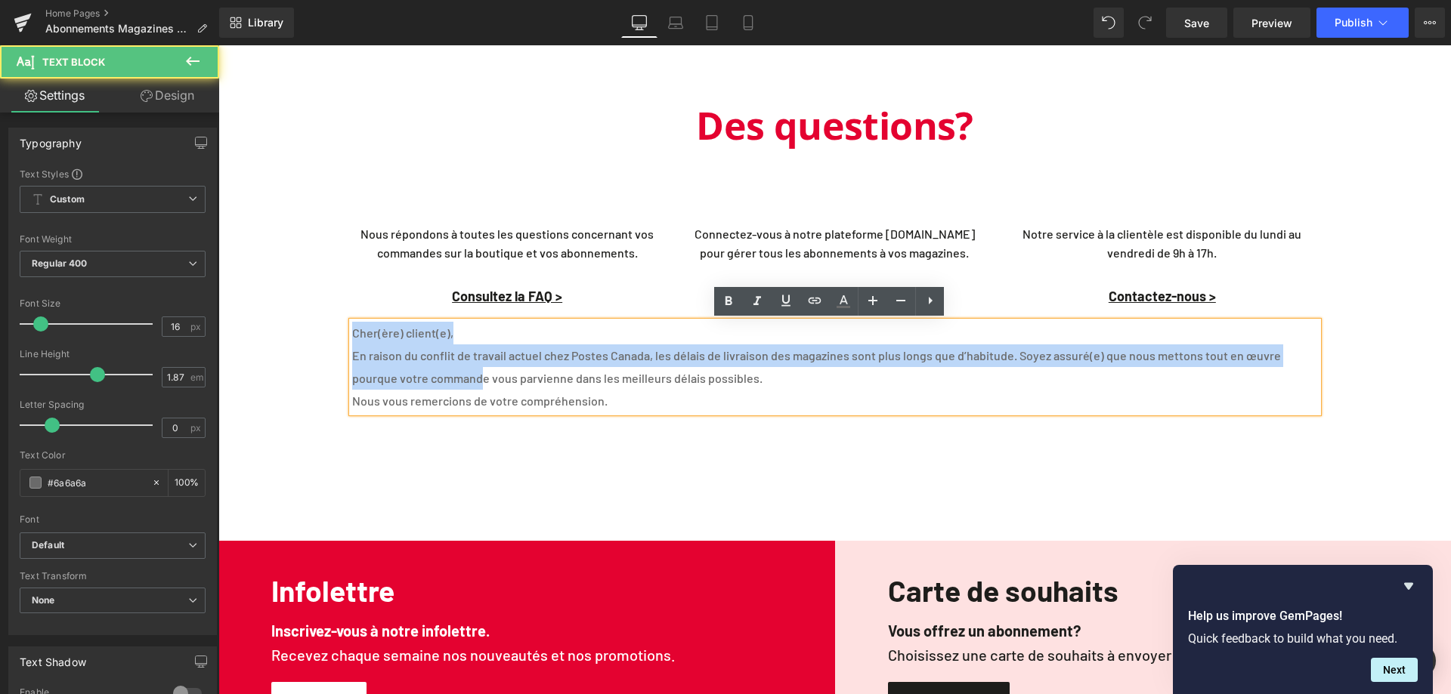
drag, startPoint x: 349, startPoint y: 332, endPoint x: 482, endPoint y: 370, distance: 138.3
click at [482, 370] on div "[PERSON_NAME](ère) client(e), En raison du conflit de travail actuel chez Poste…" at bounding box center [835, 367] width 966 height 91
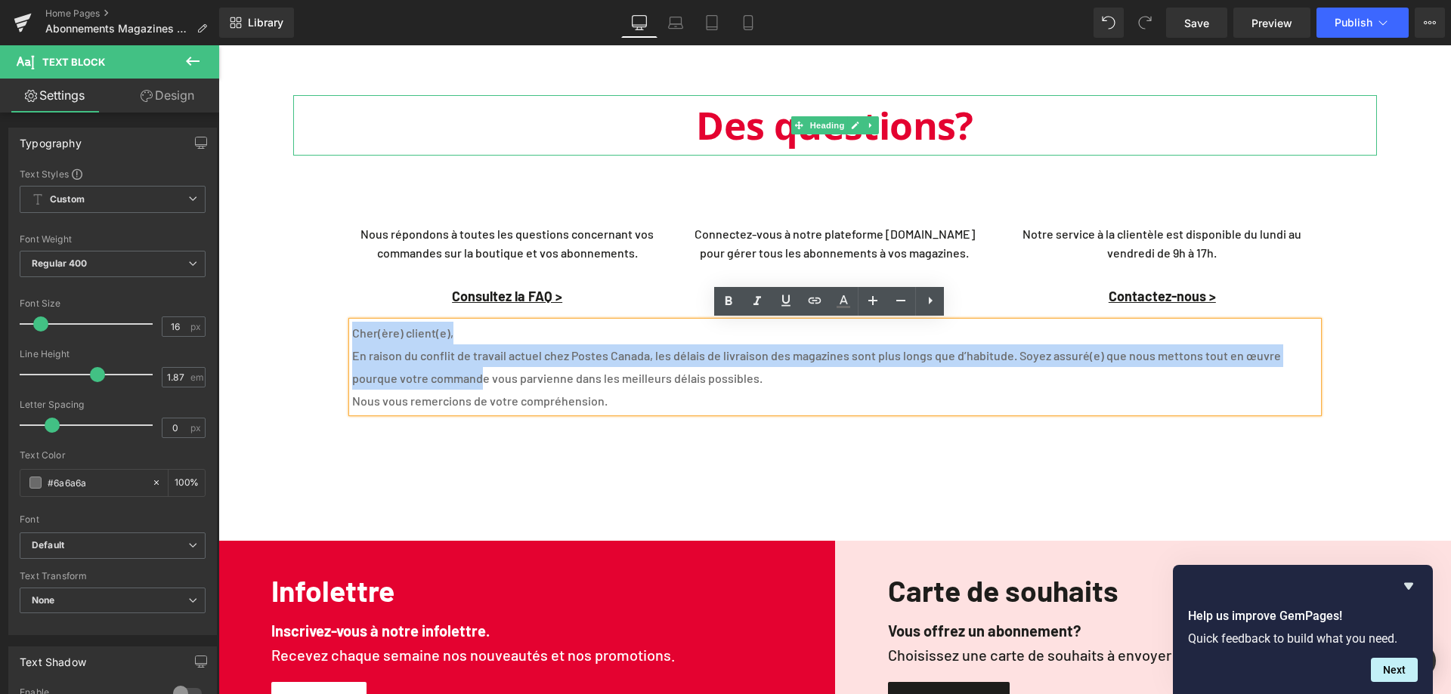
click at [847, 117] on link at bounding box center [855, 125] width 16 height 18
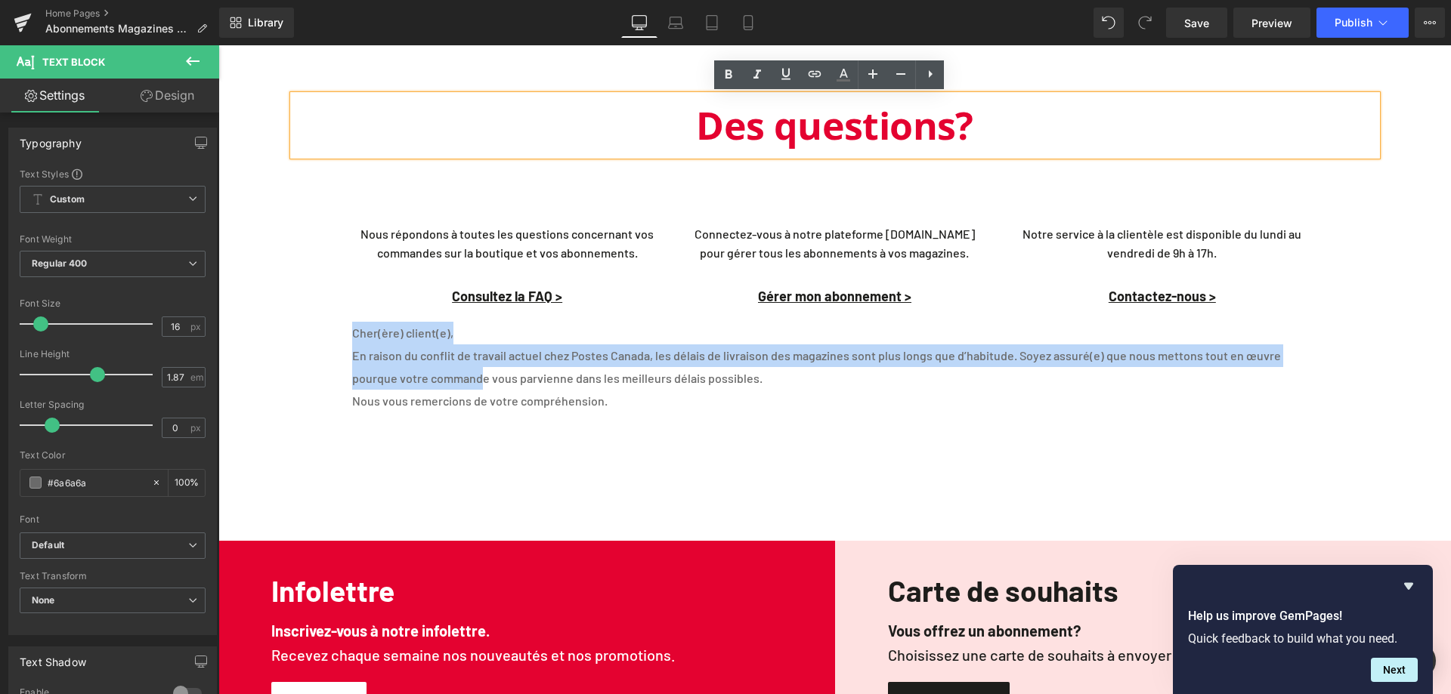
click at [835, 135] on font "Des questions?" at bounding box center [834, 125] width 277 height 51
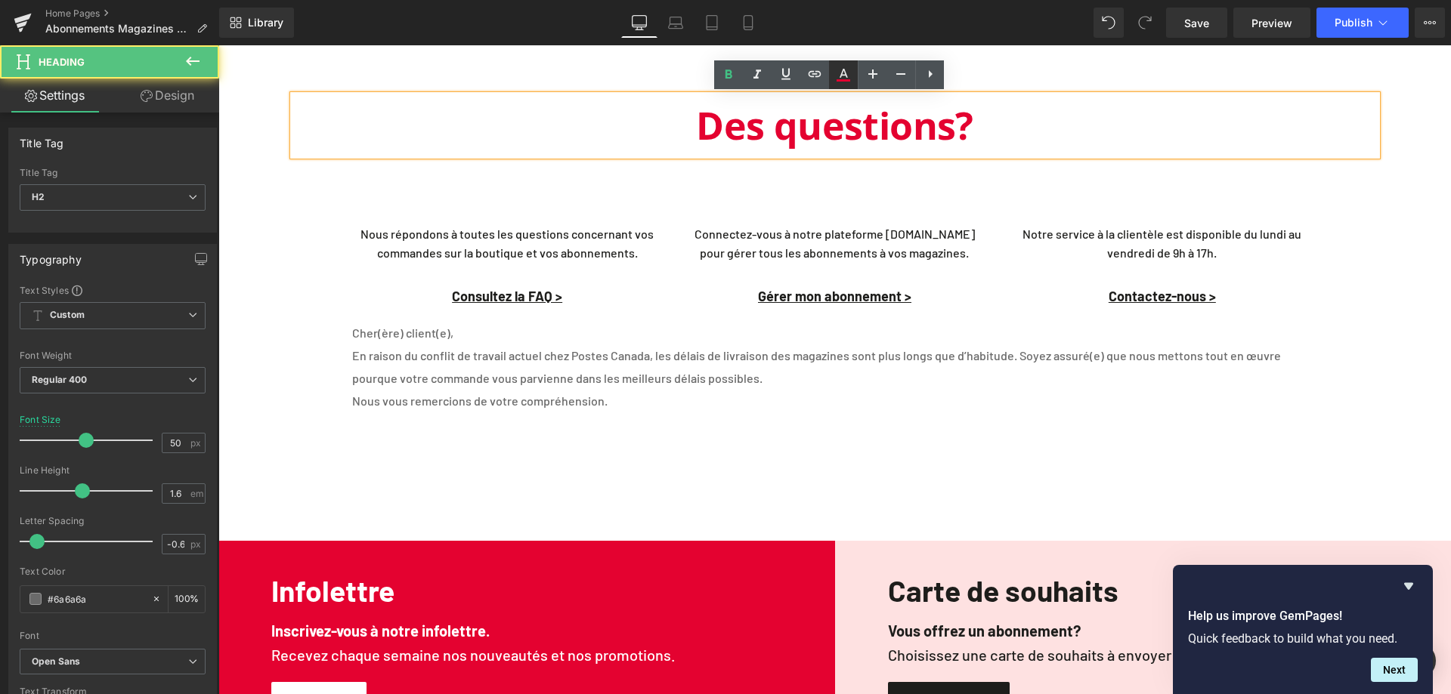
click at [841, 75] on icon at bounding box center [844, 73] width 8 height 9
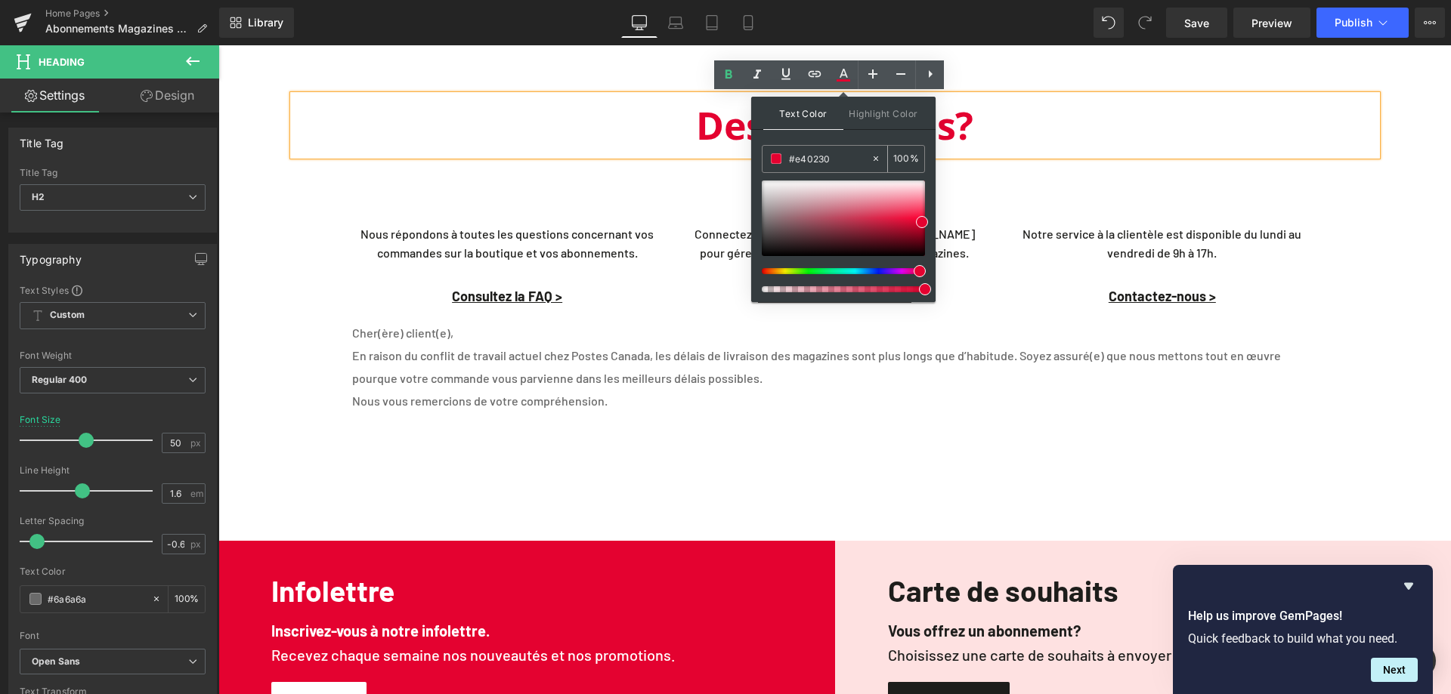
drag, startPoint x: 833, startPoint y: 161, endPoint x: 764, endPoint y: 162, distance: 68.8
click at [764, 162] on div "#6a6a6a" at bounding box center [816, 159] width 108 height 26
click at [410, 400] on span "Nous vous remercions de votre compréhension." at bounding box center [479, 401] width 255 height 14
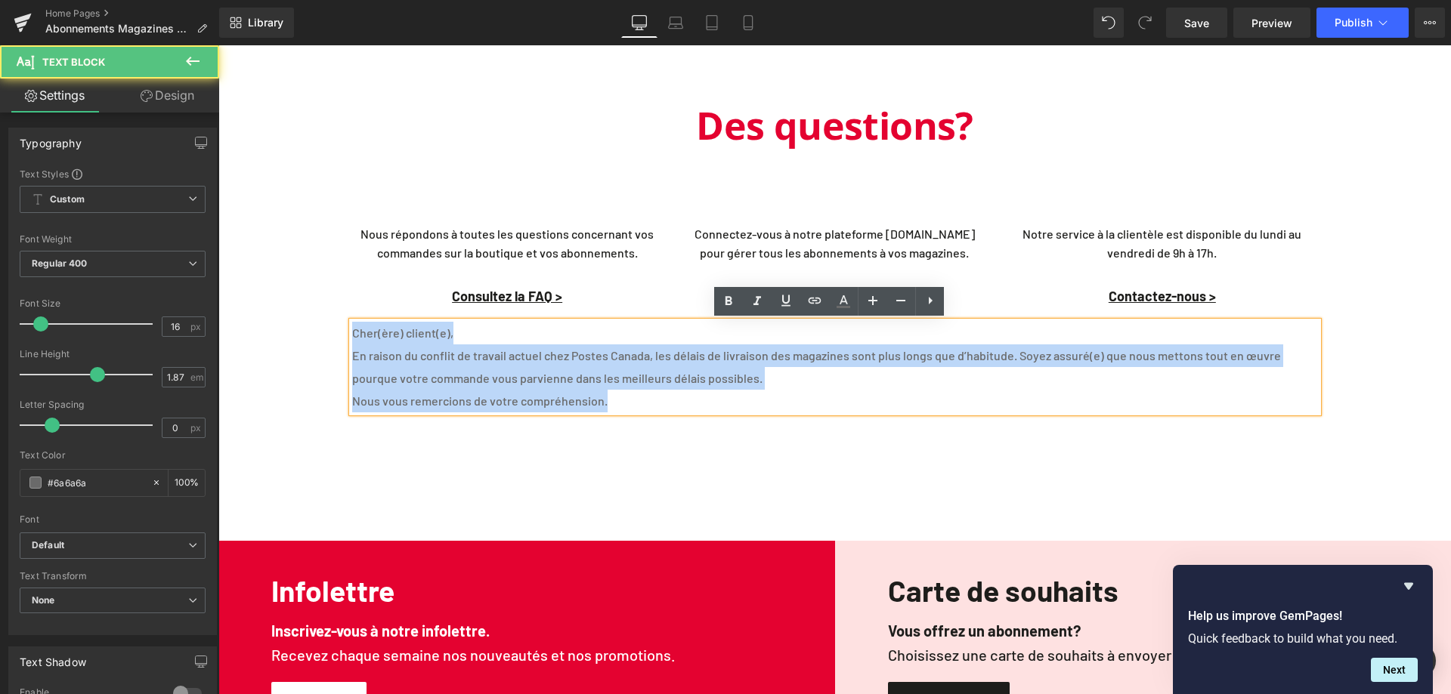
drag, startPoint x: 350, startPoint y: 327, endPoint x: 658, endPoint y: 402, distance: 317.3
click at [656, 404] on div "[PERSON_NAME](ère) client(e), En raison du conflit de travail actuel chez Poste…" at bounding box center [835, 367] width 966 height 91
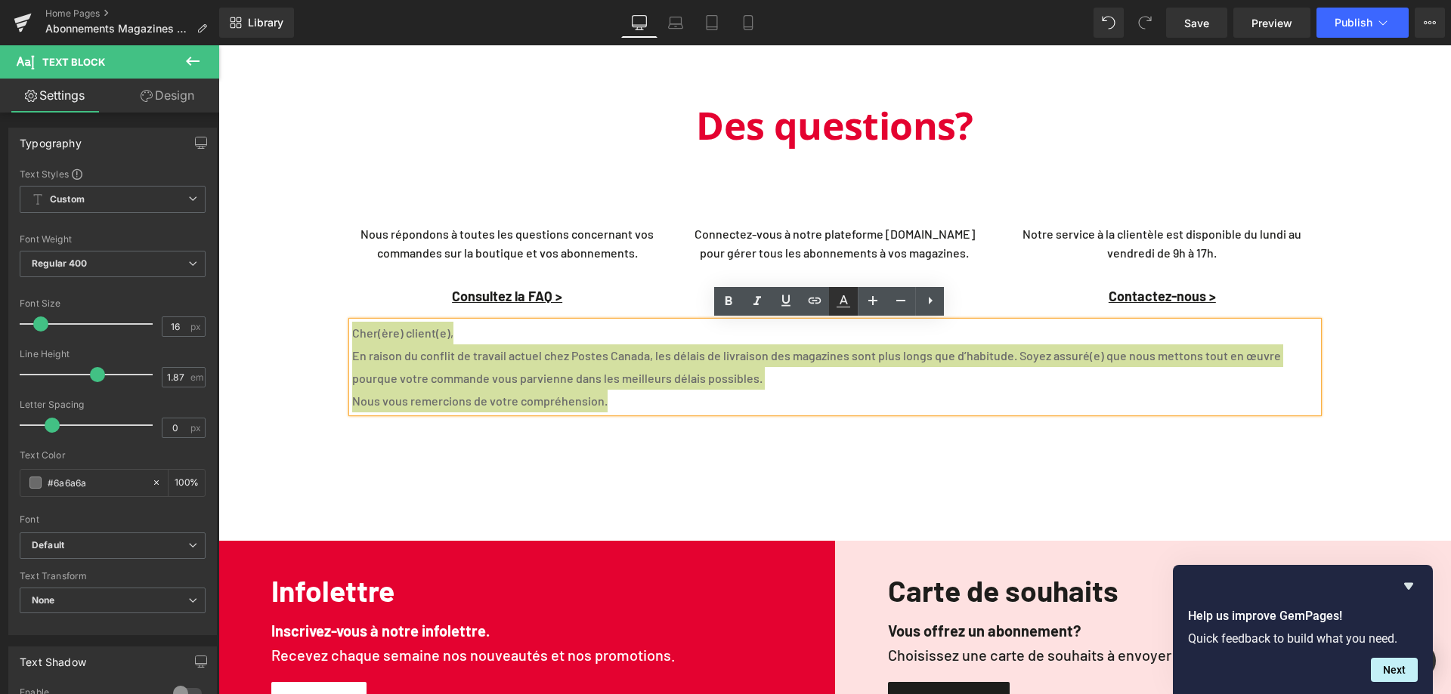
click at [845, 304] on icon at bounding box center [843, 301] width 18 height 18
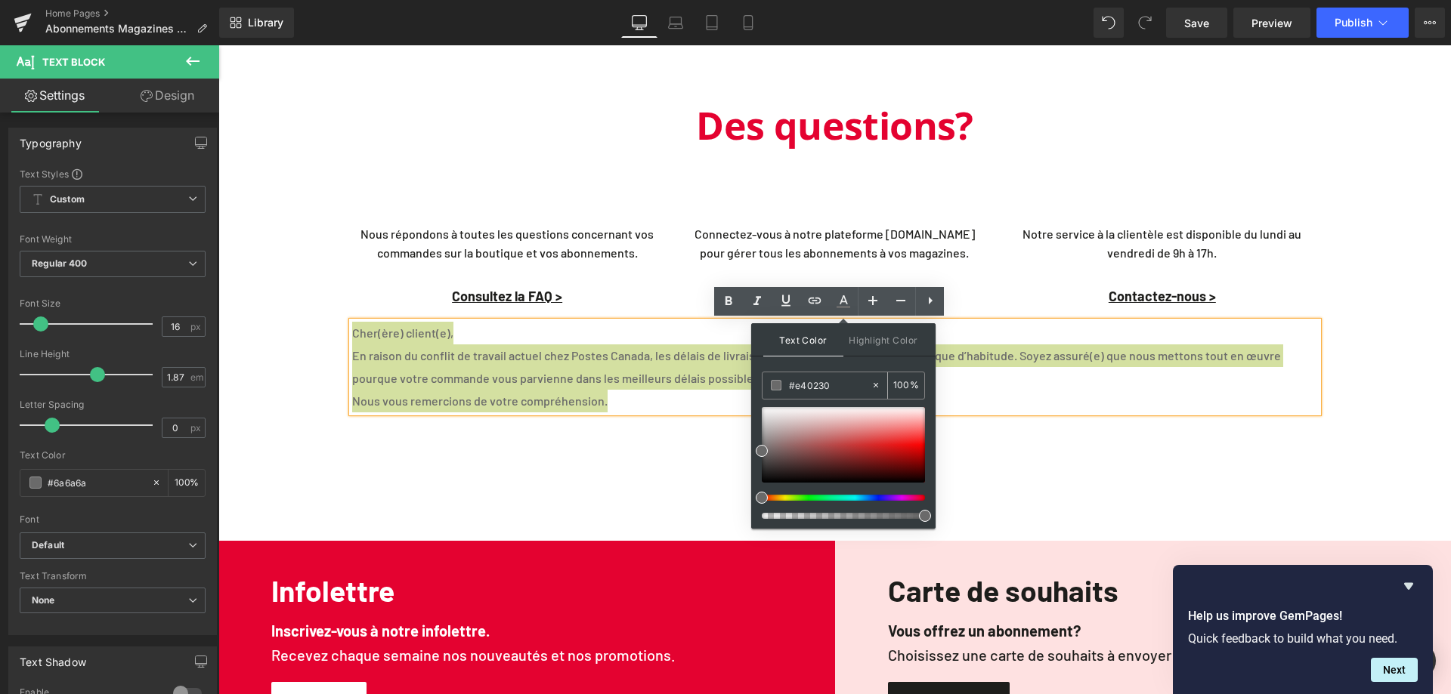
drag, startPoint x: 833, startPoint y: 385, endPoint x: 790, endPoint y: 385, distance: 43.1
click at [790, 385] on input "#e40230" at bounding box center [830, 385] width 82 height 17
paste input "e40230"
type input "#e40230"
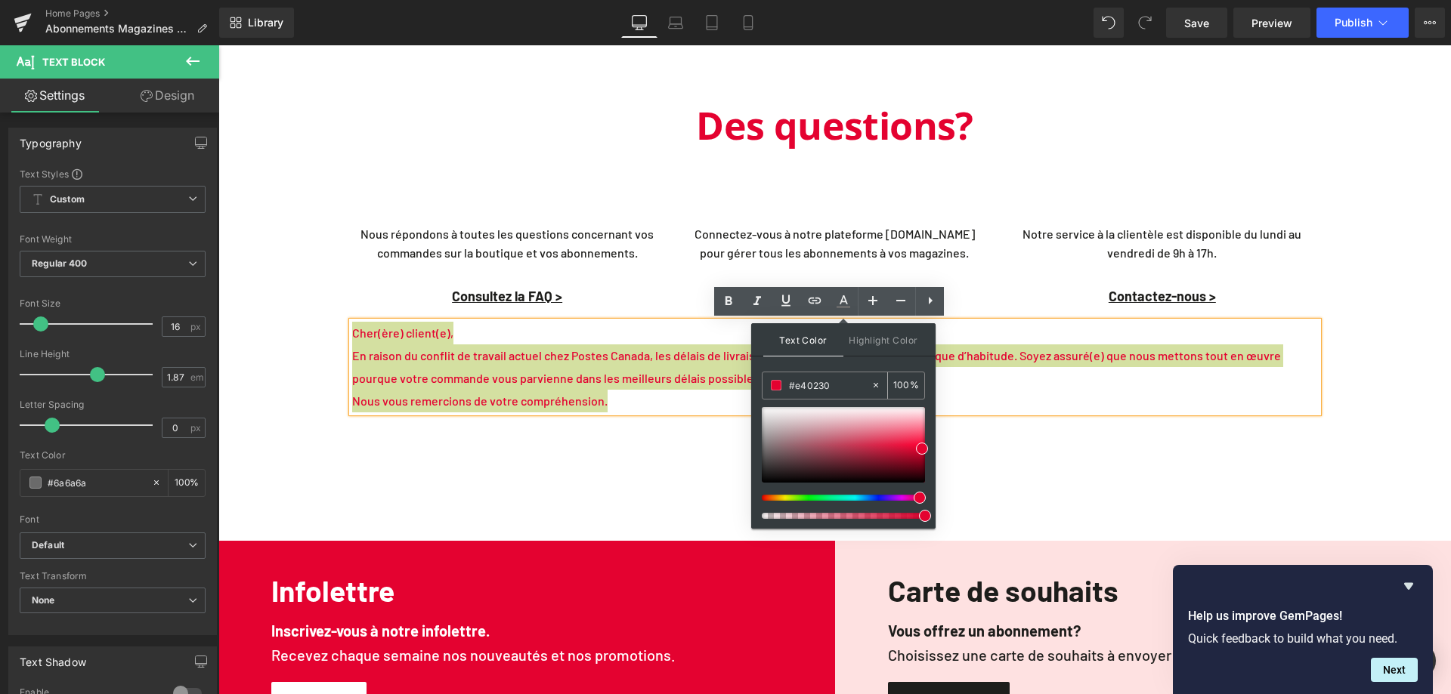
click at [770, 385] on div "#e40230" at bounding box center [816, 386] width 108 height 26
click at [841, 302] on icon at bounding box center [844, 299] width 8 height 9
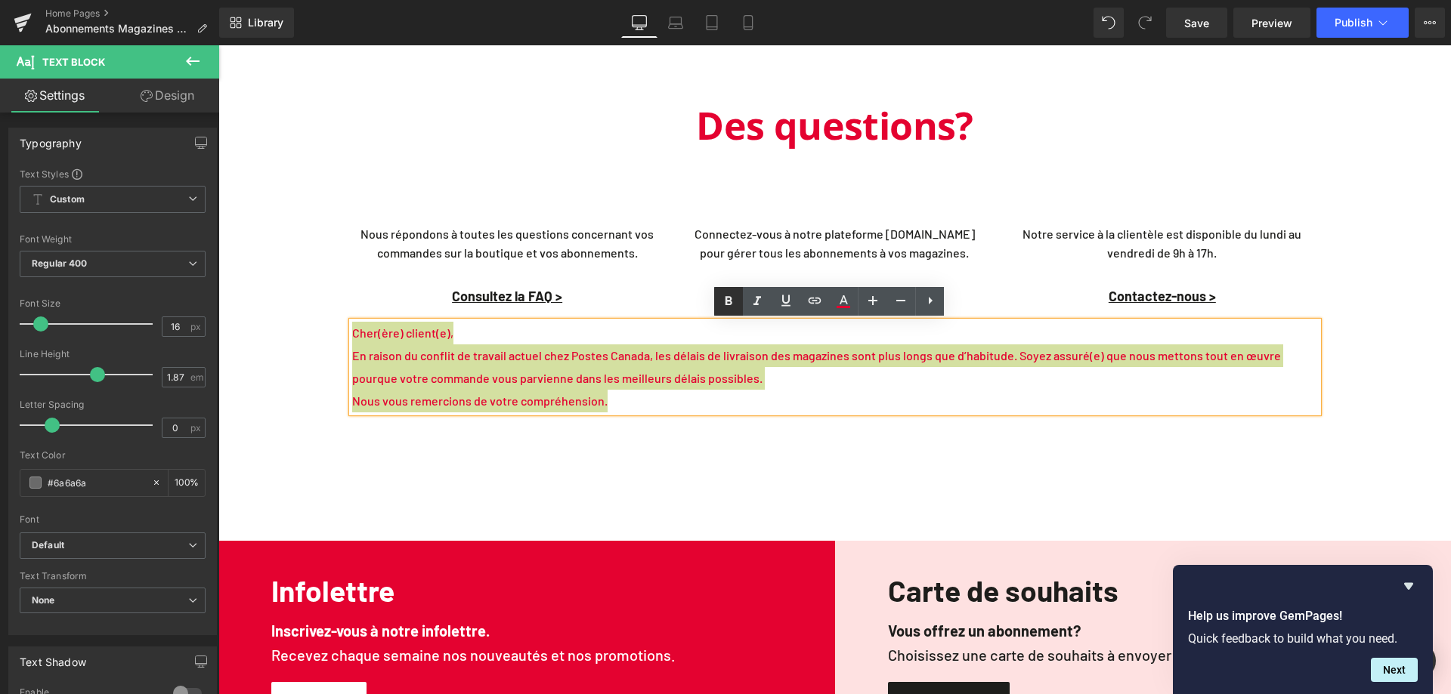
click at [734, 299] on icon at bounding box center [728, 301] width 18 height 18
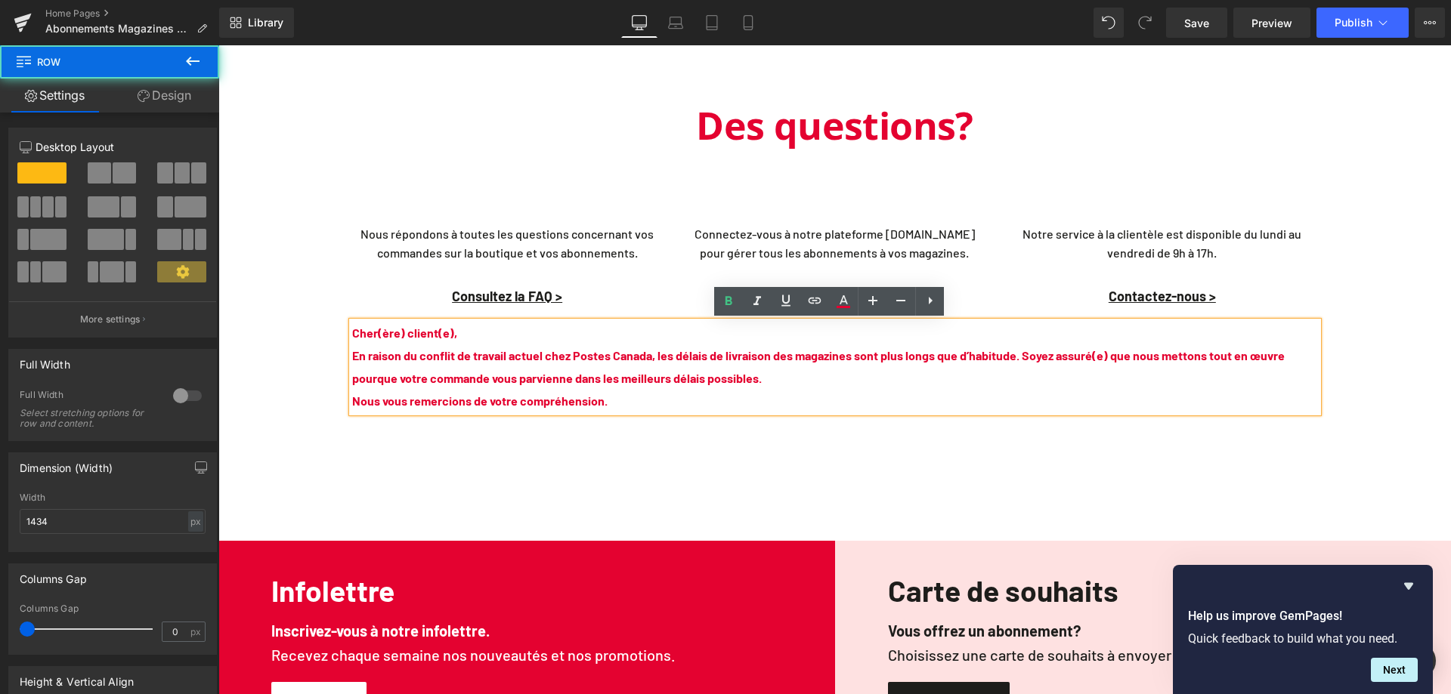
click at [693, 458] on div "Des questions? Heading Nous répondons à toutes les questions concernant vos com…" at bounding box center [835, 306] width 1084 height 423
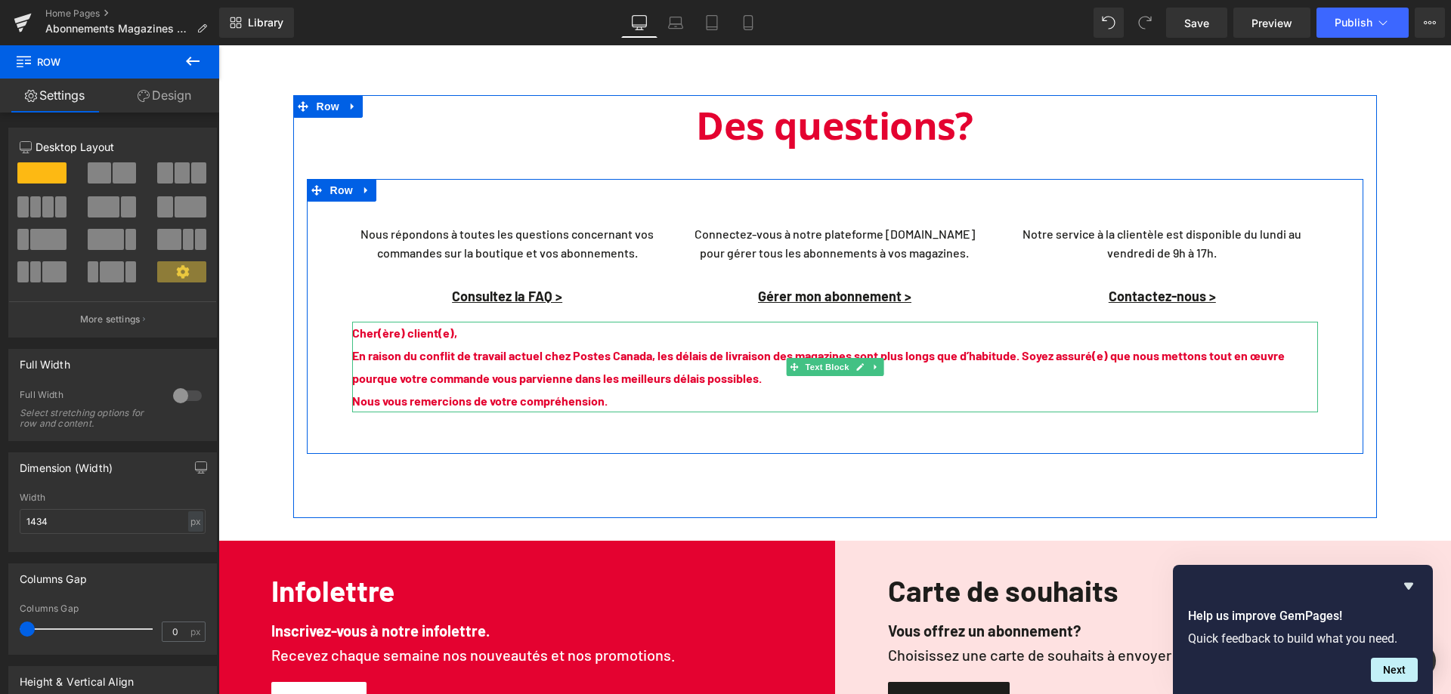
click at [1089, 353] on span "En raison du conflit de travail actuel chez Postes Canada, les délais de livrai…" at bounding box center [818, 366] width 932 height 37
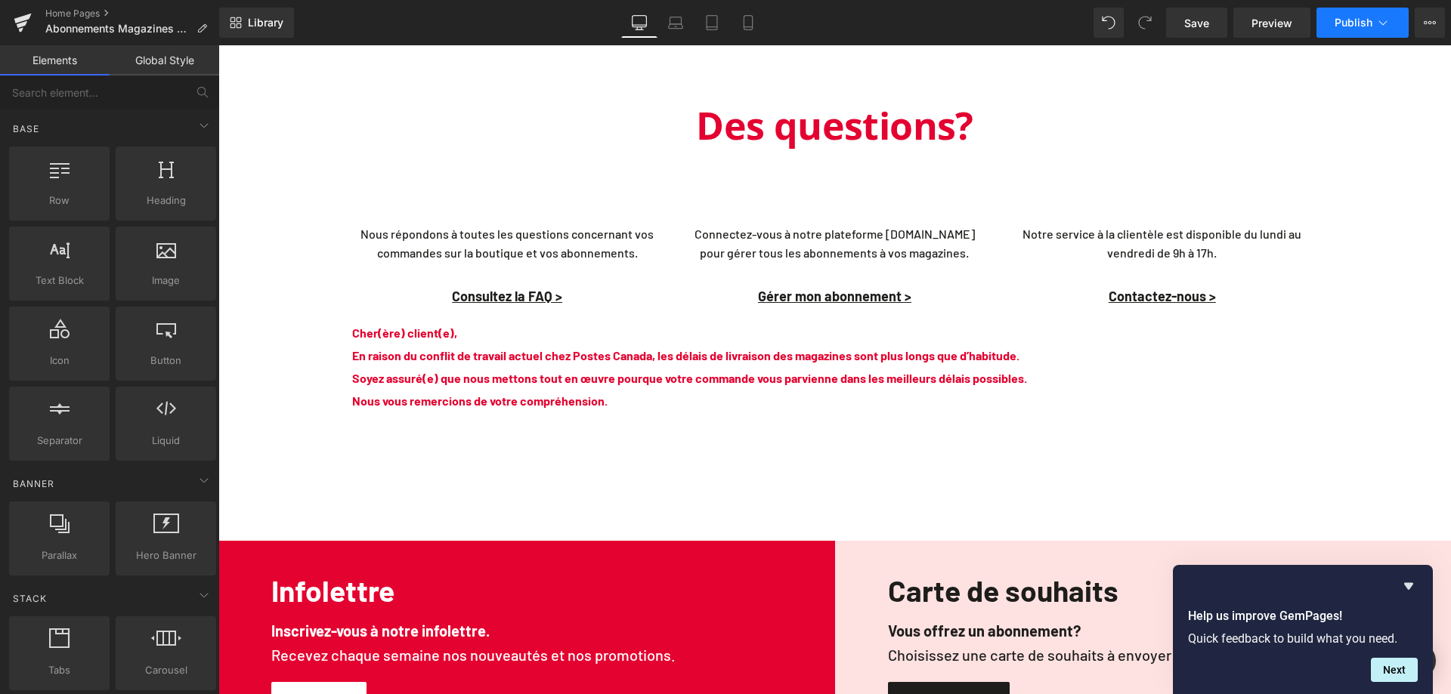
click at [1354, 23] on span "Publish" at bounding box center [1353, 23] width 38 height 12
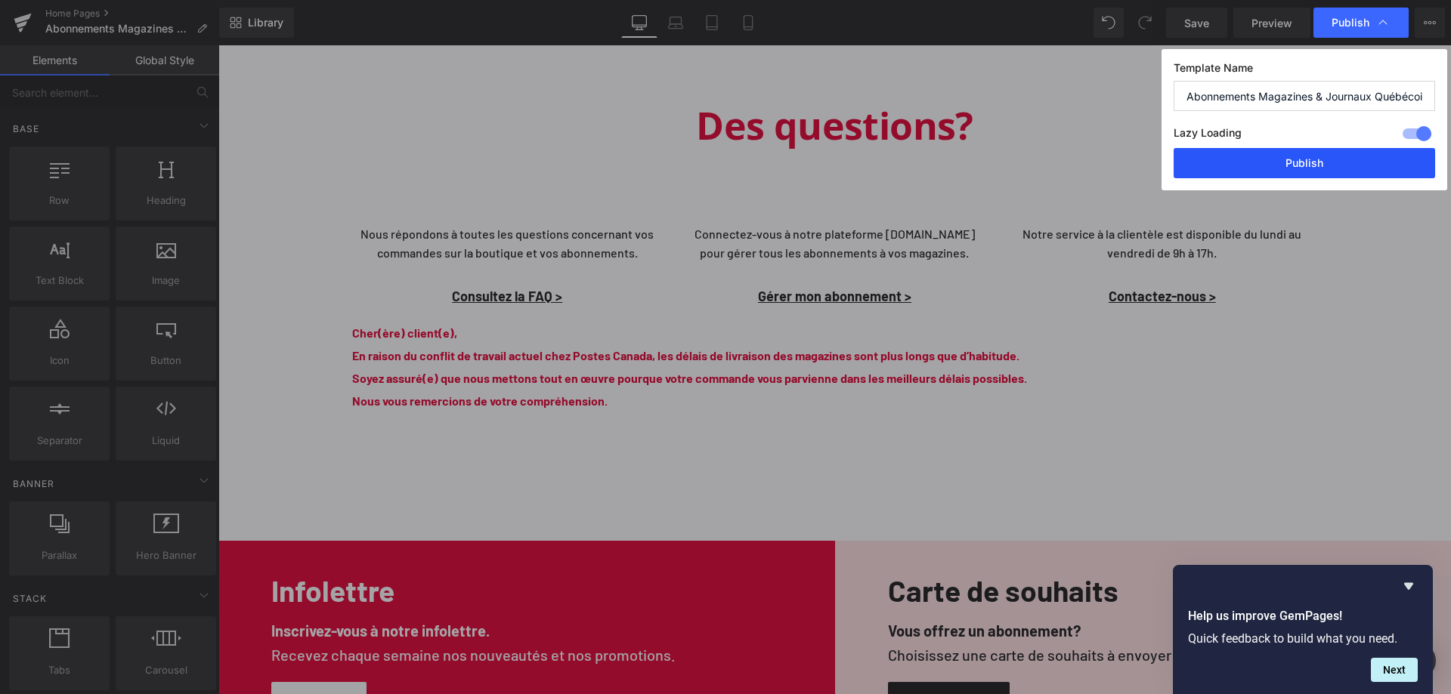
click at [1322, 162] on button "Publish" at bounding box center [1304, 163] width 261 height 30
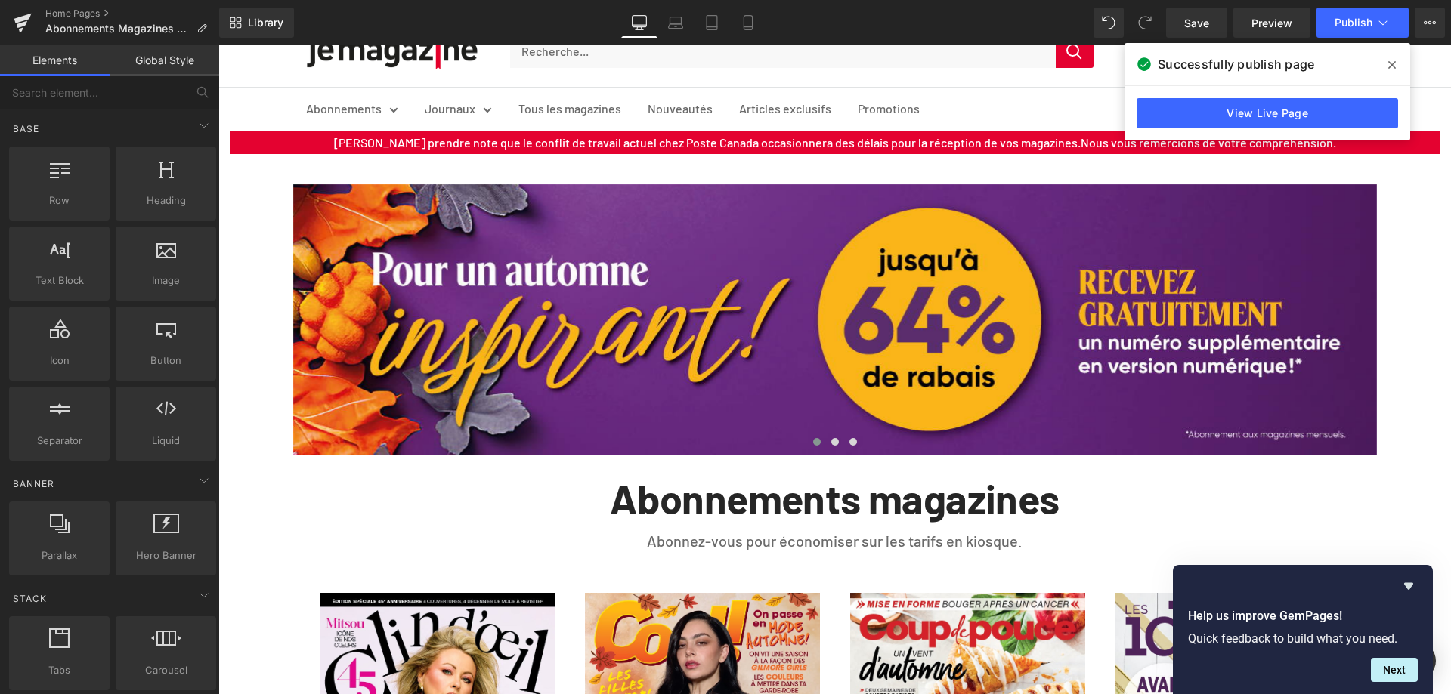
scroll to position [0, 0]
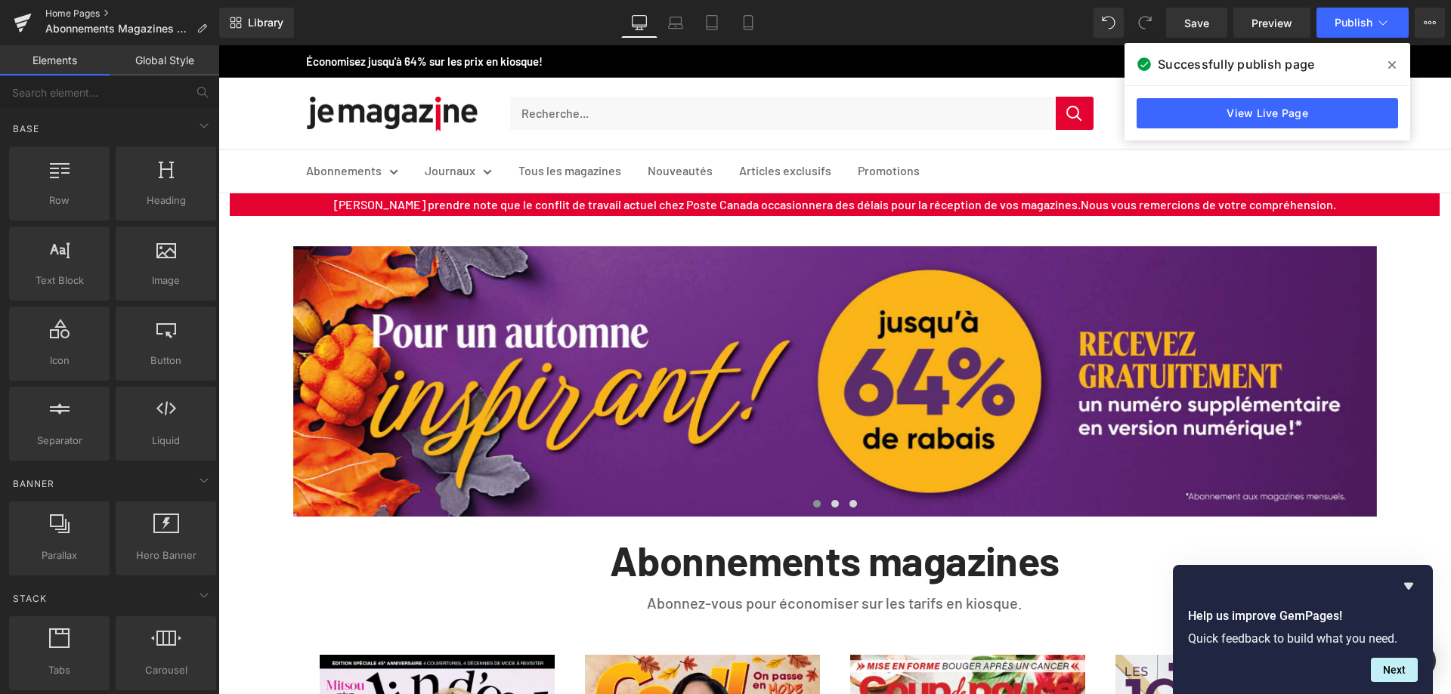
click at [65, 10] on link "Home Pages" at bounding box center [132, 14] width 174 height 12
